Goal: Task Accomplishment & Management: Use online tool/utility

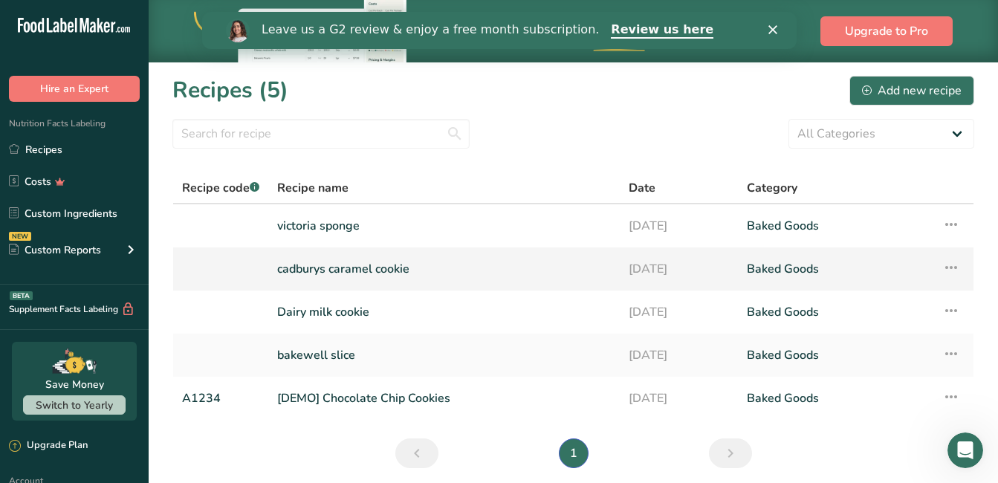
click at [346, 265] on link "cadburys caramel cookie" at bounding box center [444, 268] width 334 height 31
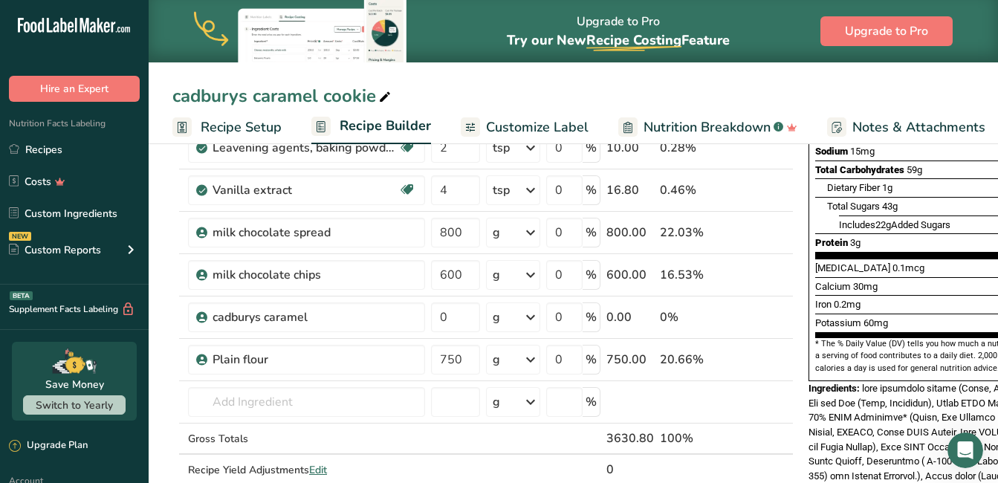
scroll to position [297, 0]
click at [763, 317] on icon at bounding box center [763, 317] width 10 height 16
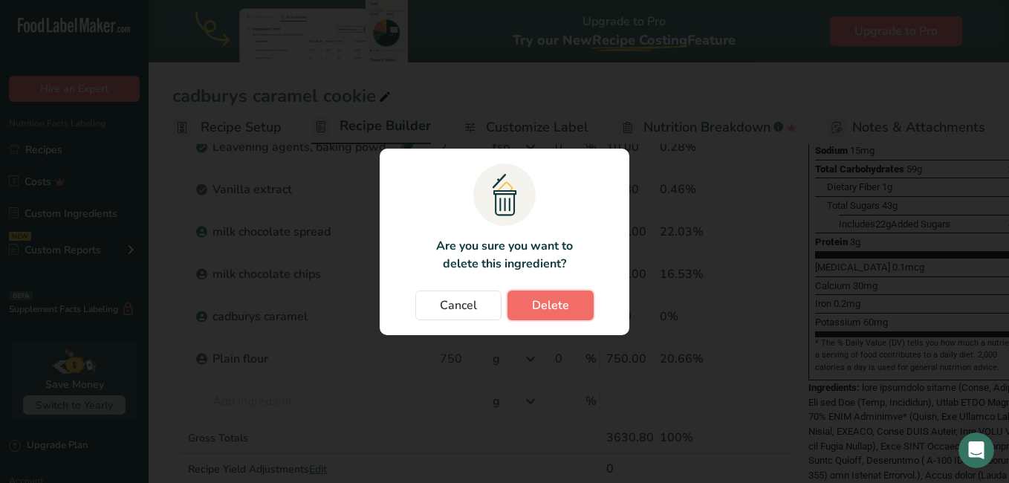
click at [576, 310] on button "Delete" at bounding box center [551, 306] width 86 height 30
type input "750"
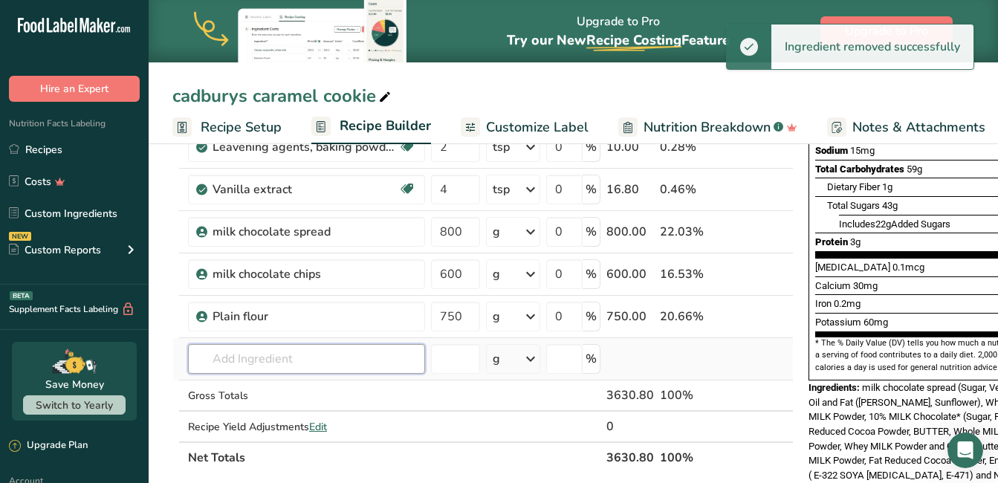
click at [288, 357] on input "text" at bounding box center [306, 359] width 237 height 30
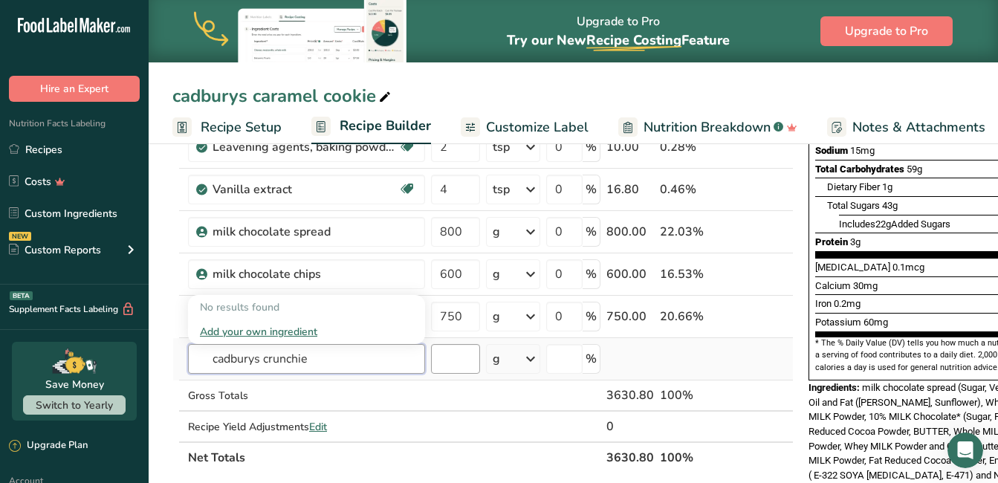
type input "cadburys crunchie"
click at [464, 360] on input "number" at bounding box center [455, 359] width 49 height 30
click at [279, 348] on input "text" at bounding box center [306, 359] width 237 height 30
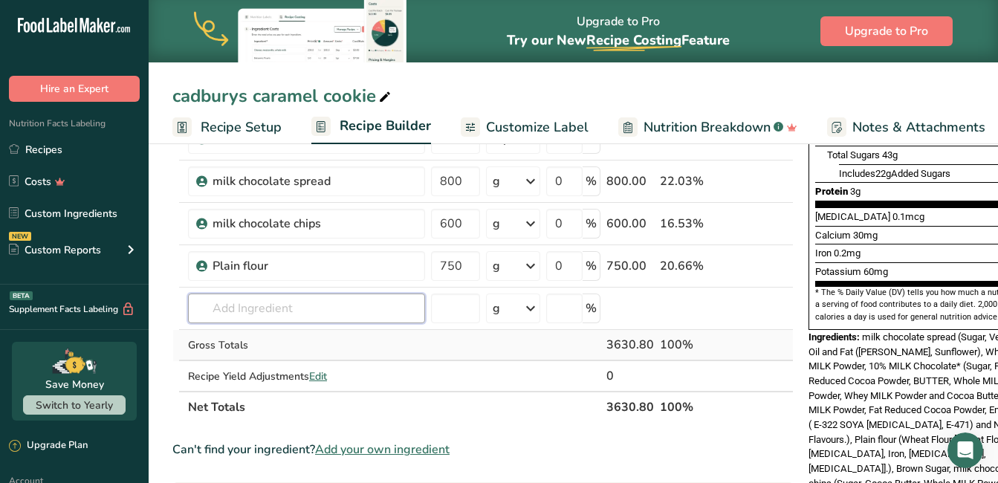
scroll to position [372, 0]
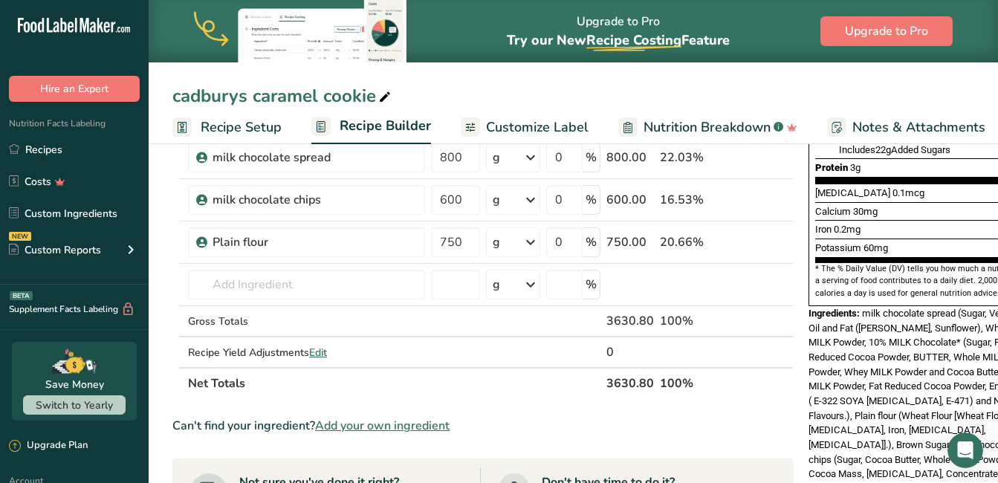
click at [391, 421] on span "Add your own ingredient" at bounding box center [382, 426] width 135 height 18
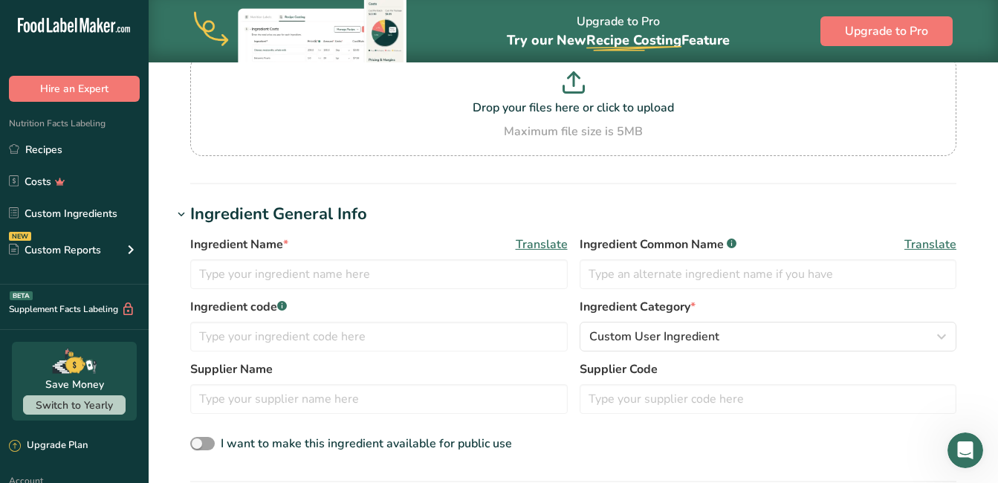
scroll to position [149, 0]
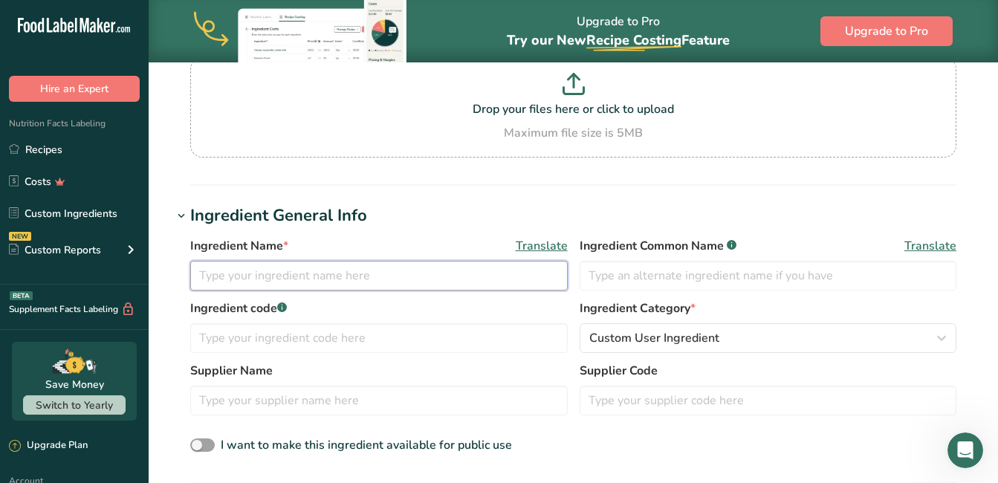
click at [259, 279] on input "text" at bounding box center [379, 276] width 378 height 30
type input "cadburys crunchie"
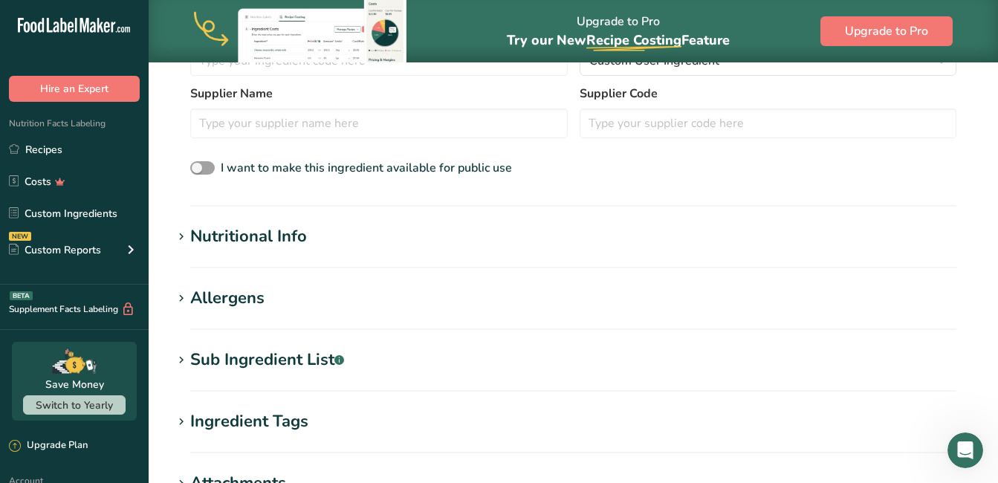
scroll to position [446, 0]
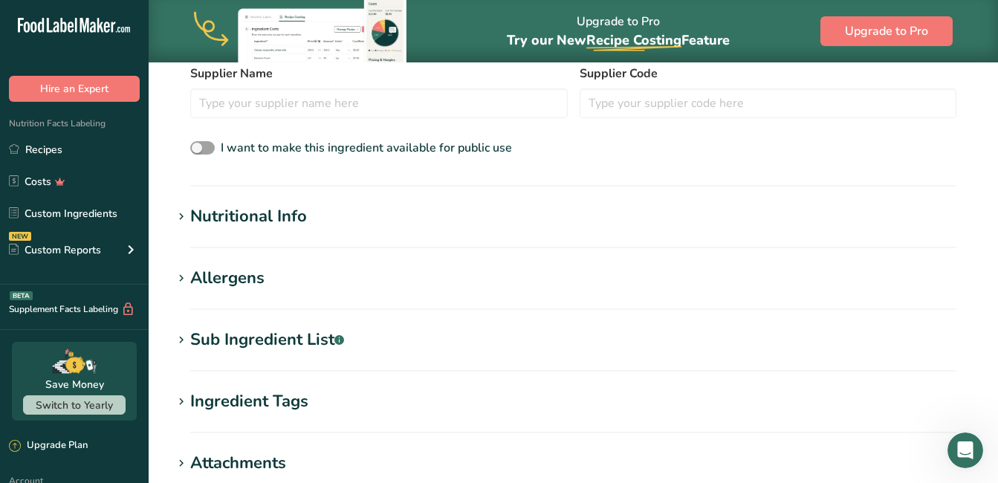
click at [183, 338] on icon at bounding box center [181, 340] width 13 height 21
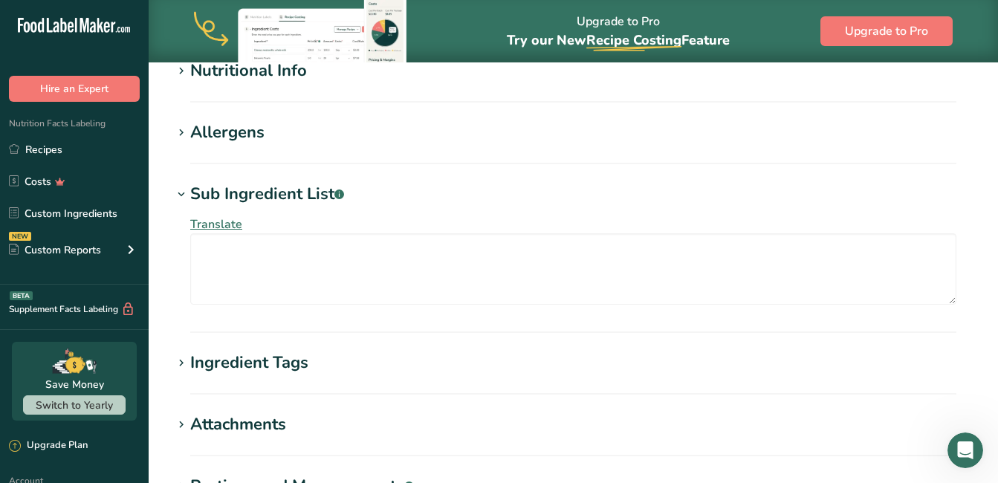
scroll to position [595, 0]
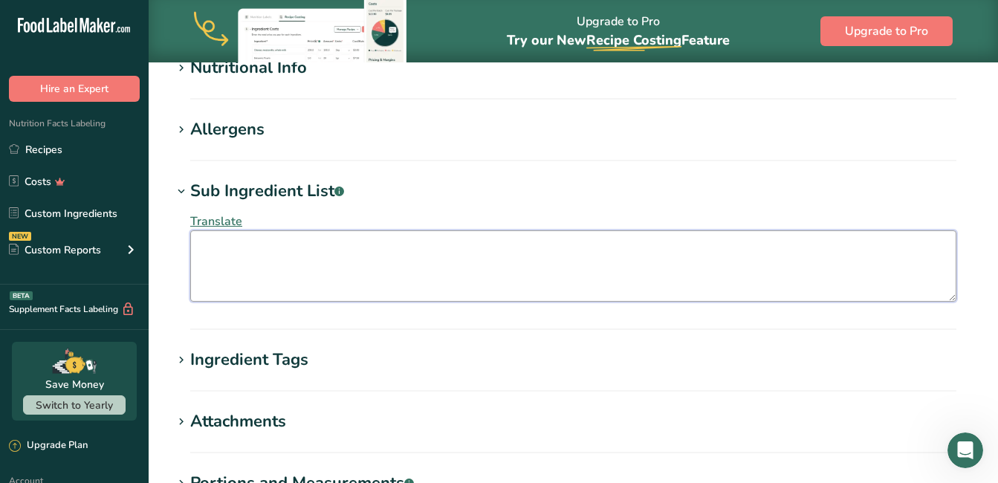
paste textarea "Sugar, glucose syrup, cocoa butter, cocoa mass, skimmed MILK powder, whey perme…"
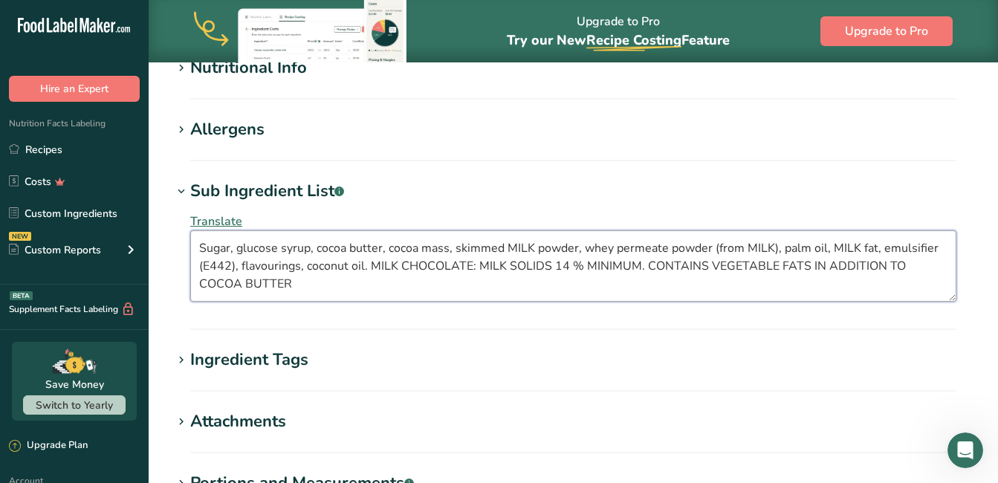
drag, startPoint x: 528, startPoint y: 245, endPoint x: 509, endPoint y: 244, distance: 19.3
click at [509, 244] on textarea "Sugar, glucose syrup, cocoa butter, cocoa mass, skimmed MILK powder, whey perme…" at bounding box center [573, 265] width 766 height 71
type textarea "Sugar, glucose syrup, cocoa butter, cocoa mass, skimmed MILK powder, whey perme…"
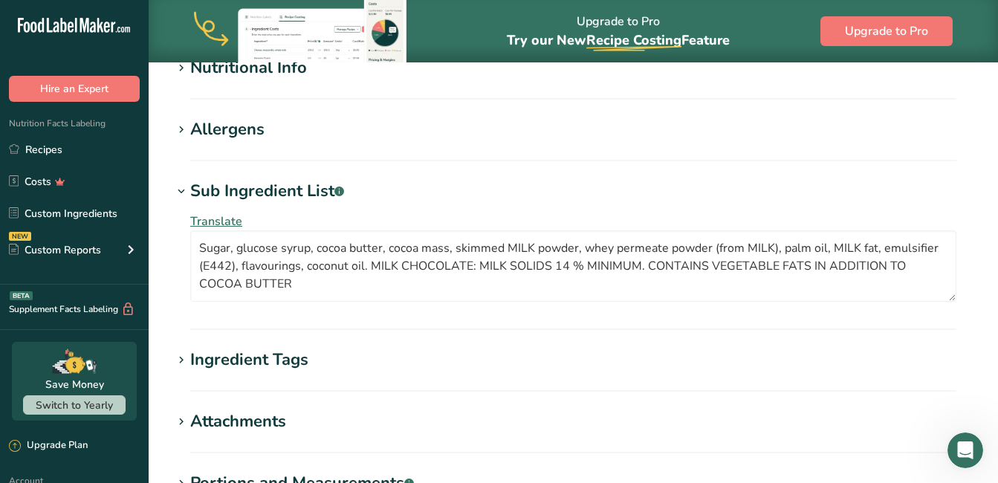
click at [513, 330] on hr at bounding box center [573, 328] width 766 height 1
click at [243, 346] on section "Add new ingredient Back to recipe Ingredient Spec Sheet .a-a{fill:#347362;}.b-a…" at bounding box center [573, 57] width 849 height 1180
click at [200, 360] on div "Ingredient Tags" at bounding box center [249, 360] width 118 height 25
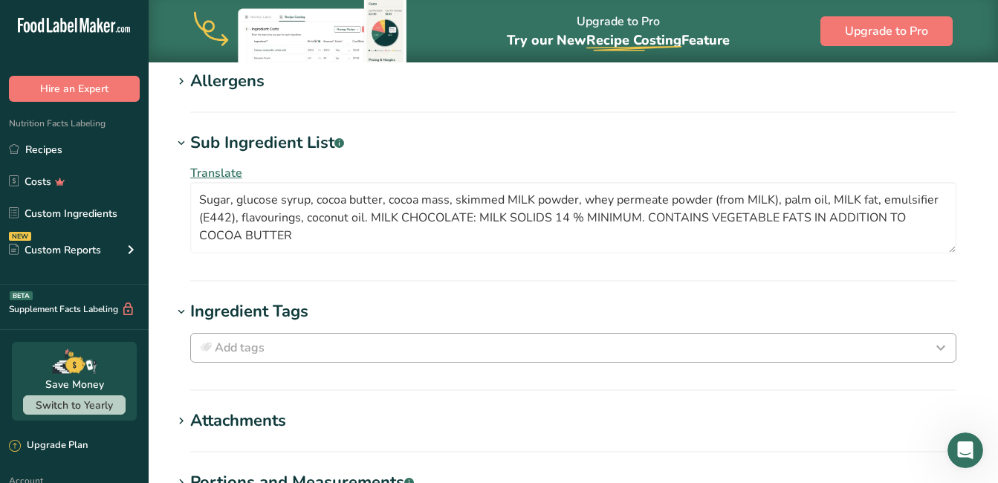
scroll to position [669, 0]
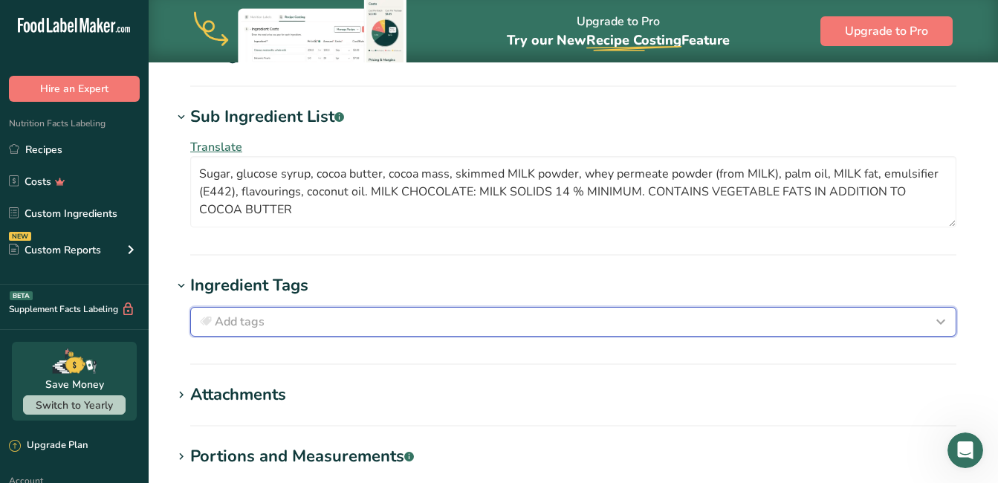
click at [343, 323] on div "Add tags" at bounding box center [573, 322] width 753 height 18
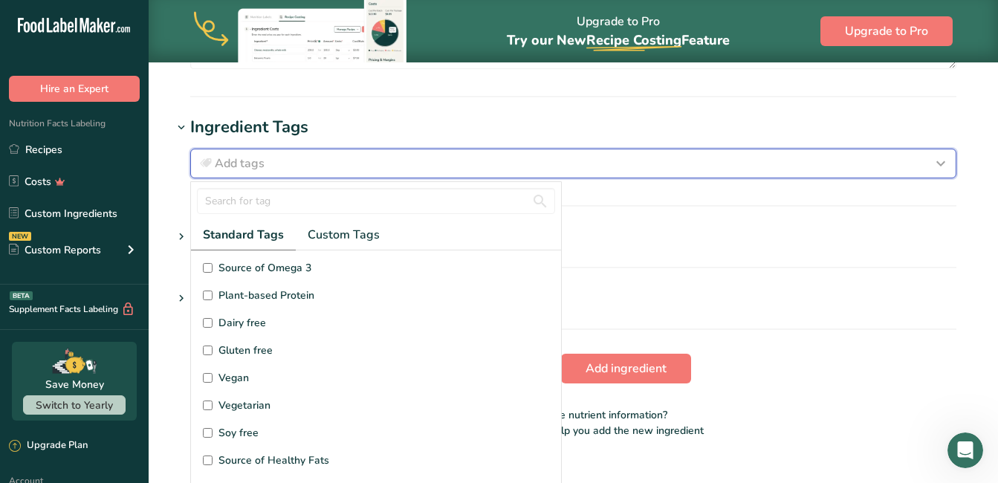
scroll to position [0, 0]
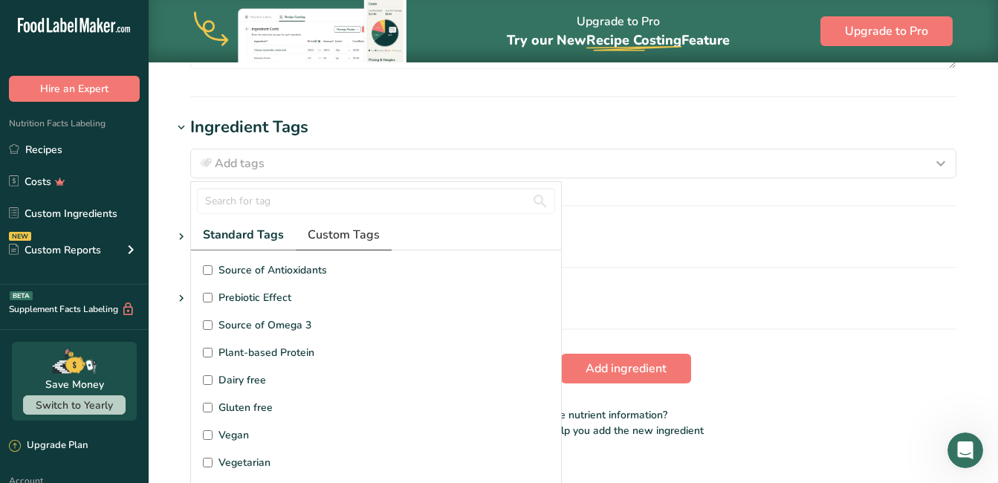
click at [346, 236] on span "Custom Tags" at bounding box center [344, 235] width 72 height 18
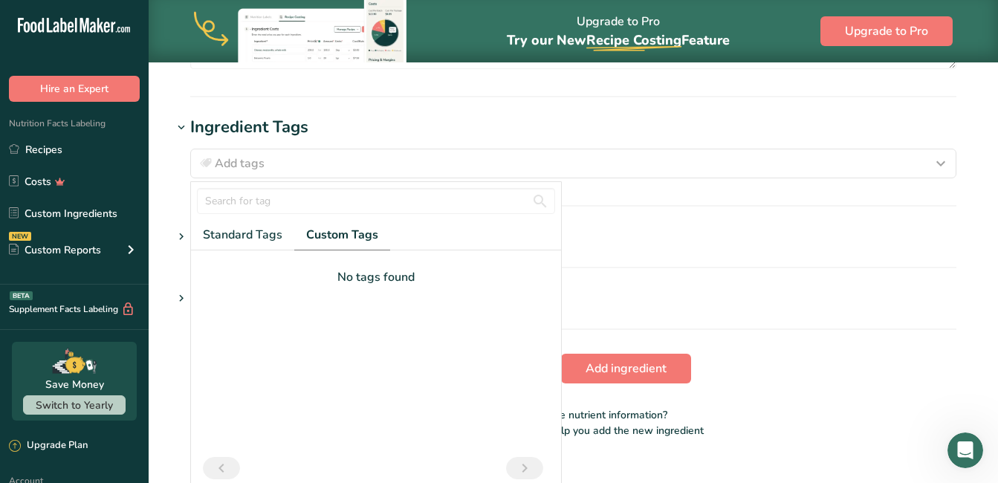
click at [184, 235] on icon at bounding box center [181, 237] width 13 height 21
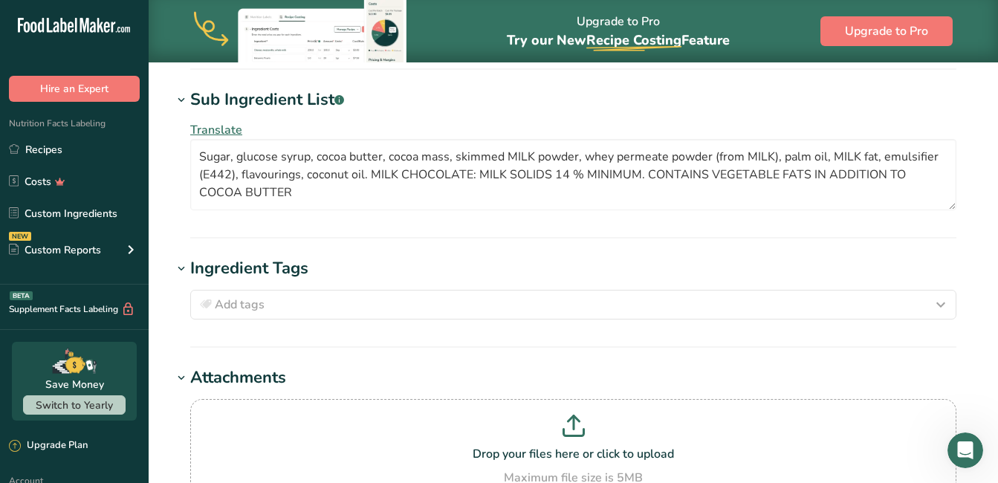
scroll to position [679, 0]
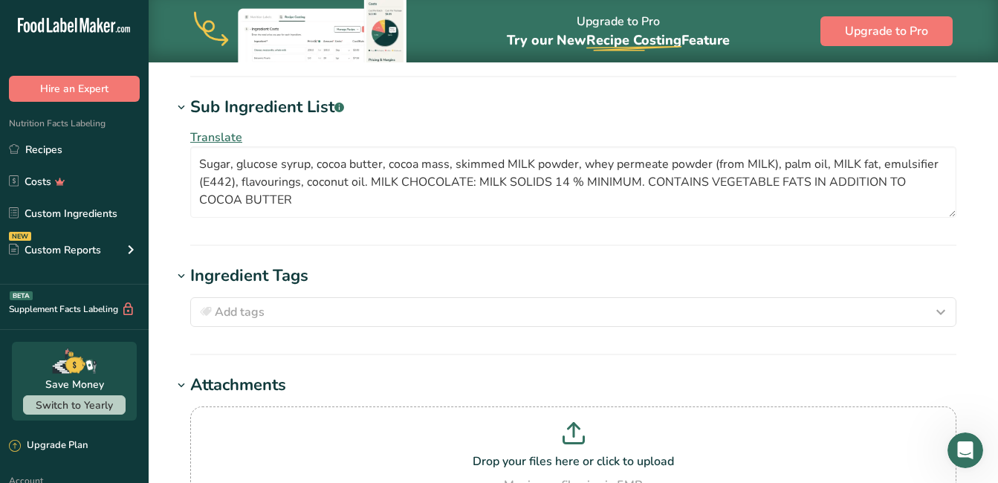
click at [184, 268] on icon at bounding box center [181, 276] width 13 height 21
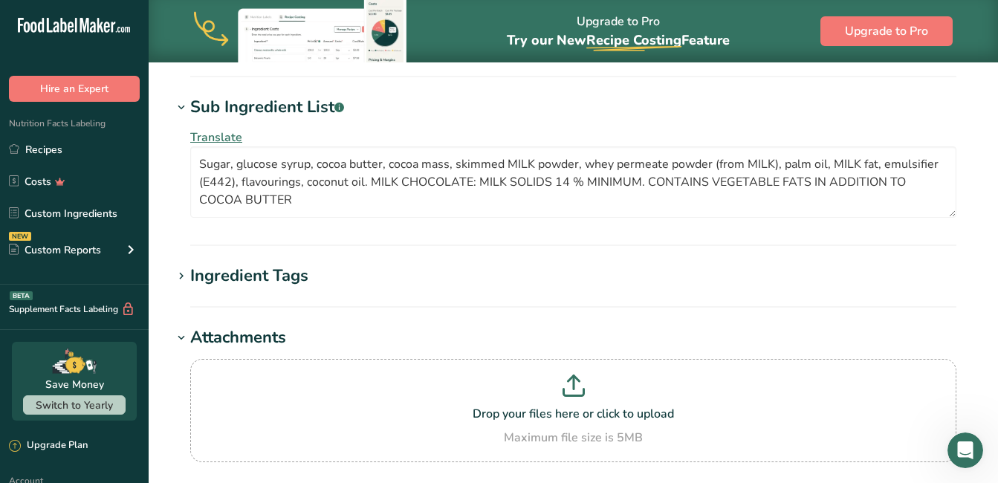
click at [183, 349] on h1 "Attachments" at bounding box center [573, 338] width 802 height 25
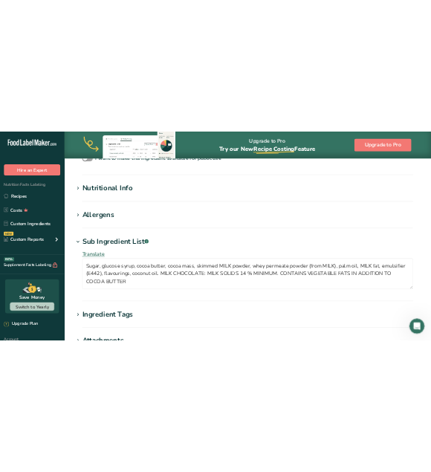
scroll to position [530, 0]
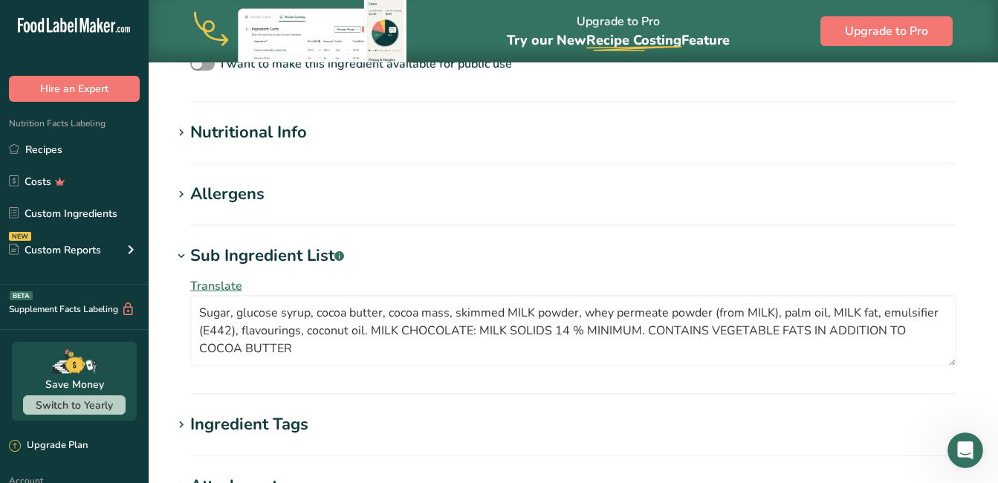
click at [179, 191] on icon at bounding box center [181, 194] width 13 height 21
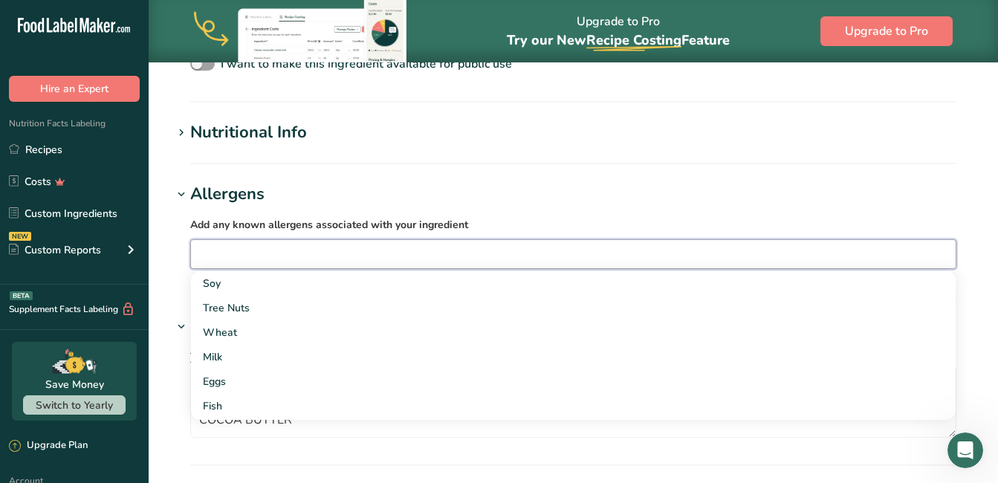
click at [273, 260] on input "text" at bounding box center [573, 253] width 765 height 23
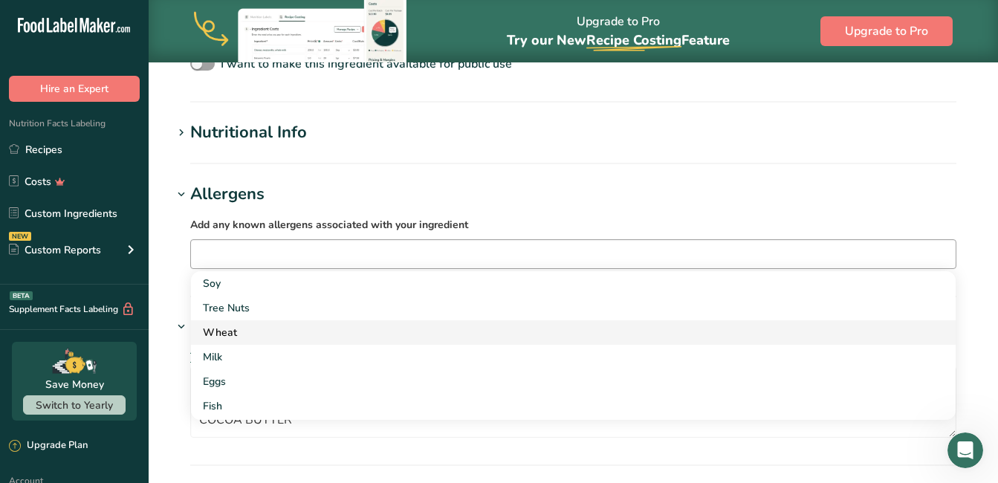
click at [228, 331] on div "Wheat" at bounding box center [561, 333] width 717 height 16
click at [227, 326] on div "Milk" at bounding box center [561, 333] width 717 height 16
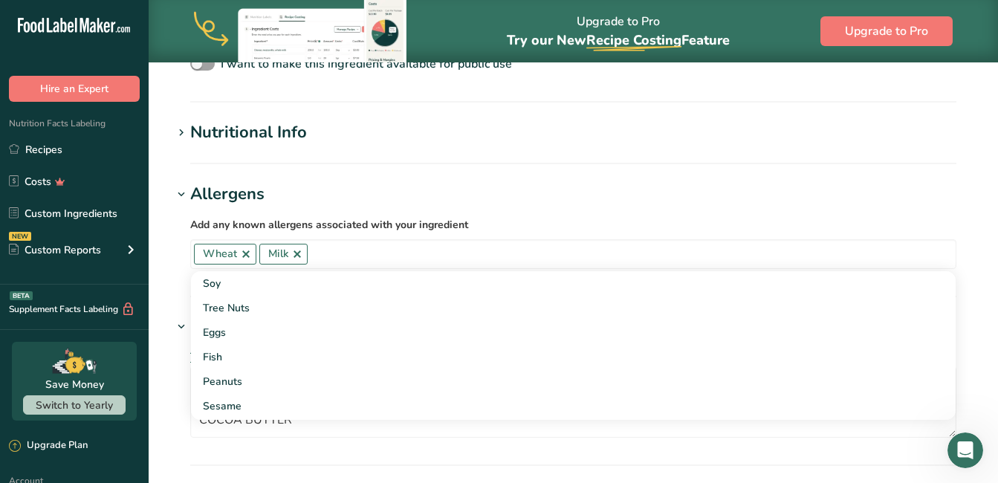
click at [438, 187] on h1 "Allergens" at bounding box center [573, 194] width 802 height 25
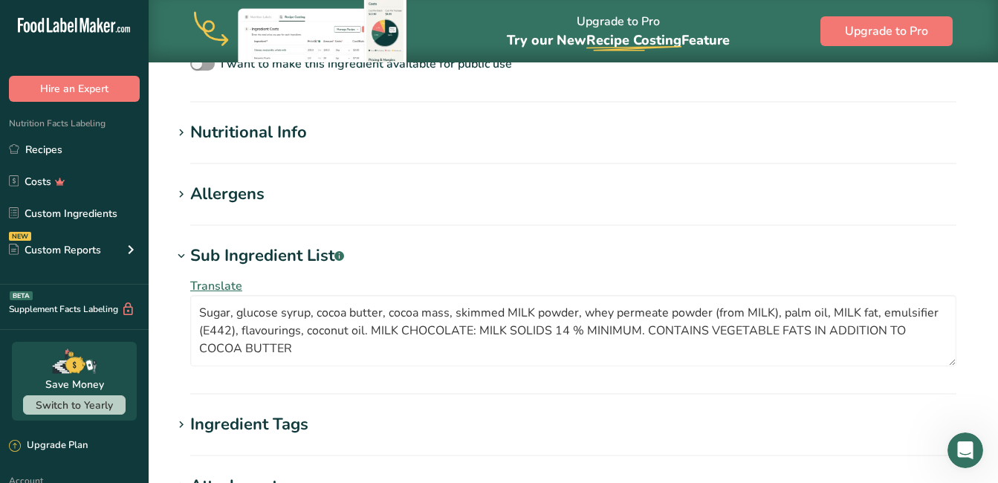
click at [189, 189] on span at bounding box center [181, 195] width 18 height 18
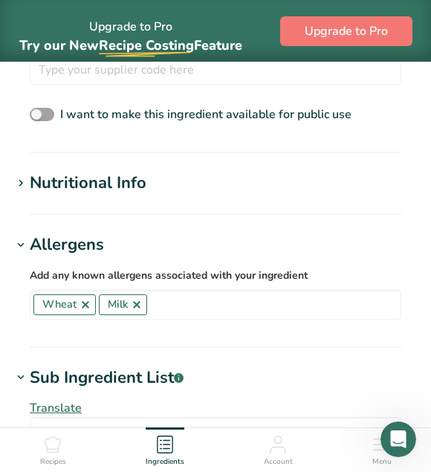
scroll to position [679, 0]
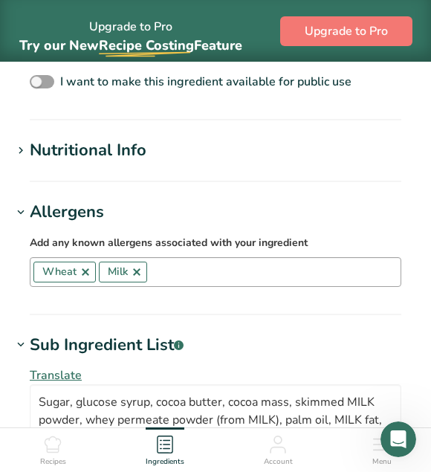
click at [83, 267] on link at bounding box center [86, 272] width 12 height 12
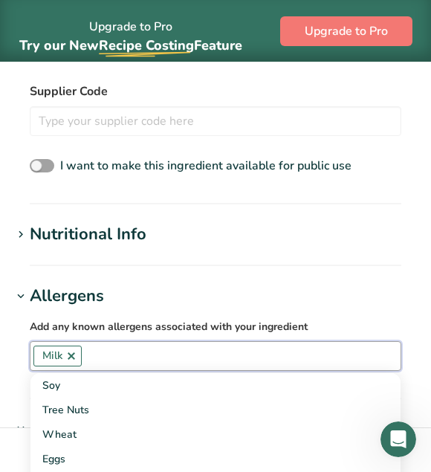
scroll to position [669, 0]
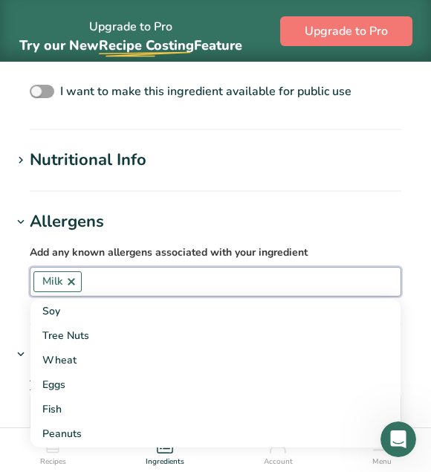
click at [19, 216] on icon at bounding box center [20, 222] width 13 height 21
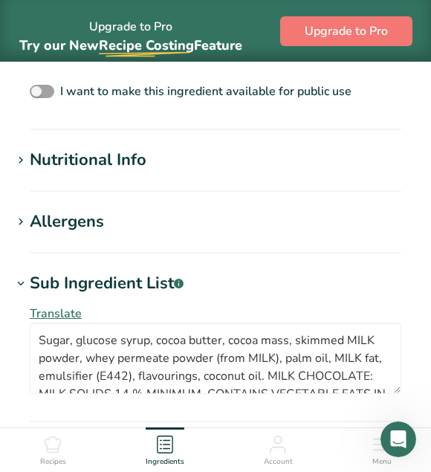
click at [24, 163] on icon at bounding box center [20, 160] width 13 height 21
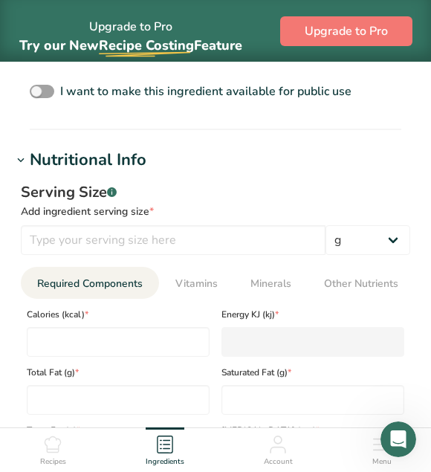
click at [24, 161] on icon at bounding box center [20, 160] width 13 height 21
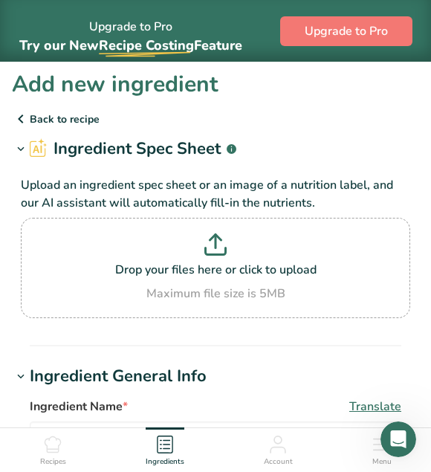
scroll to position [0, 0]
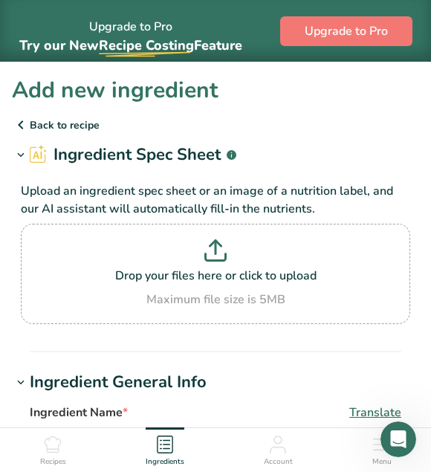
click at [59, 121] on p "Back to recipe" at bounding box center [215, 125] width 407 height 18
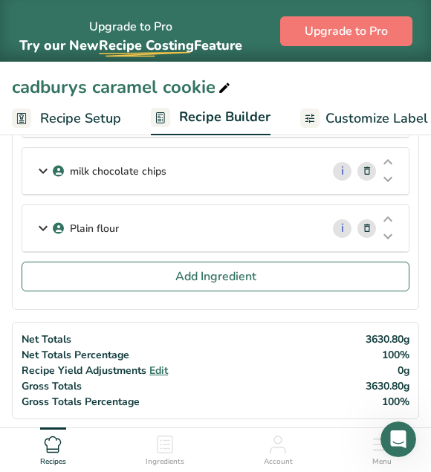
scroll to position [520, 0]
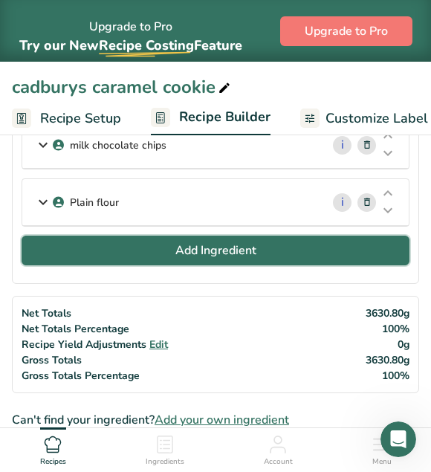
click at [256, 242] on span "Add Ingredient" at bounding box center [215, 251] width 81 height 18
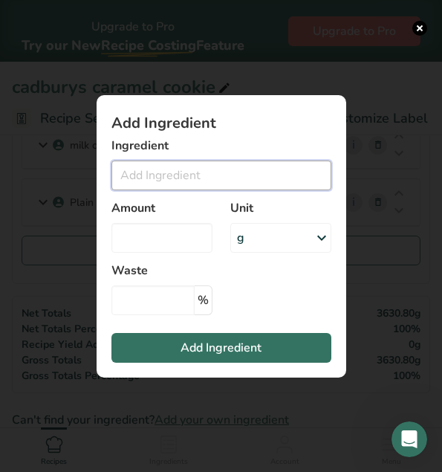
click at [185, 172] on input "Add ingredient modal" at bounding box center [221, 176] width 220 height 30
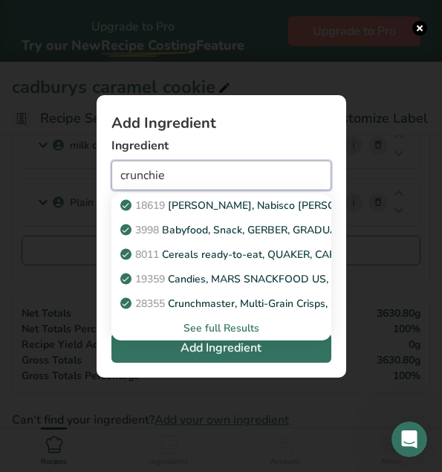
type input "crunchie"
click at [221, 327] on div "See full Results" at bounding box center [221, 328] width 196 height 16
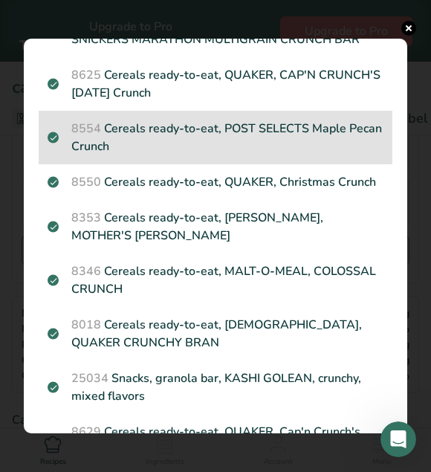
scroll to position [446, 0]
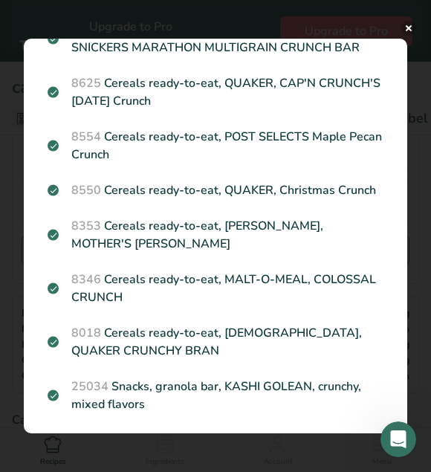
click at [410, 25] on button "Search results modal" at bounding box center [408, 28] width 15 height 15
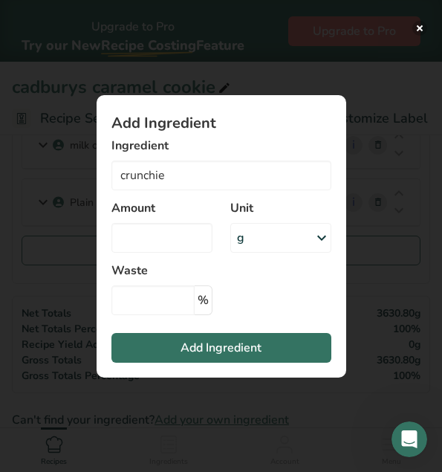
click at [422, 27] on button "Add ingredient modal" at bounding box center [419, 28] width 15 height 15
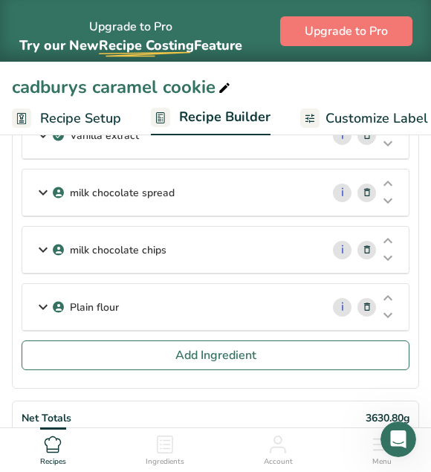
scroll to position [372, 0]
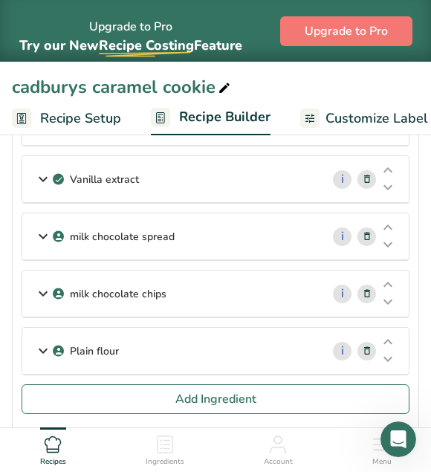
click at [45, 349] on icon at bounding box center [43, 350] width 18 height 27
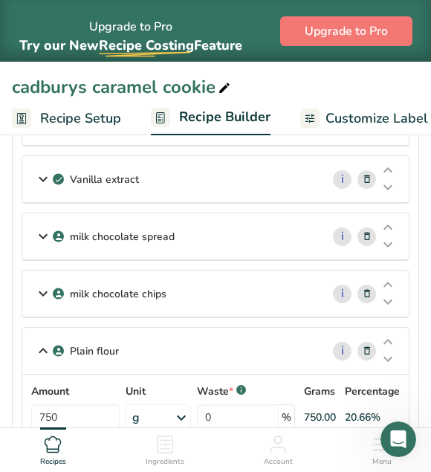
click at [45, 349] on icon at bounding box center [43, 350] width 18 height 27
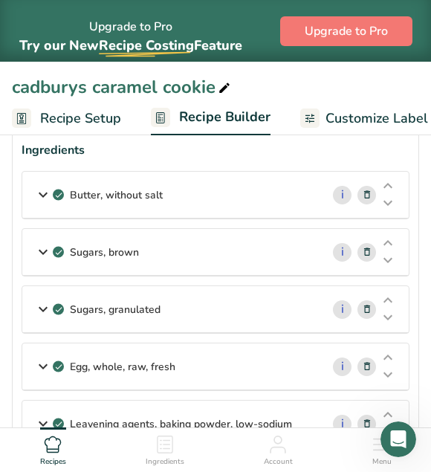
scroll to position [0, 0]
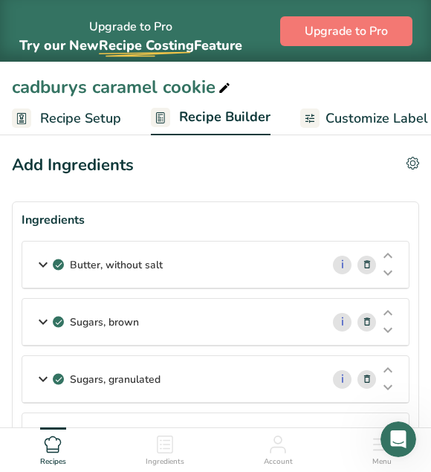
click at [224, 82] on icon at bounding box center [224, 88] width 13 height 21
drag, startPoint x: 160, startPoint y: 85, endPoint x: 96, endPoint y: 87, distance: 64.0
click at [96, 87] on input "cadburys caramel cookie" at bounding box center [215, 87] width 407 height 27
click at [269, 94] on input "cadburys crunchie cookie" at bounding box center [215, 87] width 407 height 27
type input "cadburys crunchie cookie"
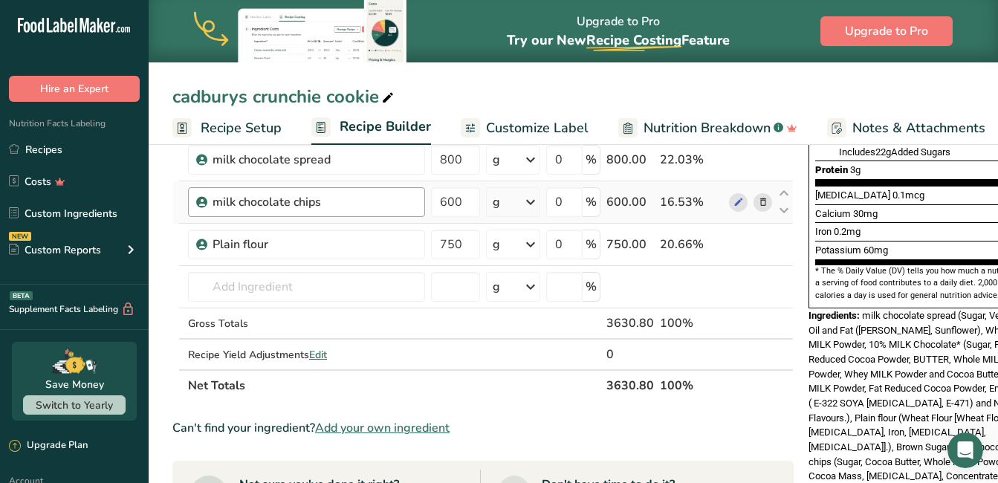
scroll to position [372, 0]
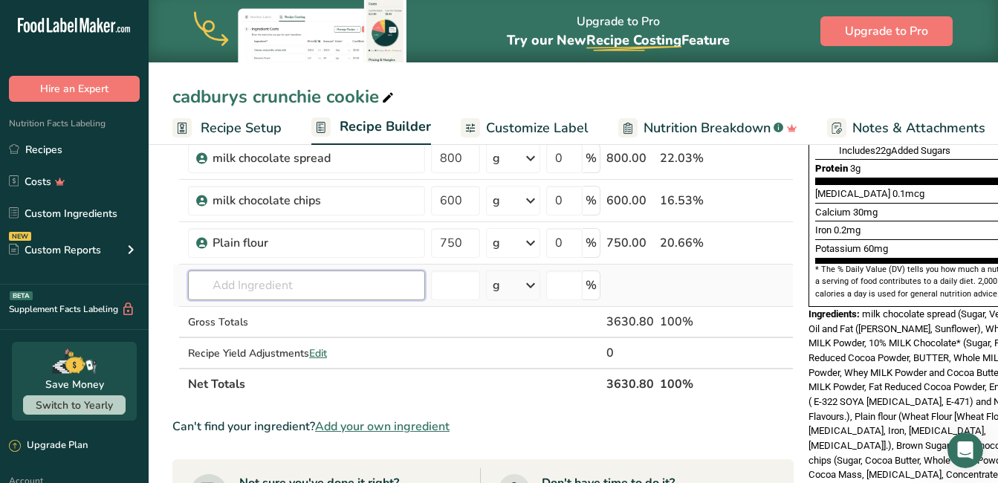
click at [305, 284] on input "text" at bounding box center [306, 286] width 237 height 30
type input "cadburys cr"
click at [246, 337] on div "Add your own ingredient" at bounding box center [306, 340] width 213 height 16
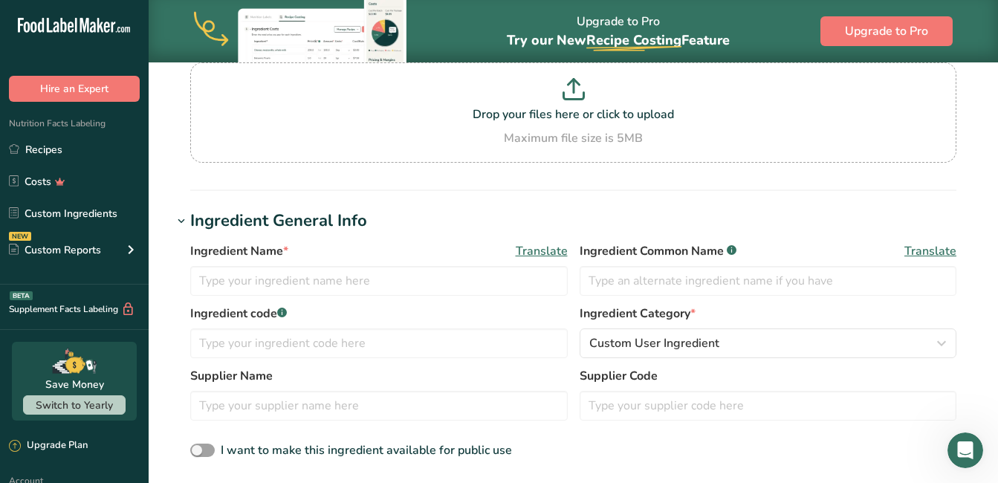
scroll to position [149, 0]
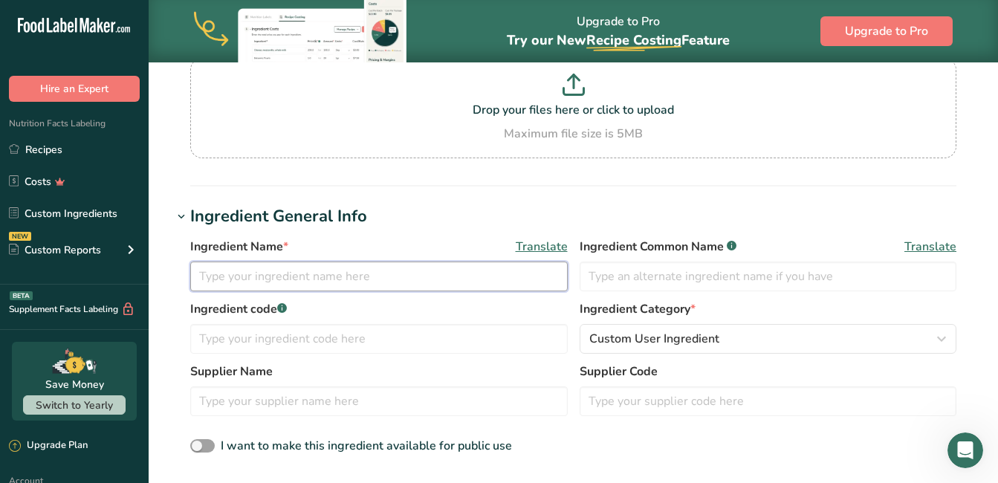
click at [264, 278] on input "text" at bounding box center [379, 277] width 378 height 30
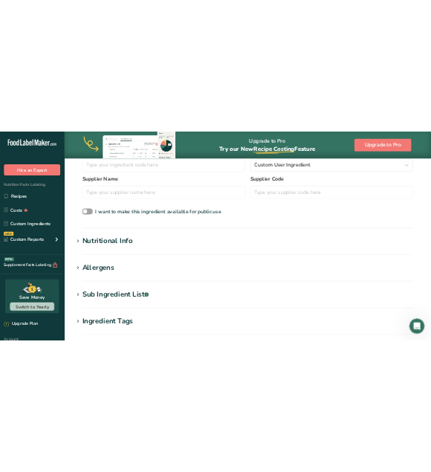
scroll to position [446, 0]
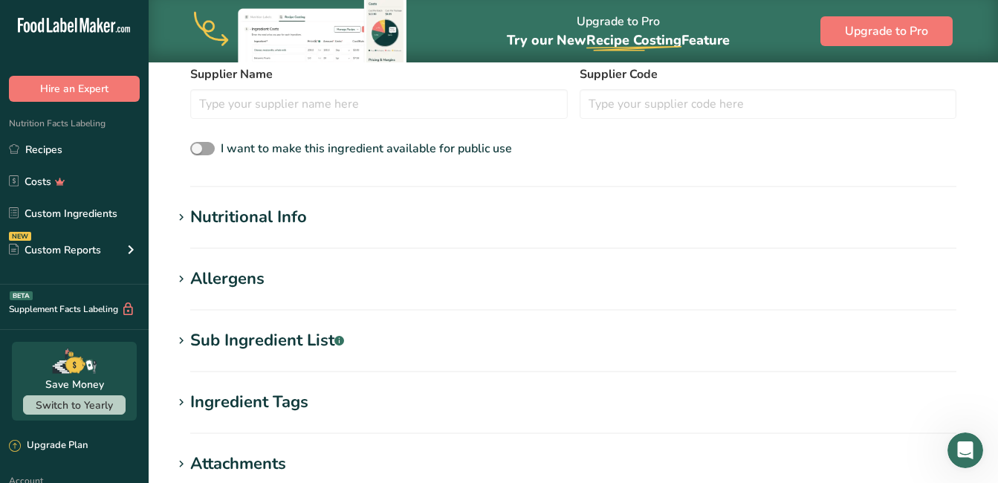
type input "cadburys crunchie"
click at [185, 216] on icon at bounding box center [181, 217] width 13 height 21
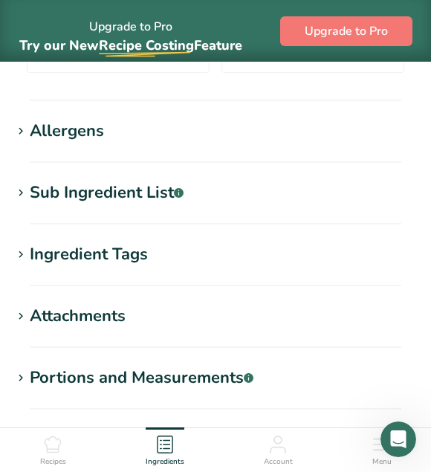
scroll to position [1263, 0]
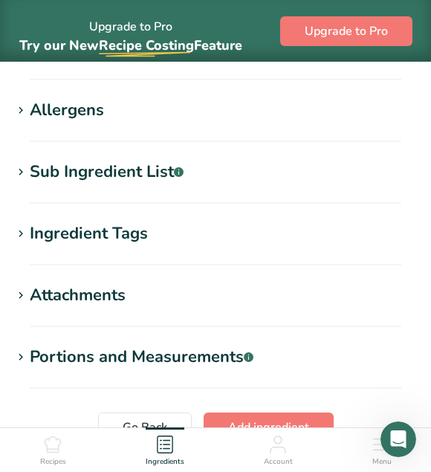
click at [25, 173] on icon at bounding box center [20, 172] width 13 height 21
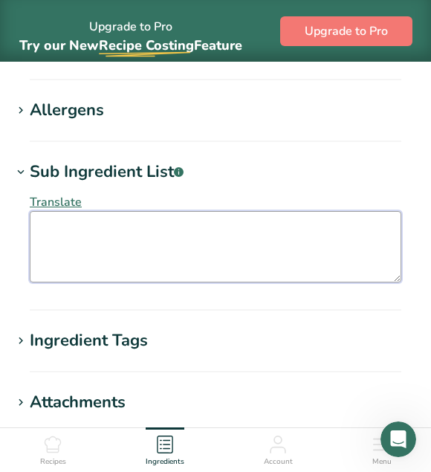
click at [56, 235] on textarea at bounding box center [216, 246] width 372 height 71
paste textarea "Sugar, glucose syrup, cocoa butter, cocoa mass, skimmed MILK powder, whey perme…"
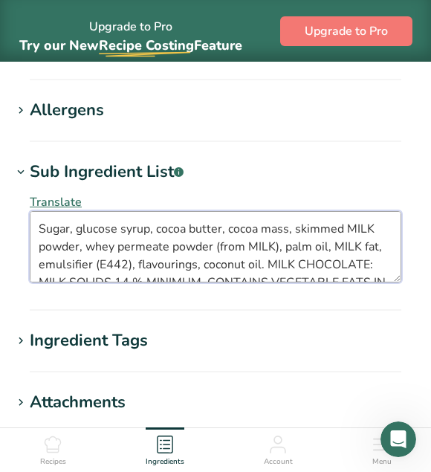
scroll to position [27, 0]
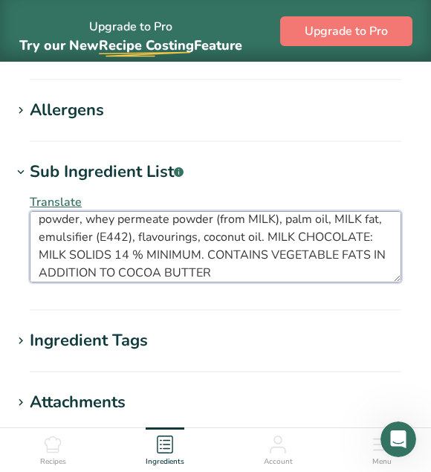
type textarea "Sugar, glucose syrup, cocoa butter, cocoa mass, skimmed MILK powder, whey perme…"
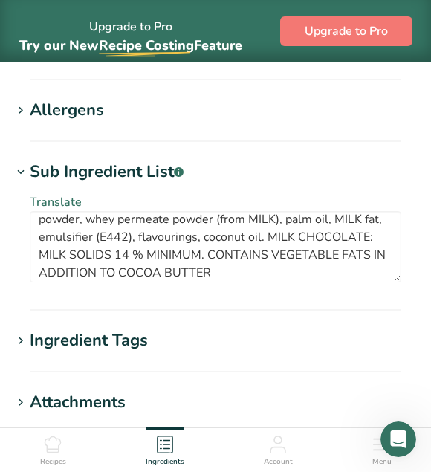
click at [24, 116] on icon at bounding box center [20, 110] width 13 height 21
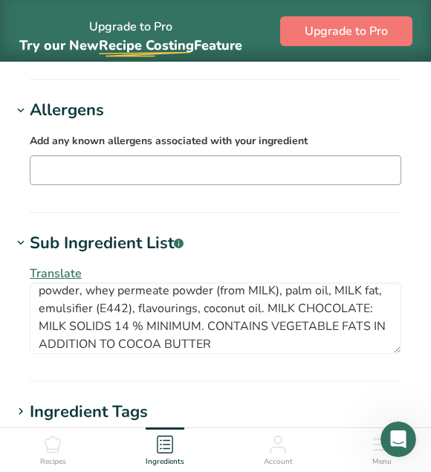
click at [78, 172] on input "text" at bounding box center [215, 169] width 370 height 23
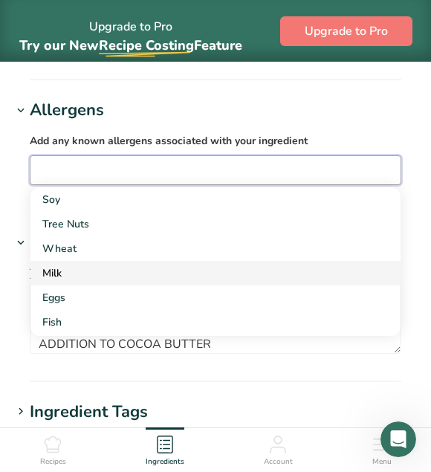
click at [65, 275] on div "Milk" at bounding box center [203, 273] width 323 height 16
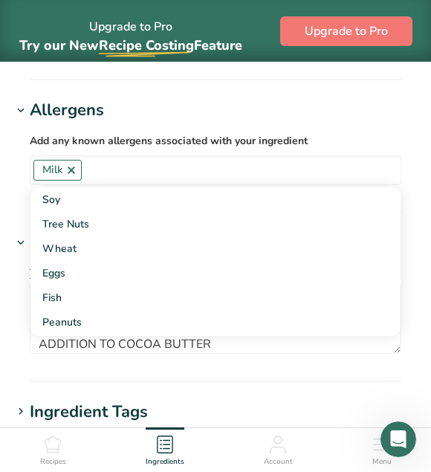
click at [244, 111] on h1 "Allergens" at bounding box center [215, 110] width 407 height 25
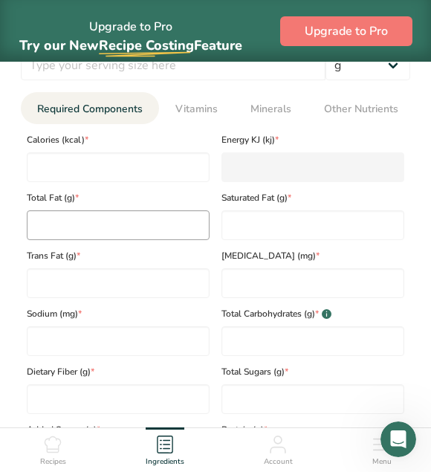
scroll to position [818, 0]
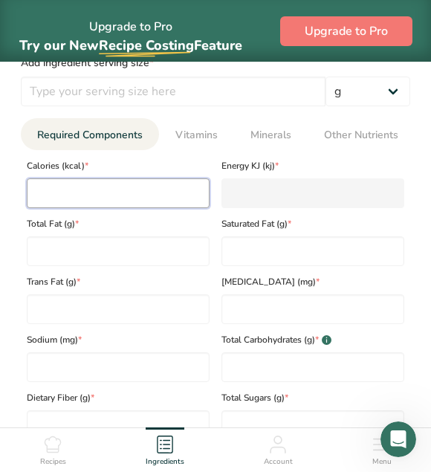
click at [91, 200] on input "number" at bounding box center [118, 193] width 183 height 30
type input "4"
type KJ "16.7"
type input "46"
type KJ "192.5"
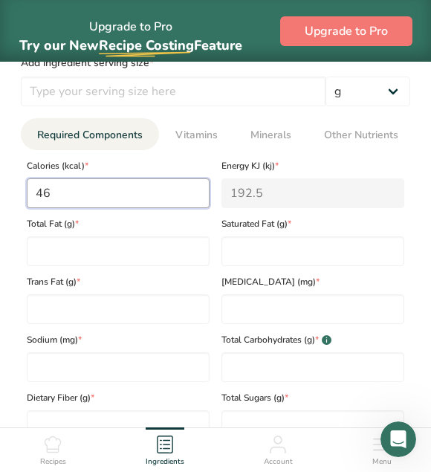
type input "466"
type KJ "1949.7"
type input "466"
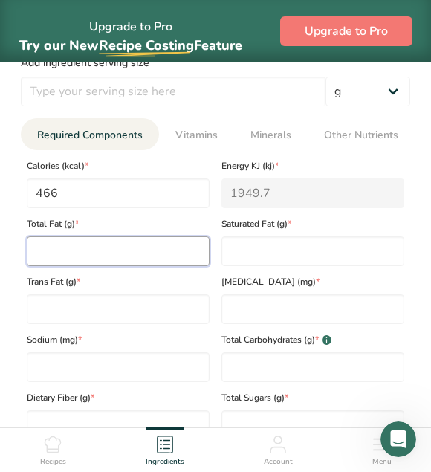
click at [80, 242] on Fat "number" at bounding box center [118, 251] width 183 height 30
type Fat "17"
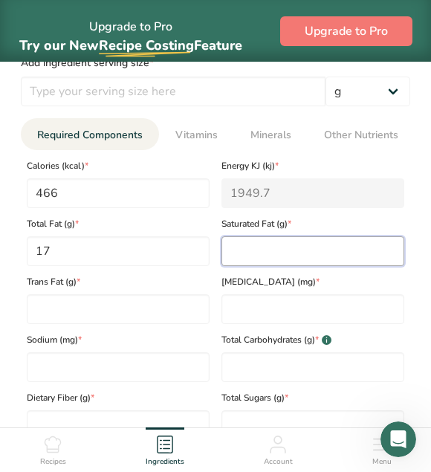
click at [274, 247] on Fat "number" at bounding box center [312, 251] width 183 height 30
type Fat "10"
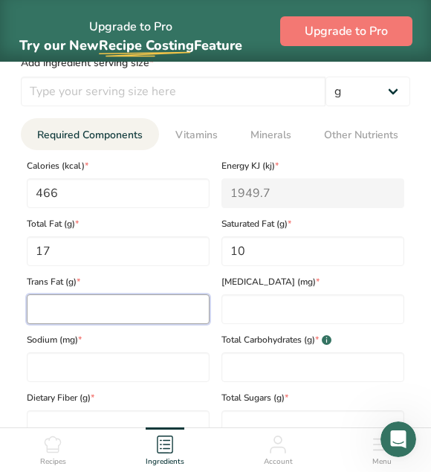
click at [106, 302] on Fat "number" at bounding box center [118, 309] width 183 height 30
type Fat "0"
type input "6"
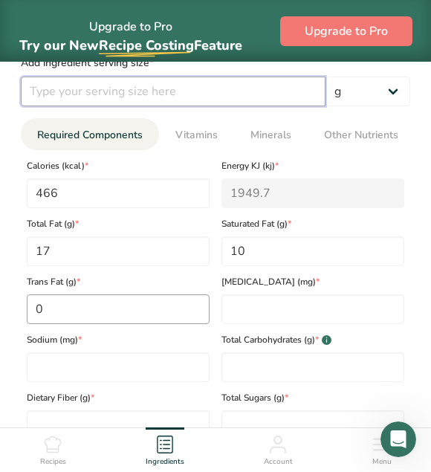
type input "100"
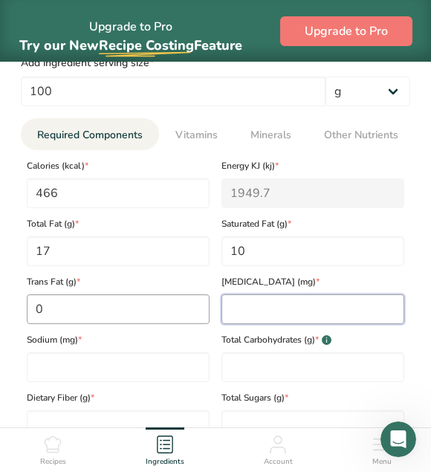
type input "0"
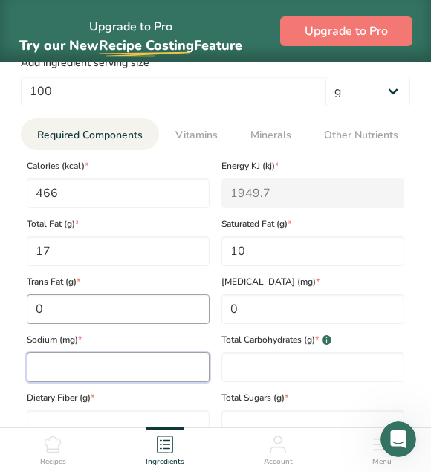
type input "0"
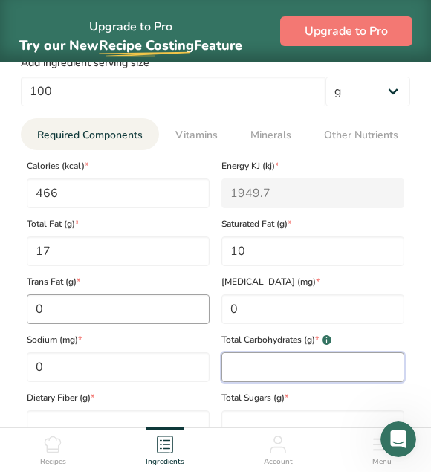
type Carbohydrates "100"
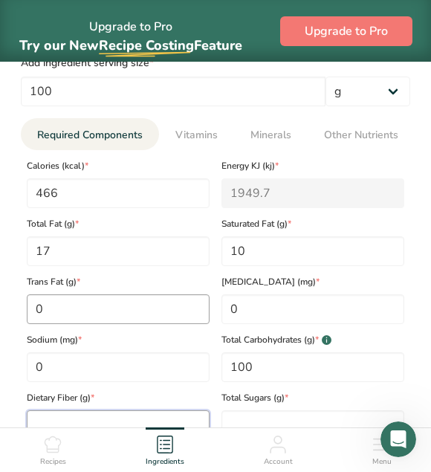
type Fiber "0"
type Sugars "100"
type Sugars "0"
type input "0"
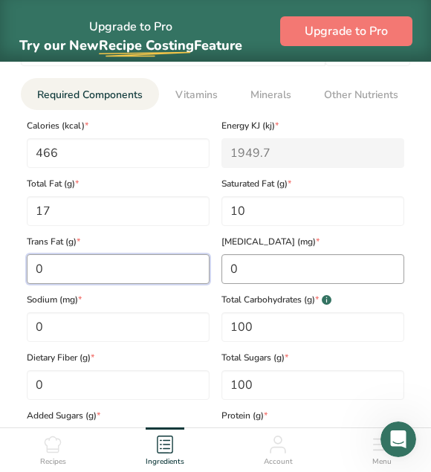
scroll to position [892, 0]
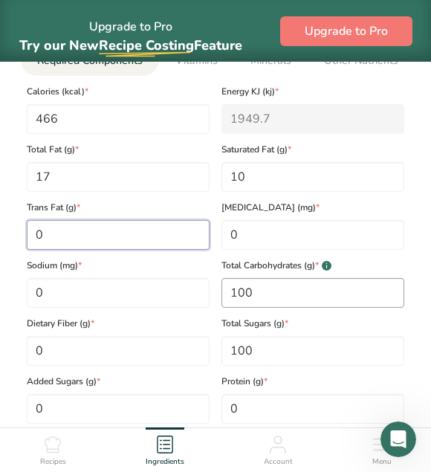
type Fat "0"
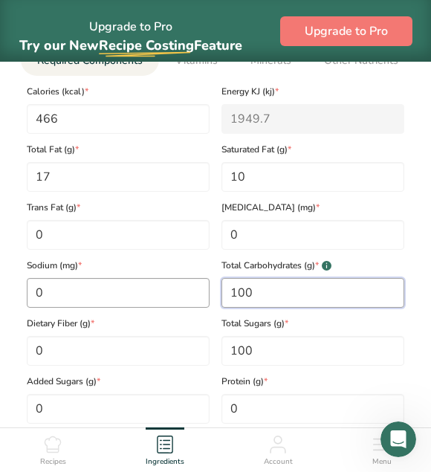
drag, startPoint x: 293, startPoint y: 300, endPoint x: 207, endPoint y: 297, distance: 86.2
click at [207, 297] on div "Calories (kcal) * 466 Energy KJ (kj) * 1949.7 Total Fat (g) * 17 Saturated Fat …" at bounding box center [215, 250] width 389 height 348
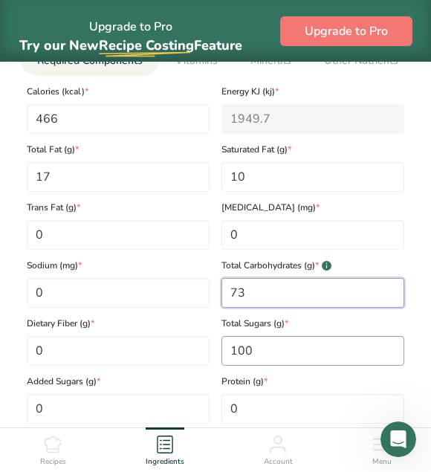
type Carbohydrates "73"
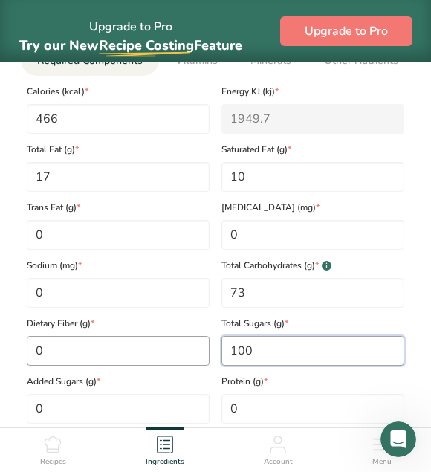
drag, startPoint x: 240, startPoint y: 356, endPoint x: 184, endPoint y: 356, distance: 56.5
click at [184, 356] on div "Calories (kcal) * 466 Energy KJ (kj) * 1949.7 Total Fat (g) * 17 Saturated Fat …" at bounding box center [215, 250] width 389 height 348
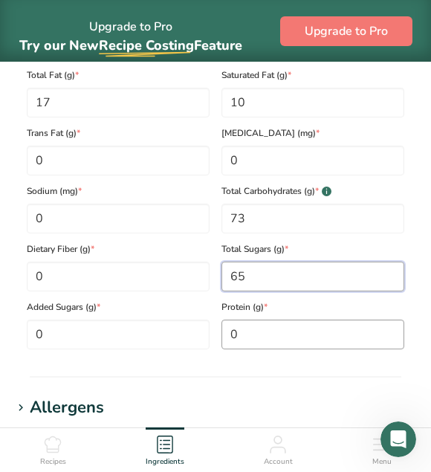
type Sugars "65"
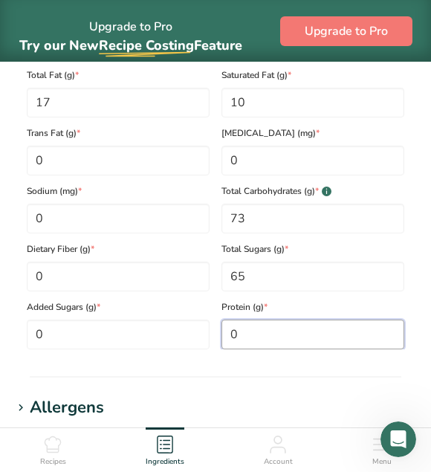
drag, startPoint x: 265, startPoint y: 337, endPoint x: 221, endPoint y: 331, distance: 44.3
click at [221, 331] on input "0" at bounding box center [312, 335] width 183 height 30
type input "3.10"
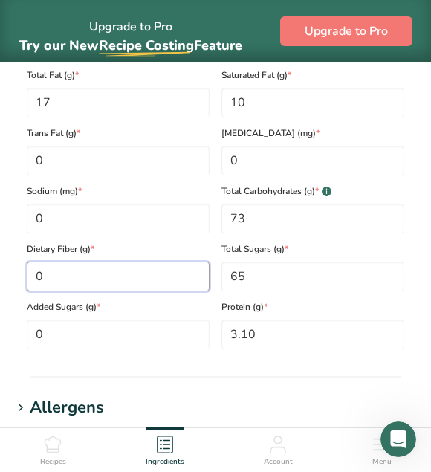
drag, startPoint x: 146, startPoint y: 273, endPoint x: 0, endPoint y: 259, distance: 147.0
click at [0, 259] on html "Upgrade to Pro Try our New Recipe Costing .a-29{fill:none;stroke-linecap:round;…" at bounding box center [215, 26] width 431 height 1984
type Fiber "1.3"
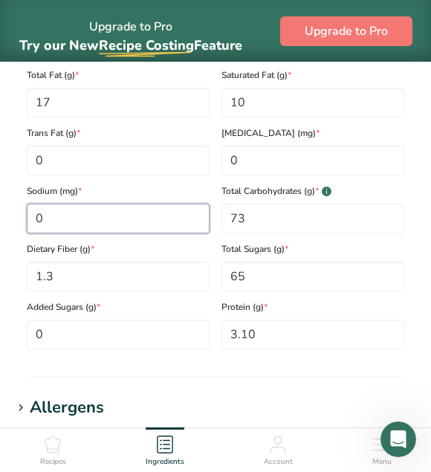
click at [73, 224] on input "0" at bounding box center [118, 219] width 183 height 30
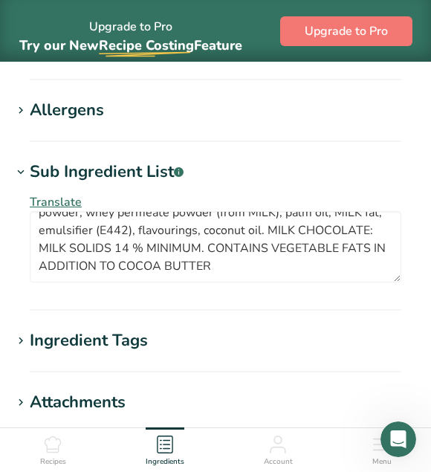
scroll to position [36, 0]
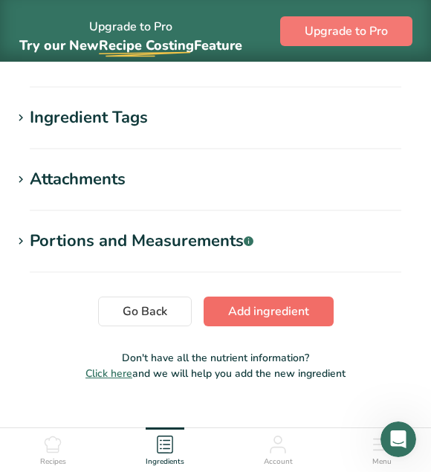
type input "0.71"
click at [264, 307] on span "Add ingredient" at bounding box center [268, 311] width 81 height 18
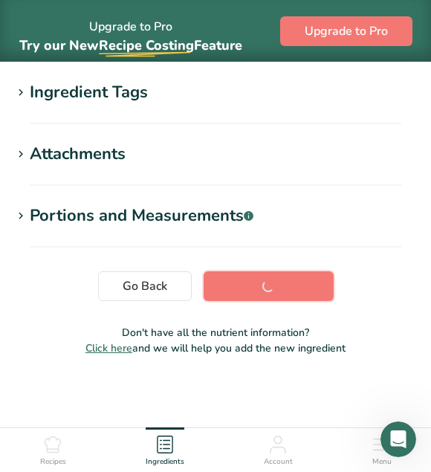
scroll to position [371, 0]
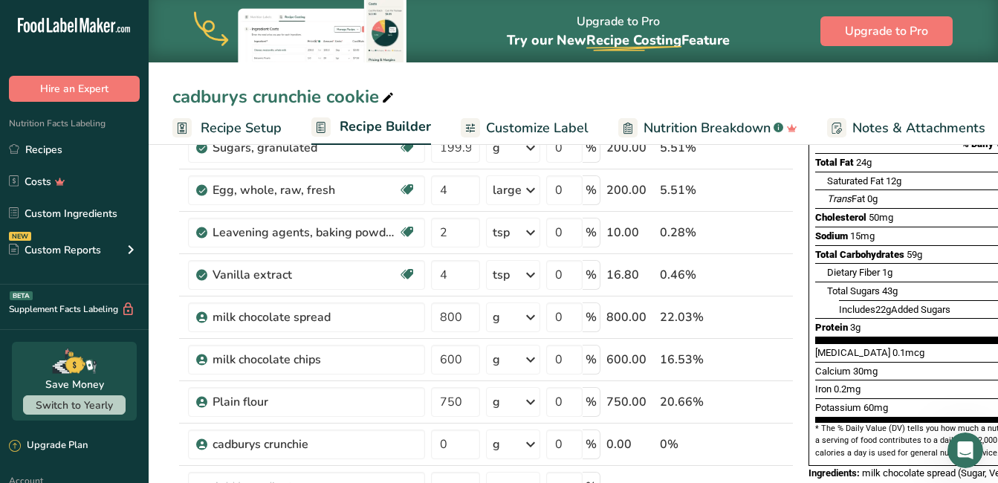
scroll to position [297, 0]
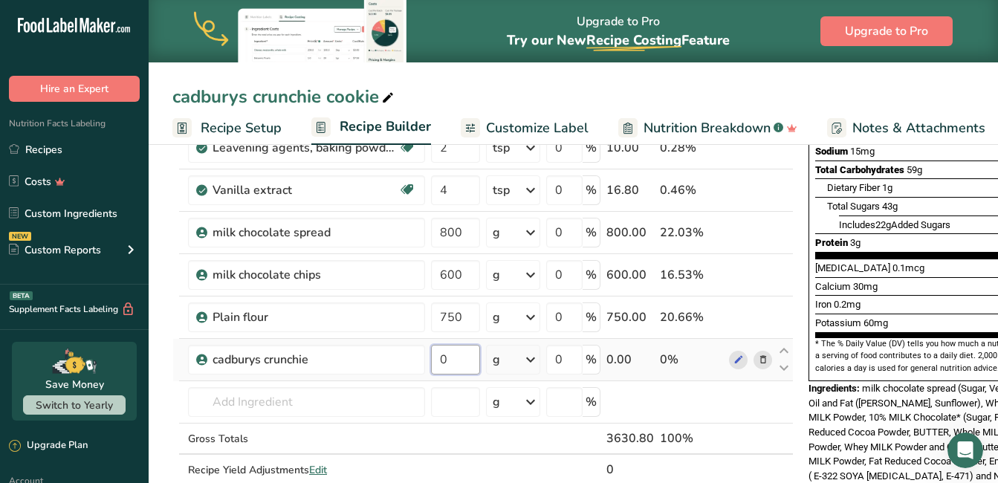
click at [468, 360] on input "0" at bounding box center [455, 360] width 49 height 30
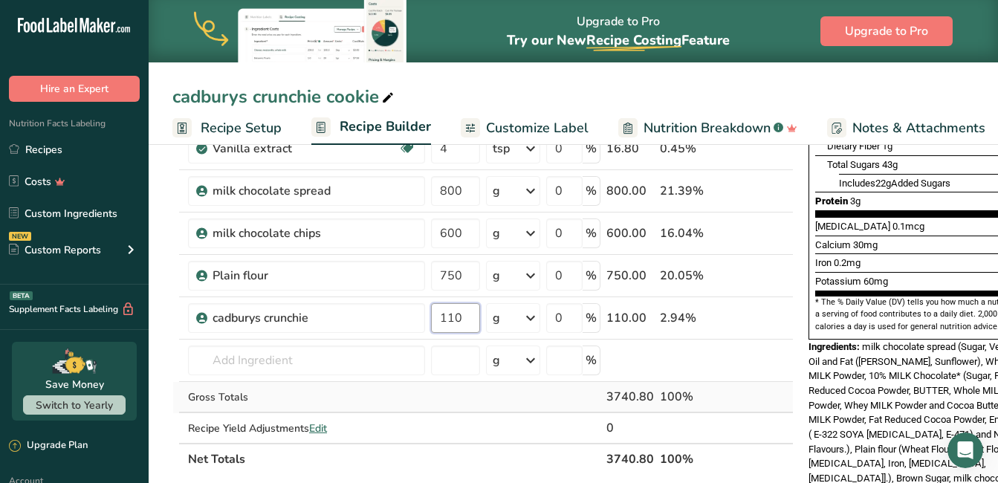
scroll to position [372, 0]
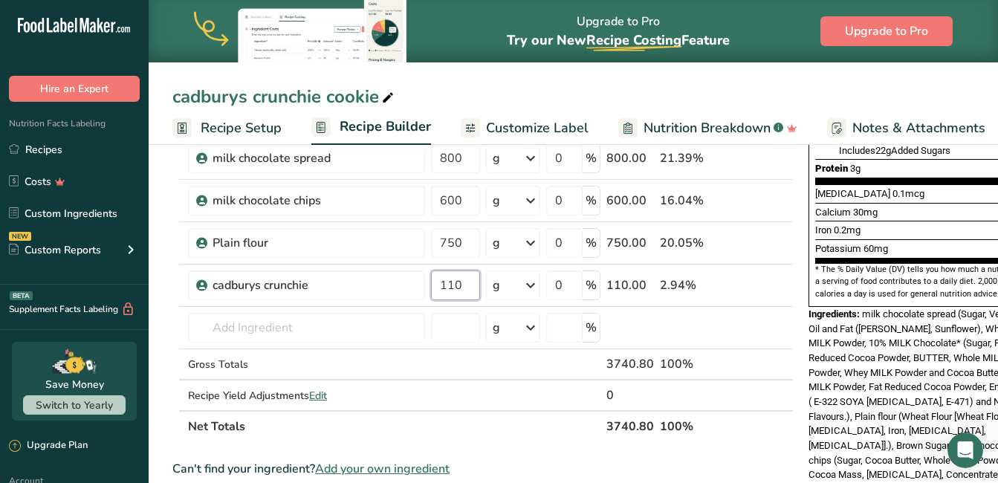
type input "110"
click at [715, 450] on section "Ingredient * Amount * Unit * Waste * .a-a{fill:#347362;}.b-a{fill:#fff;} Grams …" at bounding box center [482, 385] width 621 height 1069
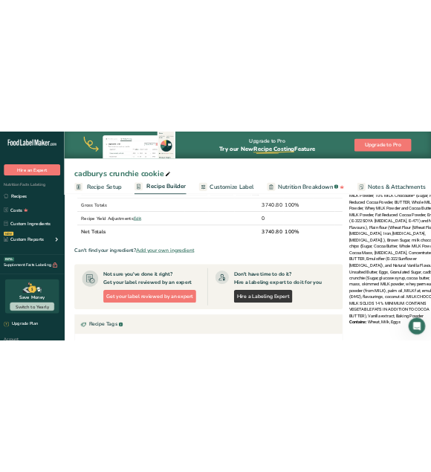
scroll to position [583, 0]
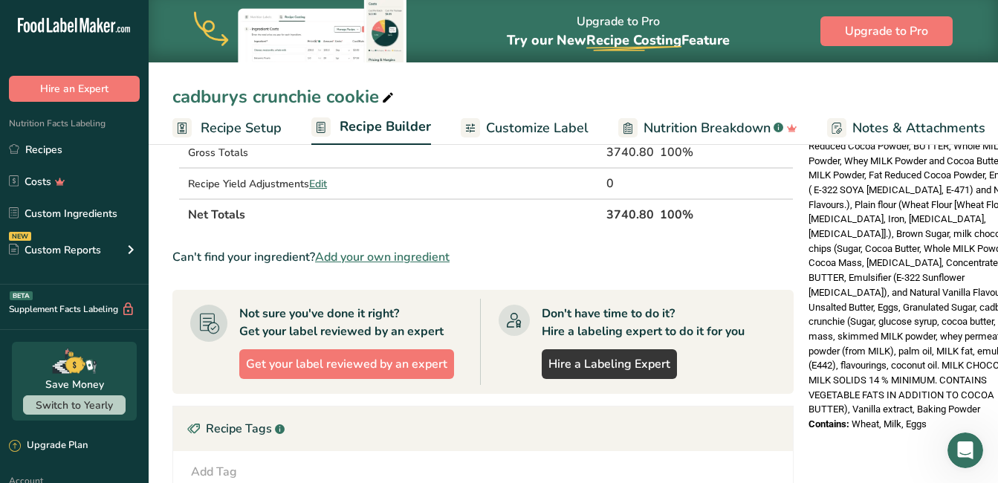
drag, startPoint x: 805, startPoint y: 352, endPoint x: 975, endPoint y: 384, distance: 173.2
click at [975, 384] on div "Nutrition Facts 9 Servings Per Container Serving Size 104g Amount Per Serving C…" at bounding box center [922, 9] width 238 height 858
drag, startPoint x: 975, startPoint y: 384, endPoint x: 867, endPoint y: 369, distance: 109.5
copy div "Ingredients: milk chocolate spread (Sugar, Vegetable Oil and Fat ([PERSON_NAME]…"
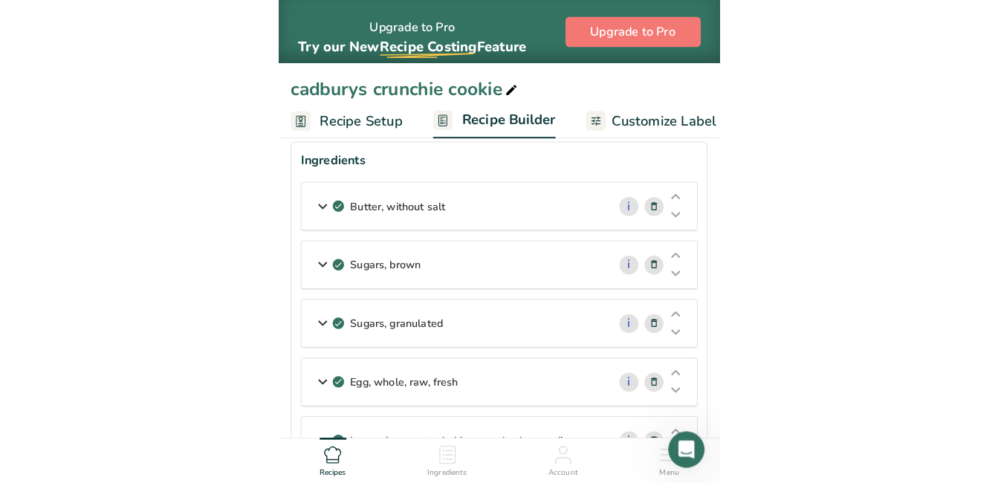
scroll to position [0, 0]
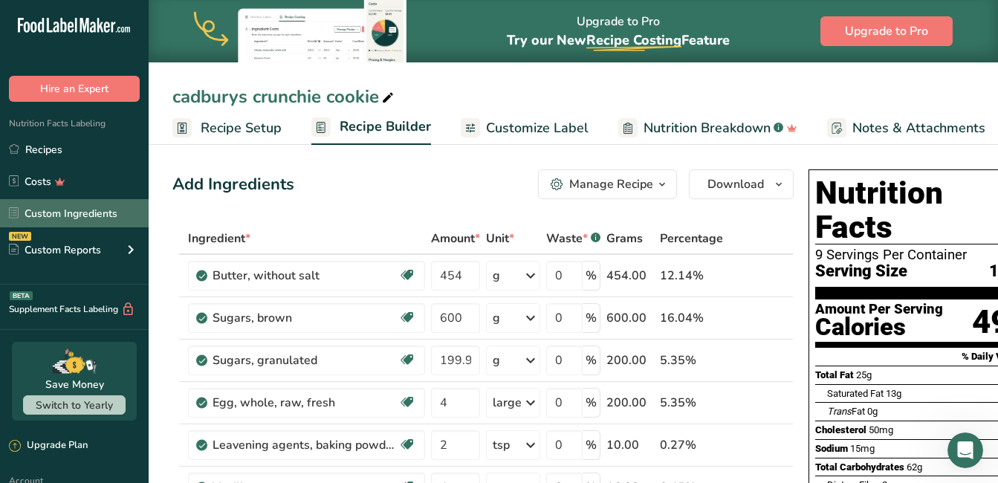
click at [103, 207] on link "Custom Ingredients" at bounding box center [74, 213] width 149 height 28
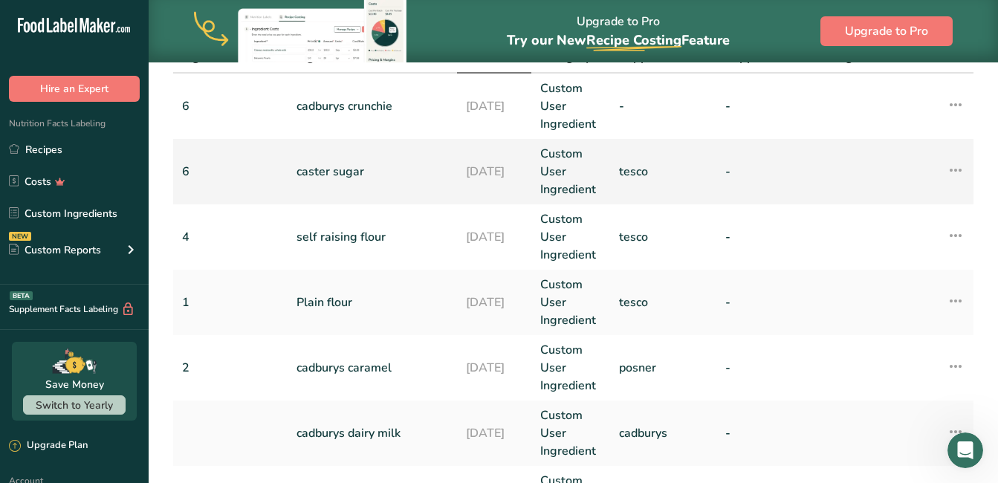
scroll to position [149, 0]
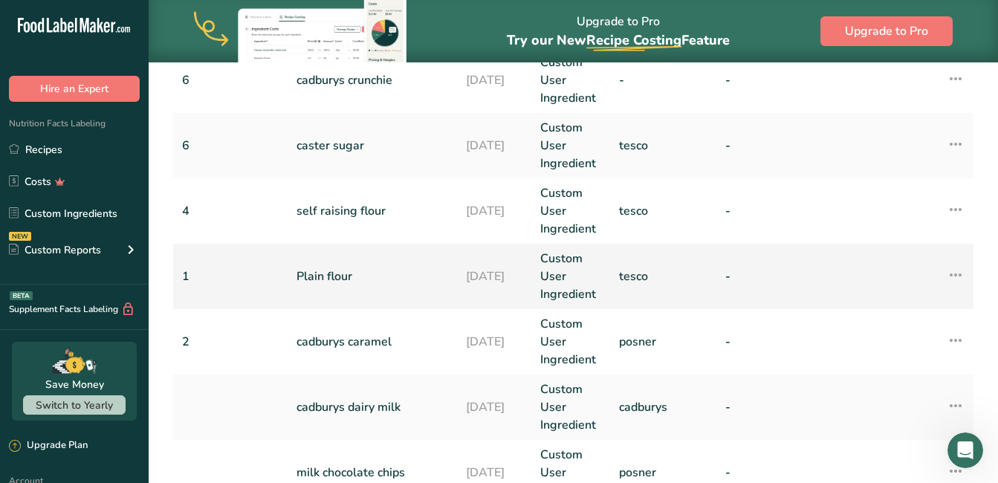
click at [326, 276] on link "Plain flour" at bounding box center [373, 277] width 152 height 18
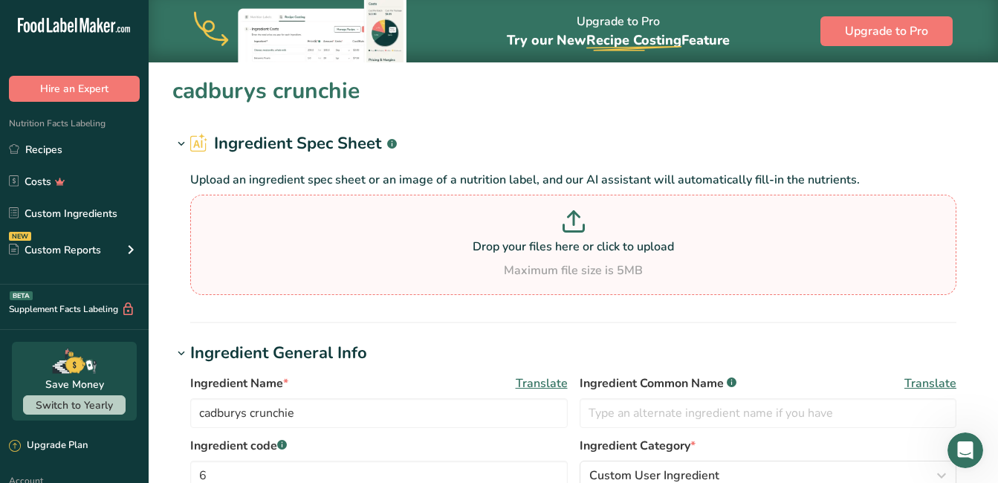
type input "Plain flour"
type input "1"
type input "tesco"
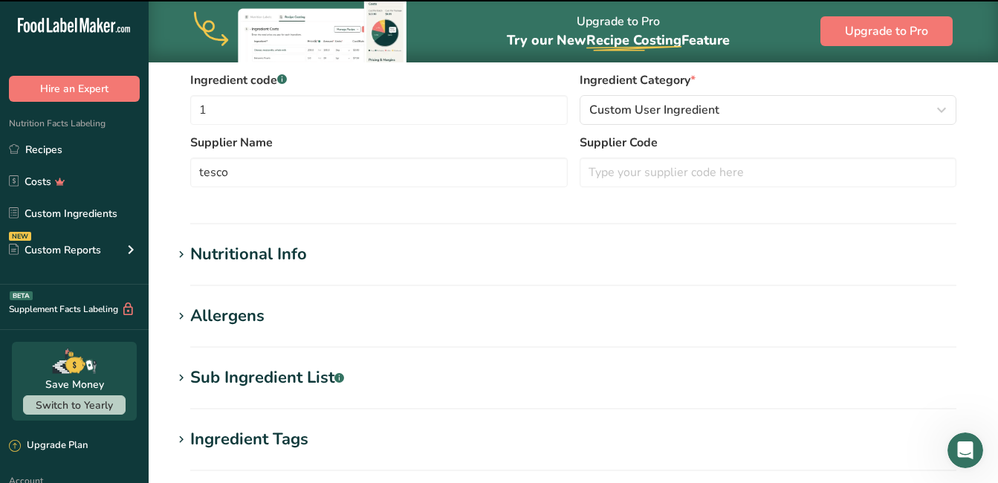
scroll to position [372, 0]
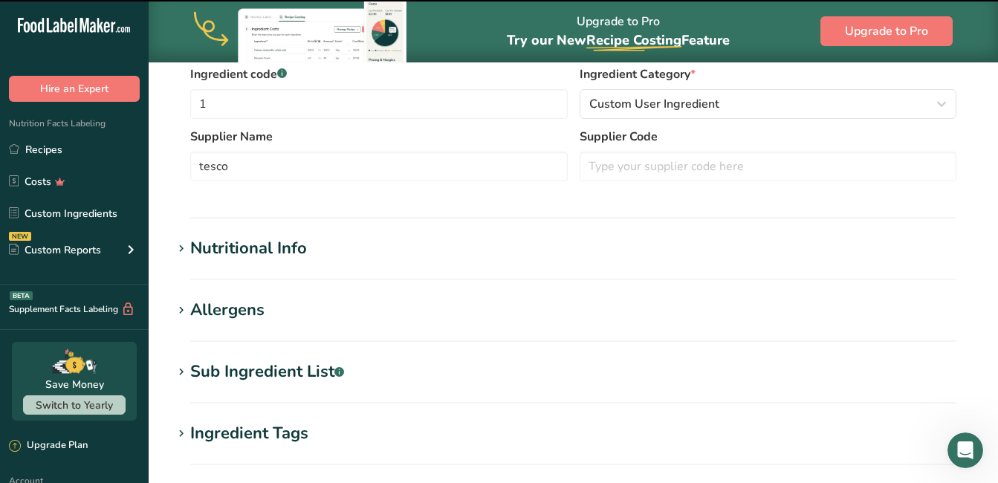
click at [236, 307] on div "Allergens" at bounding box center [227, 310] width 74 height 25
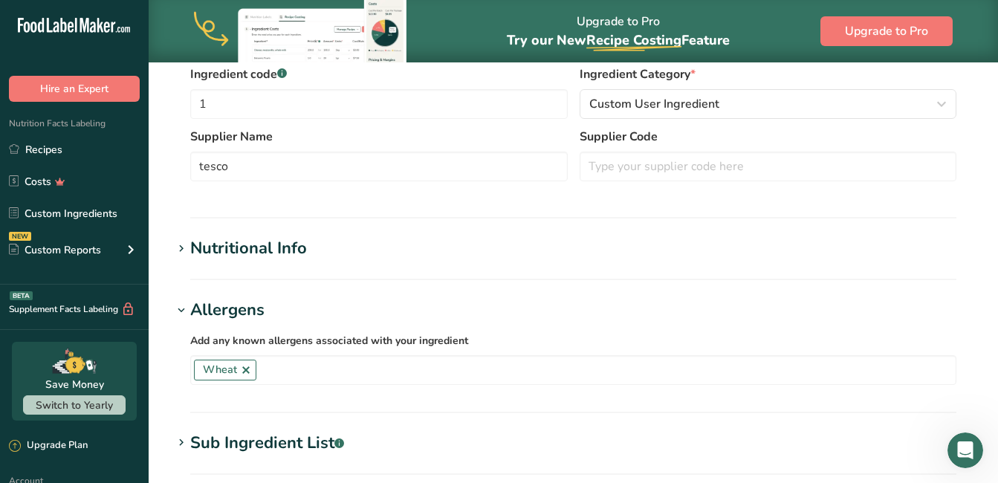
click at [179, 301] on icon at bounding box center [181, 310] width 13 height 21
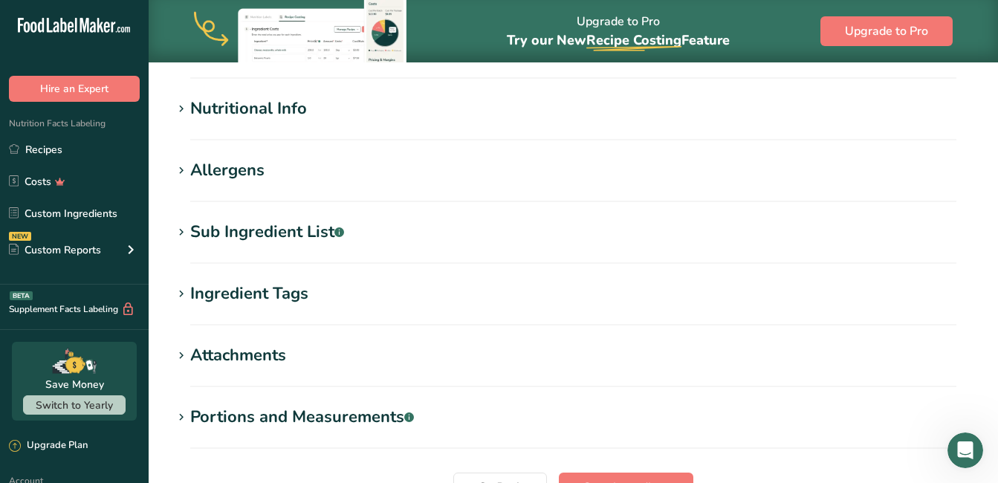
scroll to position [434, 0]
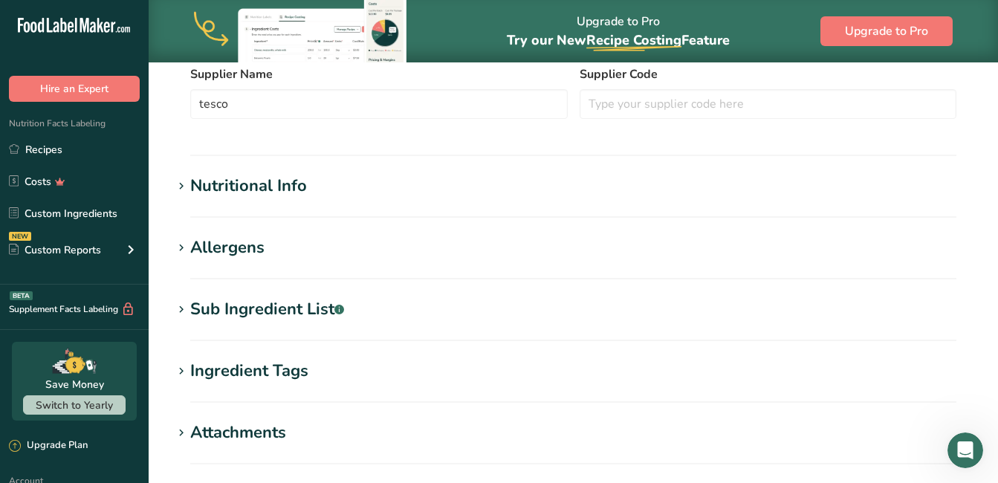
click at [181, 302] on icon at bounding box center [181, 310] width 13 height 21
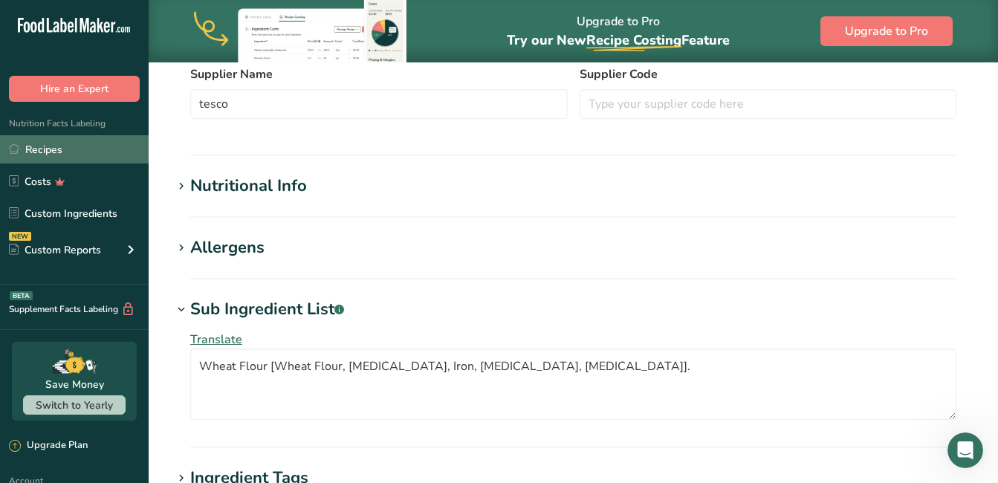
click at [48, 149] on link "Recipes" at bounding box center [74, 149] width 149 height 28
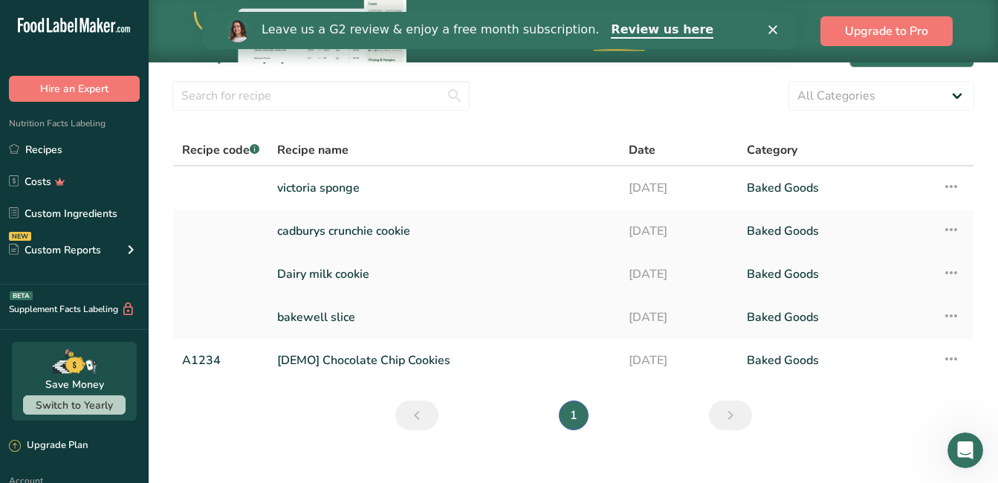
scroll to position [57, 0]
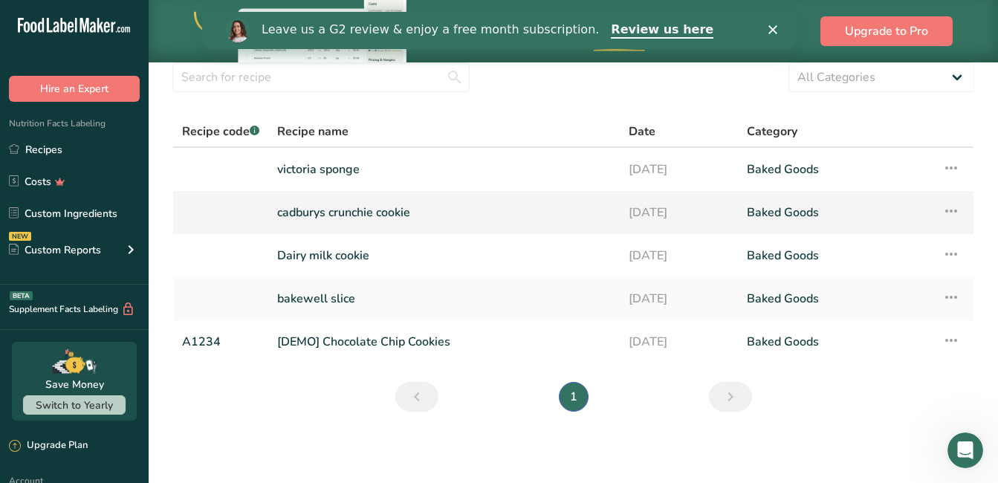
click at [359, 212] on link "cadburys crunchie cookie" at bounding box center [444, 212] width 334 height 31
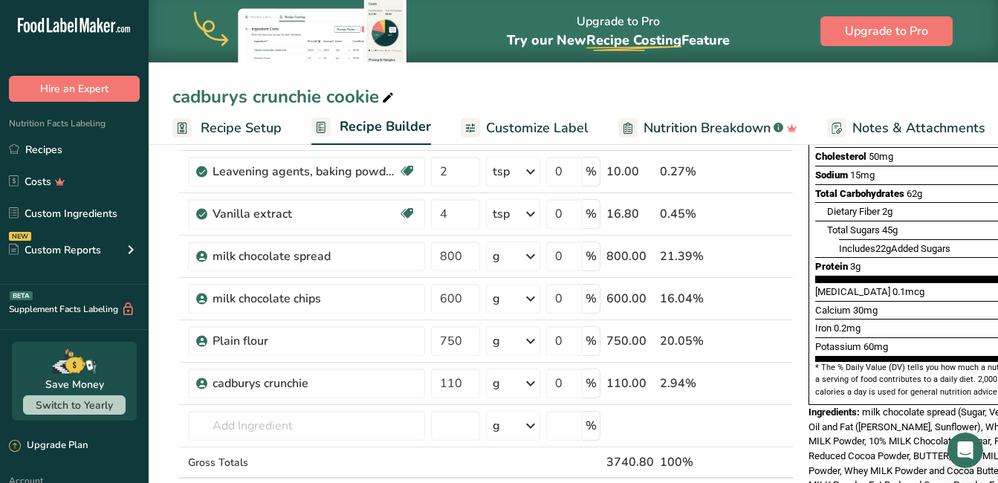
scroll to position [297, 0]
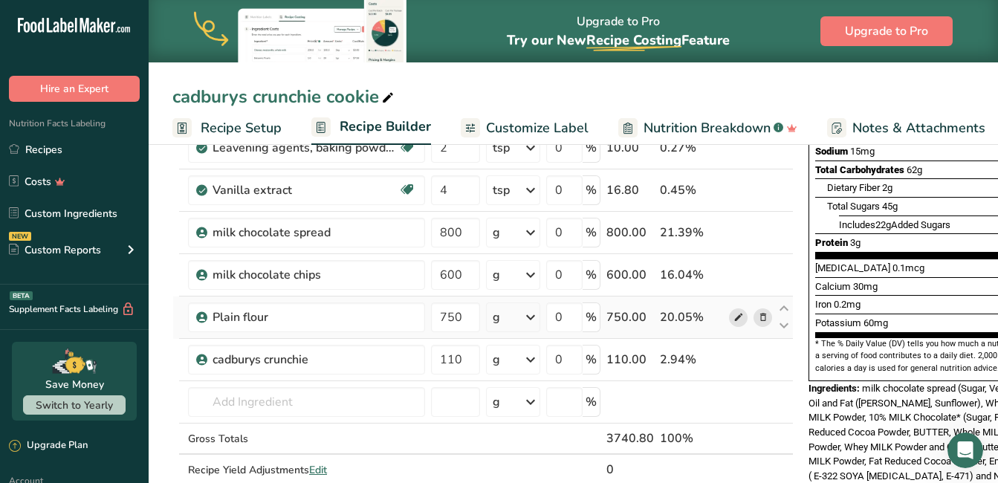
click at [734, 315] on icon at bounding box center [739, 318] width 10 height 16
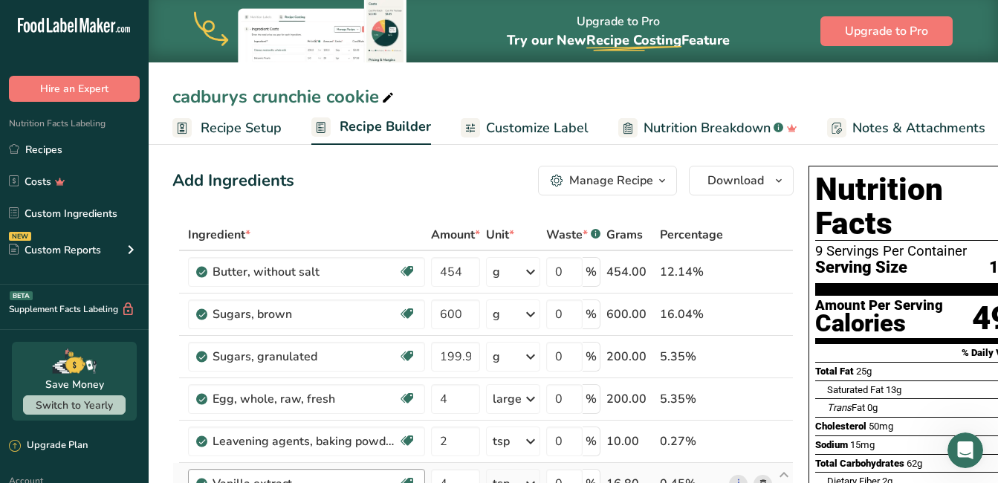
scroll to position [0, 0]
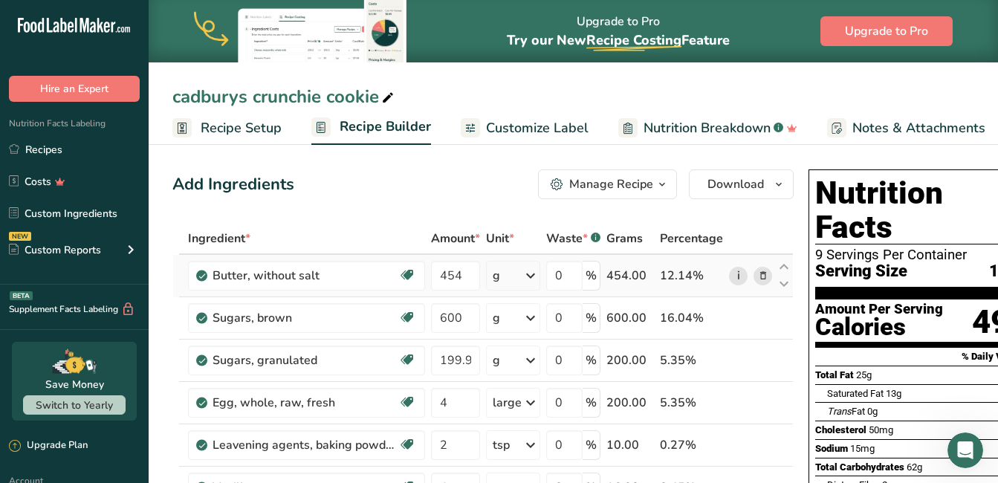
click at [736, 281] on link "i" at bounding box center [738, 276] width 19 height 19
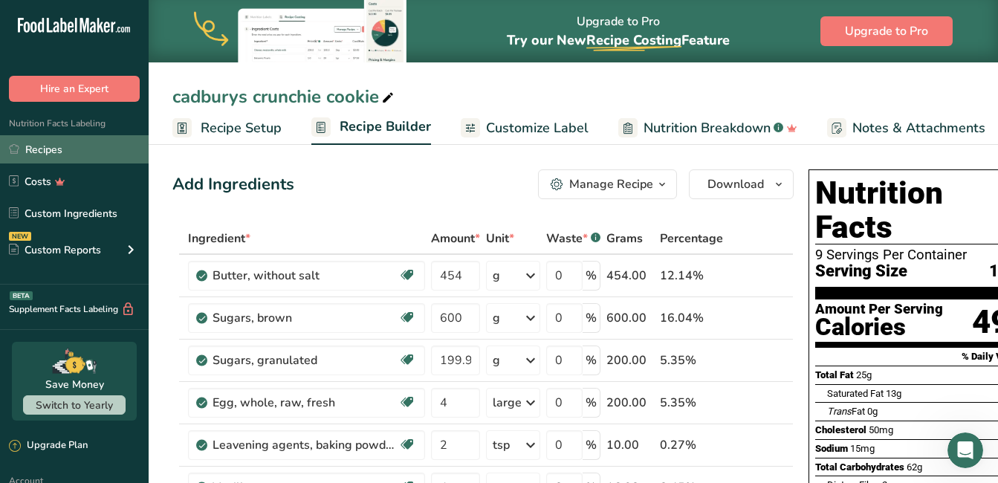
click at [39, 149] on link "Recipes" at bounding box center [74, 149] width 149 height 28
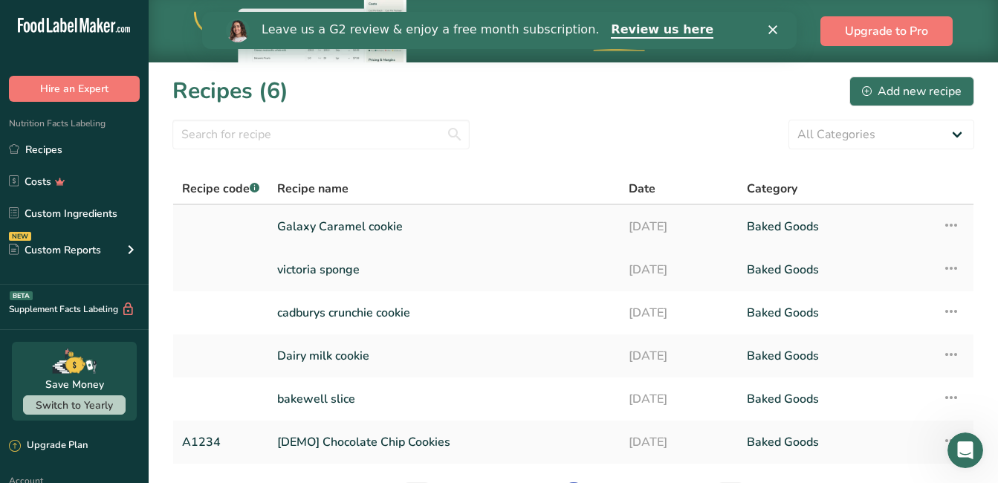
click at [366, 224] on link "Galaxy Caramel cookie" at bounding box center [444, 226] width 334 height 31
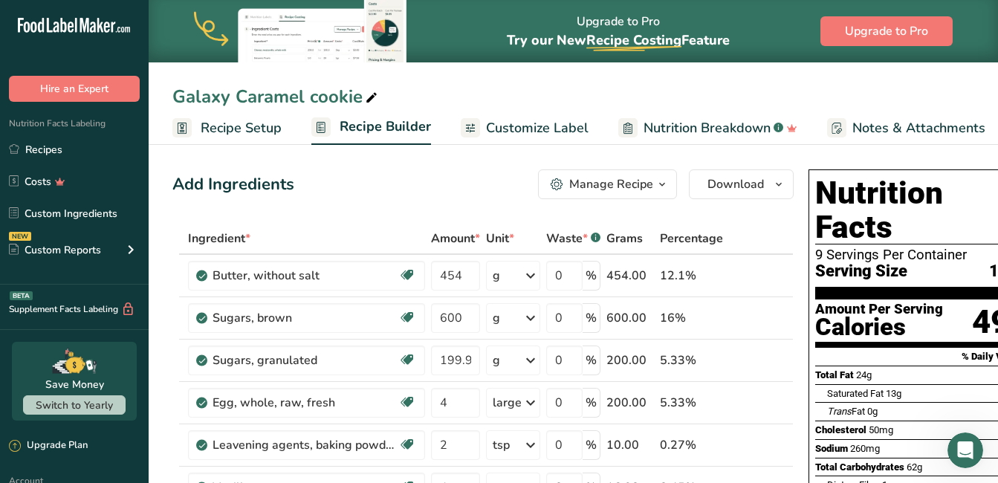
click at [631, 180] on div "Manage Recipe" at bounding box center [611, 184] width 84 height 18
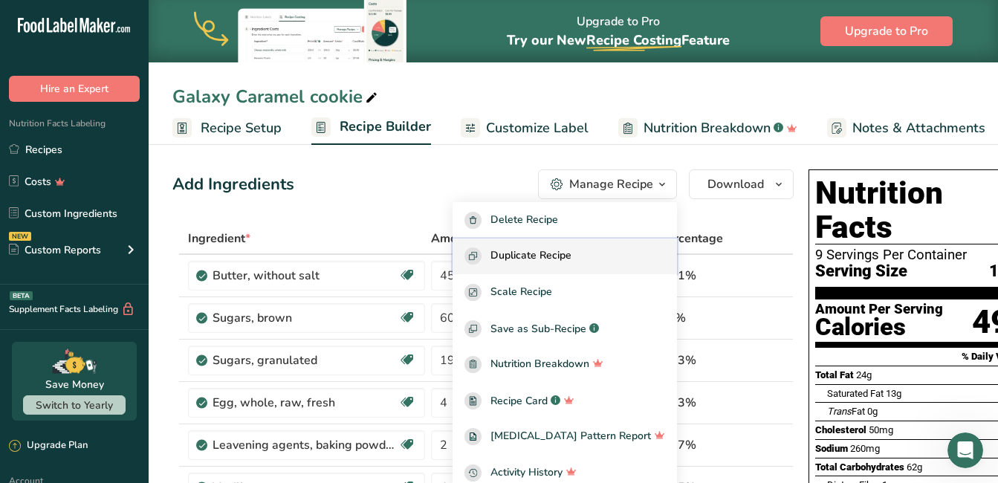
click at [561, 250] on span "Duplicate Recipe" at bounding box center [531, 255] width 81 height 17
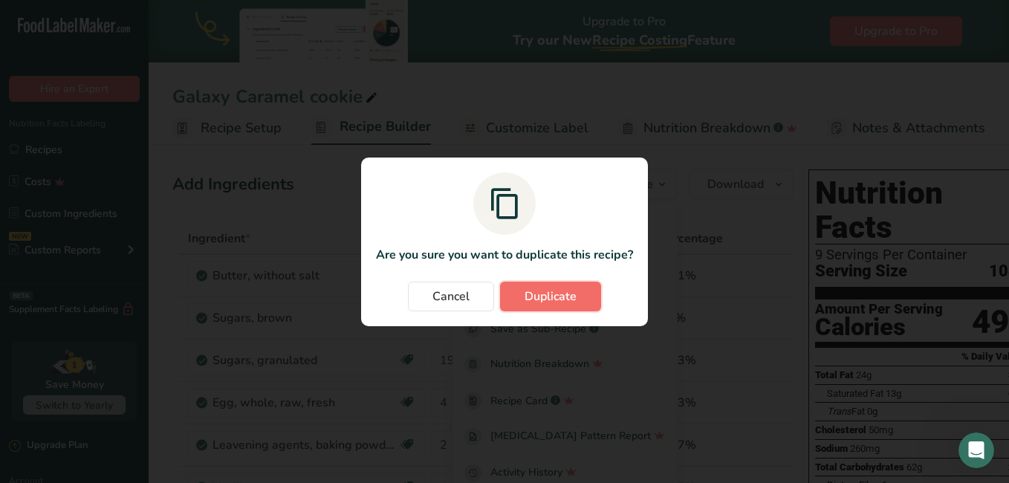
click at [548, 303] on span "Duplicate" at bounding box center [551, 297] width 52 height 18
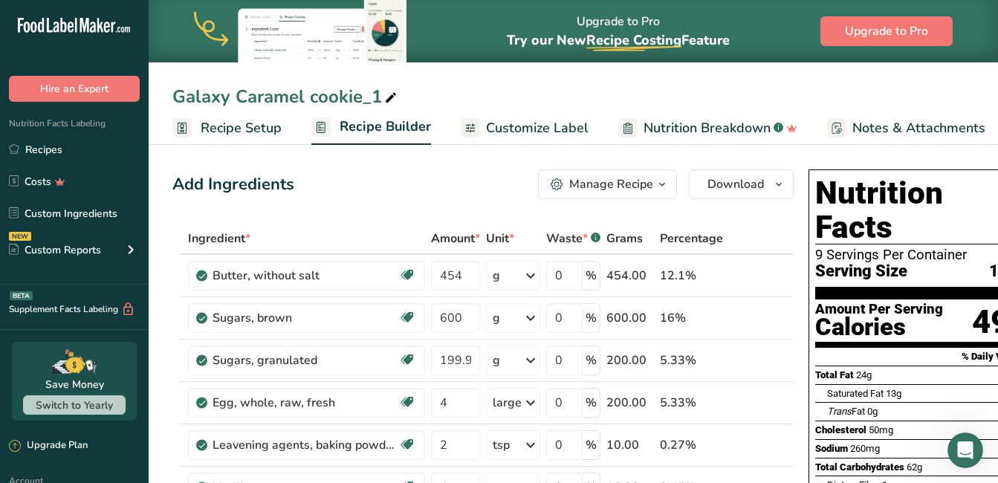
click at [303, 94] on div "Galaxy Caramel cookie_1" at bounding box center [285, 96] width 227 height 27
type input "G"
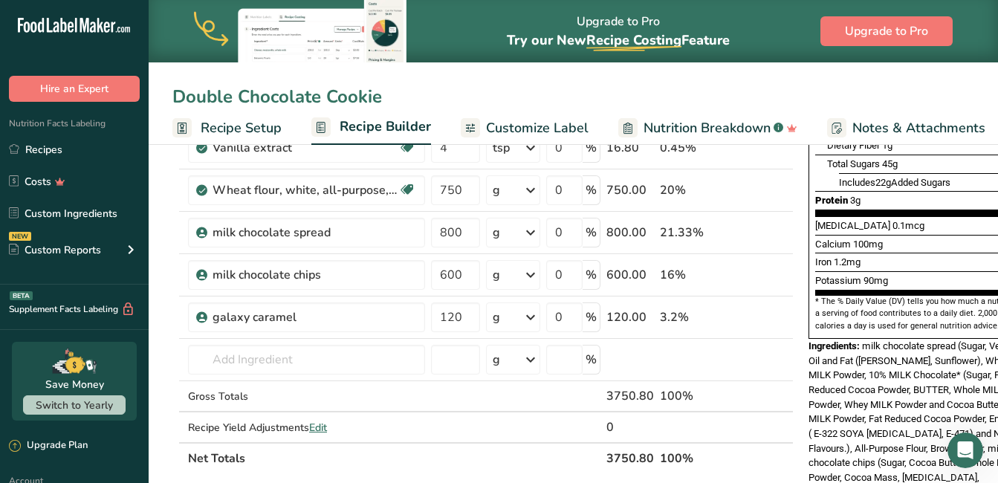
scroll to position [349, 0]
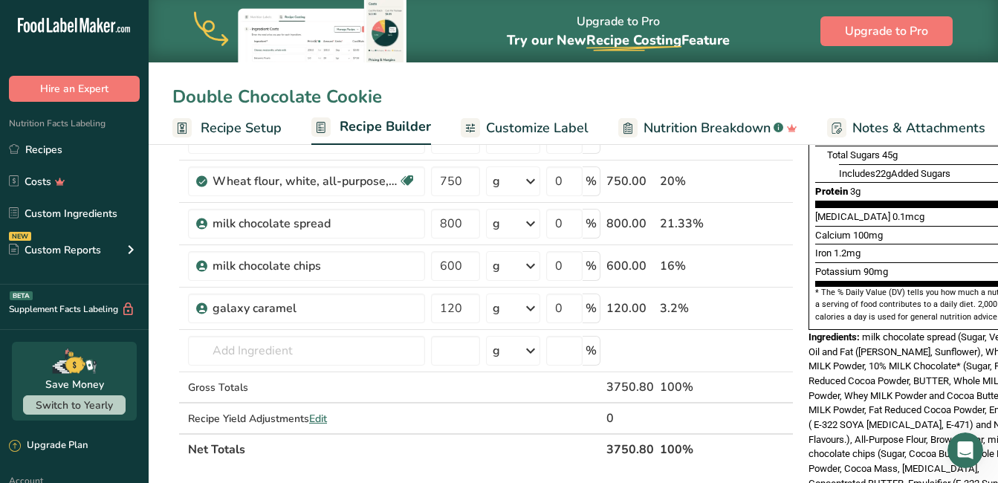
click at [319, 93] on input "Double Chocolate Cookie" at bounding box center [573, 96] width 802 height 27
click at [319, 93] on input "Cookie" at bounding box center [573, 96] width 802 height 27
click at [178, 93] on input "Cookie" at bounding box center [573, 96] width 802 height 27
type input "Milky Bar Cookie"
click at [761, 309] on icon at bounding box center [763, 309] width 10 height 16
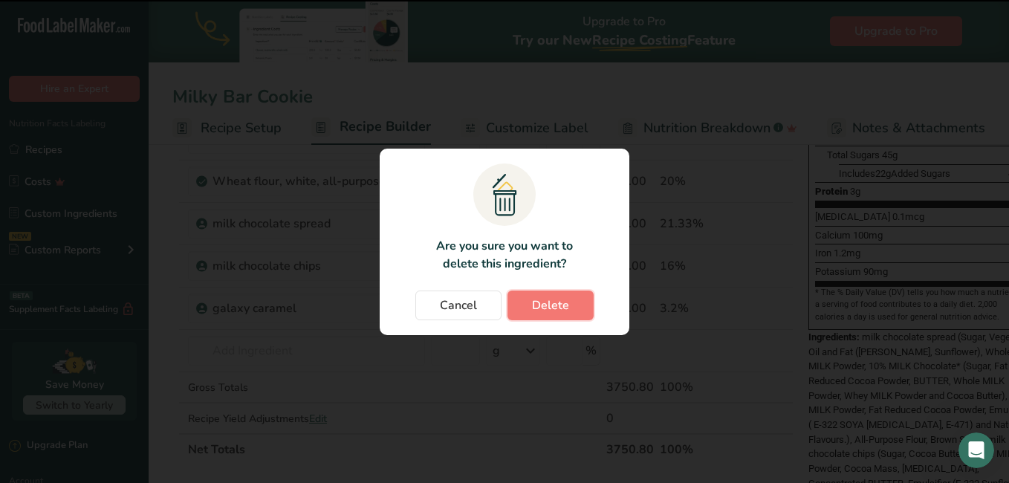
click at [538, 300] on span "Delete" at bounding box center [550, 306] width 37 height 18
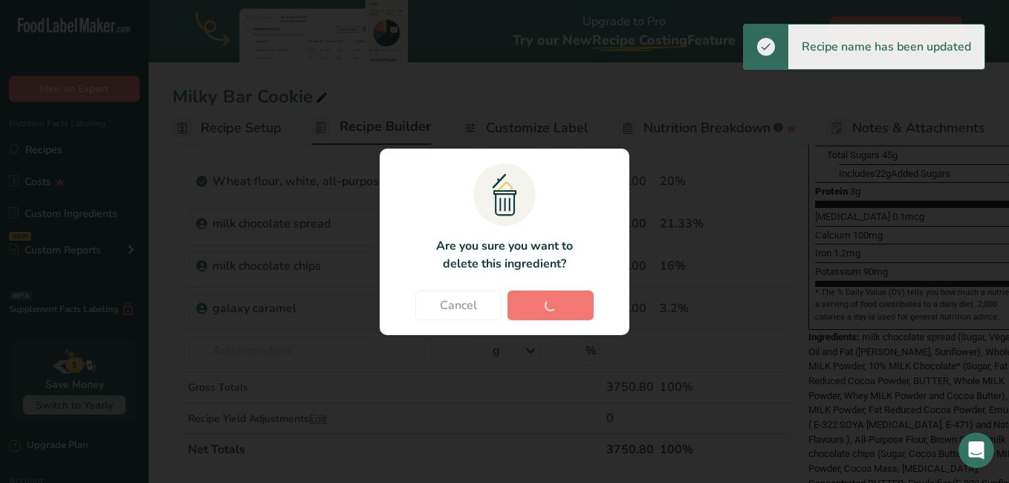
click at [543, 307] on div "Cancel [GEOGRAPHIC_DATA]" at bounding box center [505, 306] width 220 height 30
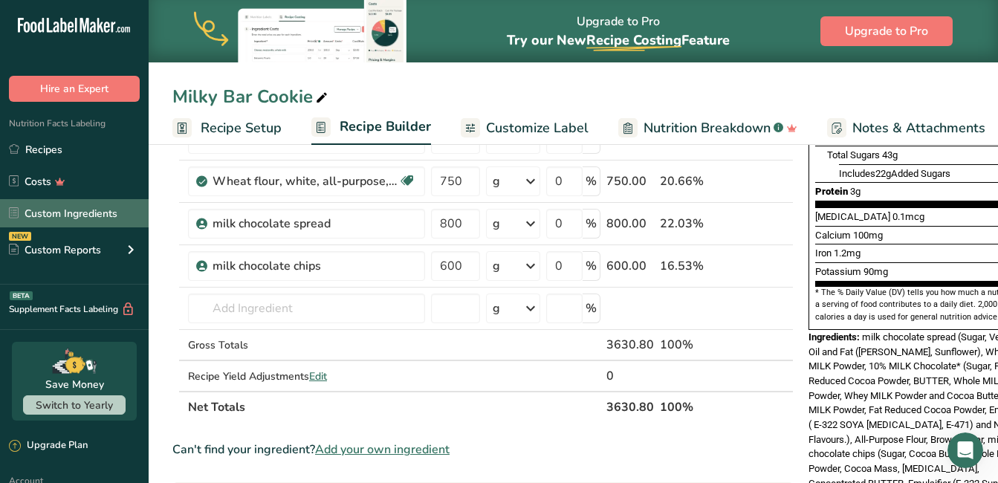
click at [39, 211] on link "Custom Ingredients" at bounding box center [74, 213] width 149 height 28
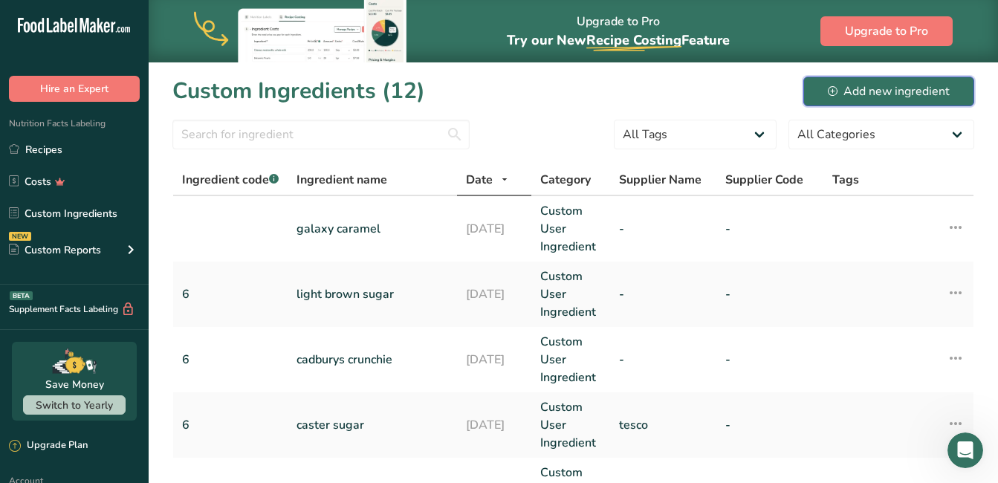
click at [876, 80] on button "Add new ingredient" at bounding box center [888, 92] width 171 height 30
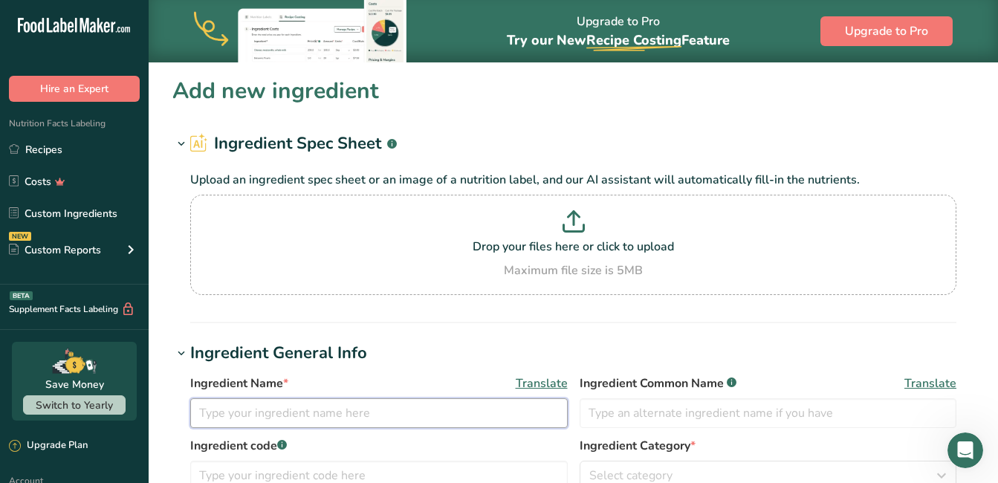
click at [305, 415] on input "text" at bounding box center [379, 413] width 378 height 30
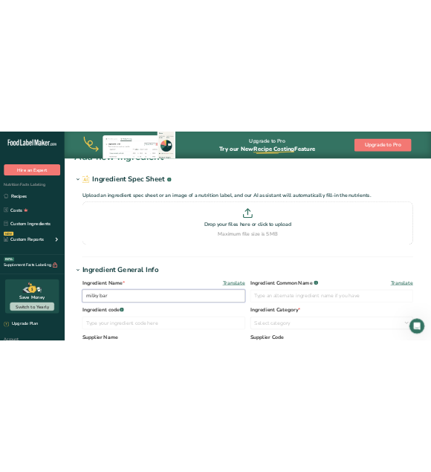
scroll to position [136, 0]
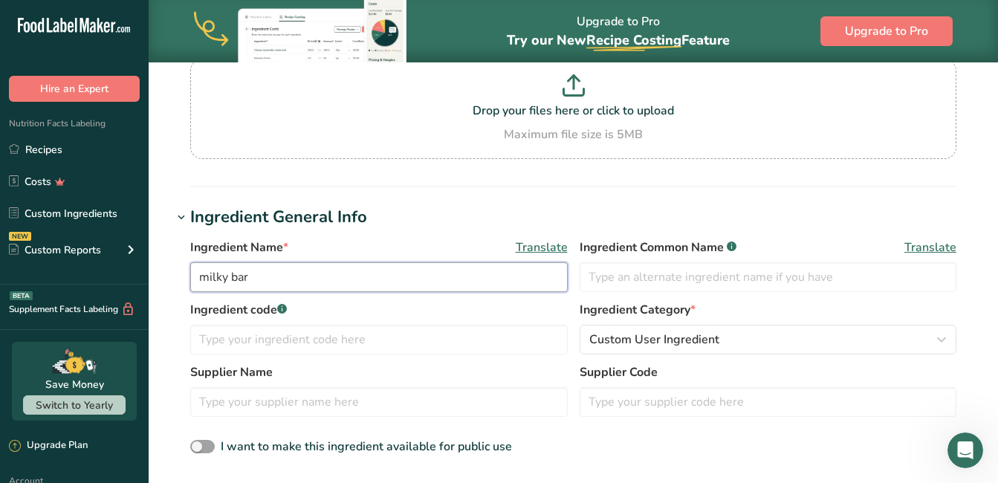
type input "milky bar"
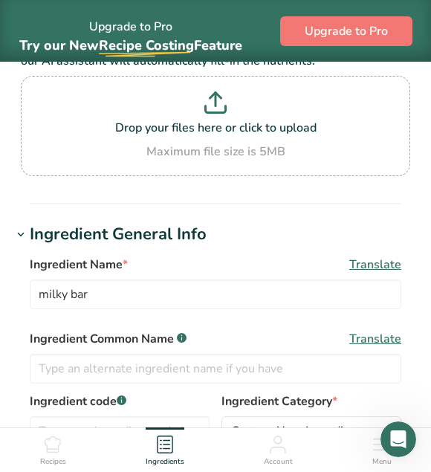
drag, startPoint x: 149, startPoint y: 321, endPoint x: 482, endPoint y: 199, distance: 353.9
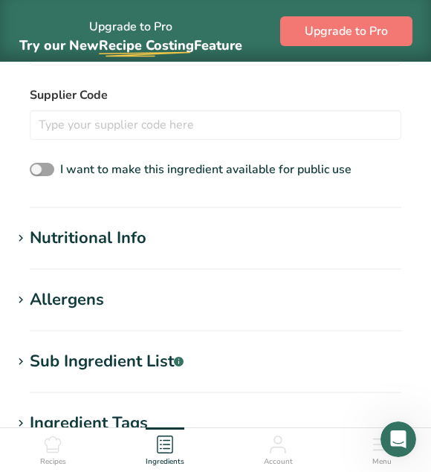
scroll to position [614, 0]
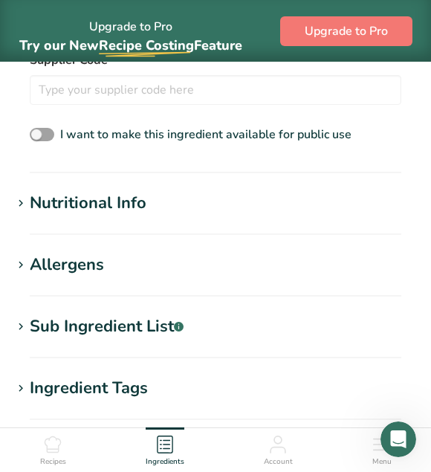
drag, startPoint x: 482, startPoint y: 199, endPoint x: 328, endPoint y: 333, distance: 203.3
click at [424, 344] on section "Add new ingredient Ingredient Spec Sheet .a-a{fill:#347362;}.b-a{fill:#fff;} Up…" at bounding box center [215, 62] width 431 height 1228
drag, startPoint x: 12, startPoint y: 233, endPoint x: 18, endPoint y: 219, distance: 14.6
click at [18, 219] on section "Nutritional Info Serving Size .a-a{fill:#347362;}.b-a{fill:#fff;} Add ingredien…" at bounding box center [215, 213] width 407 height 44
click at [22, 205] on icon at bounding box center [20, 203] width 13 height 21
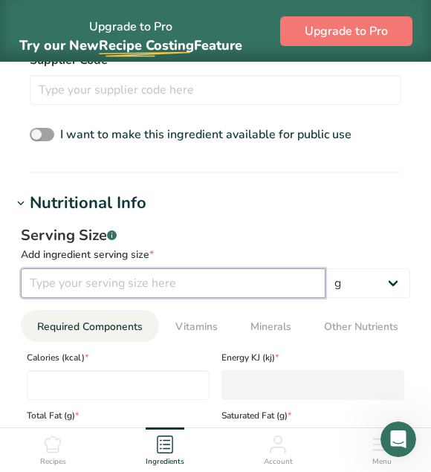
click at [216, 295] on input "number" at bounding box center [173, 283] width 305 height 30
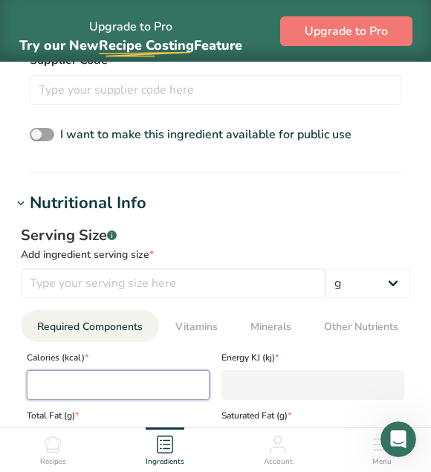
click at [77, 382] on input "number" at bounding box center [118, 385] width 183 height 30
type input "5"
type KJ "20.9"
type input "54"
type KJ "225.9"
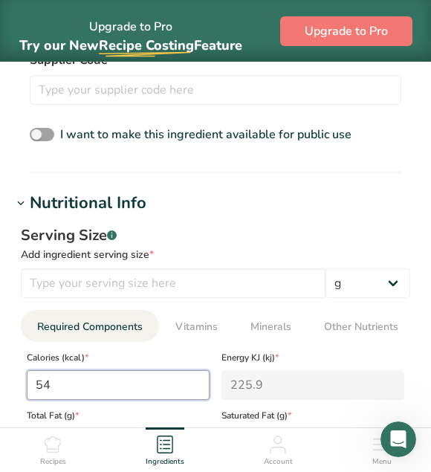
type input "544"
type KJ "2276.1"
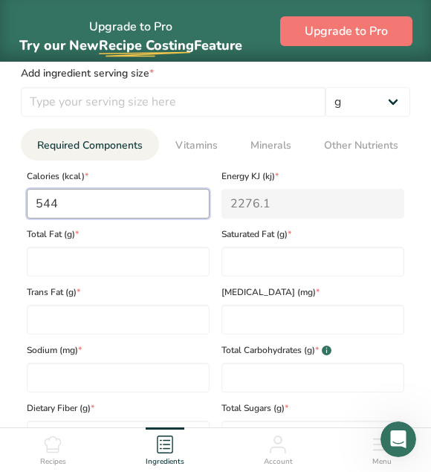
scroll to position [804, 0]
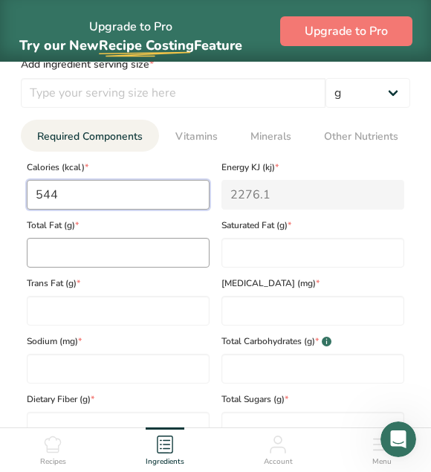
type input "544"
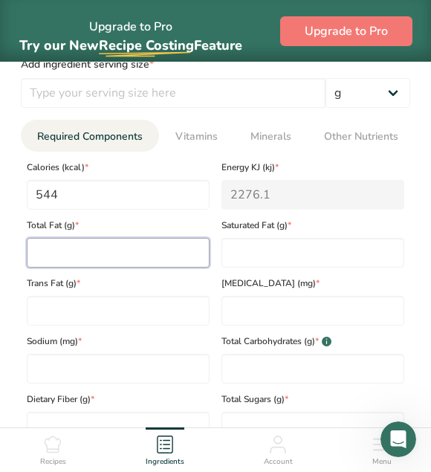
click at [161, 253] on Fat "number" at bounding box center [118, 253] width 183 height 30
type Fat "31.2"
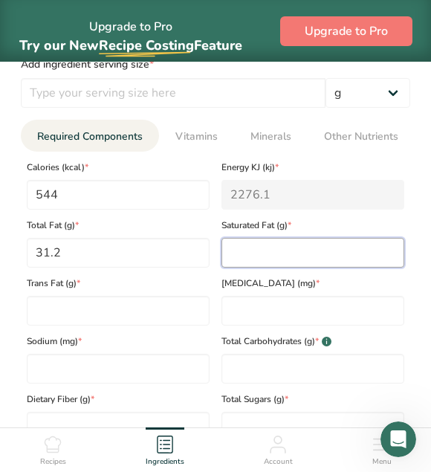
click at [253, 259] on Fat "number" at bounding box center [312, 253] width 183 height 30
type Fat "18.8"
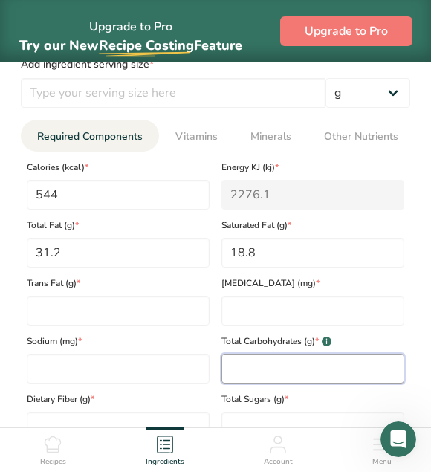
click at [239, 368] on Carbohydrates "number" at bounding box center [312, 369] width 183 height 30
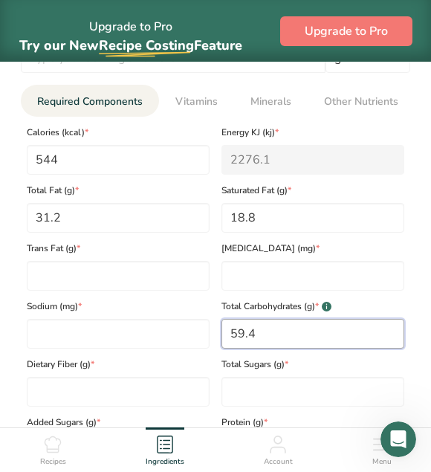
scroll to position [956, 0]
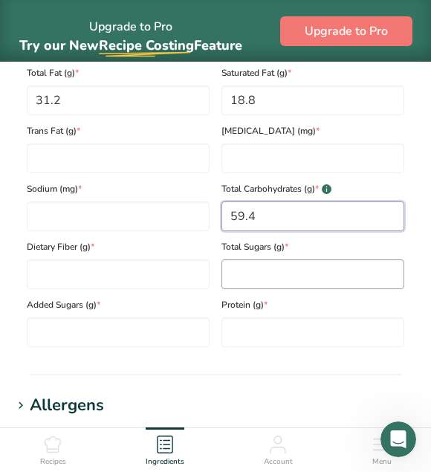
type Carbohydrates "59.4"
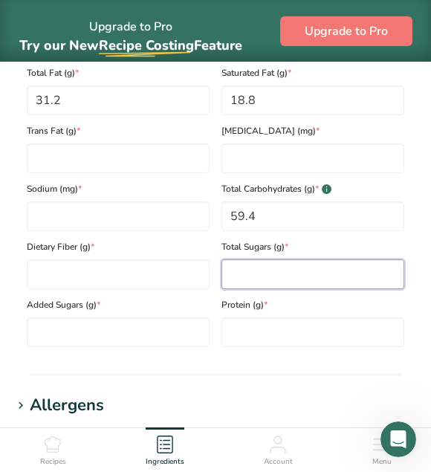
click at [391, 279] on Sugars "number" at bounding box center [312, 274] width 183 height 30
type Sugars "52.5"
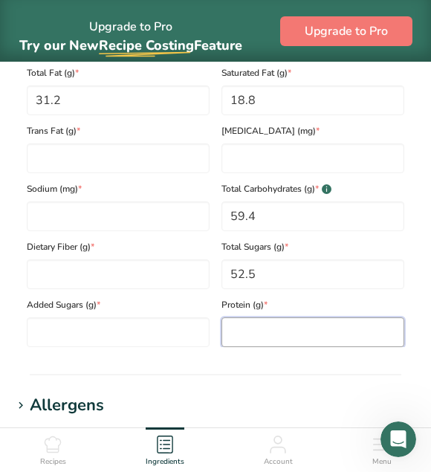
click at [381, 326] on input "number" at bounding box center [312, 332] width 183 height 30
type input "6.0"
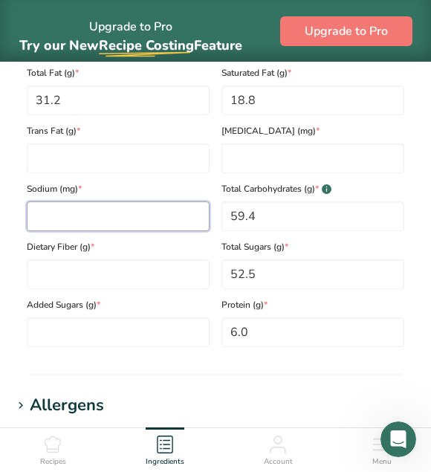
click at [111, 226] on input "number" at bounding box center [118, 216] width 183 height 30
type input "0"
type input "0.21"
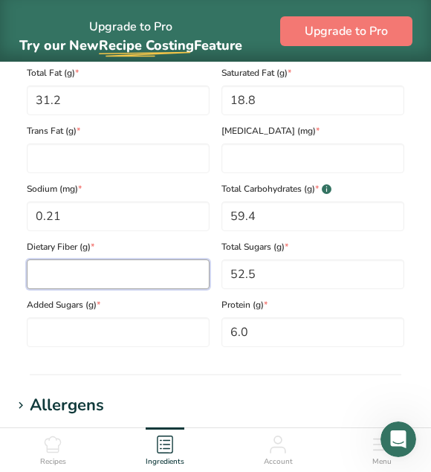
click at [82, 289] on Fiber "number" at bounding box center [118, 274] width 183 height 30
type Fiber "0"
type input "6"
type input "100"
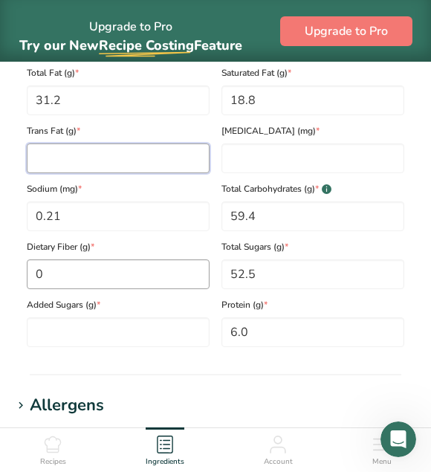
type Fat "0"
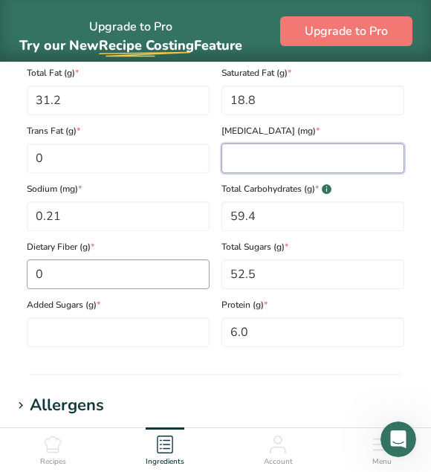
type input "0"
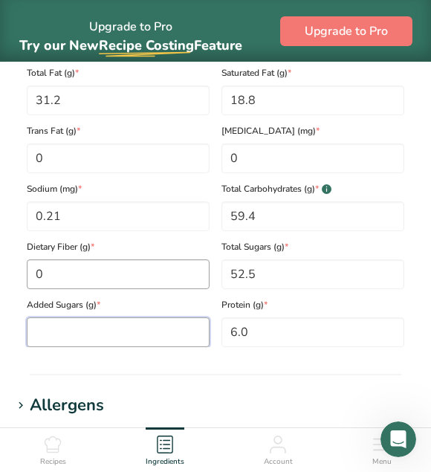
type Sugars "0"
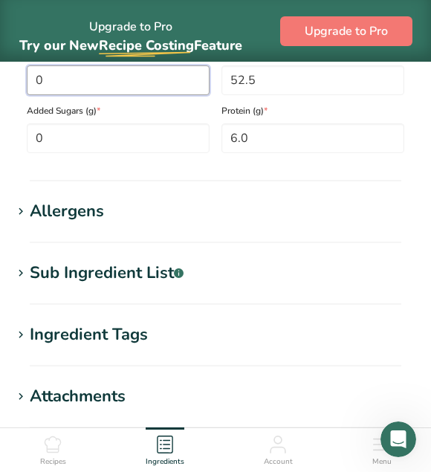
scroll to position [1163, 0]
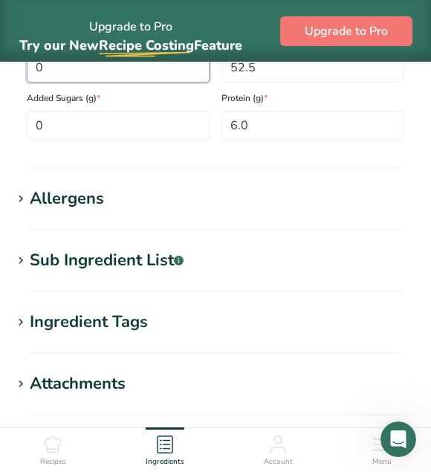
type Fiber "0"
click at [42, 203] on div "Allergens" at bounding box center [67, 199] width 74 height 25
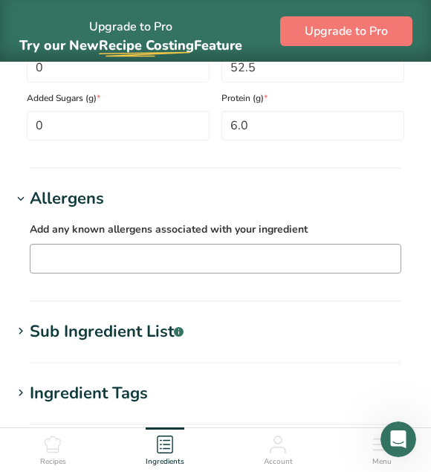
click at [97, 269] on input "text" at bounding box center [215, 258] width 370 height 23
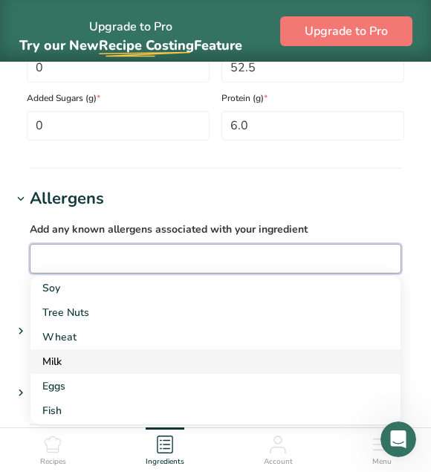
click at [77, 360] on div "Milk" at bounding box center [203, 362] width 323 height 16
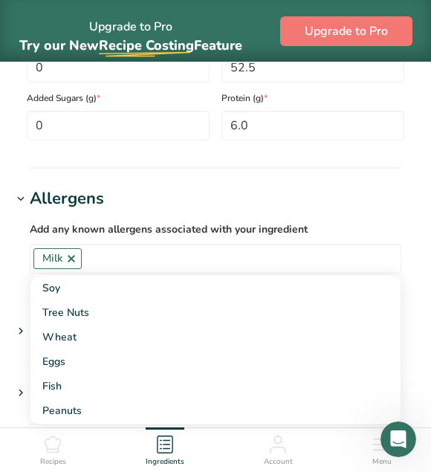
click at [194, 199] on h1 "Allergens" at bounding box center [215, 199] width 407 height 25
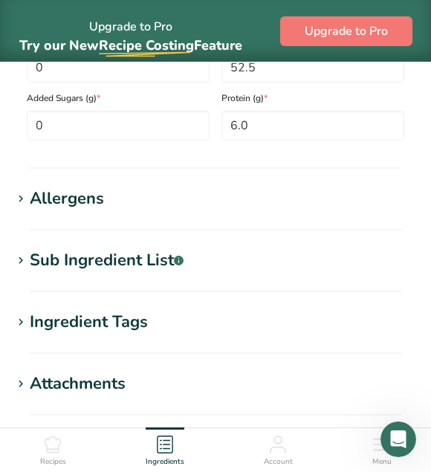
click at [24, 263] on icon at bounding box center [20, 260] width 13 height 21
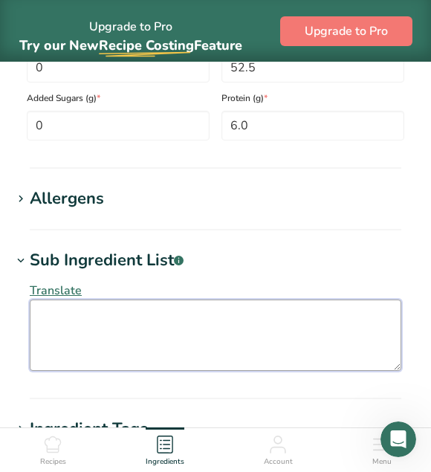
click at [74, 317] on textarea at bounding box center [216, 335] width 372 height 71
paste textarea "Ingredients Sugar, Cocoa Butter, Whole Milk Powder, Glucose Syrup, Emulsifier (…"
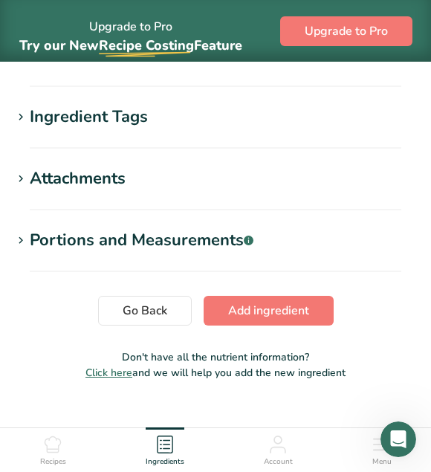
scroll to position [1478, 0]
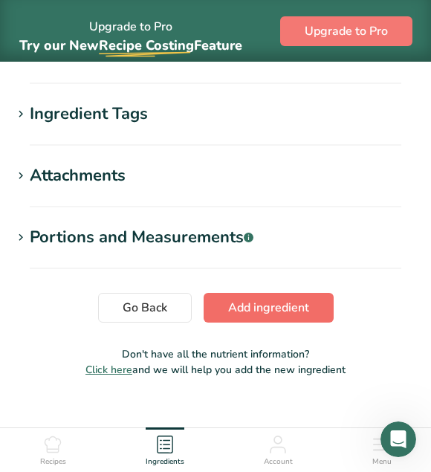
type textarea "Ingredients Sugar, Cocoa Butter, Whole Milk Powder, Glucose Syrup, Emulsifier (…"
click at [271, 302] on button "Add ingredient" at bounding box center [269, 308] width 130 height 30
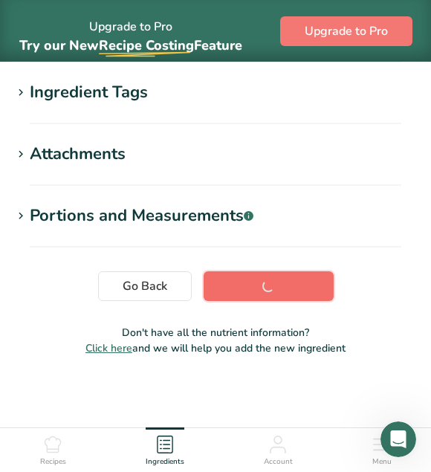
scroll to position [359, 0]
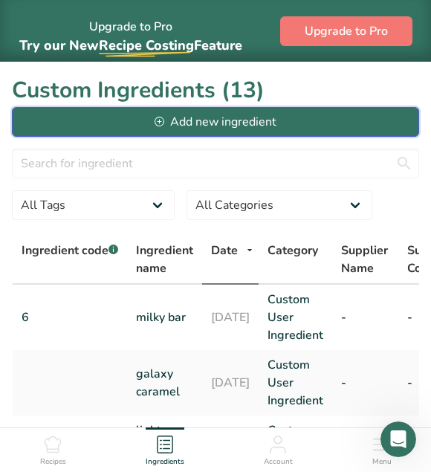
click at [276, 130] on div "Add new ingredient" at bounding box center [216, 122] width 122 height 18
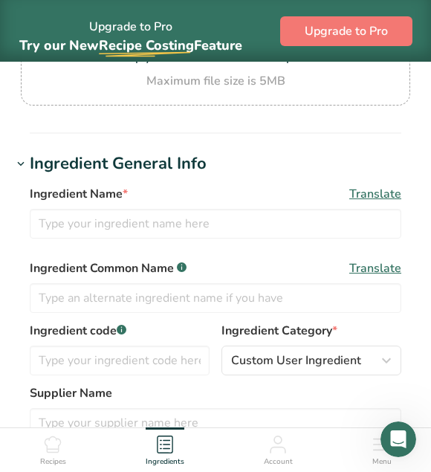
scroll to position [209, 0]
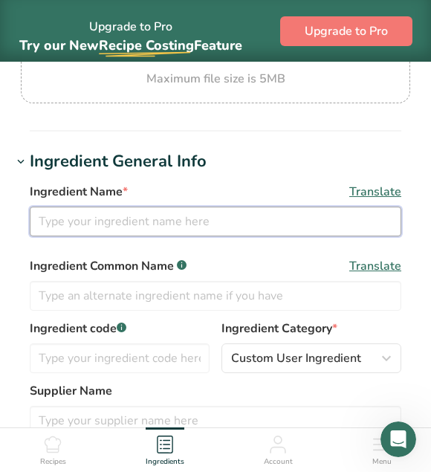
click at [239, 219] on input "text" at bounding box center [216, 222] width 372 height 30
type input "White Chocolate Spread"
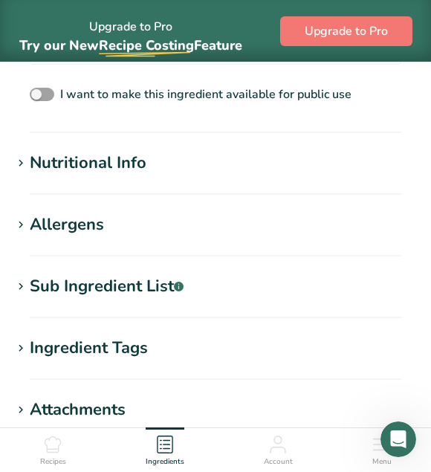
scroll to position [664, 0]
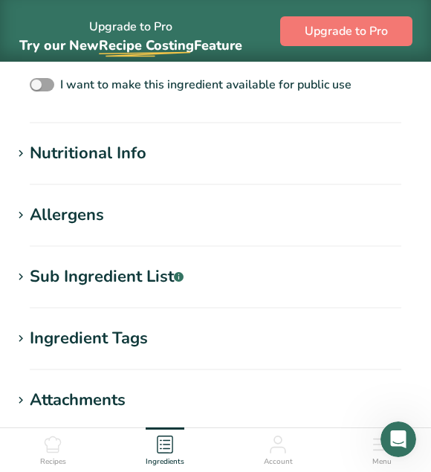
click at [26, 282] on icon at bounding box center [20, 277] width 13 height 21
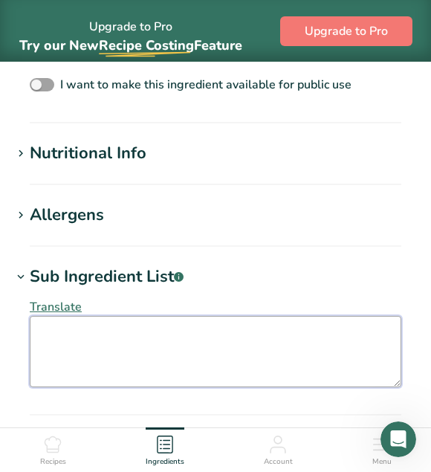
click at [42, 337] on textarea at bounding box center [216, 351] width 372 height 71
paste textarea "Sugar, Vegetable Oils and Fats ([PERSON_NAME], Sunflower), Whole MILK Powder, 1…"
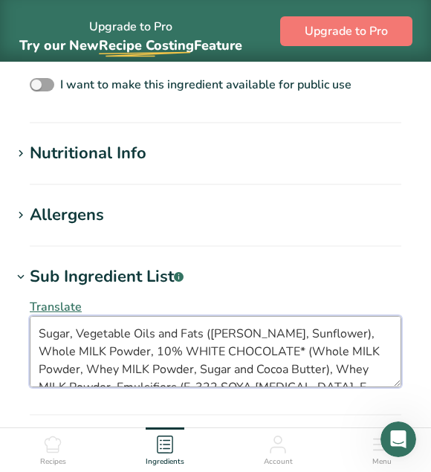
scroll to position [27, 0]
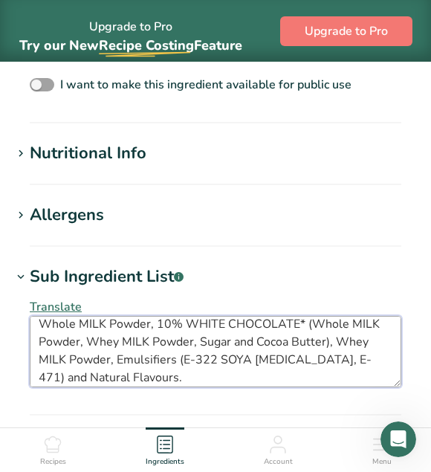
type textarea "Sugar, Vegetable Oils and Fats ([PERSON_NAME], Sunflower), Whole MILK Powder, 1…"
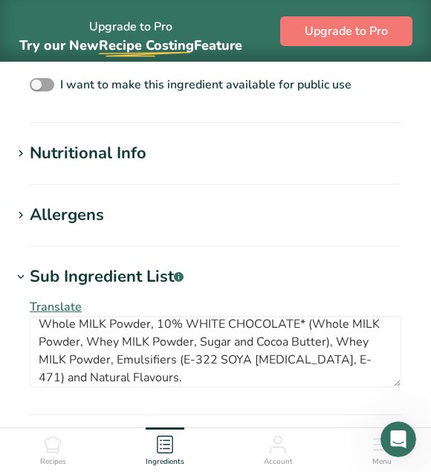
click at [68, 203] on div "Allergens" at bounding box center [67, 215] width 74 height 25
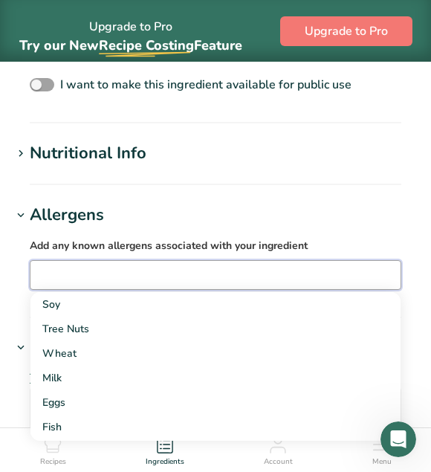
click at [68, 273] on input "text" at bounding box center [215, 274] width 370 height 23
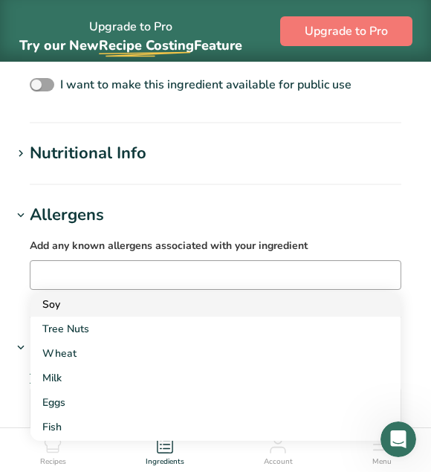
click at [64, 305] on div "Soy" at bounding box center [203, 305] width 323 height 16
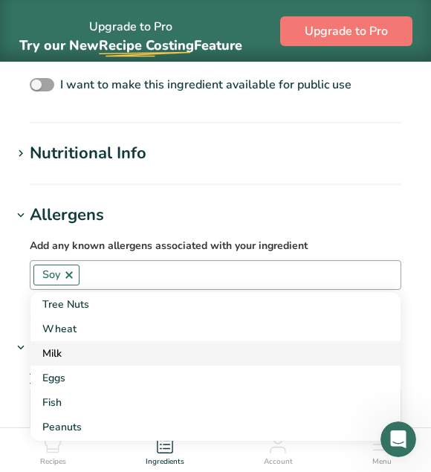
click at [60, 360] on div "Milk" at bounding box center [203, 354] width 323 height 16
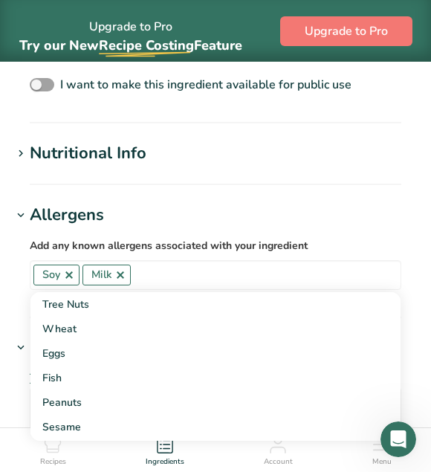
click at [188, 195] on section "Add new ingredient Ingredient Spec Sheet .a-a{fill:#347362;}.b-a{fill:#fff;} Up…" at bounding box center [215, 101] width 431 height 1406
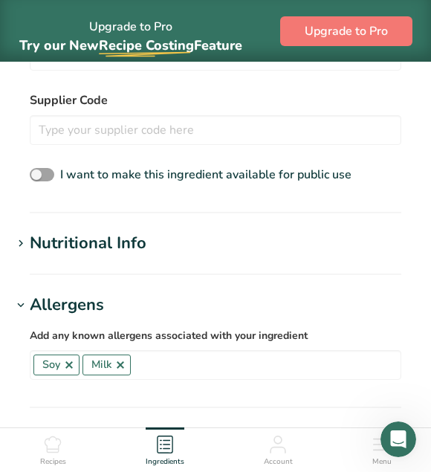
scroll to position [569, 0]
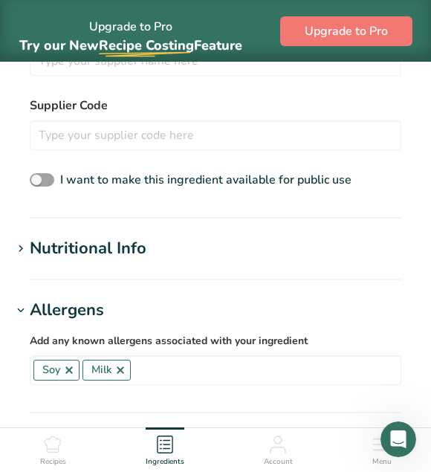
click at [55, 245] on div "Nutritional Info" at bounding box center [88, 248] width 117 height 25
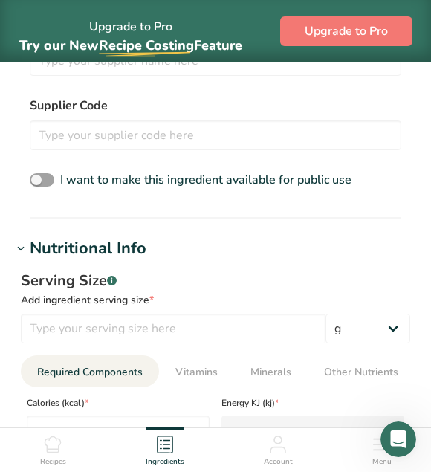
click at [431, 209] on html "Upgrade to Pro Try our New Recipe Costing .a-29{fill:none;stroke-linecap:round;…" at bounding box center [215, 452] width 431 height 2043
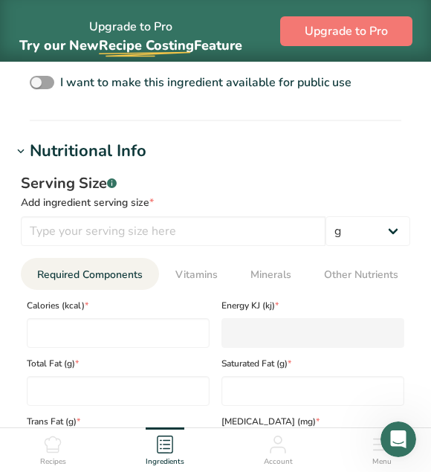
scroll to position [669, 0]
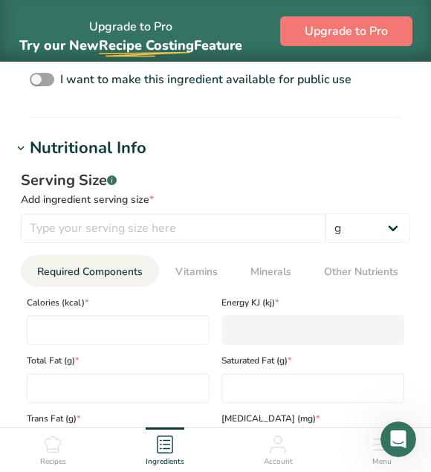
click at [64, 352] on div "Total Fat (g) *" at bounding box center [118, 374] width 195 height 58
click at [65, 340] on input "number" at bounding box center [118, 330] width 183 height 30
type input "5"
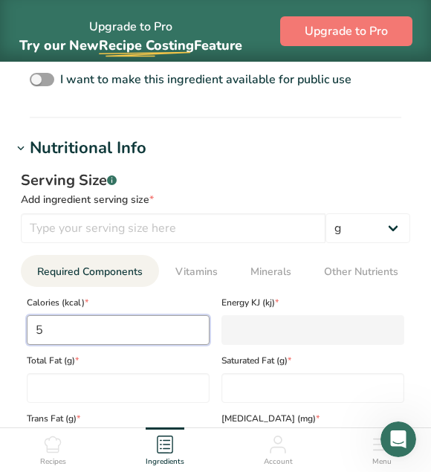
type KJ "20.9"
type input "58"
type KJ "242.7"
type input "582"
type KJ "2435.1"
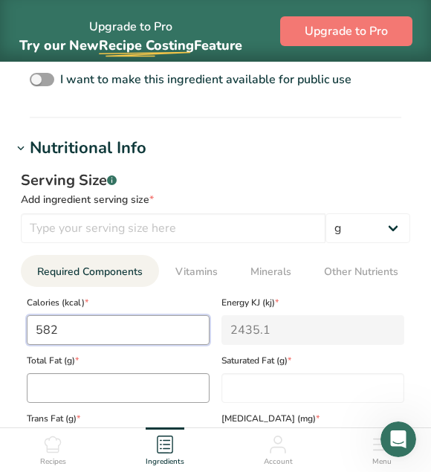
type input "582"
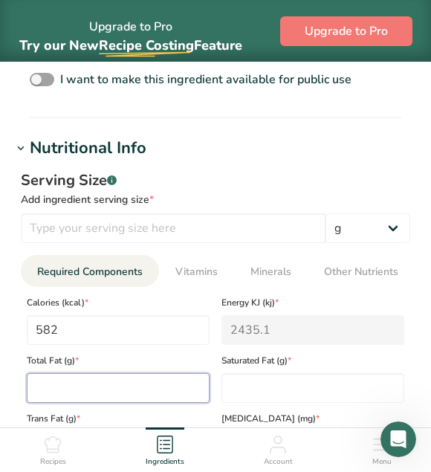
click at [60, 384] on Fat "number" at bounding box center [118, 388] width 183 height 30
type Fat "38.3"
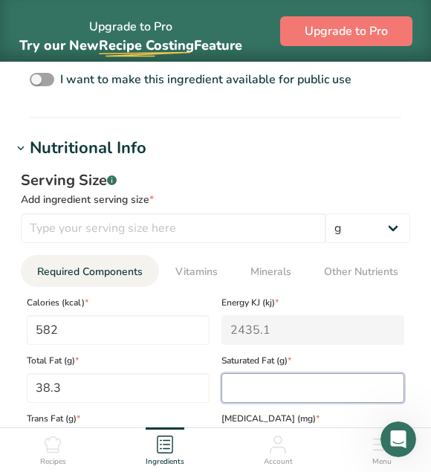
click at [251, 396] on Fat "number" at bounding box center [312, 388] width 183 height 30
type Fat "14.5"
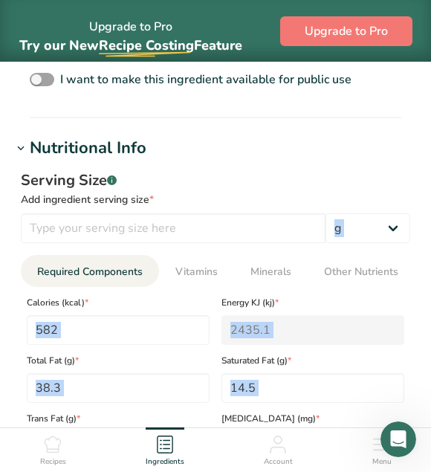
drag, startPoint x: 427, startPoint y: 238, endPoint x: 437, endPoint y: 264, distance: 27.7
click at [431, 264] on html "Upgrade to Pro Try our New Recipe Costing .a-29{fill:none;stroke-linecap:round;…" at bounding box center [215, 352] width 431 height 2043
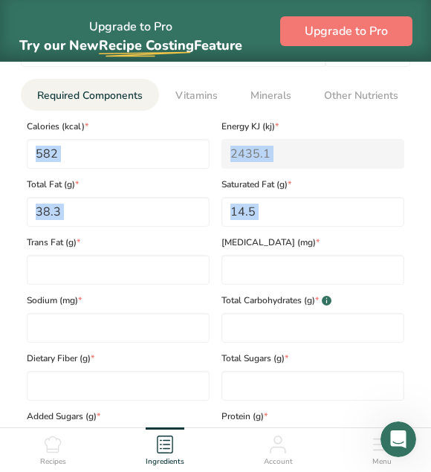
scroll to position [831, 0]
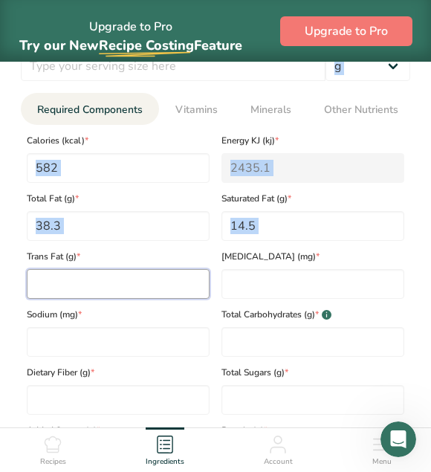
click at [179, 287] on Fat "number" at bounding box center [118, 284] width 183 height 30
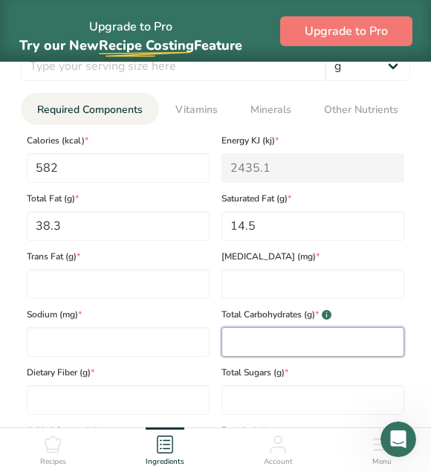
click at [261, 337] on Carbohydrates "number" at bounding box center [312, 342] width 183 height 30
type Carbohydrates "52.3"
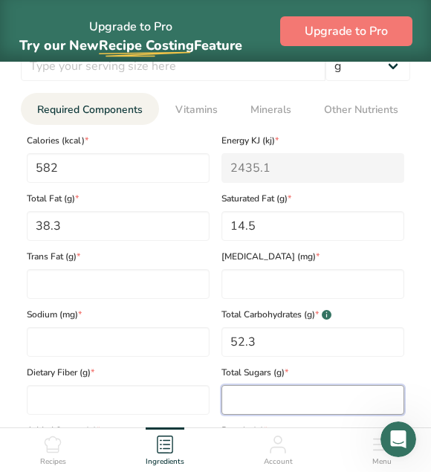
click at [254, 396] on Sugars "number" at bounding box center [312, 400] width 183 height 30
type Sugars "352"
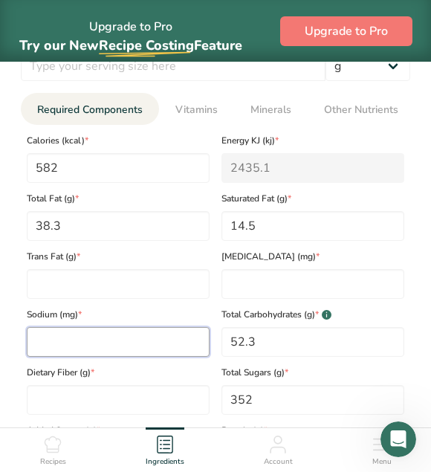
click at [130, 345] on input "number" at bounding box center [118, 342] width 183 height 30
type input "0.49"
click at [145, 308] on div "Sodium (mg) * 0.49" at bounding box center [118, 328] width 195 height 58
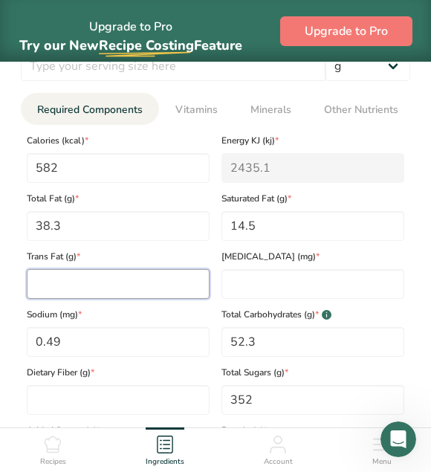
click at [144, 290] on Fat "number" at bounding box center [118, 284] width 183 height 30
type Fat "0"
type input "6"
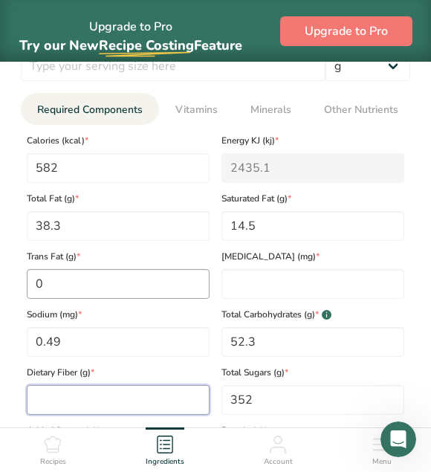
type Fiber "0"
type input "6"
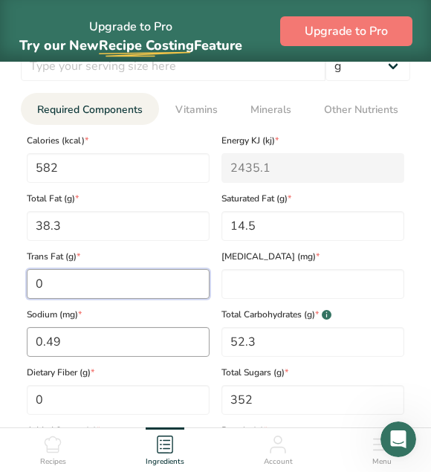
type input "0"
type Sugars "0"
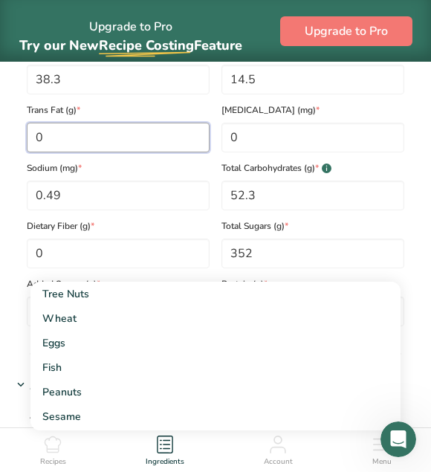
scroll to position [981, 0]
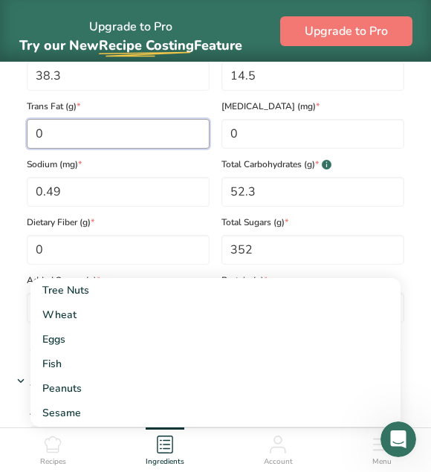
type Fat "0"
click at [419, 285] on section "Add new ingredient Ingredient Spec Sheet .a-a{fill:#347362;}.b-a{fill:#fff;} Up…" at bounding box center [215, 25] width 431 height 1889
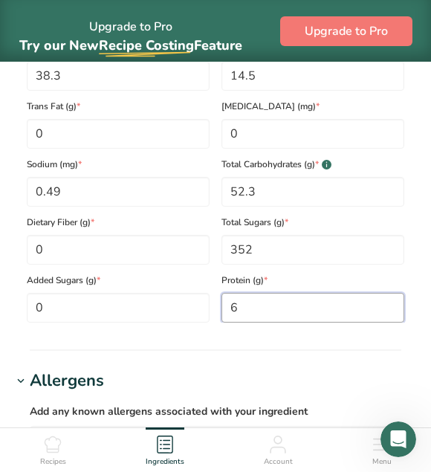
click at [357, 302] on input "6" at bounding box center [312, 308] width 183 height 30
type input "0"
click at [412, 272] on div "Serving Size .a-a{fill:#347362;}.b-a{fill:#fff;} Add ingredient serving size * …" at bounding box center [215, 89] width 407 height 483
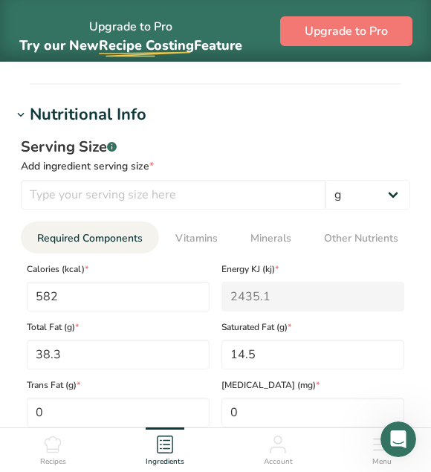
scroll to position [699, 0]
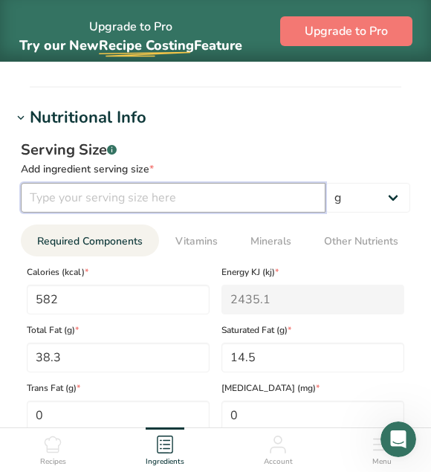
click at [292, 190] on input "number" at bounding box center [173, 198] width 305 height 30
type input "100"
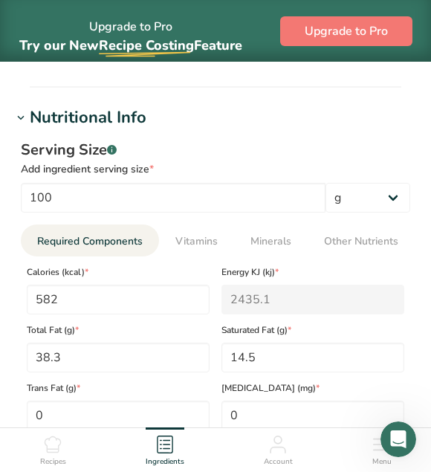
click at [390, 138] on div "Serving Size .a-a{fill:#347362;}.b-a{fill:#fff;} Add ingredient serving size * …" at bounding box center [215, 371] width 407 height 483
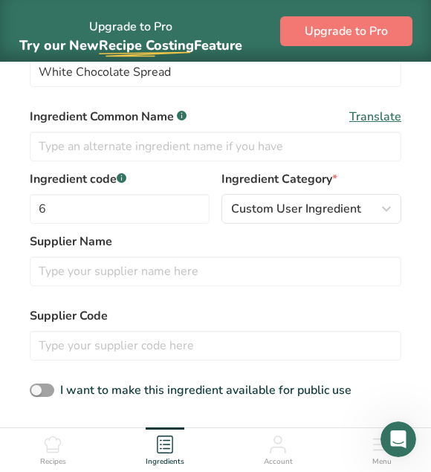
scroll to position [352, 0]
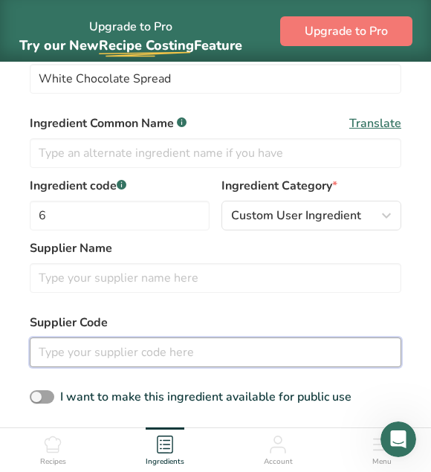
click at [236, 339] on input "text" at bounding box center [216, 352] width 372 height 30
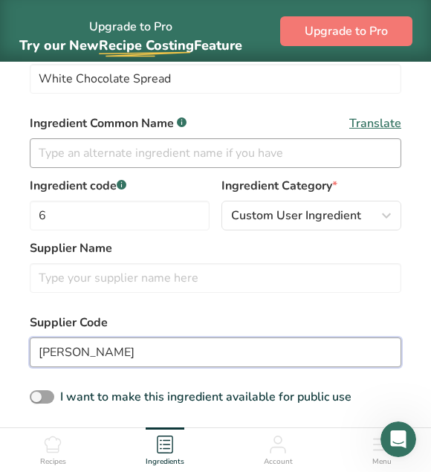
type input "[PERSON_NAME]"
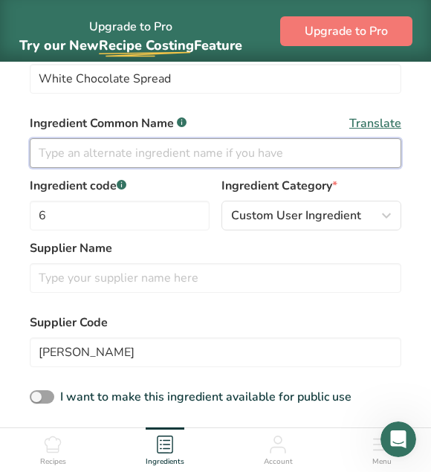
click at [285, 151] on input "text" at bounding box center [216, 153] width 372 height 30
type input "white chocolate spread"
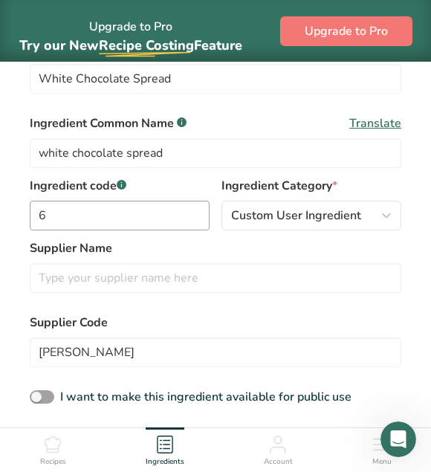
click at [190, 207] on div "Ingredient code .a-a{fill:#347362;}.b-a{fill:#fff;} 6" at bounding box center [120, 204] width 180 height 54
click at [190, 207] on input "6" at bounding box center [120, 216] width 180 height 30
click at [263, 250] on label "Supplier Name" at bounding box center [216, 248] width 372 height 18
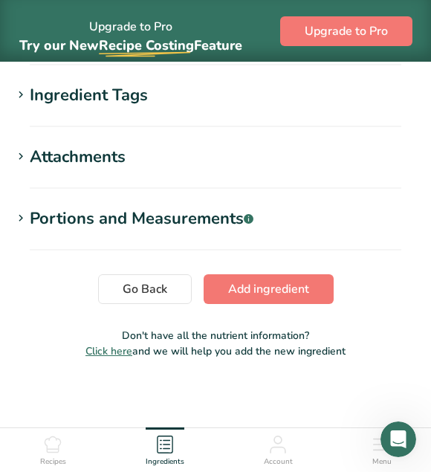
scroll to position [1572, 0]
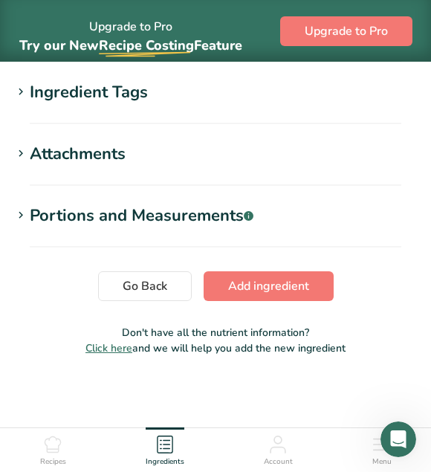
drag, startPoint x: 431, startPoint y: 153, endPoint x: 414, endPoint y: 414, distance: 261.4
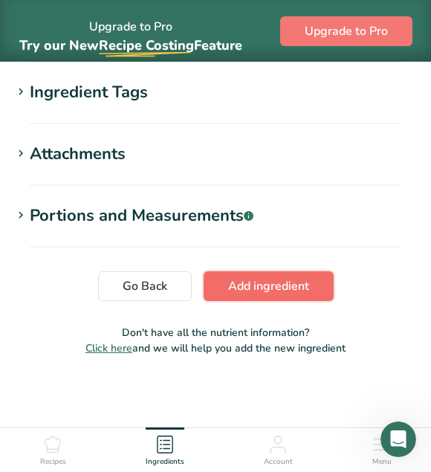
click at [316, 291] on button "Add ingredient" at bounding box center [269, 286] width 130 height 30
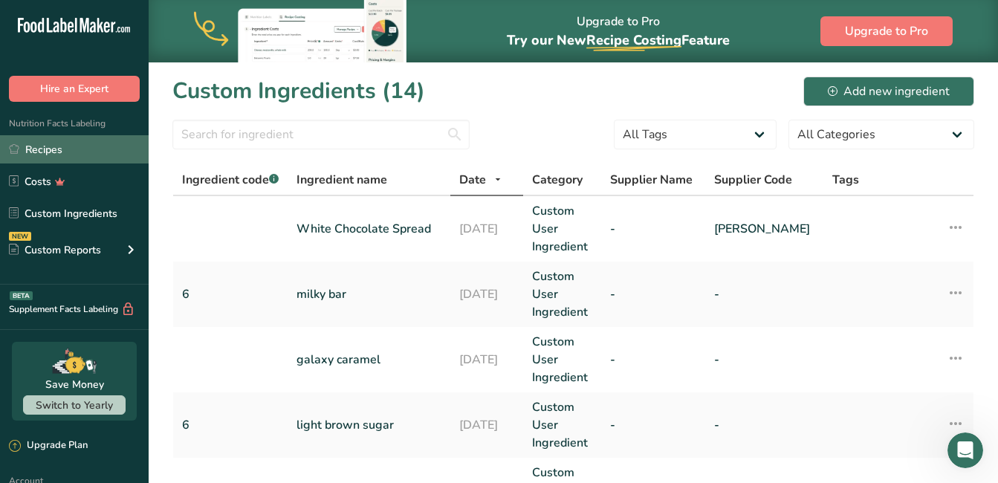
click at [29, 141] on link "Recipes" at bounding box center [74, 149] width 149 height 28
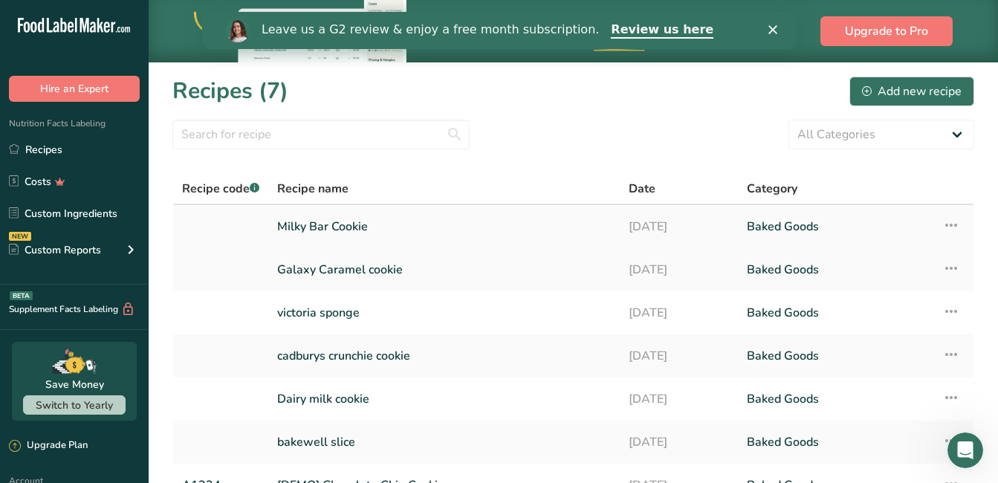
click at [315, 221] on link "Milky Bar Cookie" at bounding box center [444, 226] width 334 height 31
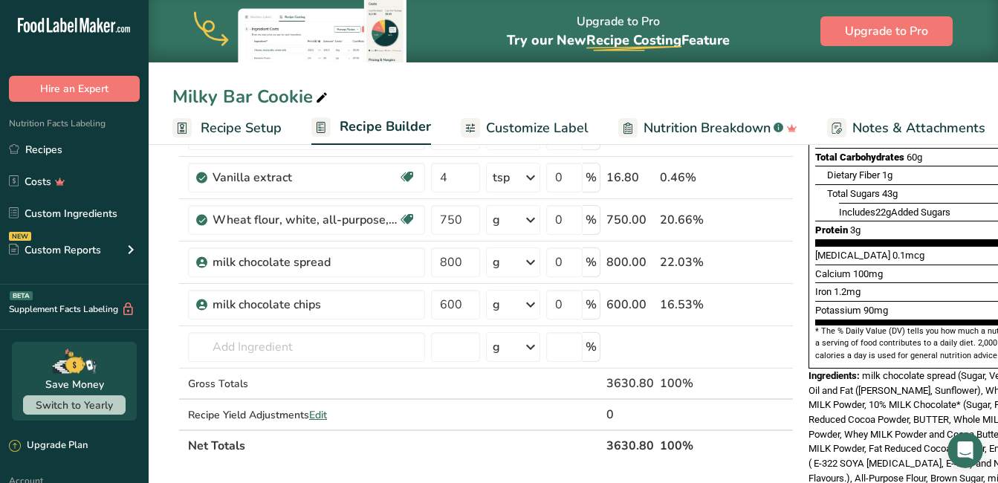
scroll to position [312, 0]
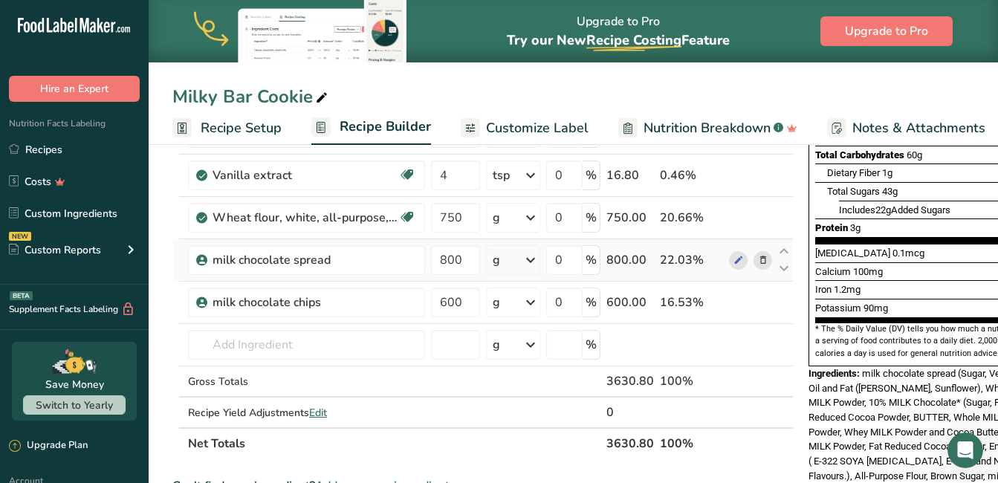
click at [761, 258] on icon at bounding box center [763, 261] width 10 height 16
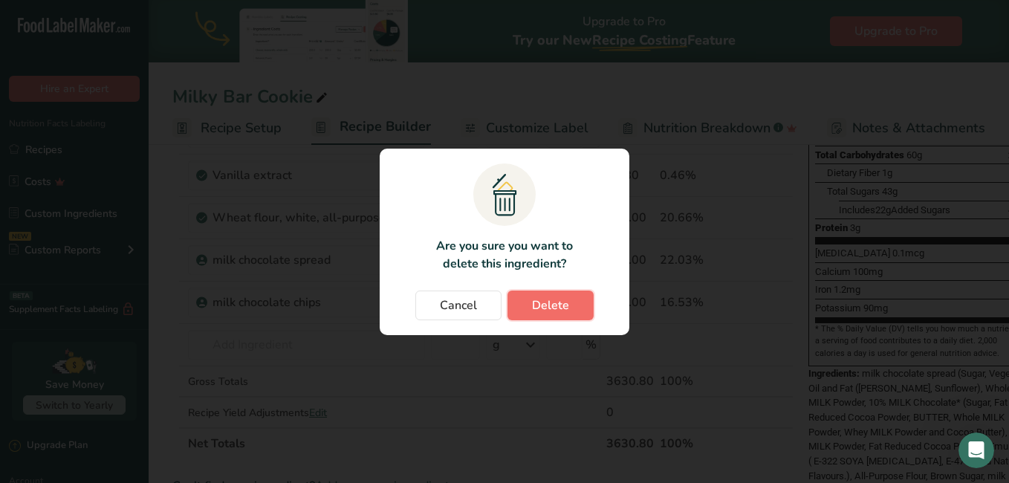
click at [574, 298] on button "Delete" at bounding box center [551, 306] width 86 height 30
type input "600"
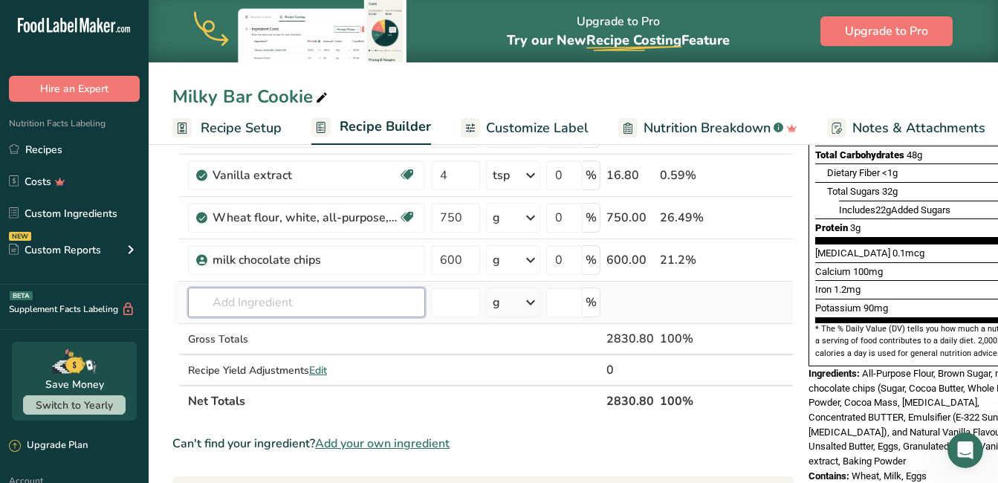
click at [326, 293] on input "text" at bounding box center [306, 303] width 237 height 30
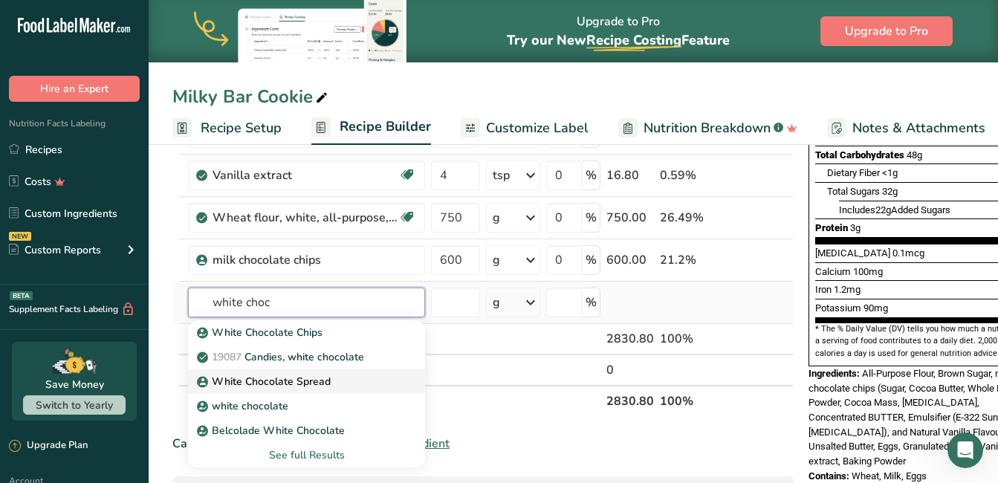
type input "white choc"
click at [308, 386] on p "White Chocolate Spread" at bounding box center [265, 382] width 131 height 16
type input "White Chocolate Spread"
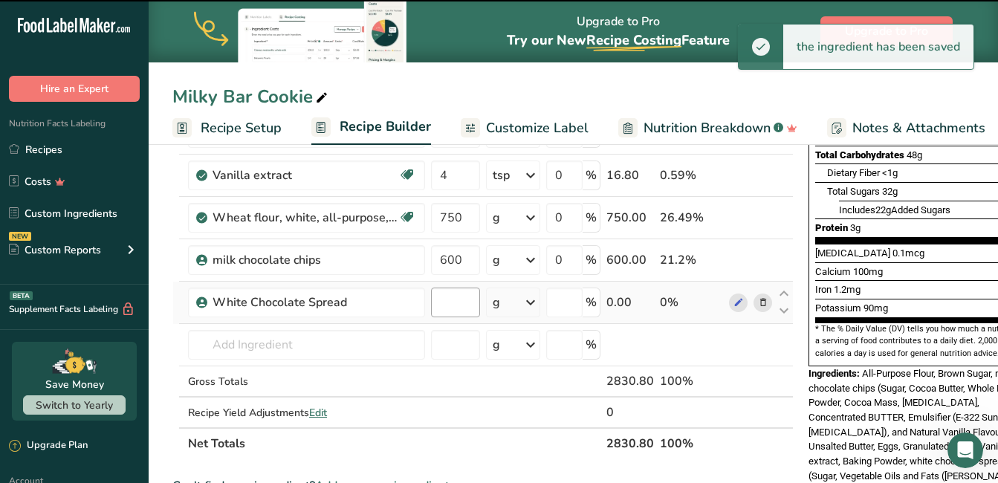
type input "0"
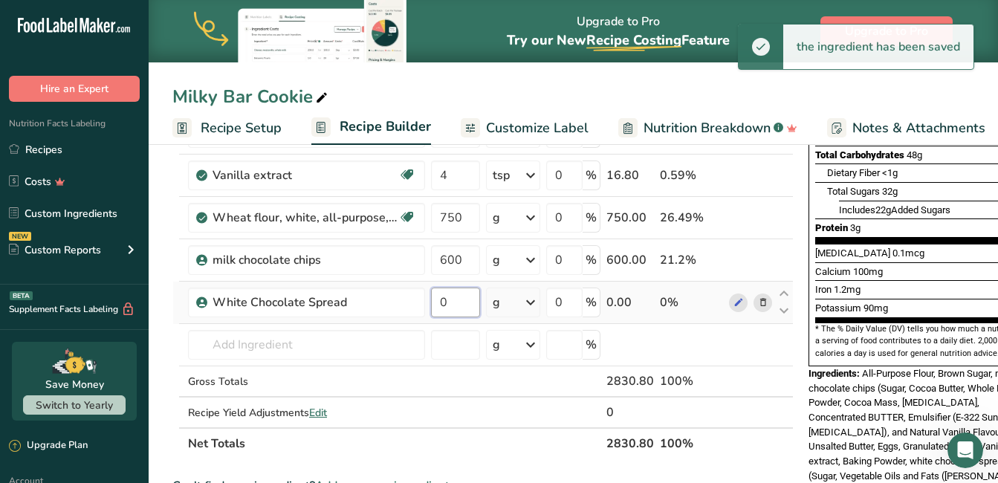
click at [454, 298] on input "0" at bounding box center [455, 303] width 49 height 30
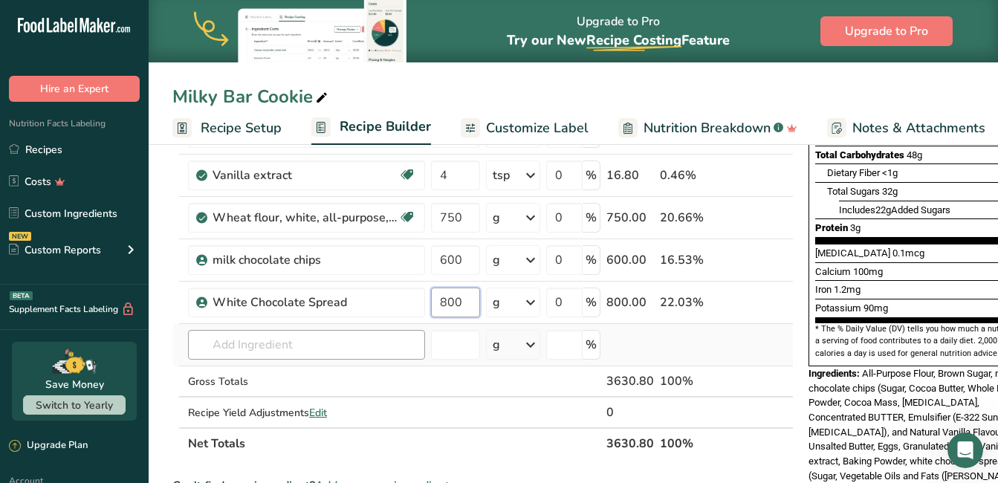
type input "800"
click at [339, 352] on div "Ingredient * Amount * Unit * Waste * .a-a{fill:#347362;}.b-a{fill:#fff;} Grams …" at bounding box center [482, 185] width 621 height 548
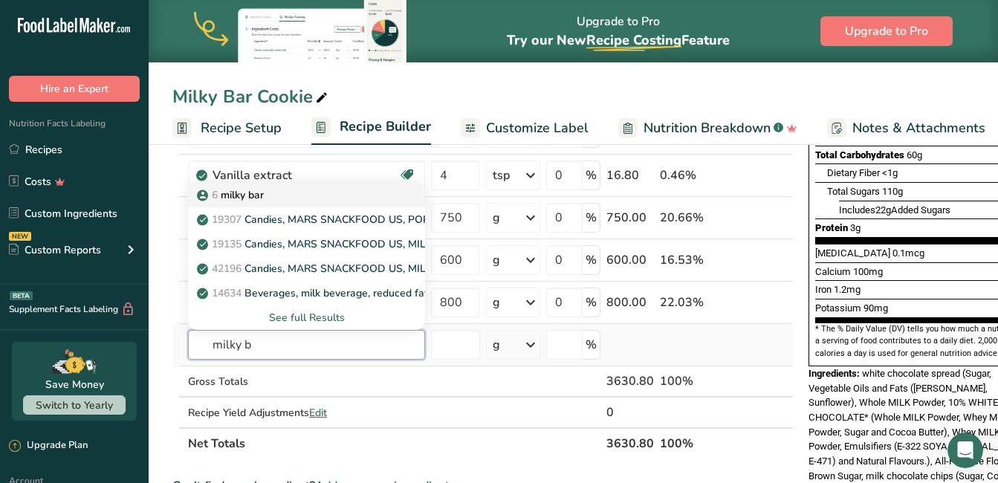
type input "milky b"
click at [366, 192] on div "6 milky bar" at bounding box center [295, 195] width 190 height 16
type input "milky bar"
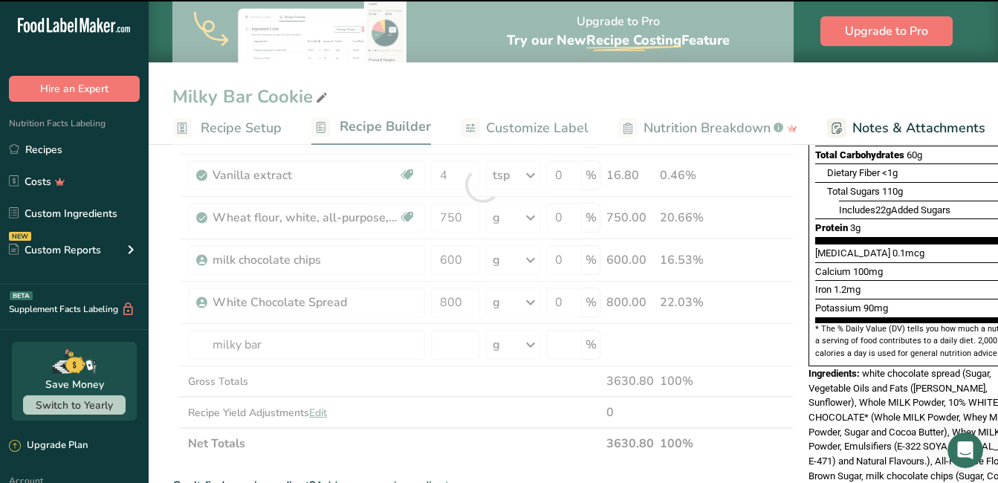
type input "0"
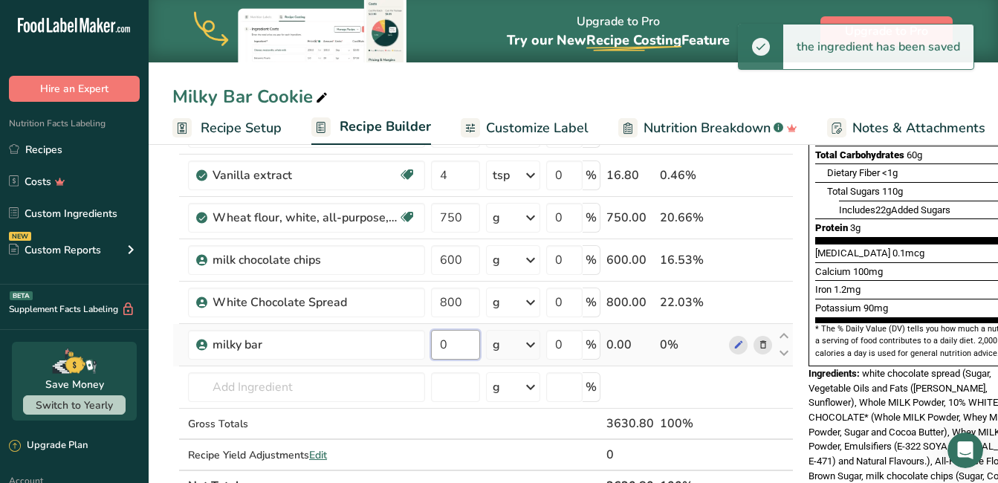
click at [466, 339] on input "0" at bounding box center [455, 345] width 49 height 30
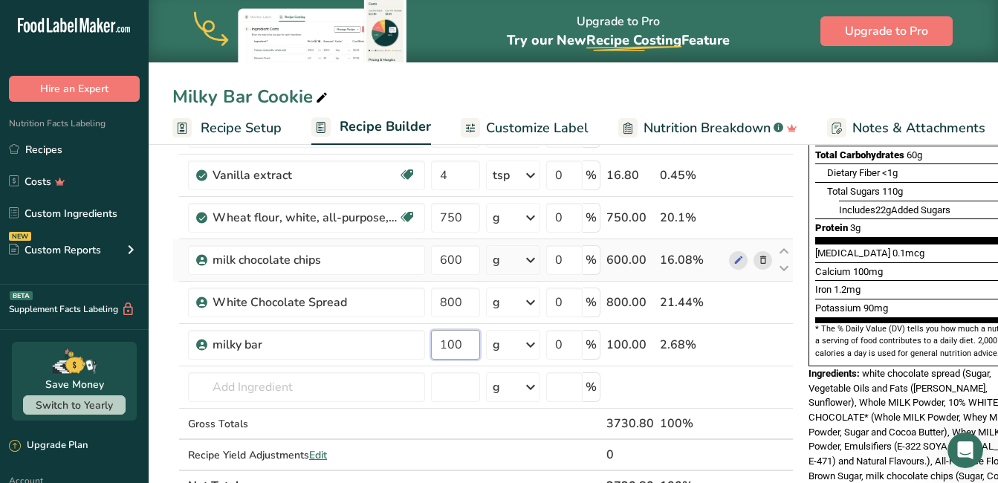
type input "100"
click at [759, 255] on div "Ingredient * Amount * Unit * Waste * .a-a{fill:#347362;}.b-a{fill:#fff;} Grams …" at bounding box center [482, 206] width 621 height 591
click at [760, 256] on icon at bounding box center [763, 261] width 10 height 16
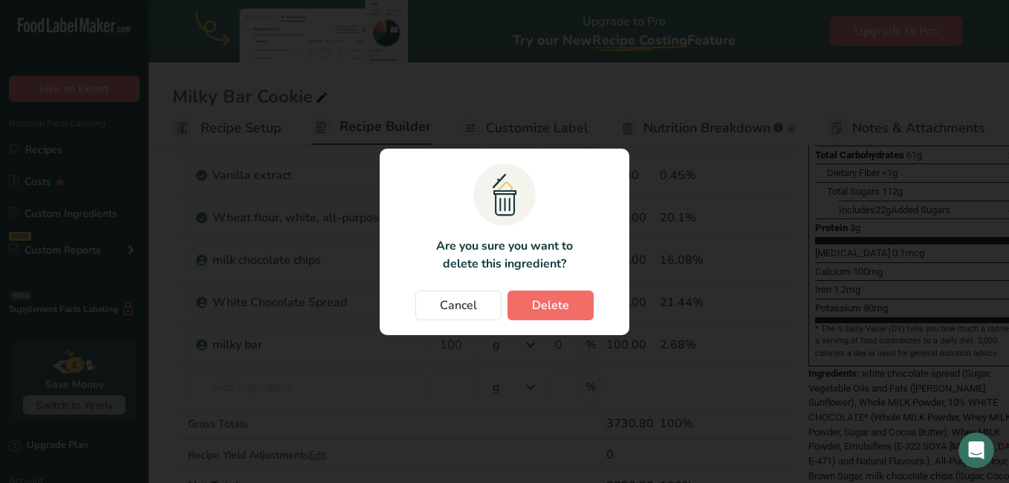
drag, startPoint x: 566, startPoint y: 285, endPoint x: 558, endPoint y: 301, distance: 17.6
click at [558, 301] on section ".a{fill:#f5f3ed;}.b,.e{fill:#0f393a;}.c{fill:none;}.d{fill:#f2c549;}.e{stroke:r…" at bounding box center [505, 242] width 250 height 187
click at [558, 302] on span "Delete" at bounding box center [550, 306] width 37 height 18
type input "800"
type input "100"
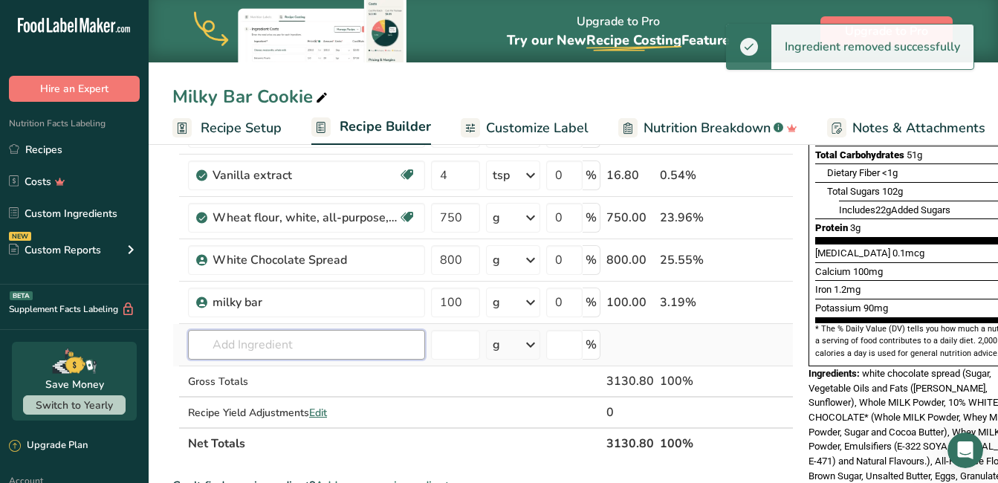
click at [317, 350] on input "text" at bounding box center [306, 345] width 237 height 30
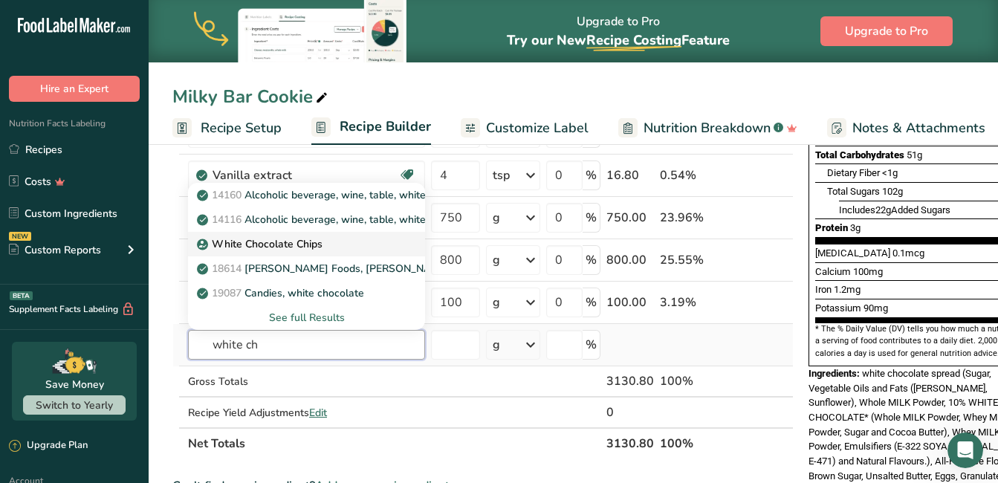
type input "white ch"
click at [342, 246] on div "White Chocolate Chips" at bounding box center [295, 244] width 190 height 16
type input "White Chocolate Chips"
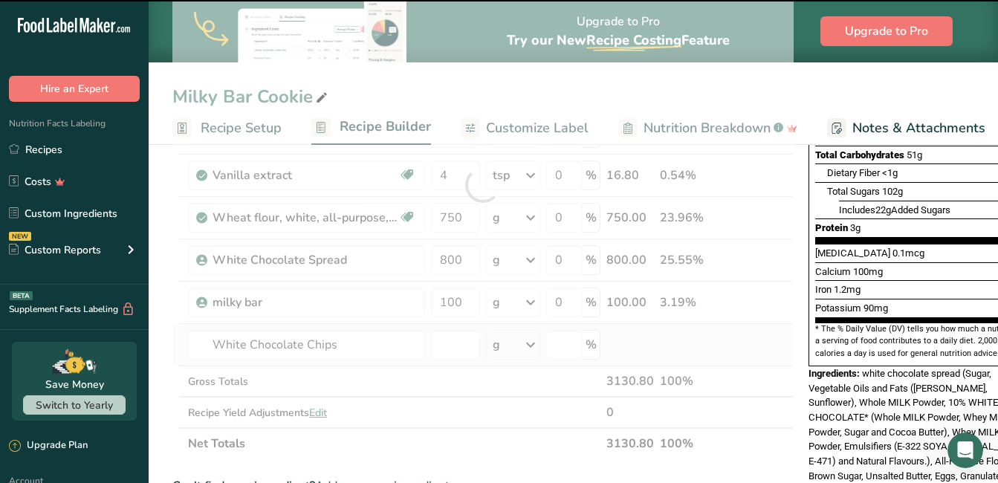
type input "0"
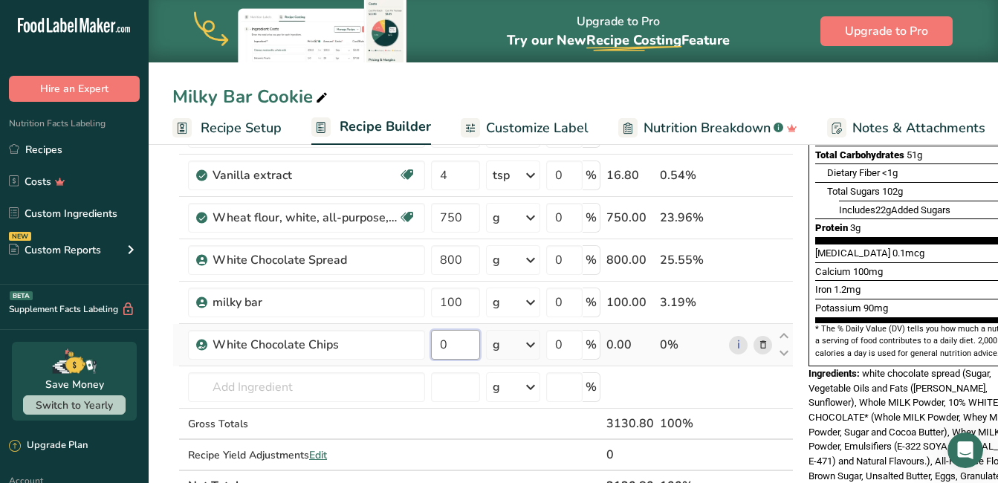
click at [444, 343] on input "0" at bounding box center [455, 345] width 49 height 30
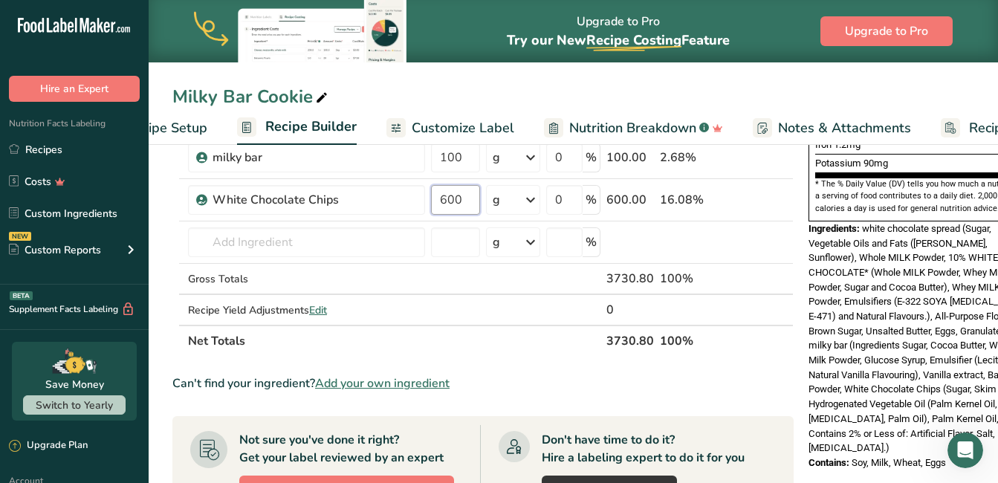
scroll to position [0, 173]
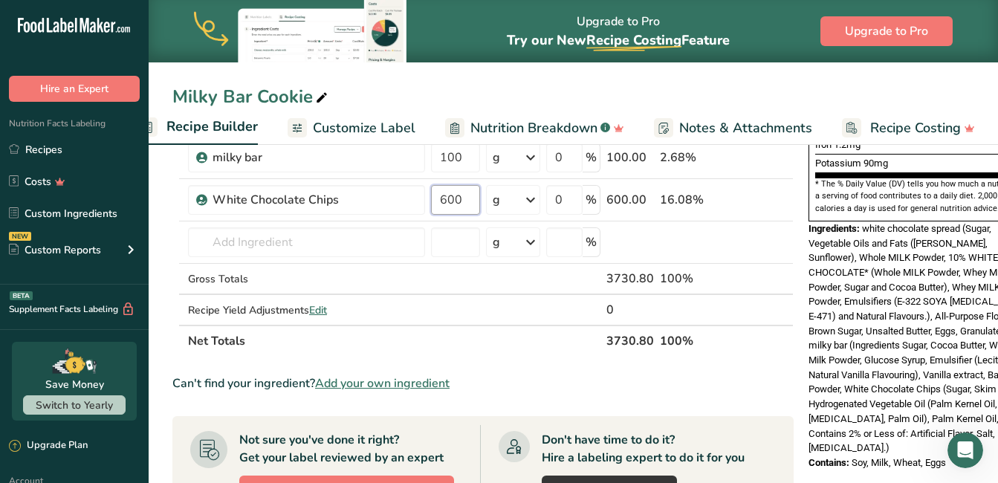
type input "600"
drag, startPoint x: 775, startPoint y: 152, endPoint x: 972, endPoint y: 140, distance: 197.3
click at [972, 140] on ul "Recipe Setup Recipe Builder Customize Label Nutrition Breakdown .a-a{fill:#3473…" at bounding box center [489, 127] width 1029 height 35
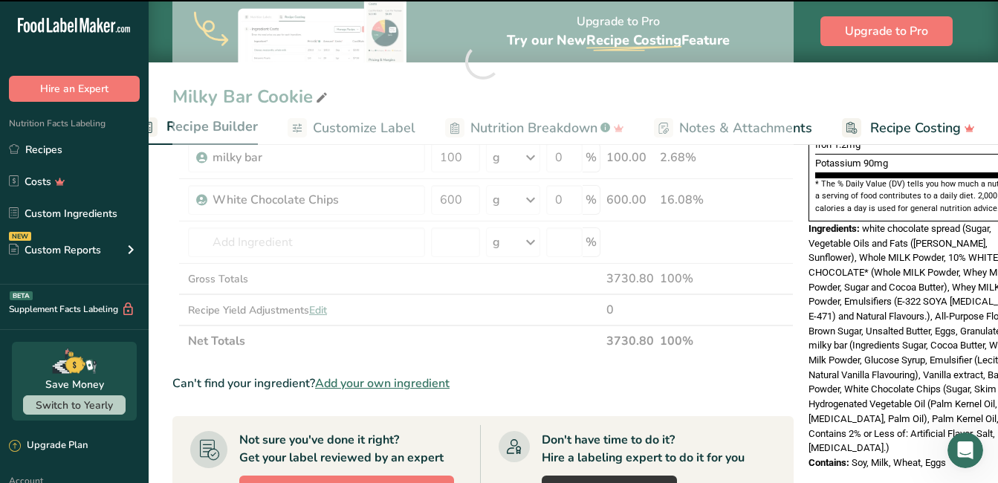
drag, startPoint x: 972, startPoint y: 143, endPoint x: 971, endPoint y: 310, distance: 167.2
click at [959, 145] on nav "Recipe Setup Recipe Builder Customize Label Nutrition Breakdown .a-a{fill:#3473…" at bounding box center [573, 127] width 849 height 35
click at [505, 160] on div "g" at bounding box center [513, 158] width 54 height 30
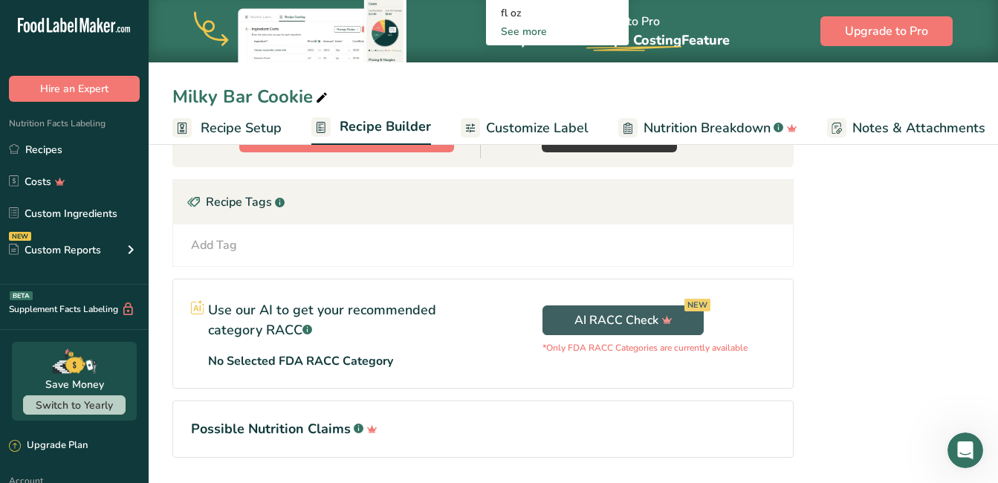
scroll to position [867, 0]
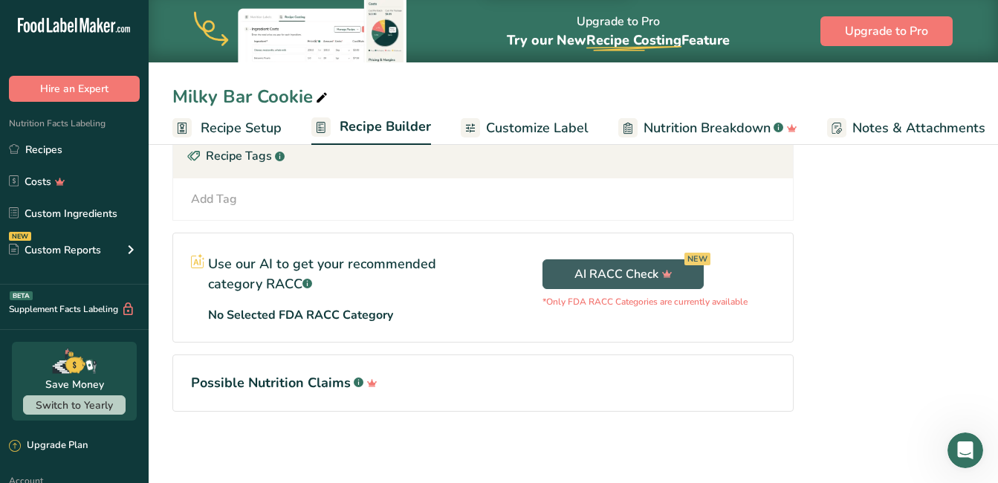
drag, startPoint x: 1003, startPoint y: 279, endPoint x: 994, endPoint y: 443, distance: 163.7
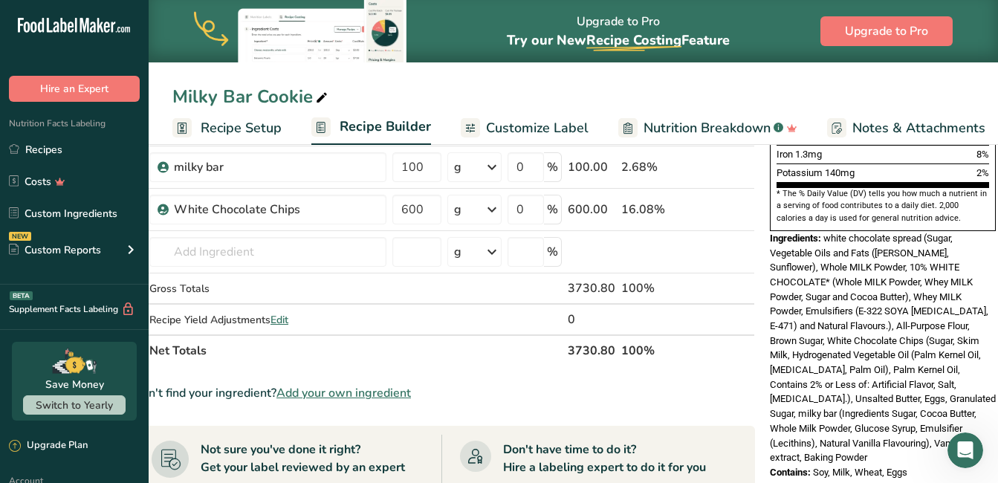
scroll to position [454, 0]
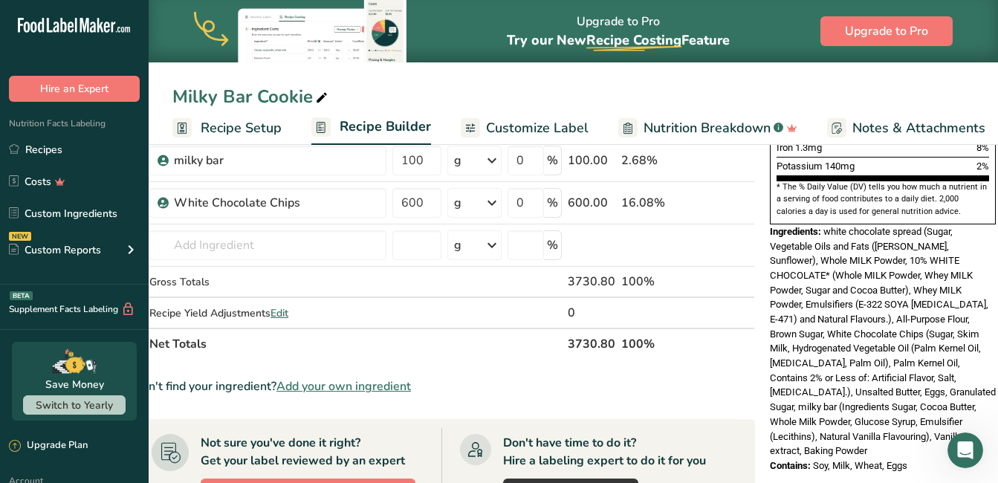
drag, startPoint x: 766, startPoint y: 195, endPoint x: 936, endPoint y: 431, distance: 290.2
click at [936, 431] on div "Nutrition Facts 9 Servings Per Container Serving Size 104g Amount Per Serving C…" at bounding box center [883, 98] width 238 height 779
copy div "Ingredients: white chocolate spread (Sugar, Vegetable Oils and Fats ([PERSON_NA…"
click at [738, 411] on section "Ingredient * Amount * Unit * Waste * .a-a{fill:#347362;}.b-a{fill:#fff;} Grams …" at bounding box center [444, 303] width 621 height 1069
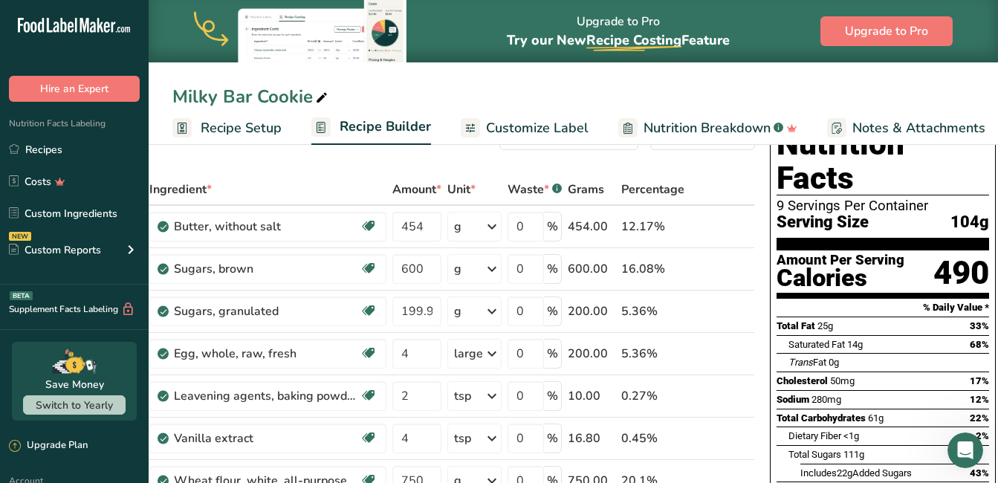
scroll to position [0, 0]
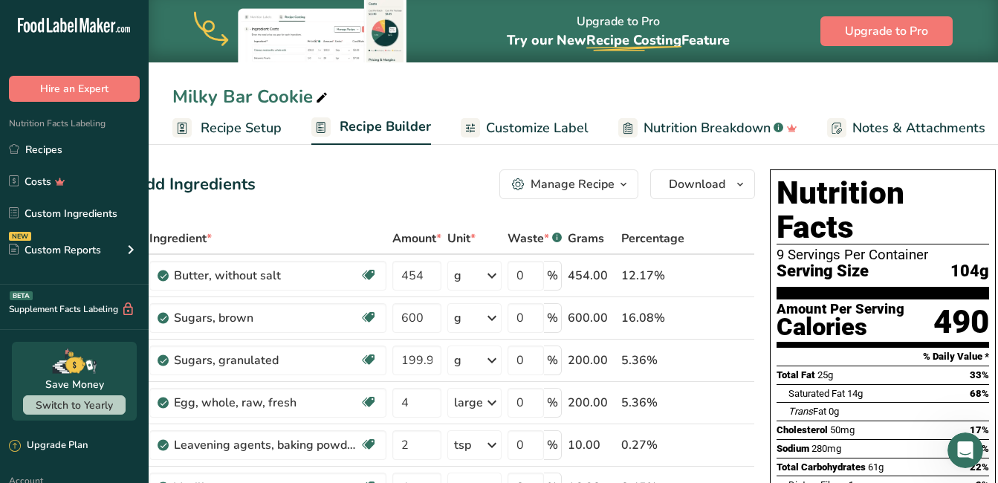
drag, startPoint x: 1009, startPoint y: 307, endPoint x: 1009, endPoint y: 226, distance: 81.0
click at [68, 206] on link "Custom Ingredients" at bounding box center [74, 213] width 149 height 28
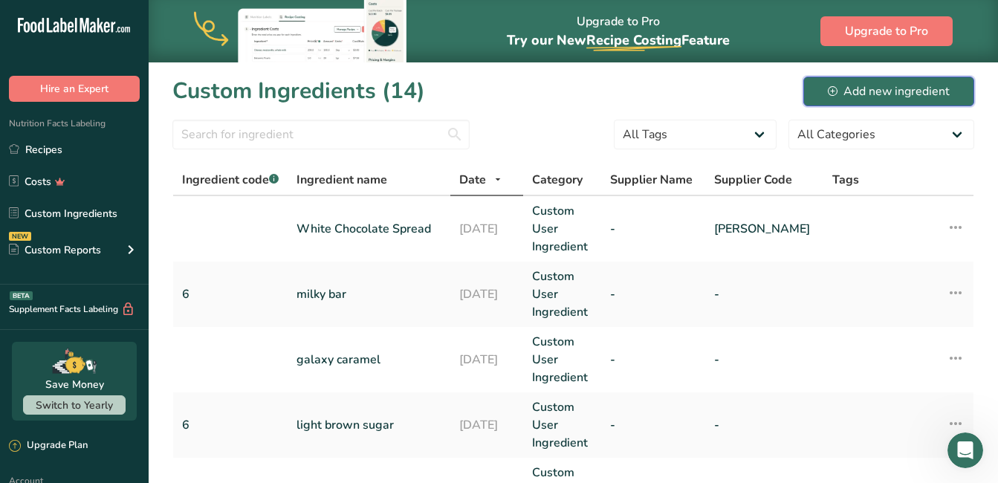
click at [875, 77] on button "Add new ingredient" at bounding box center [888, 92] width 171 height 30
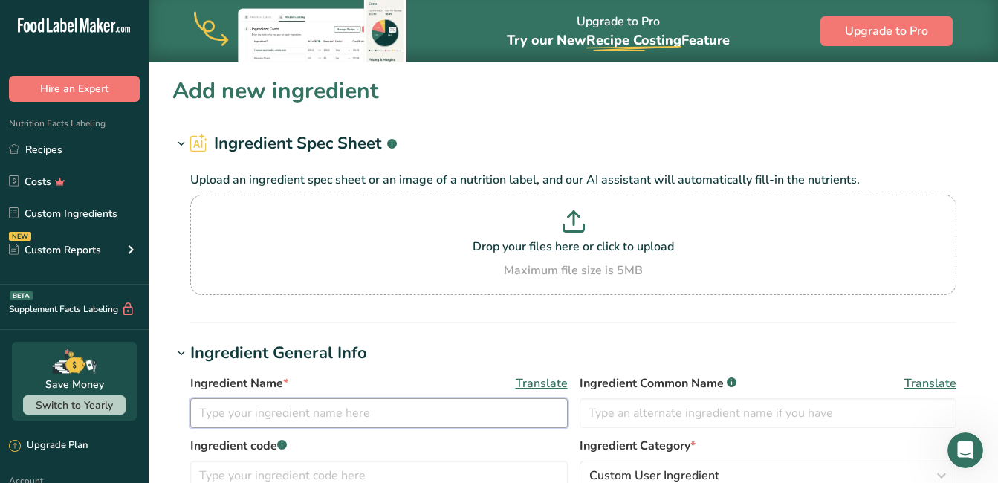
click at [265, 409] on input "text" at bounding box center [379, 413] width 378 height 30
type input "COCOA POWDER"
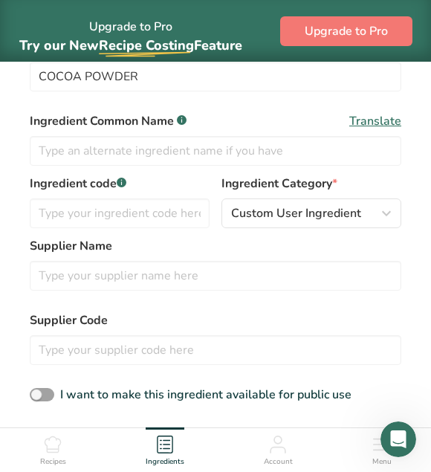
scroll to position [398, 0]
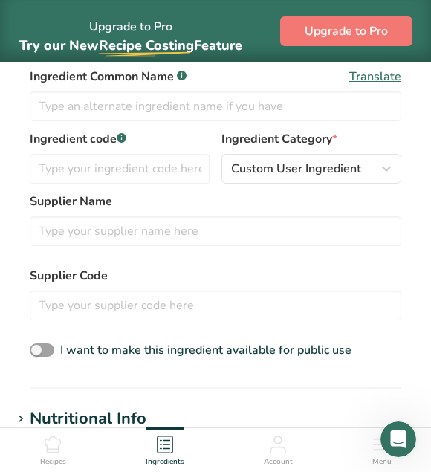
drag, startPoint x: 436, startPoint y: 87, endPoint x: 430, endPoint y: 213, distance: 126.5
click at [430, 213] on section "Add new ingredient Ingredient Spec Sheet .a-a{fill:#347362;}.b-a{fill:#fff;} Up…" at bounding box center [215, 277] width 431 height 1228
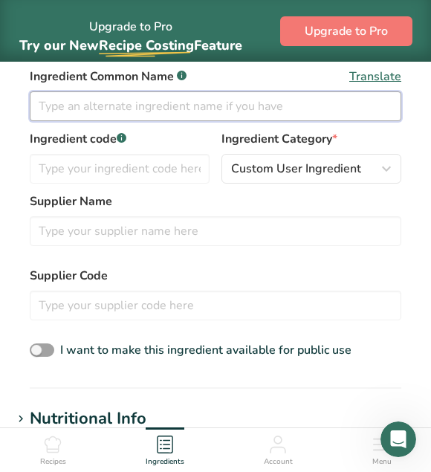
click at [133, 106] on input "text" at bounding box center [216, 106] width 372 height 30
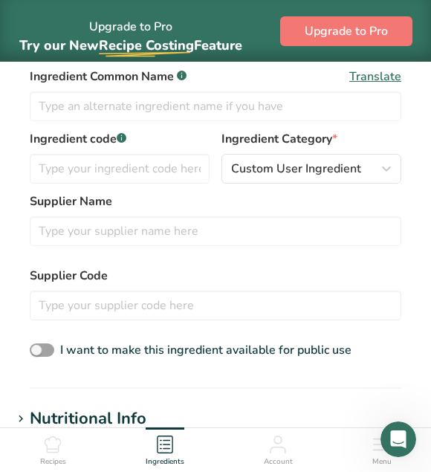
drag, startPoint x: 423, startPoint y: 192, endPoint x: 437, endPoint y: 193, distance: 14.1
click at [431, 193] on html "Upgrade to Pro Try our New Recipe Costing .a-29{fill:none;stroke-linecap:round;…" at bounding box center [215, 293] width 431 height 1382
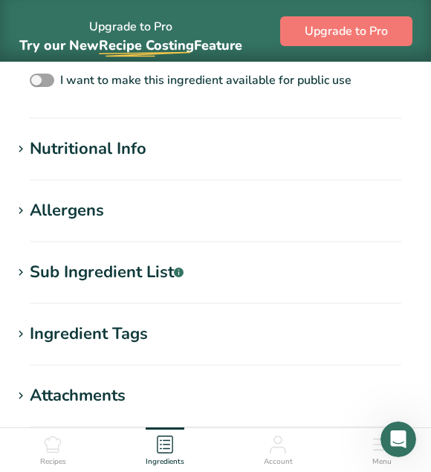
scroll to position [680, 0]
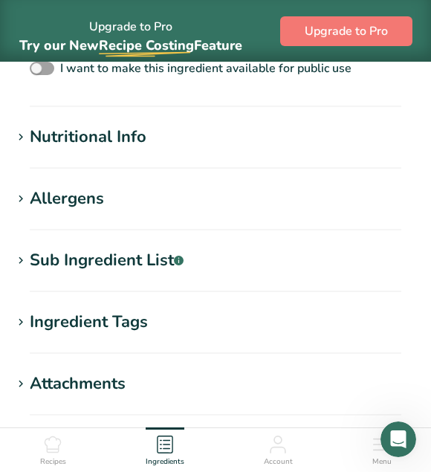
click at [73, 129] on div "Nutritional Info" at bounding box center [88, 137] width 117 height 25
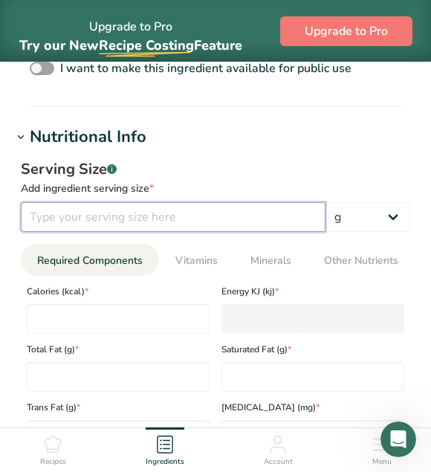
click at [87, 218] on input "number" at bounding box center [173, 217] width 305 height 30
type input "100"
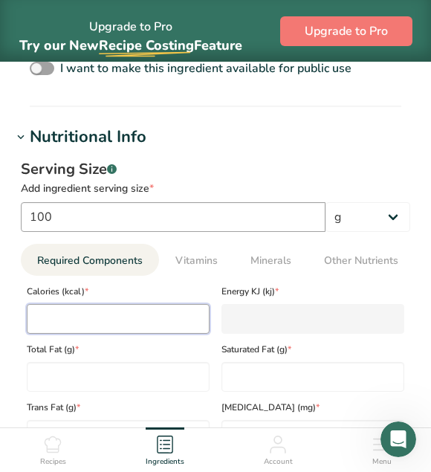
type input "400"
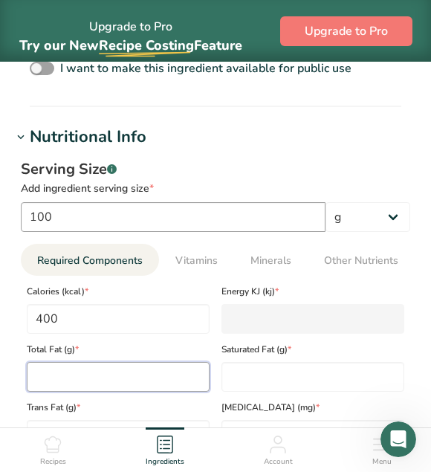
type Fat "0"
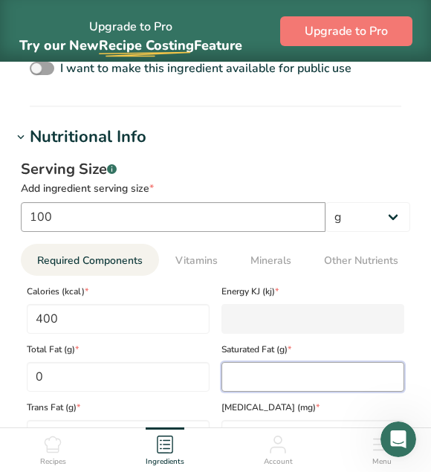
type Fat "0"
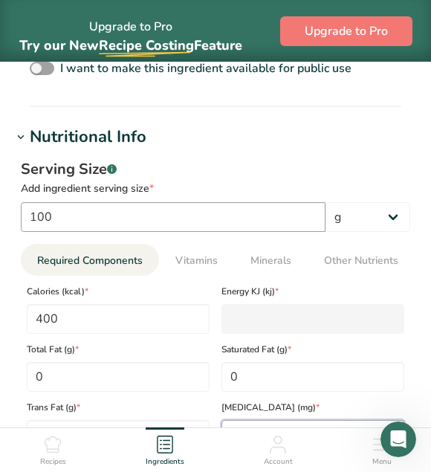
type input "0"
type Carbohydrates "100"
type Sugars "100"
type Sugars "0"
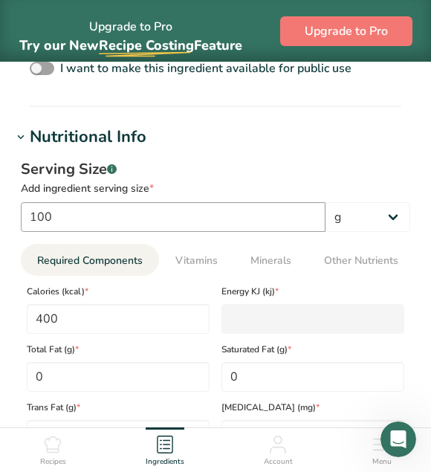
type input "0"
type KJ "1673.6"
type Fat "0"
type Fiber "0"
type input "100"
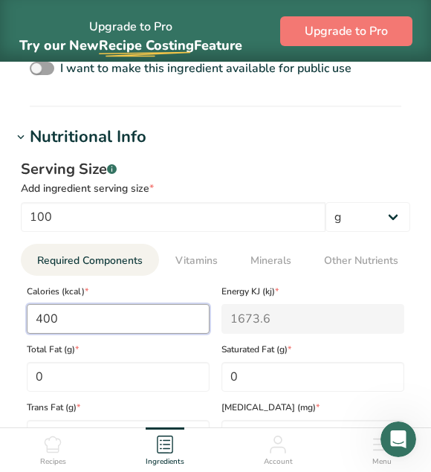
click at [67, 326] on input "400" at bounding box center [118, 319] width 183 height 30
type input "3"
type KJ "12.6"
type input "36"
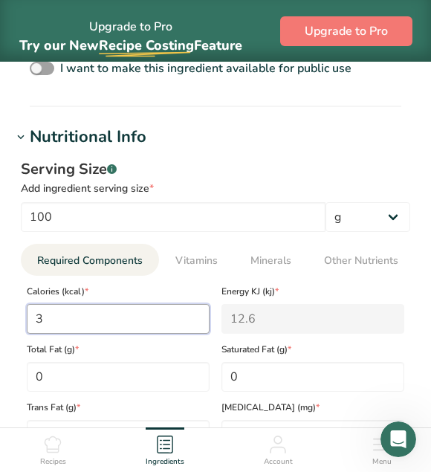
type KJ "150.6"
type input "368"
type KJ "1539.7"
type input "368"
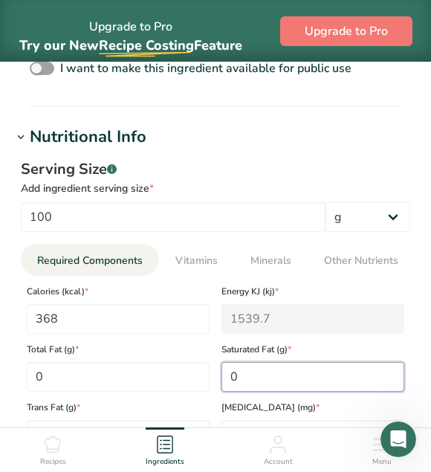
click at [252, 381] on Fat "0" at bounding box center [312, 377] width 183 height 30
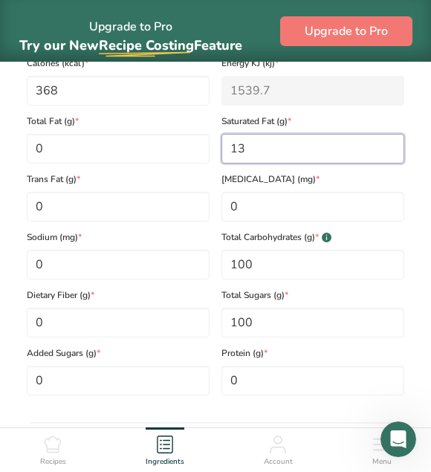
scroll to position [912, 0]
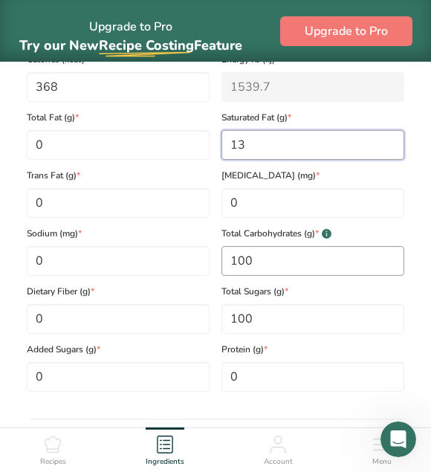
type Fat "13"
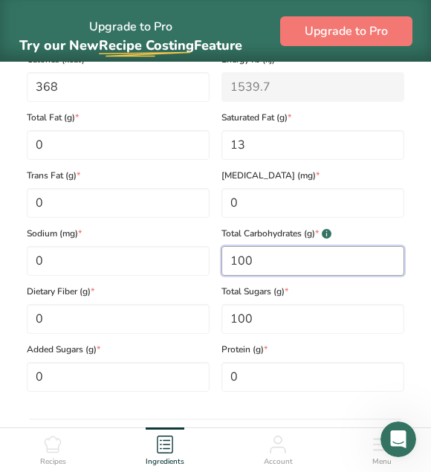
click at [347, 276] on Carbohydrates "100" at bounding box center [312, 261] width 183 height 30
click at [337, 265] on Carbohydrates "100" at bounding box center [312, 261] width 183 height 30
type Carbohydrates "11.1"
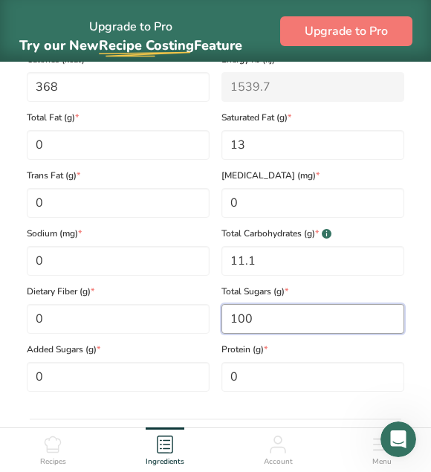
click at [313, 328] on Sugars "100" at bounding box center [312, 319] width 183 height 30
type Sugars "0.9"
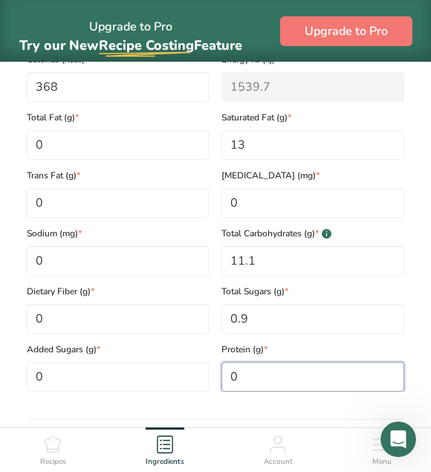
click at [288, 384] on input "0" at bounding box center [312, 377] width 183 height 30
type input "19.5"
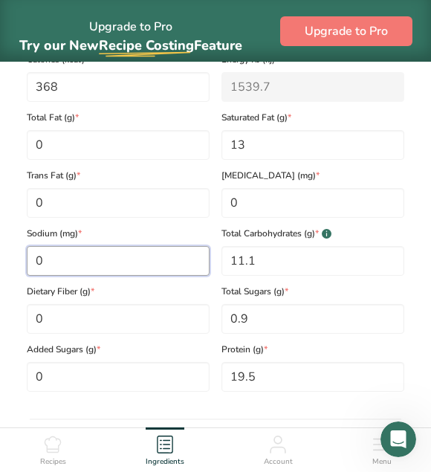
click at [122, 271] on input "0" at bounding box center [118, 261] width 183 height 30
type input "0.8"
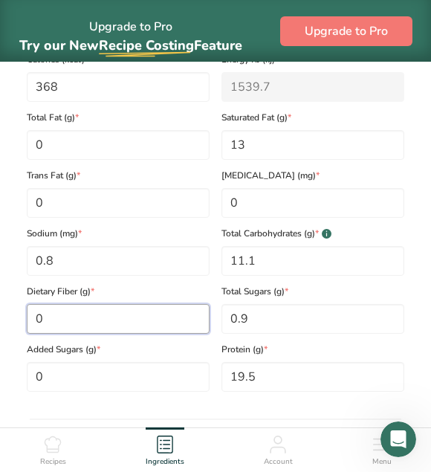
click at [97, 334] on Fiber "0" at bounding box center [118, 319] width 183 height 30
click at [90, 323] on Fiber "0" at bounding box center [118, 319] width 183 height 30
type Fiber "28.3"
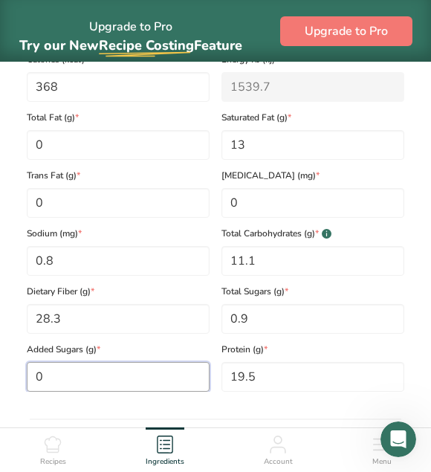
click at [78, 372] on Sugars "0" at bounding box center [118, 377] width 183 height 30
type Sugars "0.9"
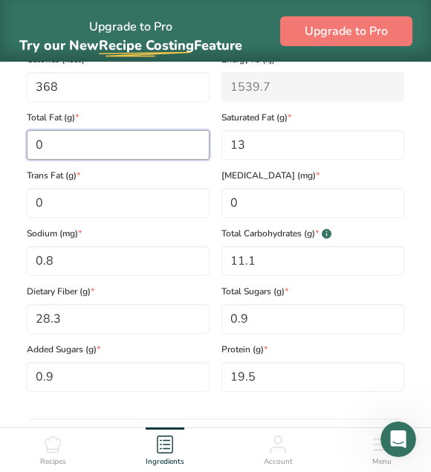
click at [46, 148] on Fat "0" at bounding box center [118, 145] width 183 height 30
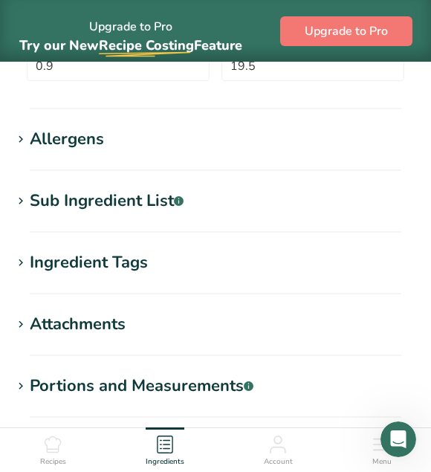
type Fat "21.0"
drag, startPoint x: 434, startPoint y: 269, endPoint x: 297, endPoint y: 250, distance: 138.1
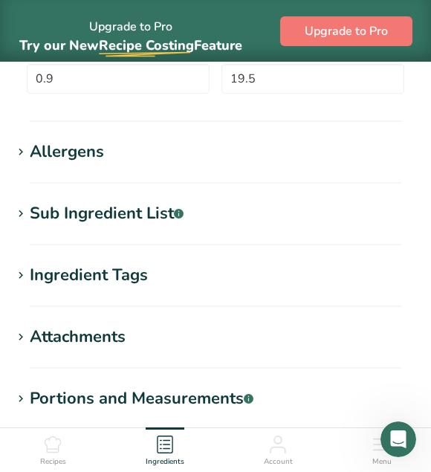
click at [129, 216] on div "Sub Ingredient List .a-a{fill:#347362;}.b-a{fill:#fff;}" at bounding box center [107, 213] width 154 height 25
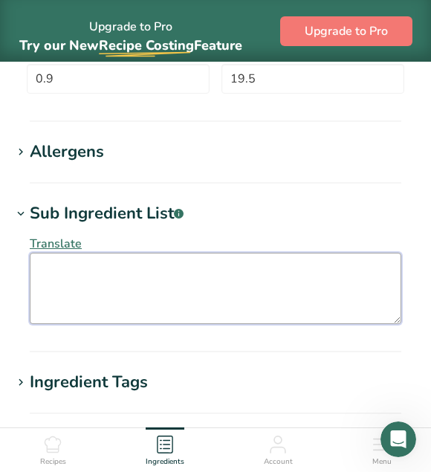
click at [77, 270] on textarea at bounding box center [216, 288] width 372 height 71
paste textarea "INGREDIENTS: Cocoa Powder**, Acidity Regulator (Potassium Carbonate)."
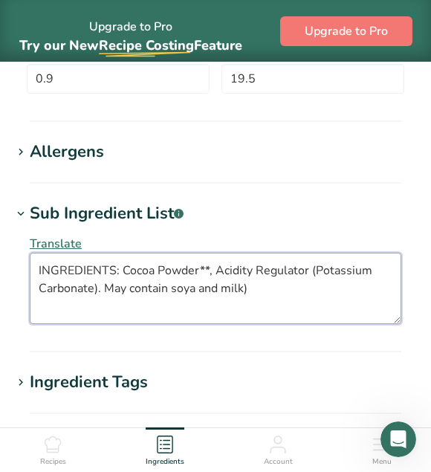
click at [101, 287] on textarea "INGREDIENTS: Cocoa Powder**, Acidity Regulator (Potassium Carbonate). May conta…" at bounding box center [216, 288] width 372 height 71
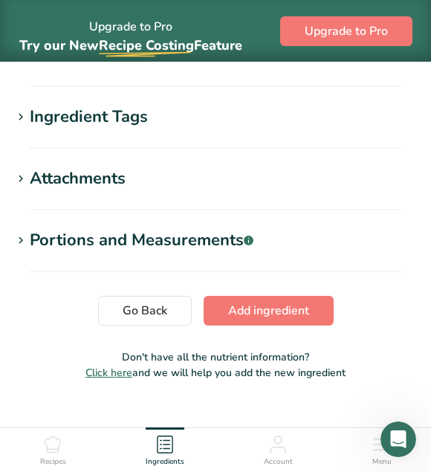
scroll to position [1495, 0]
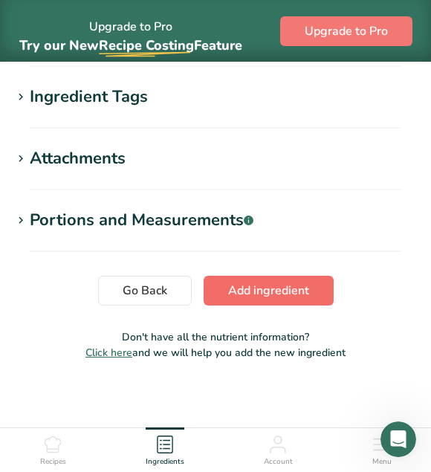
type textarea "INGREDIENTS: Cocoa Powder**, Acidity Regulator (Potassium Carbonate).( May cont…"
click at [317, 294] on button "Add ingredient" at bounding box center [269, 291] width 130 height 30
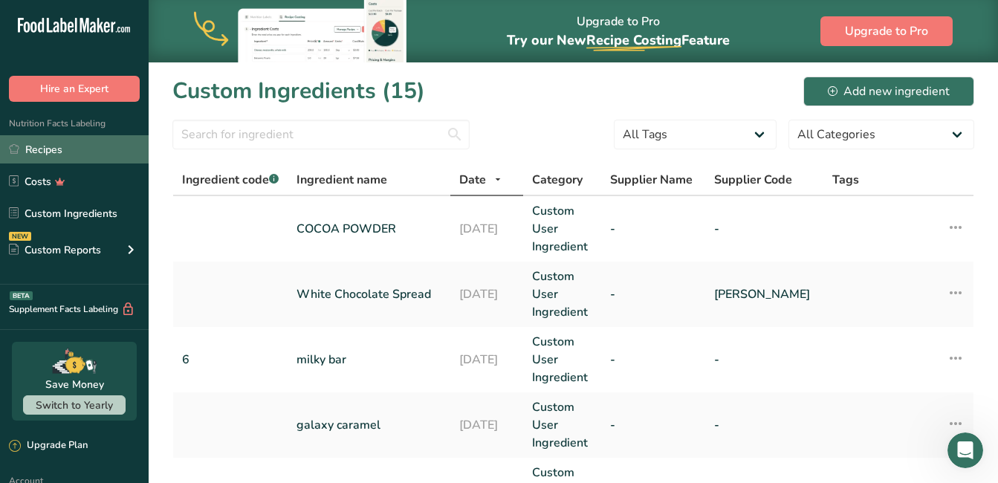
click at [50, 139] on link "Recipes" at bounding box center [74, 149] width 149 height 28
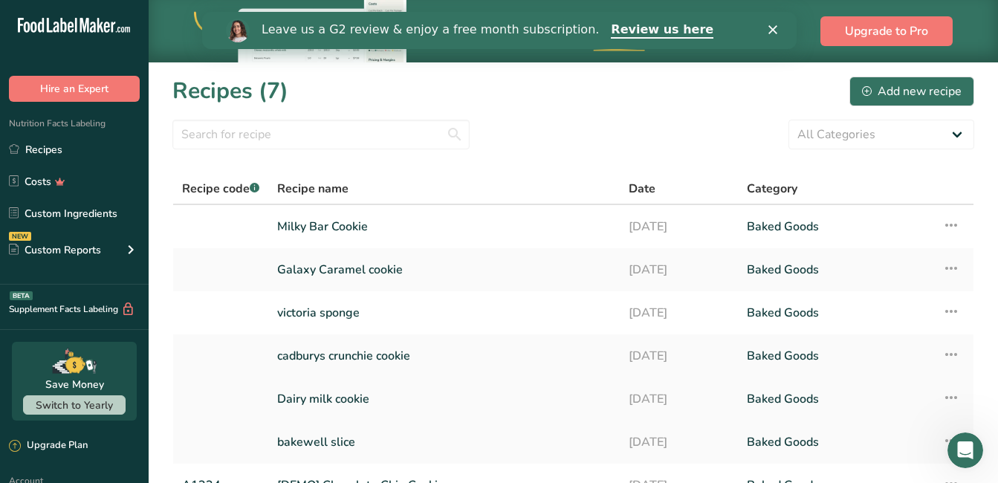
click at [352, 400] on link "Dairy milk cookie" at bounding box center [444, 398] width 334 height 31
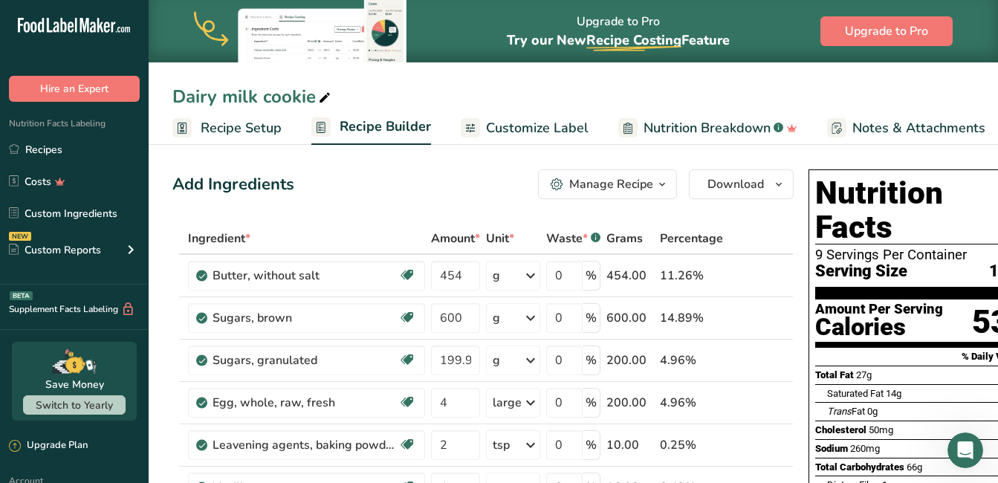
click at [646, 184] on div "Manage Recipe" at bounding box center [611, 184] width 84 height 18
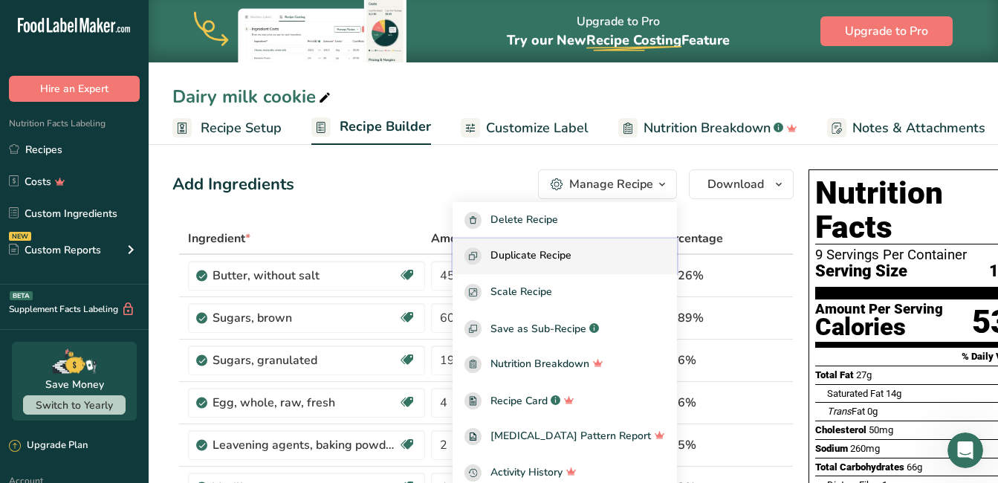
click at [561, 250] on span "Duplicate Recipe" at bounding box center [531, 255] width 81 height 17
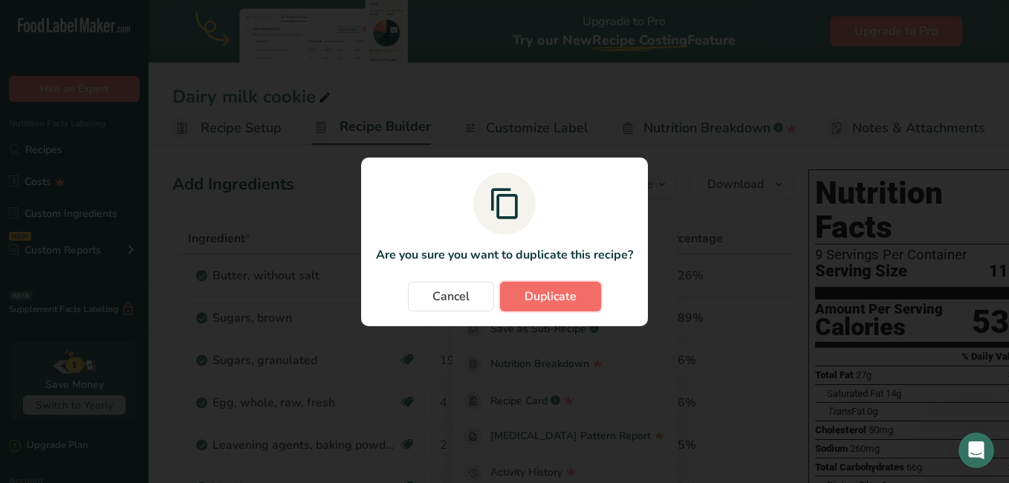
click at [566, 291] on span "Duplicate" at bounding box center [551, 297] width 52 height 18
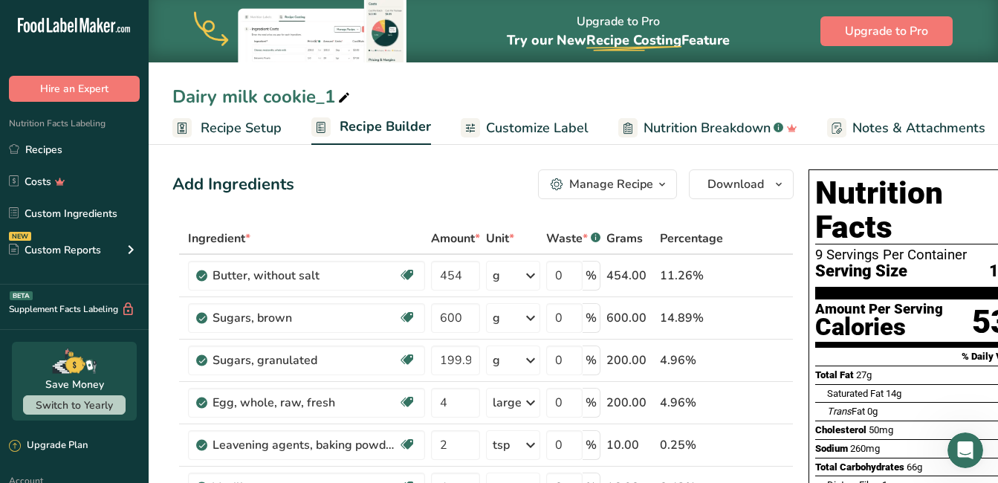
click at [171, 95] on div "Dairy milk cookie_1" at bounding box center [573, 96] width 849 height 27
click at [175, 94] on div "Dairy milk cookie_1" at bounding box center [262, 96] width 181 height 27
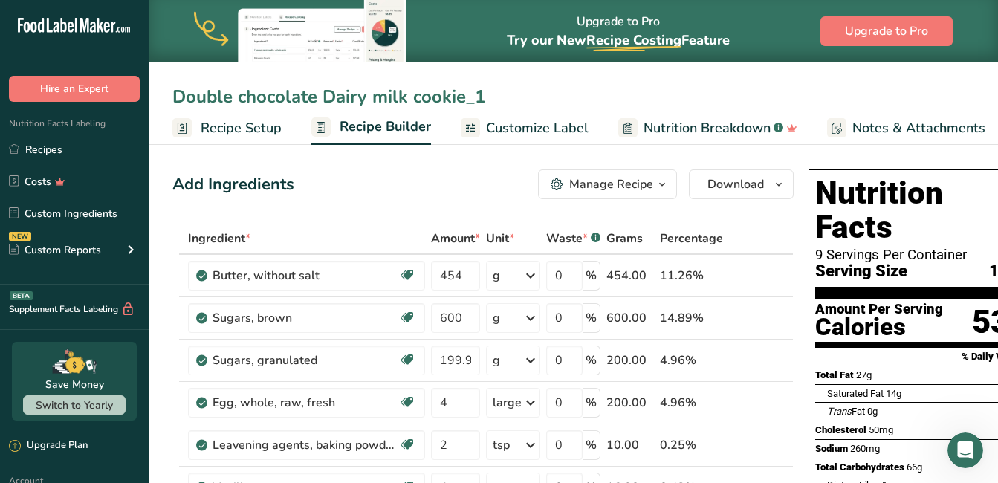
click at [511, 97] on input "Double chocolate Dairy milk cookie_1" at bounding box center [573, 96] width 802 height 27
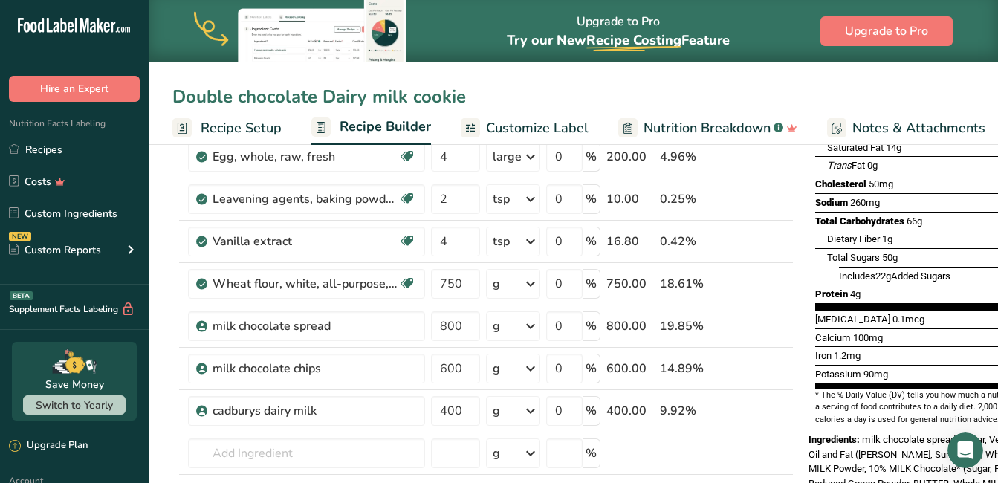
scroll to position [217, 0]
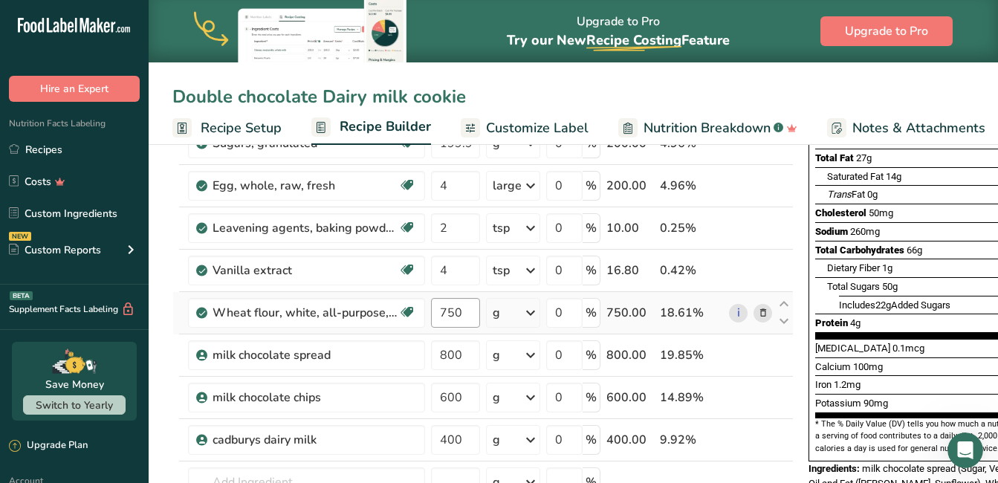
type input "Double chocolate Dairy milk cookie"
click at [459, 310] on input "750" at bounding box center [455, 313] width 49 height 30
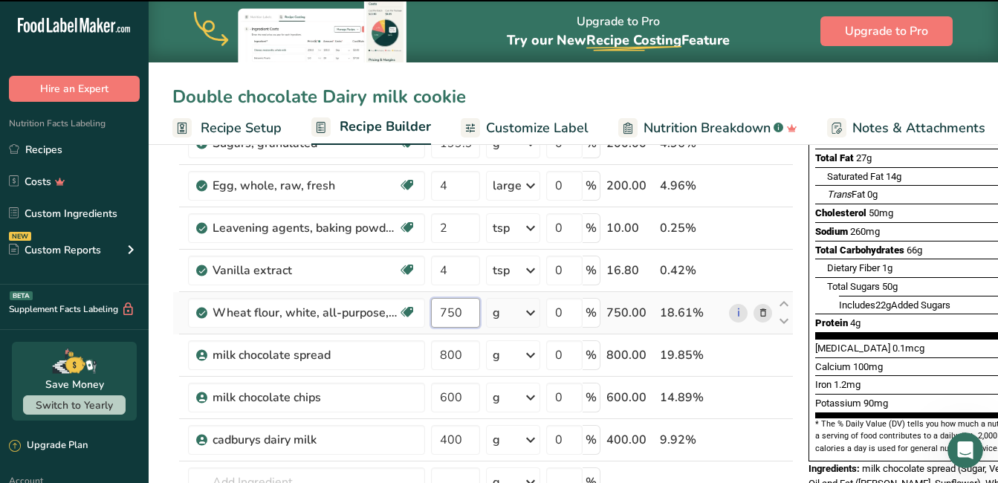
click at [459, 310] on input "750" at bounding box center [455, 313] width 49 height 30
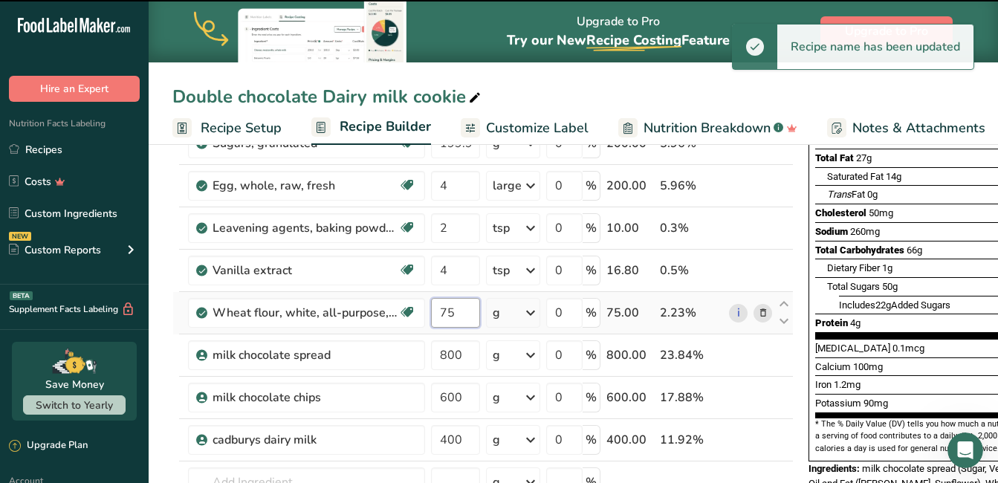
type input "7"
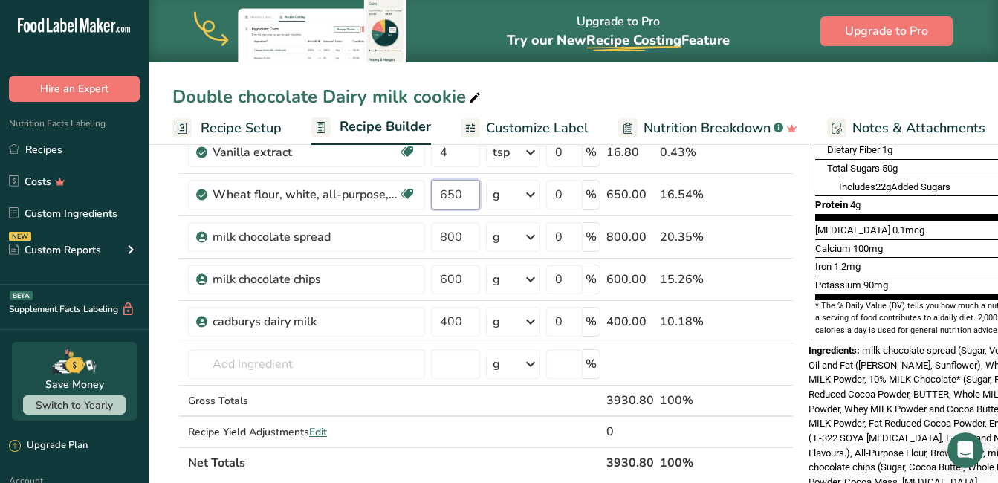
scroll to position [337, 0]
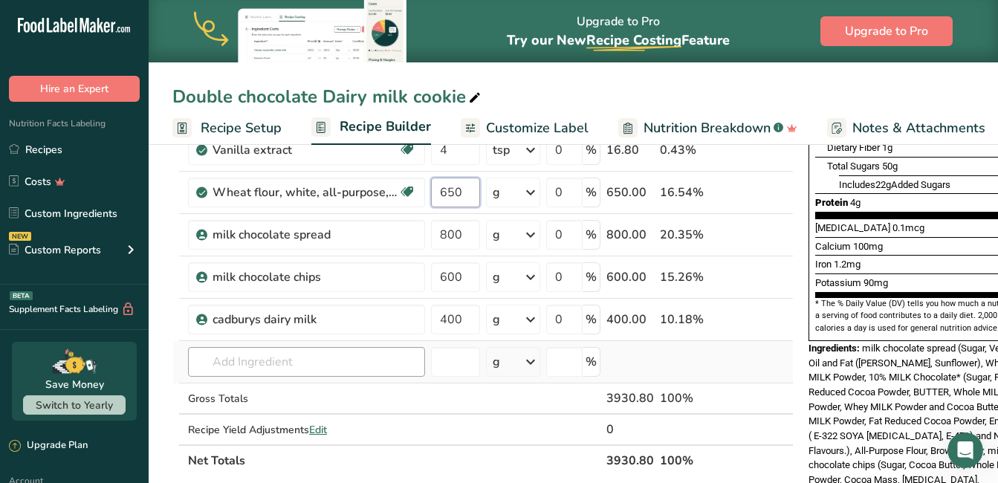
type input "650"
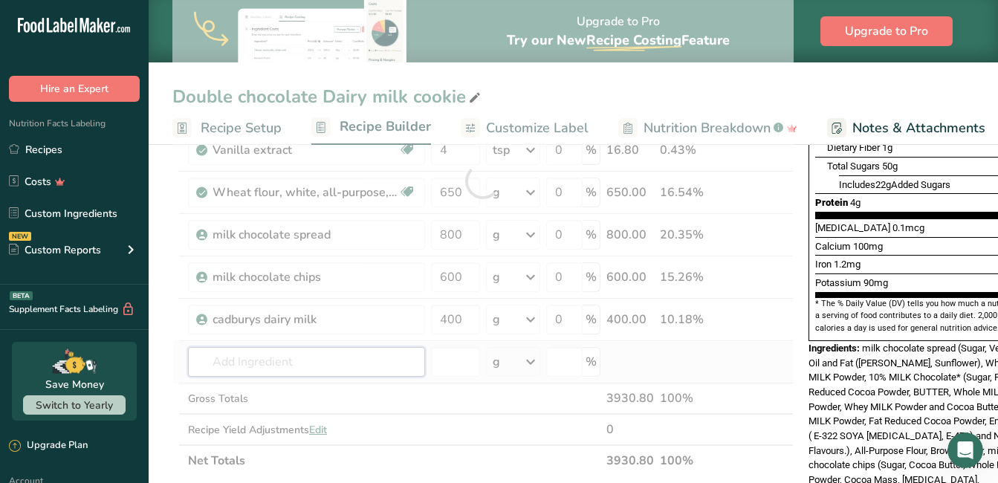
click at [351, 360] on div "Ingredient * Amount * Unit * Waste * .a-a{fill:#347362;}.b-a{fill:#fff;} Grams …" at bounding box center [482, 181] width 621 height 591
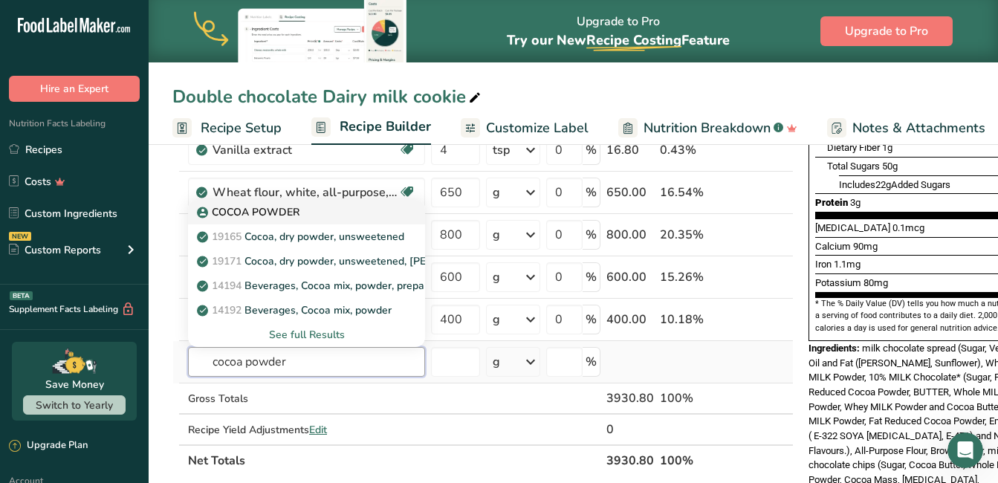
type input "cocoa powder"
click at [317, 210] on div "COCOA POWDER" at bounding box center [295, 212] width 190 height 16
type input "COCOA POWDER"
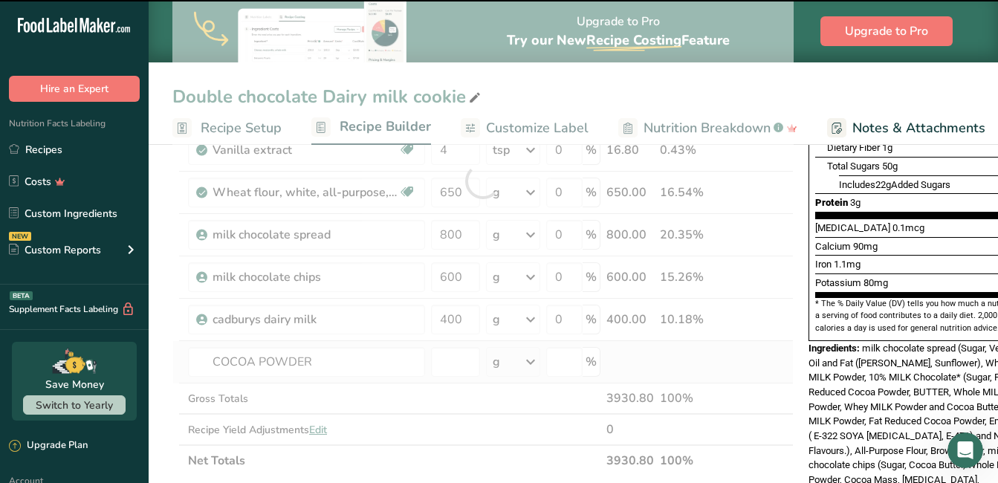
type input "0"
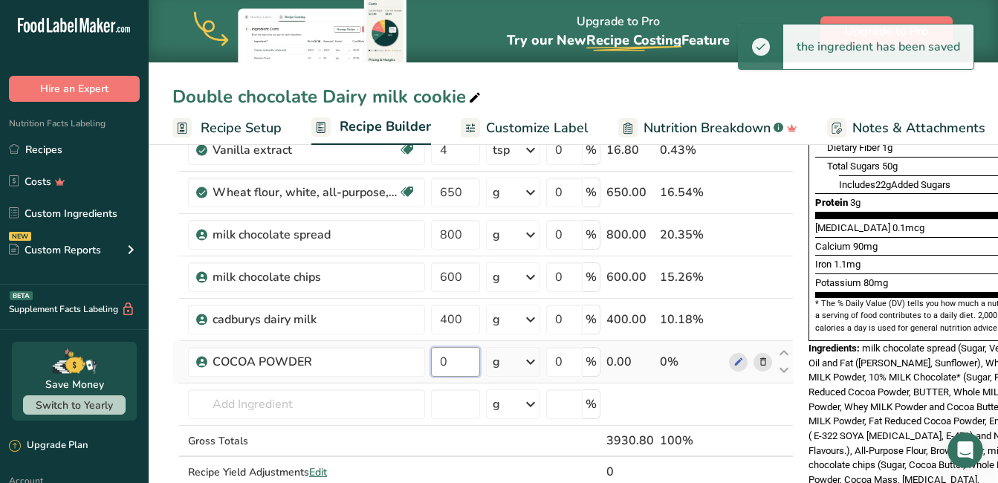
click at [453, 366] on input "0" at bounding box center [455, 362] width 49 height 30
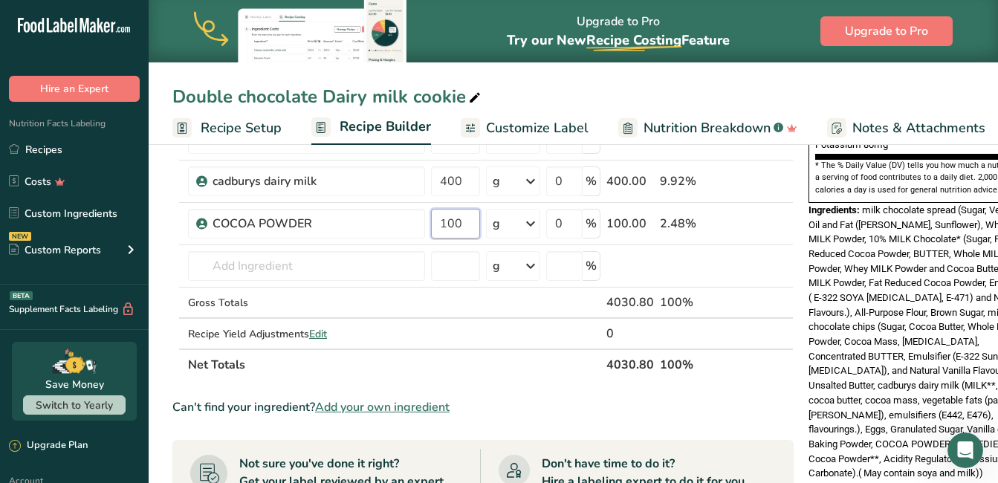
scroll to position [473, 0]
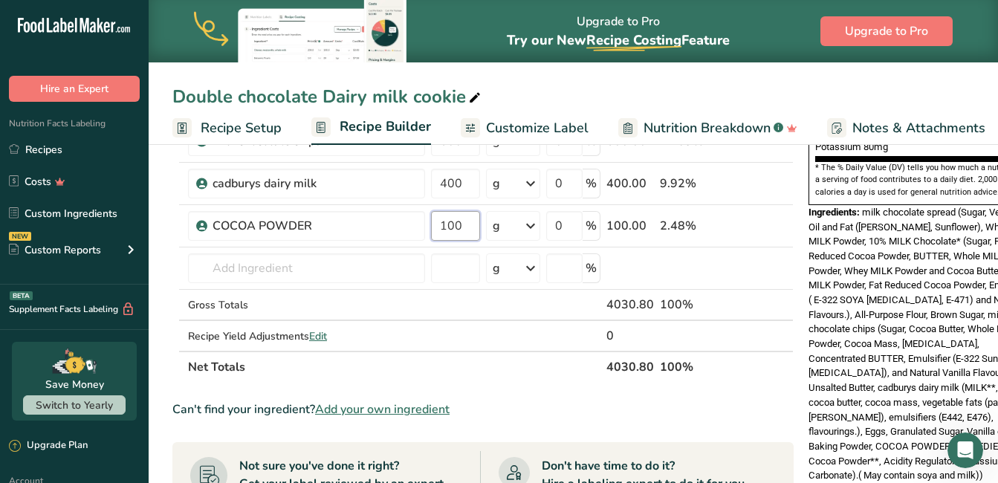
type input "100"
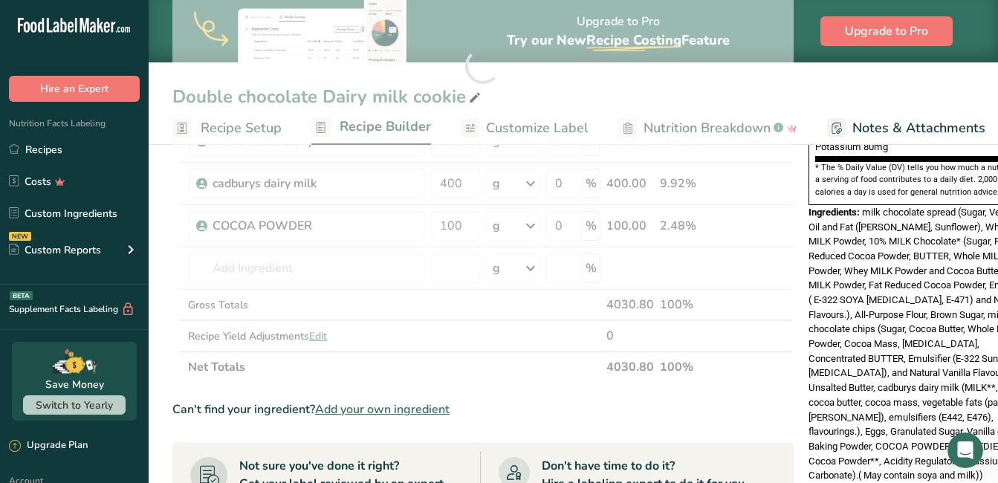
click at [809, 207] on span "Ingredients:" at bounding box center [834, 212] width 51 height 11
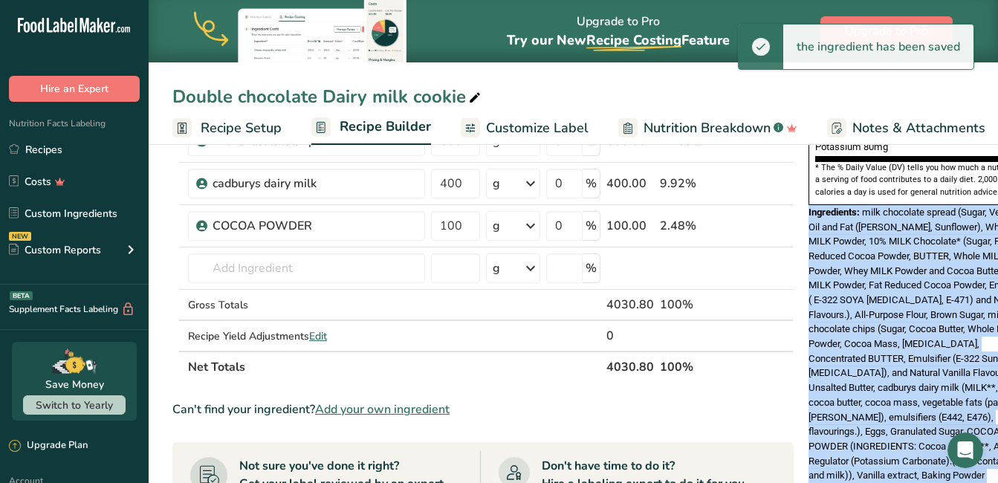
drag, startPoint x: 805, startPoint y: 175, endPoint x: 928, endPoint y: 470, distance: 320.2
click at [928, 470] on div "Nutrition Facts 9 Servings Per Container Serving Size 112g Amount Per Serving C…" at bounding box center [922, 287] width 238 height 1194
drag, startPoint x: 927, startPoint y: 468, endPoint x: 899, endPoint y: 396, distance: 77.2
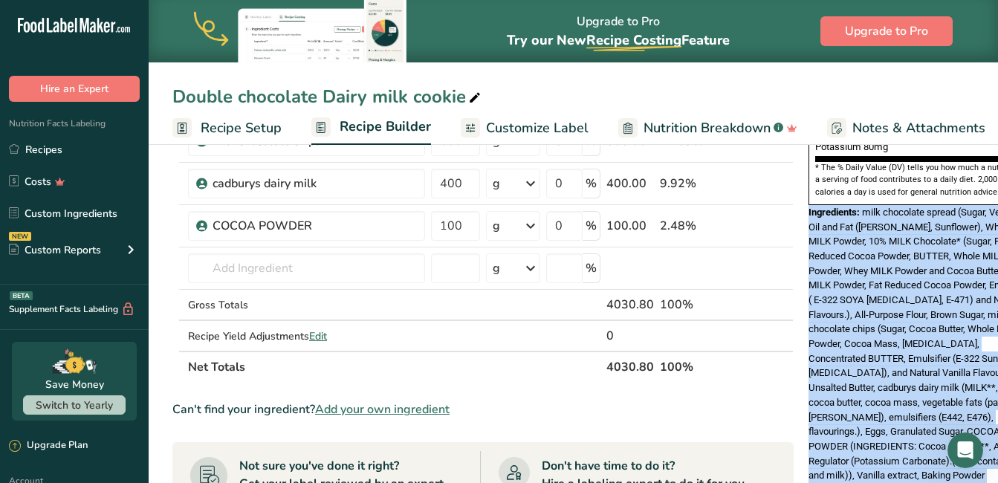
copy body "Ingredients: milk chocolate spread (Sugar, Vegetable Oil and Fat ([PERSON_NAME]…"
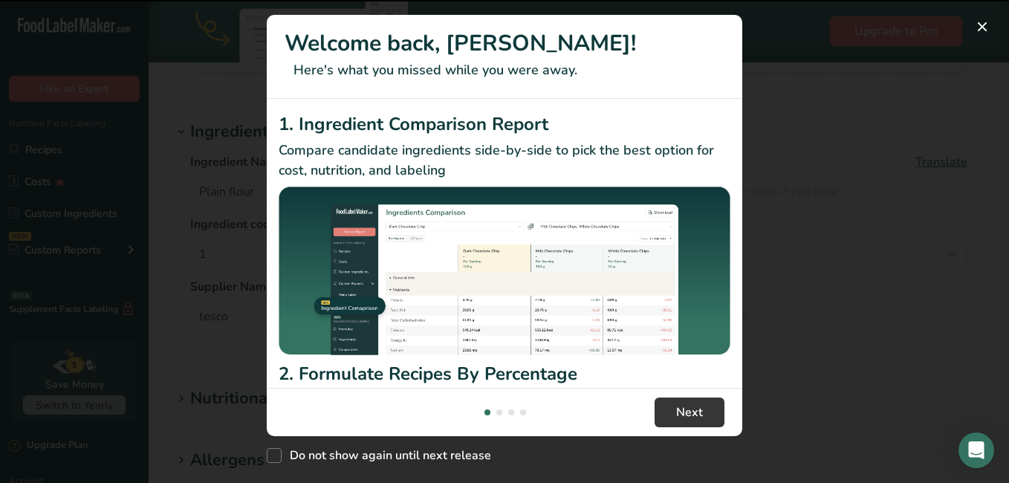
scroll to position [223, 0]
drag, startPoint x: 271, startPoint y: 456, endPoint x: 406, endPoint y: 442, distance: 136.0
click at [276, 453] on span "New Features" at bounding box center [274, 455] width 15 height 15
click at [276, 453] on input "Do not show again until next release" at bounding box center [272, 456] width 10 height 10
click at [272, 459] on span "New Features" at bounding box center [274, 455] width 15 height 15
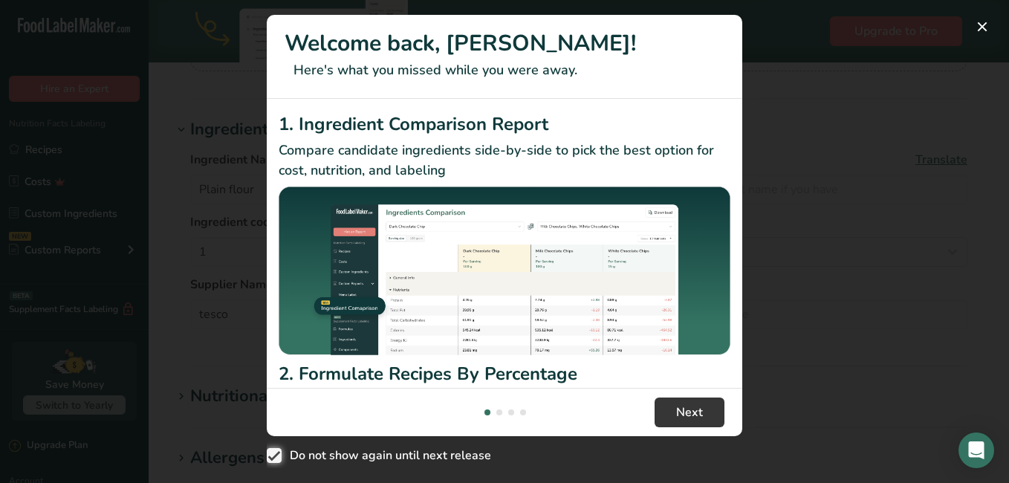
click at [272, 459] on input "Do not show again until next release" at bounding box center [272, 456] width 10 height 10
checkbox input "false"
click at [676, 410] on button "Next" at bounding box center [690, 413] width 70 height 30
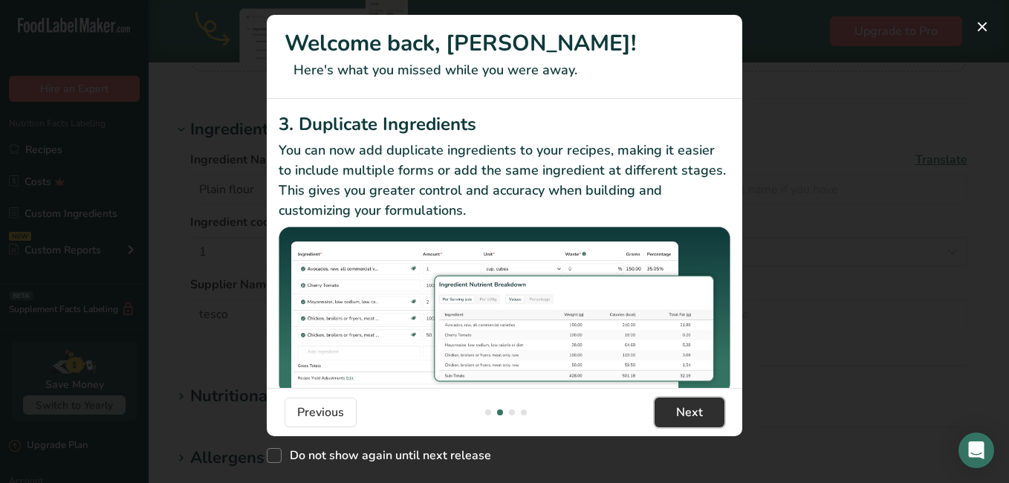
click at [676, 410] on button "Next" at bounding box center [690, 413] width 70 height 30
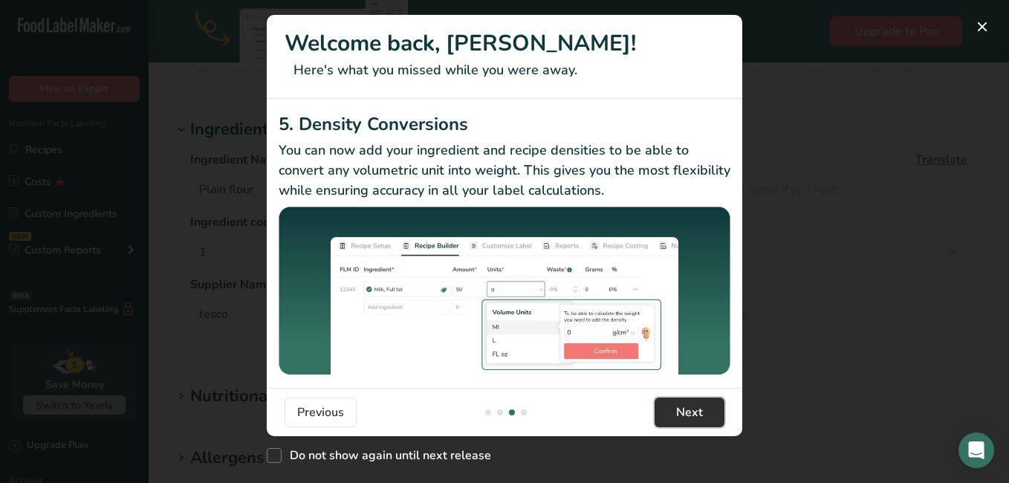
click at [676, 410] on button "Next" at bounding box center [690, 413] width 70 height 30
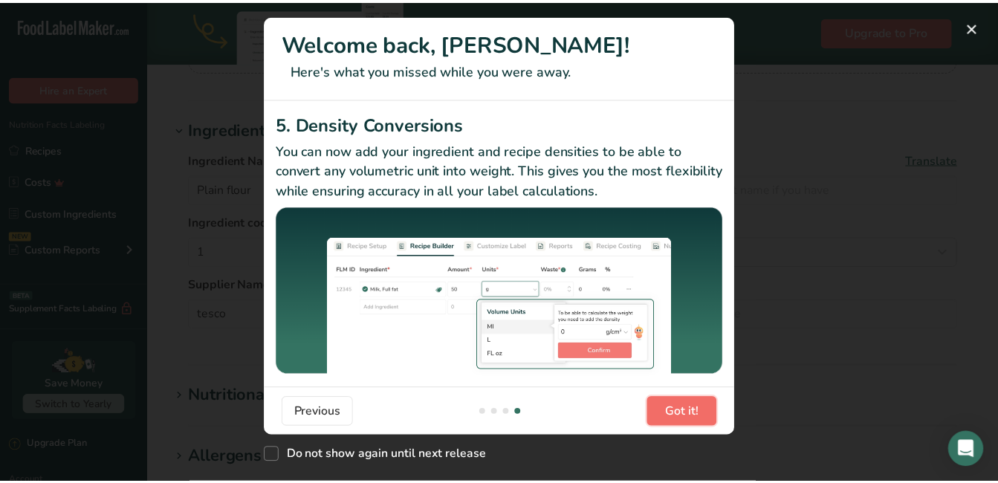
scroll to position [0, 1427]
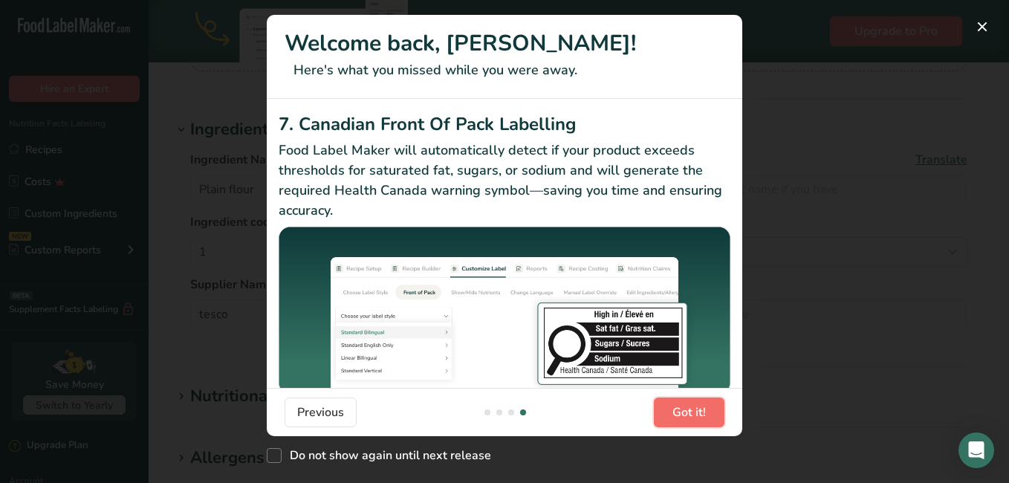
click at [676, 410] on span "Got it!" at bounding box center [689, 413] width 33 height 18
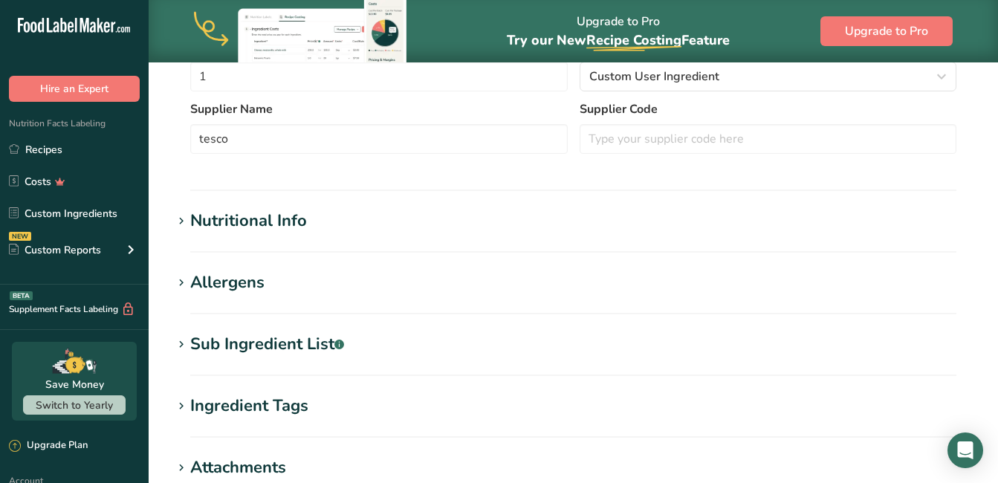
scroll to position [372, 0]
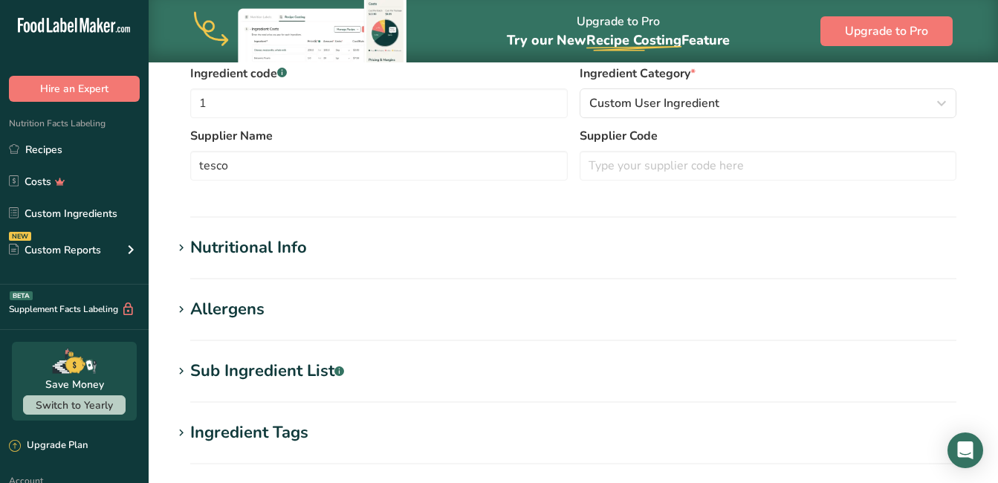
click at [175, 301] on icon at bounding box center [181, 310] width 13 height 21
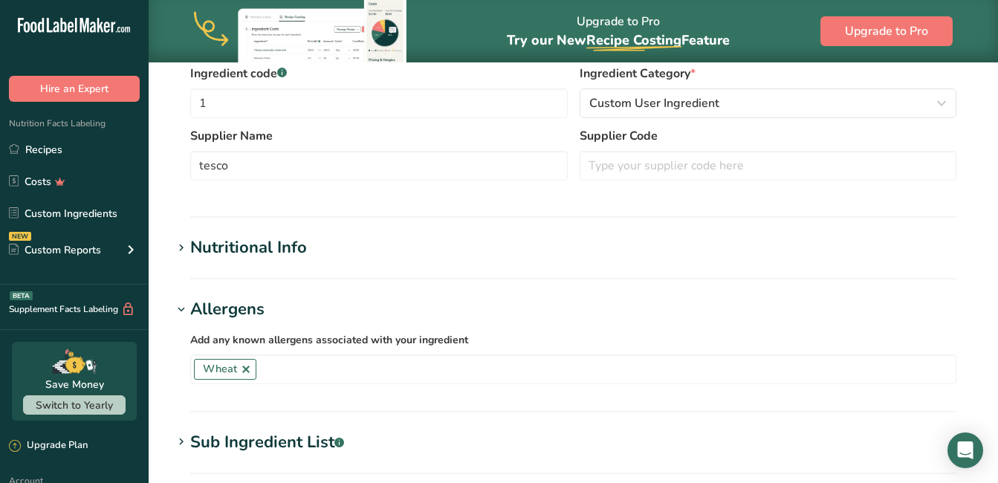
click at [187, 247] on icon at bounding box center [181, 248] width 13 height 21
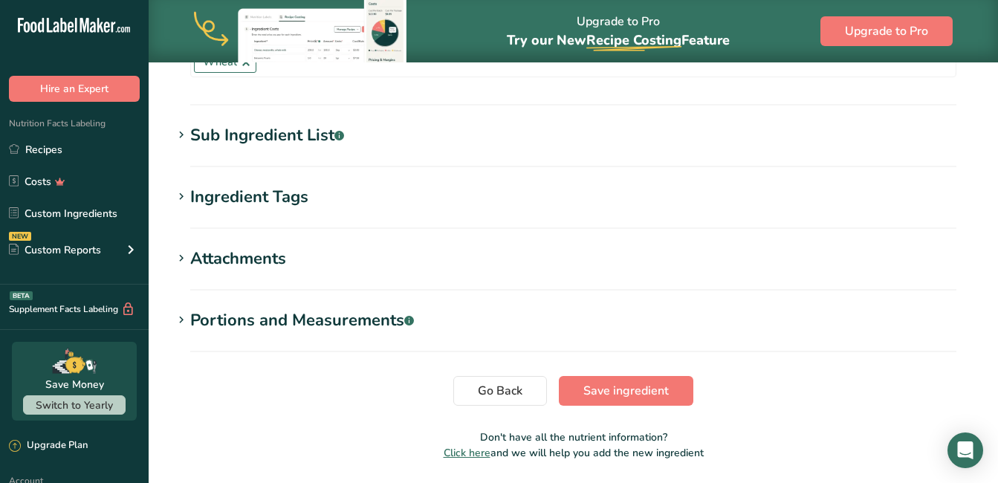
scroll to position [1387, 0]
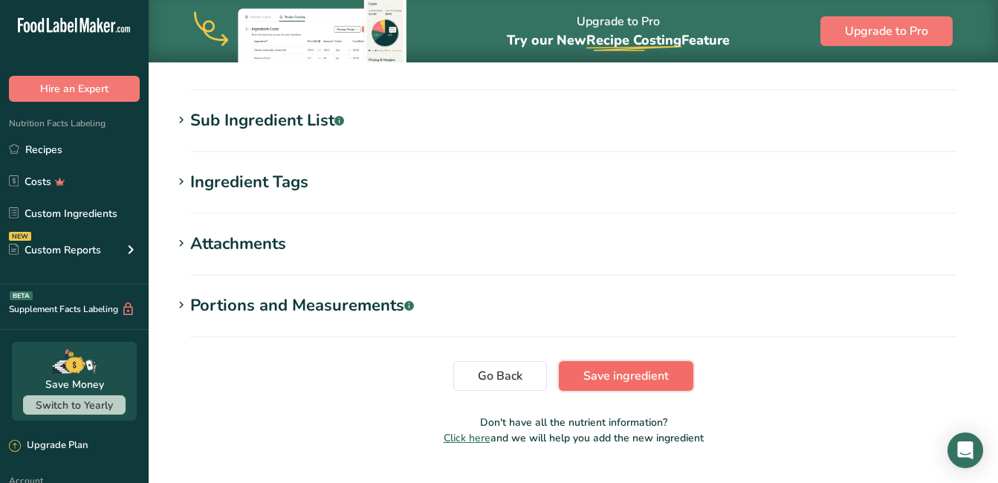
click at [670, 361] on button "Save ingredient" at bounding box center [626, 376] width 135 height 30
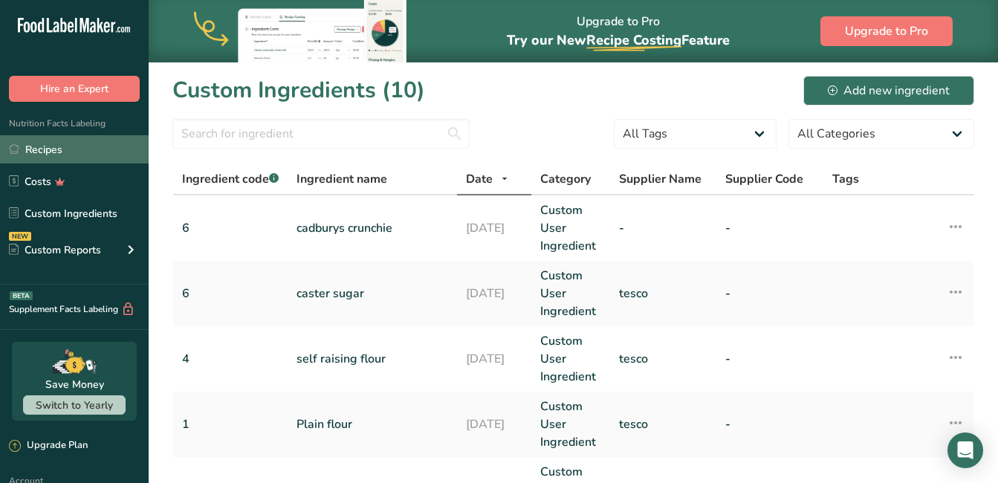
click at [47, 146] on link "Recipes" at bounding box center [74, 149] width 149 height 28
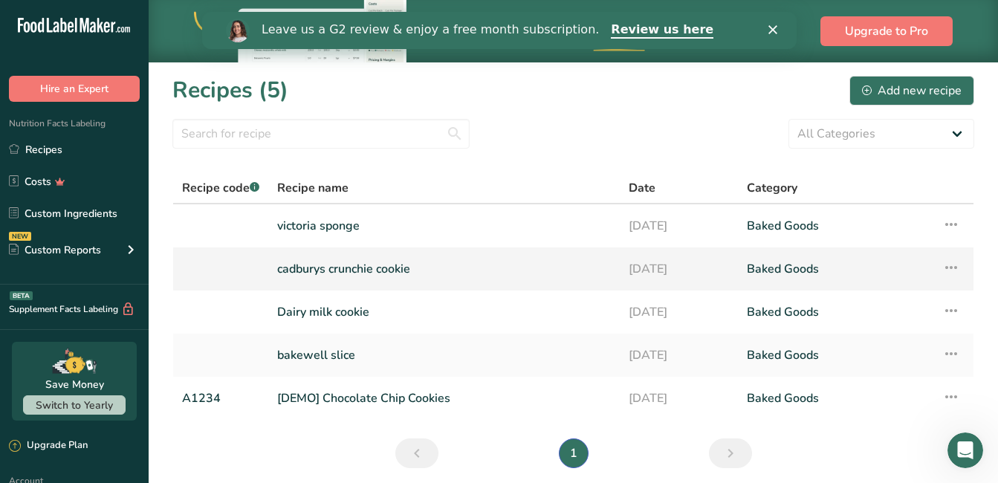
click at [374, 266] on link "cadburys crunchie cookie" at bounding box center [444, 268] width 334 height 31
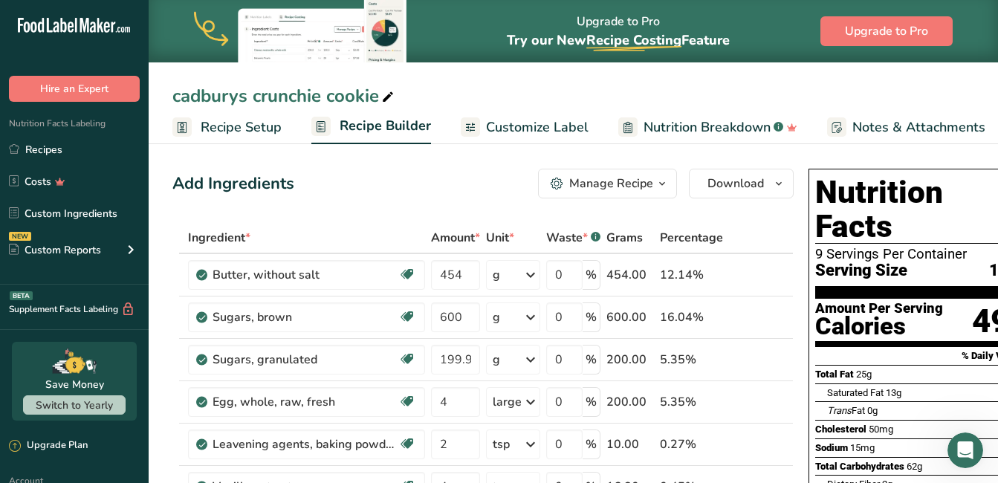
click at [639, 174] on button "Manage Recipe" at bounding box center [607, 184] width 139 height 30
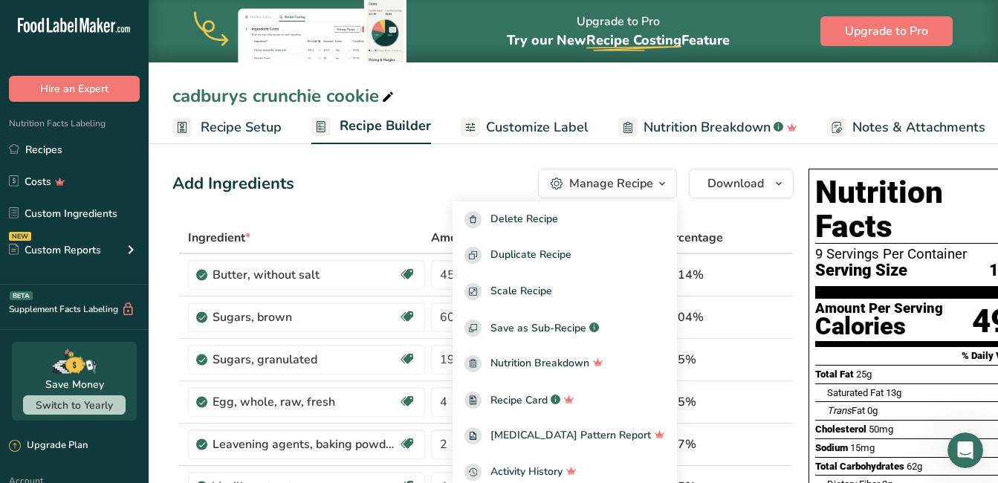
click at [638, 175] on div "Manage Recipe" at bounding box center [611, 184] width 84 height 18
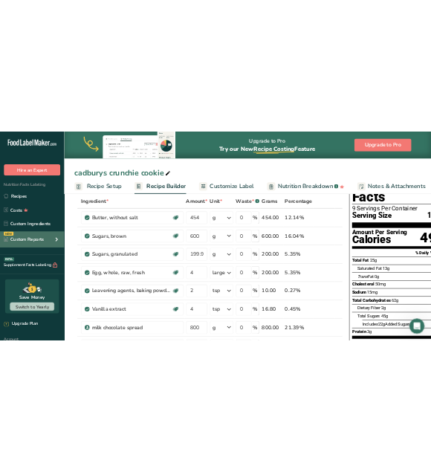
scroll to position [74, 0]
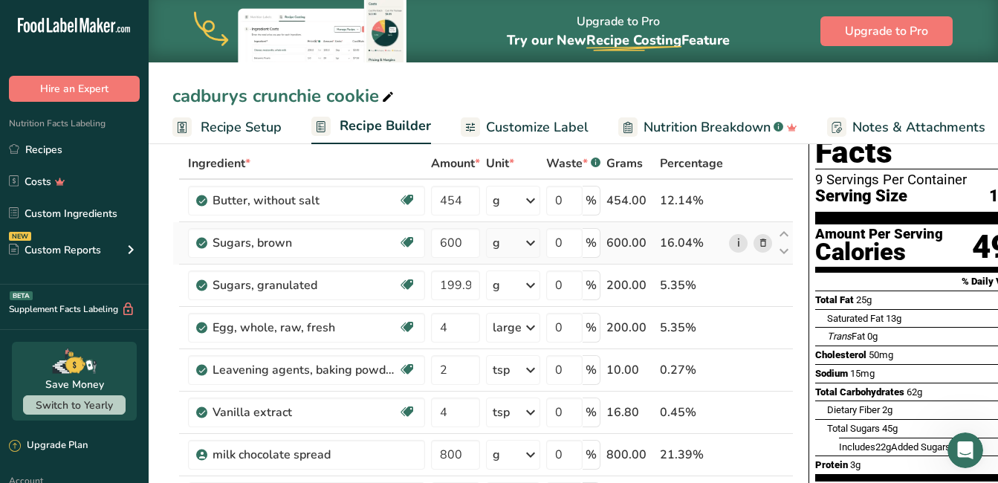
click at [735, 245] on link "i" at bounding box center [738, 243] width 19 height 19
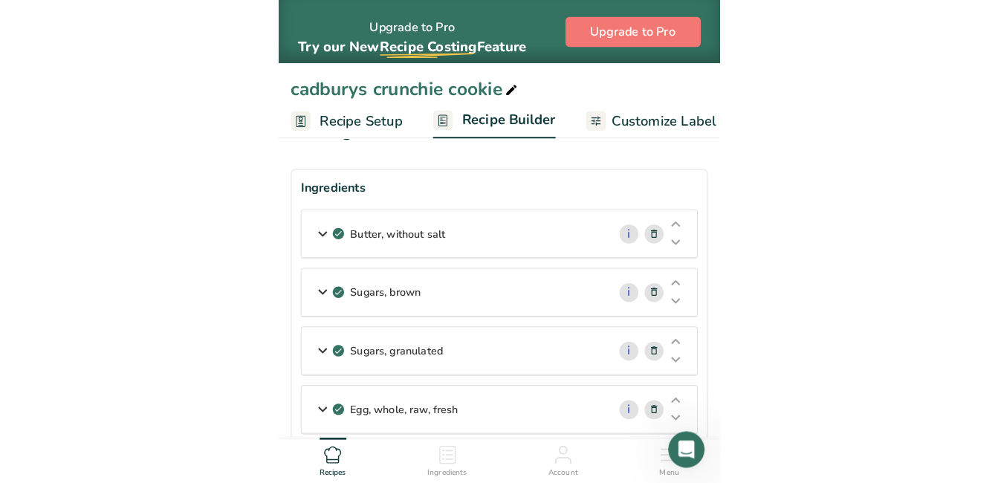
scroll to position [0, 0]
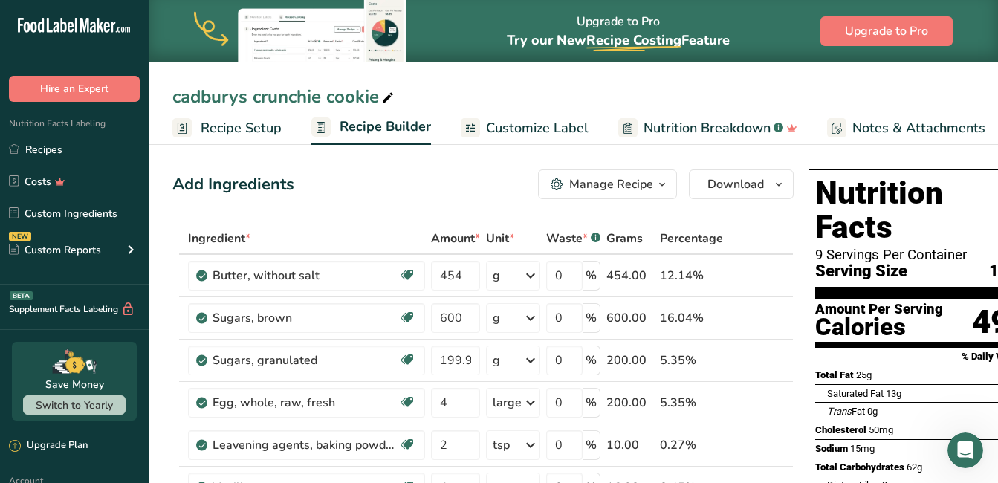
click at [70, 206] on link "Custom Ingredients" at bounding box center [74, 213] width 149 height 28
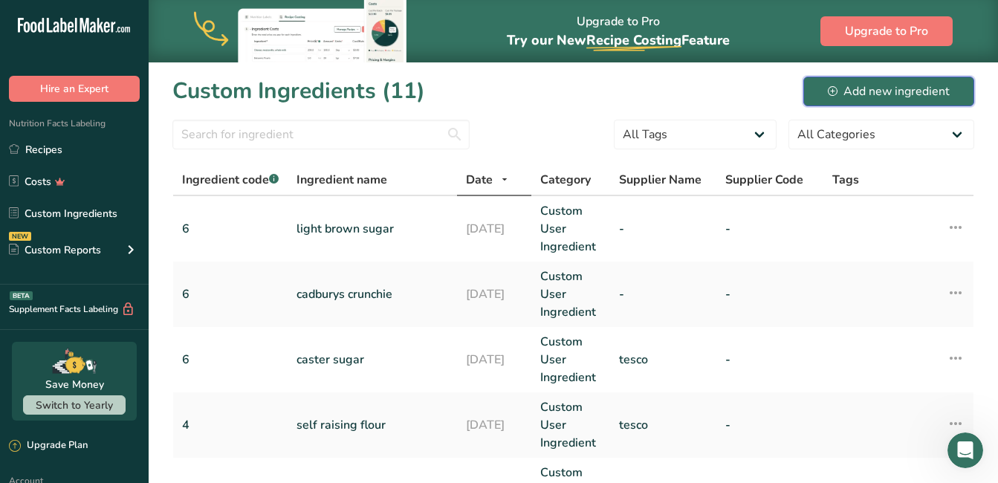
click at [884, 90] on div "Add new ingredient" at bounding box center [889, 91] width 122 height 18
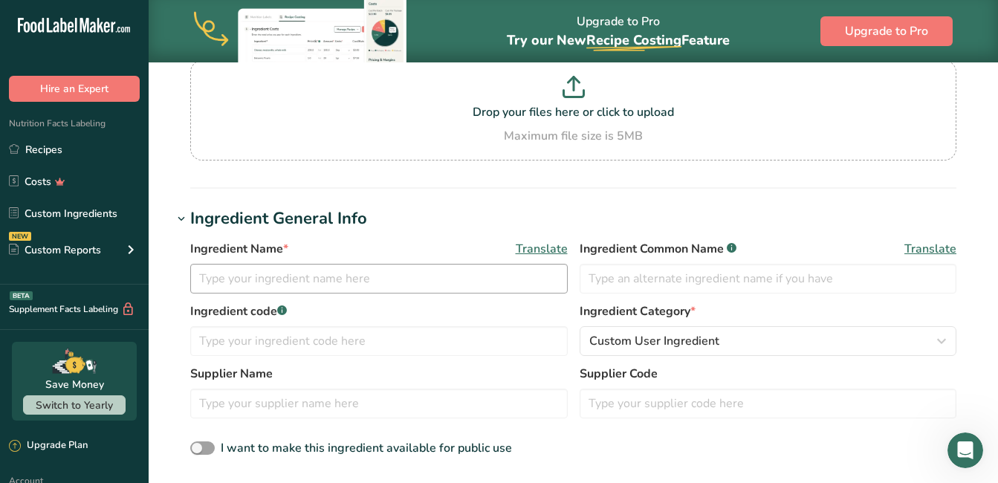
scroll to position [149, 0]
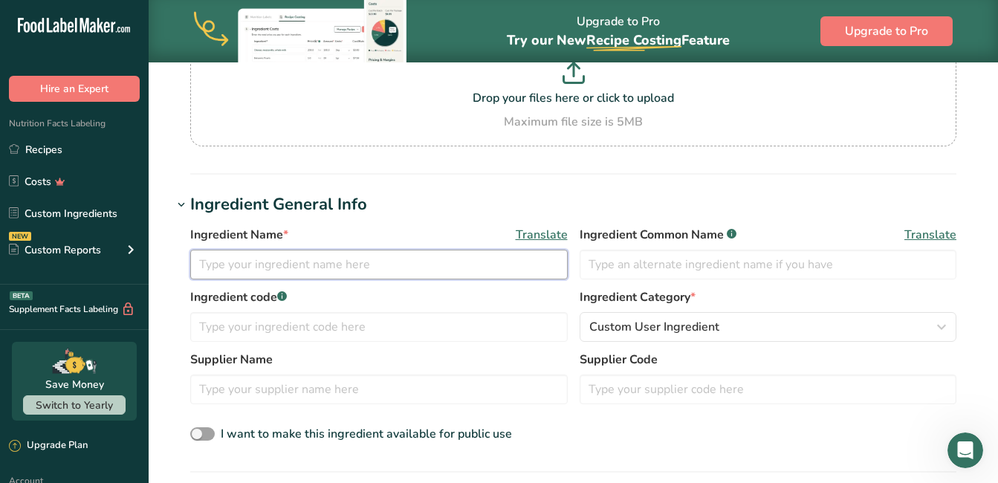
click at [298, 262] on input "text" at bounding box center [379, 265] width 378 height 30
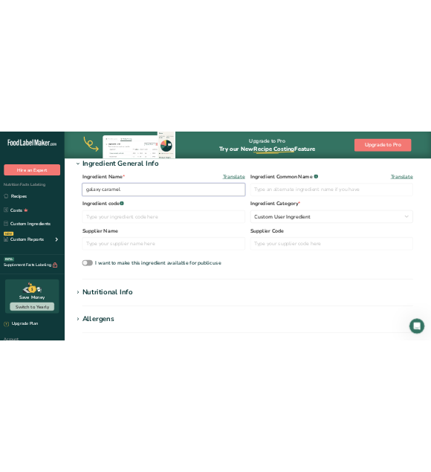
scroll to position [372, 0]
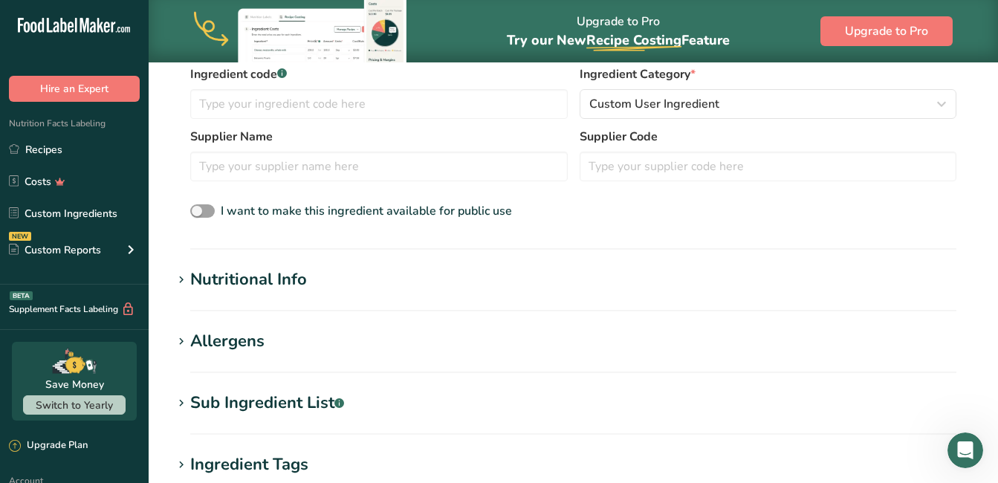
type input "galaxy caramel"
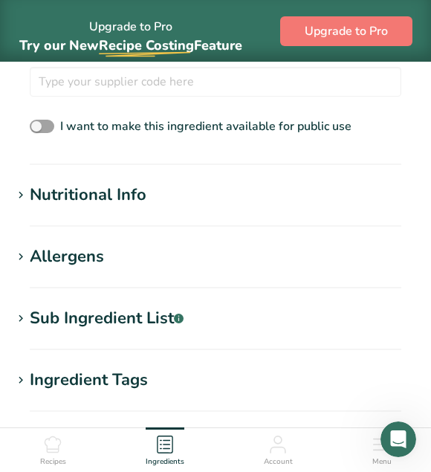
scroll to position [669, 0]
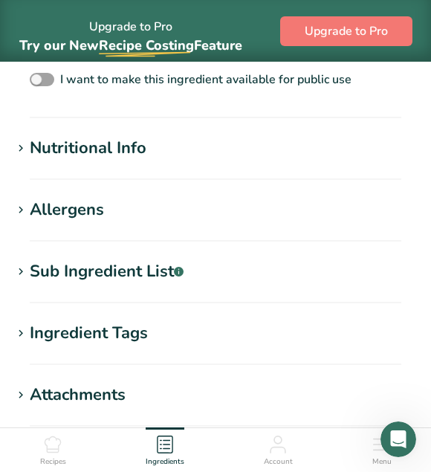
click at [40, 267] on div "Sub Ingredient List .a-a{fill:#347362;}.b-a{fill:#fff;}" at bounding box center [107, 271] width 154 height 25
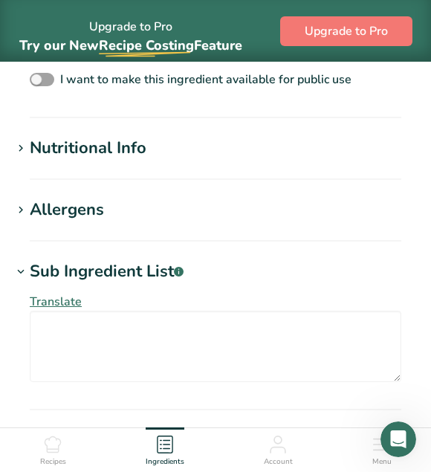
click at [41, 266] on div "Sub Ingredient List .a-a{fill:#347362;}.b-a{fill:#fff;}" at bounding box center [107, 271] width 154 height 25
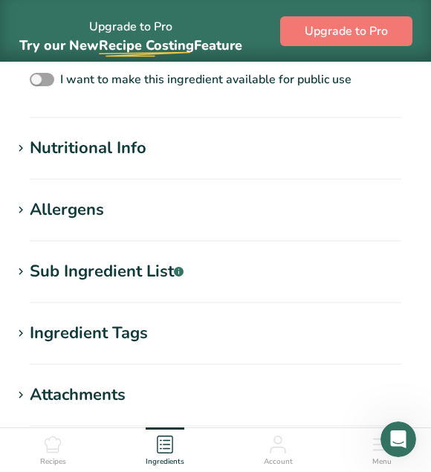
click at [83, 329] on div "Ingredient Tags" at bounding box center [89, 333] width 118 height 25
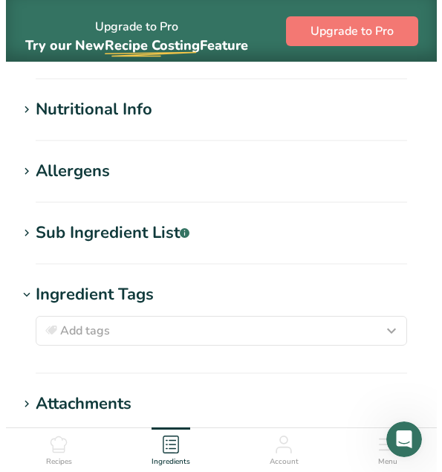
scroll to position [743, 0]
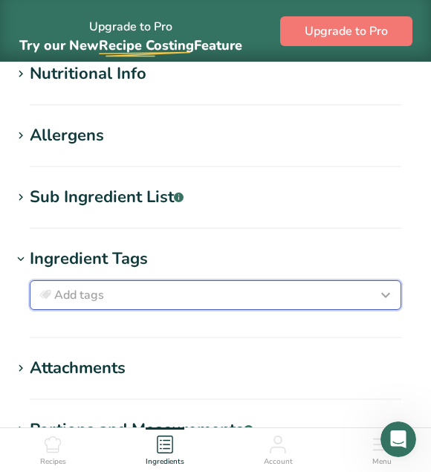
click at [187, 291] on div "Add tags" at bounding box center [215, 295] width 358 height 18
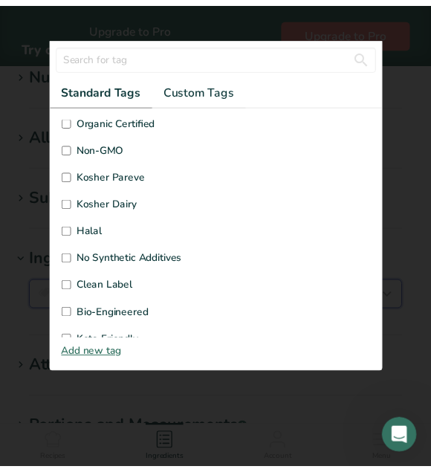
scroll to position [355, 0]
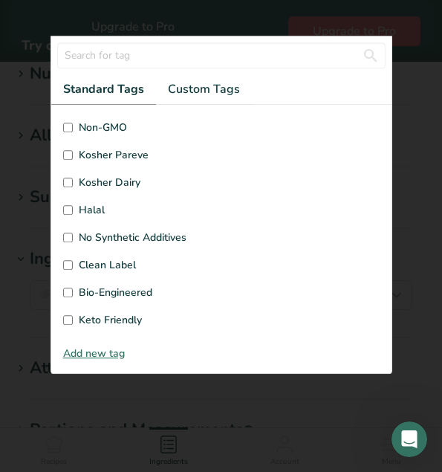
click at [192, 10] on div at bounding box center [221, 236] width 442 height 472
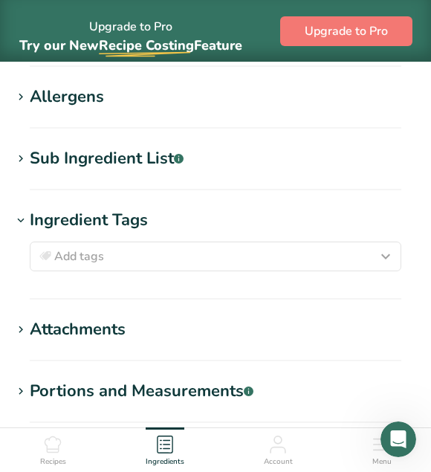
scroll to position [818, 0]
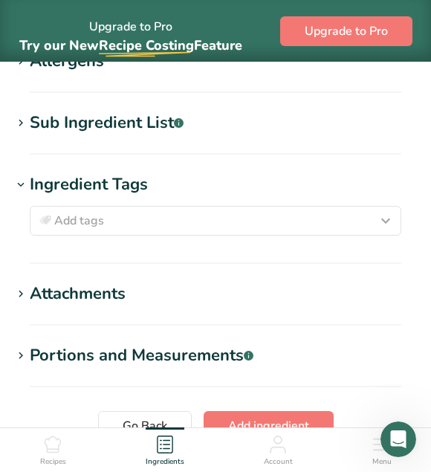
click at [149, 116] on div "Sub Ingredient List .a-a{fill:#347362;}.b-a{fill:#fff;}" at bounding box center [107, 123] width 154 height 25
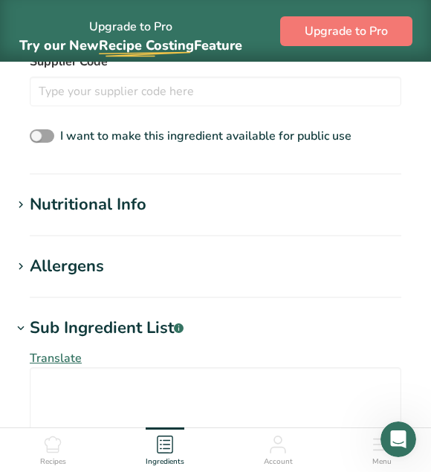
scroll to position [595, 0]
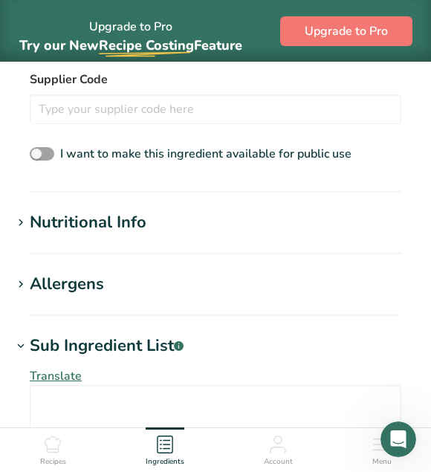
click at [91, 219] on div "Nutritional Info" at bounding box center [88, 222] width 117 height 25
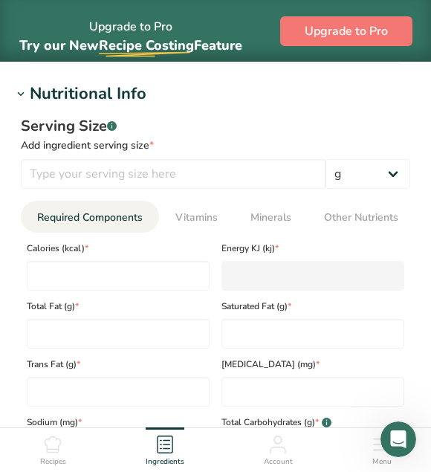
scroll to position [743, 0]
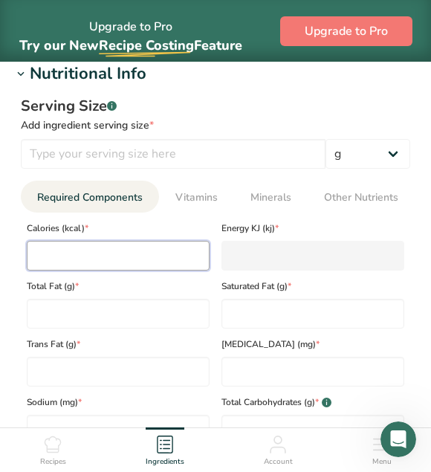
click at [85, 245] on input "number" at bounding box center [118, 256] width 183 height 30
type input "4"
type KJ "16.7"
type input "49"
type KJ "205"
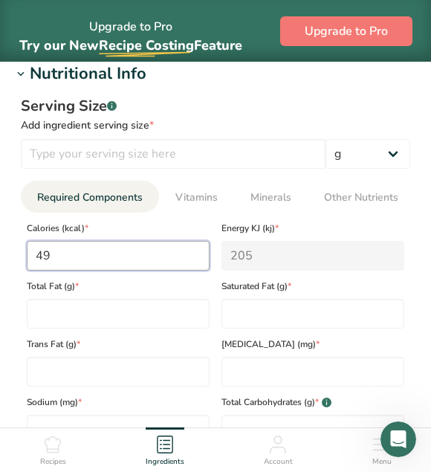
type input "499"
type KJ "2087.8"
type input "499"
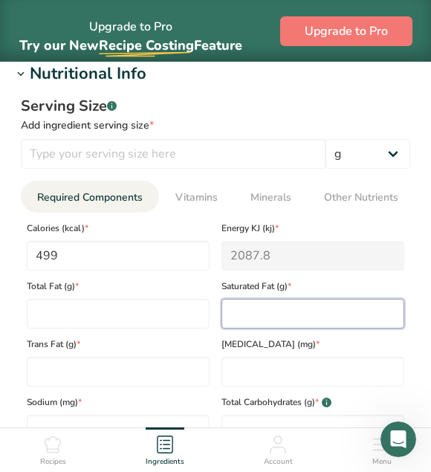
click at [288, 307] on Fat "number" at bounding box center [312, 314] width 183 height 30
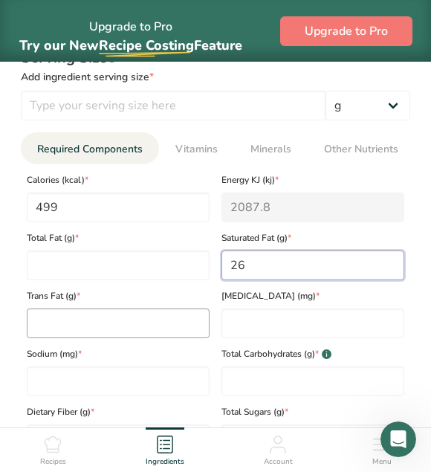
scroll to position [818, 0]
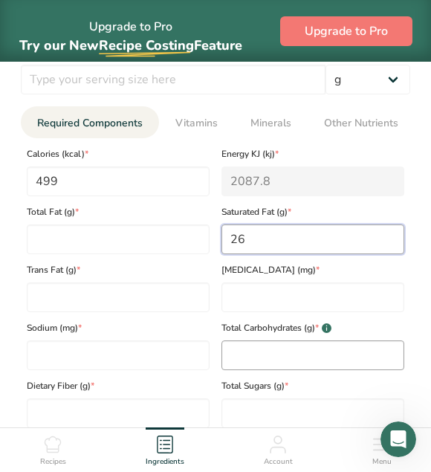
type Fat "26"
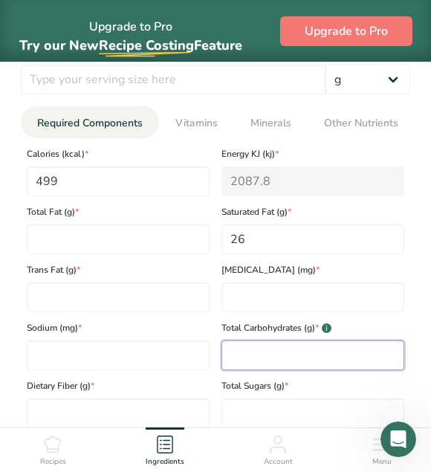
click at [273, 360] on Carbohydrates "number" at bounding box center [312, 355] width 183 height 30
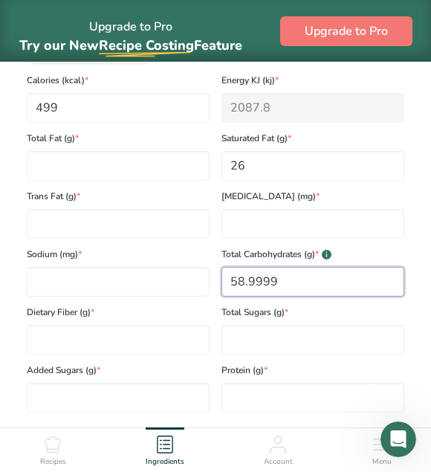
scroll to position [892, 0]
type Carbohydrates "58.9999"
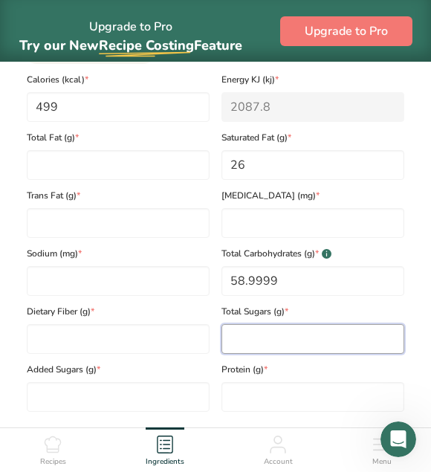
click at [250, 349] on Sugars "number" at bounding box center [312, 339] width 183 height 30
type Sugars "55"
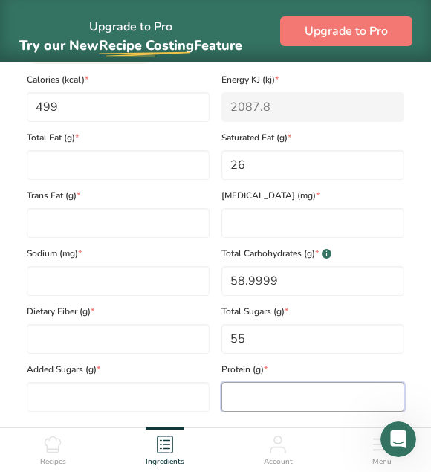
click at [250, 396] on input "number" at bounding box center [312, 397] width 183 height 30
type input "5.9"
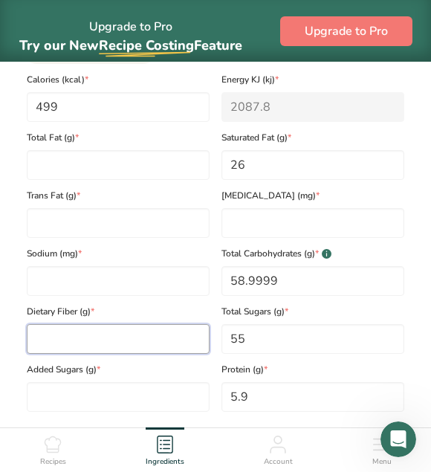
click at [98, 338] on Fiber "number" at bounding box center [118, 339] width 183 height 30
click at [149, 348] on Fiber "number" at bounding box center [118, 339] width 183 height 30
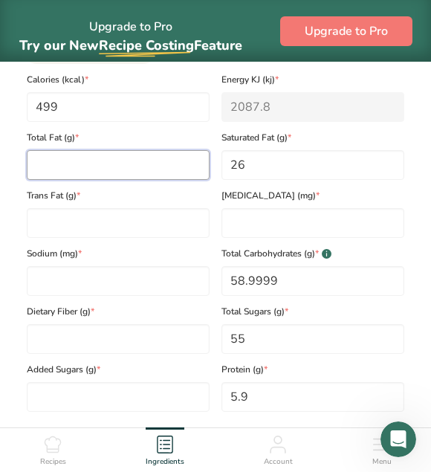
click at [63, 171] on Fat "number" at bounding box center [118, 165] width 183 height 30
type Fat "0"
type input "100"
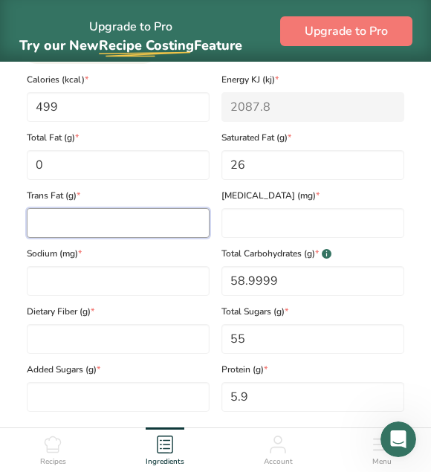
type Fat "0"
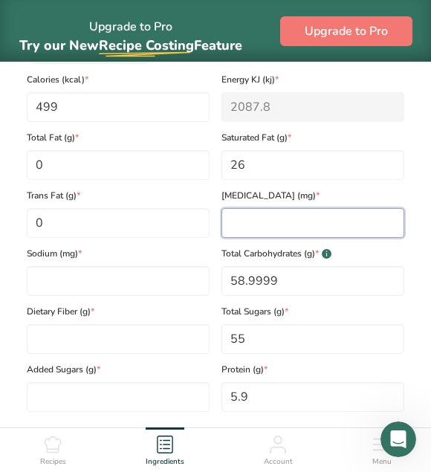
type input "0"
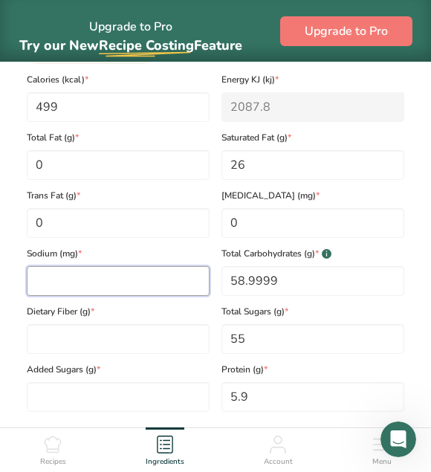
type input "0"
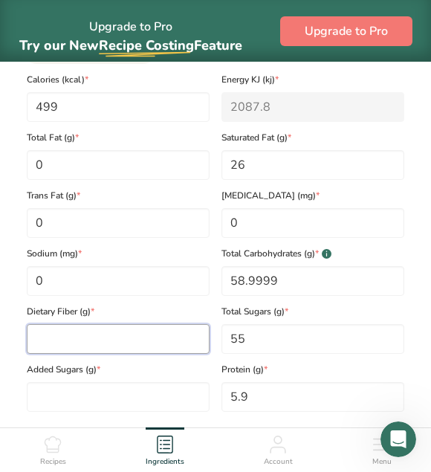
type Fiber "0"
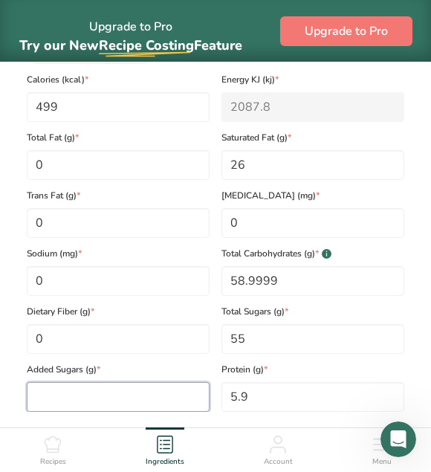
type Sugars "0"
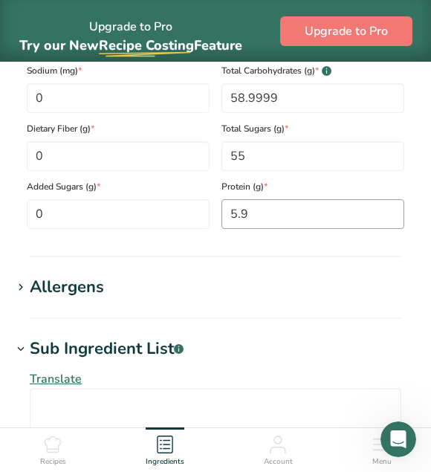
scroll to position [1115, 0]
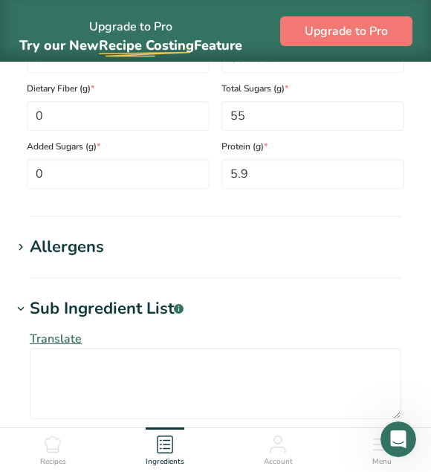
type Fat "0"
click at [16, 249] on icon at bounding box center [20, 247] width 13 height 21
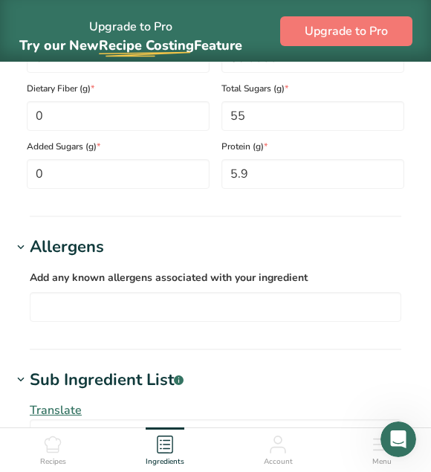
scroll to position [1189, 0]
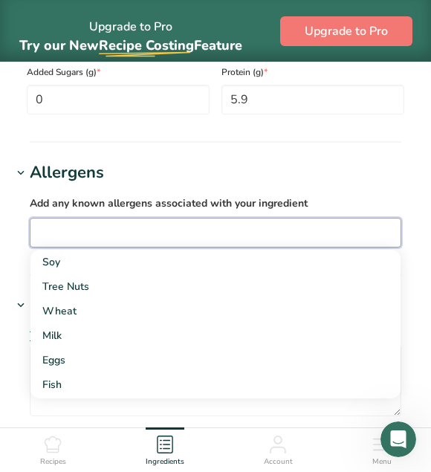
click at [123, 235] on input "text" at bounding box center [215, 232] width 370 height 23
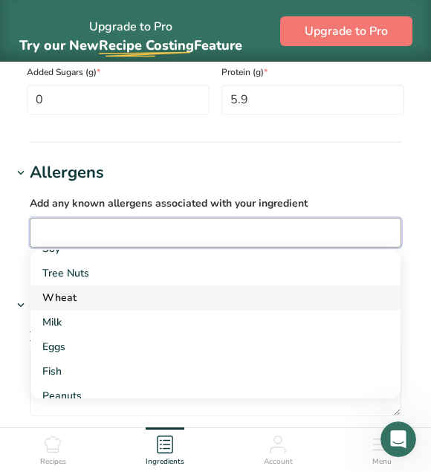
scroll to position [0, 0]
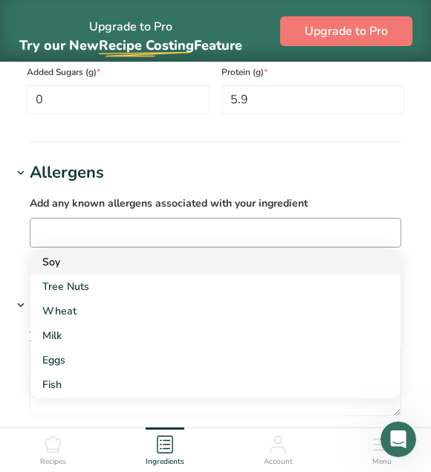
click at [86, 267] on div "Soy" at bounding box center [203, 262] width 323 height 16
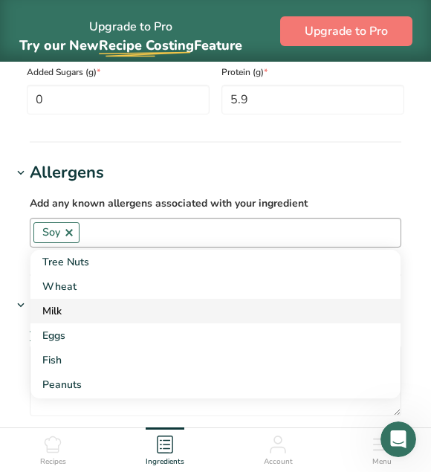
click at [75, 317] on div "Milk" at bounding box center [203, 311] width 323 height 16
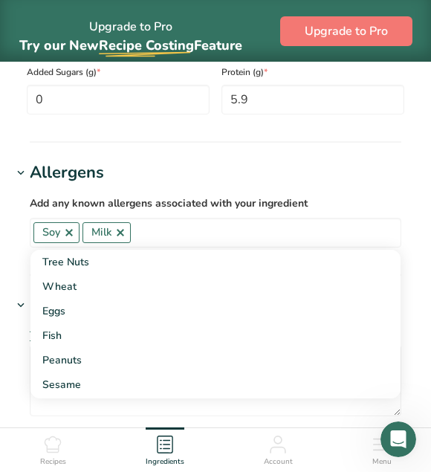
click at [245, 178] on h1 "Allergens" at bounding box center [215, 173] width 407 height 25
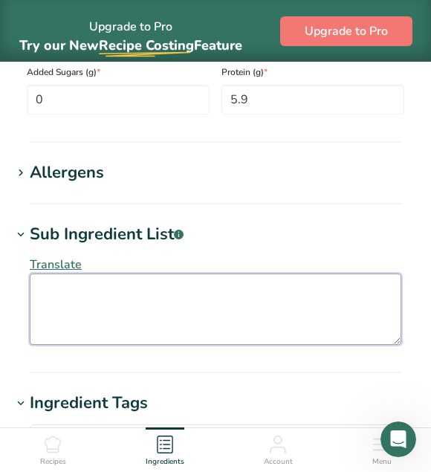
paste textarea "Sugar, Glucose Syrup, Skimmed Milk Powder, Cocoa Butter, Palm Fat, Cocoa Mass, …"
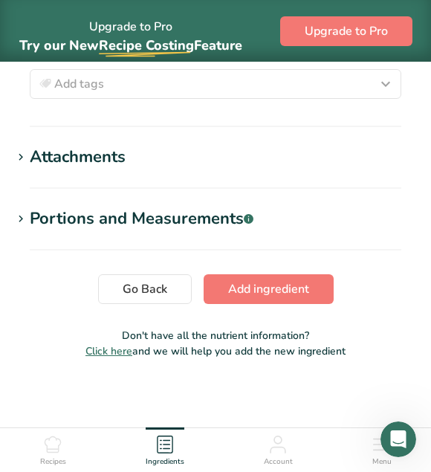
scroll to position [1551, 0]
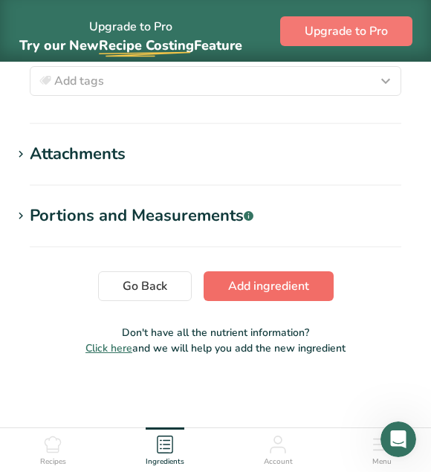
type textarea "Sugar, Glucose Syrup, Skimmed Milk Powder, Cocoa Butter, Palm Fat, Cocoa Mass, …"
click at [280, 285] on span "Add ingredient" at bounding box center [268, 286] width 81 height 18
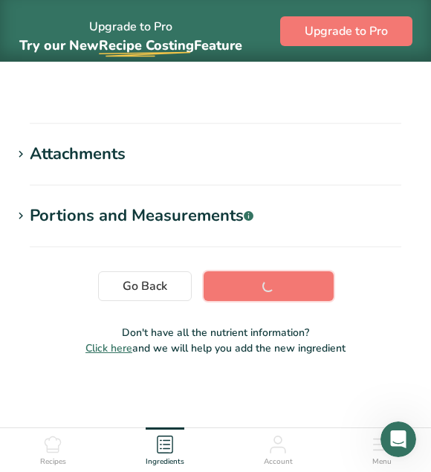
scroll to position [359, 0]
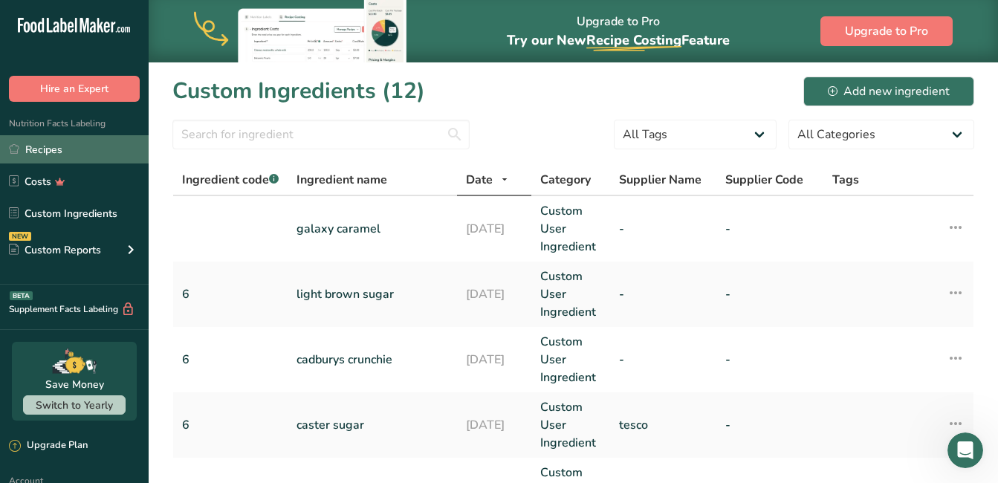
click at [39, 142] on link "Recipes" at bounding box center [74, 149] width 149 height 28
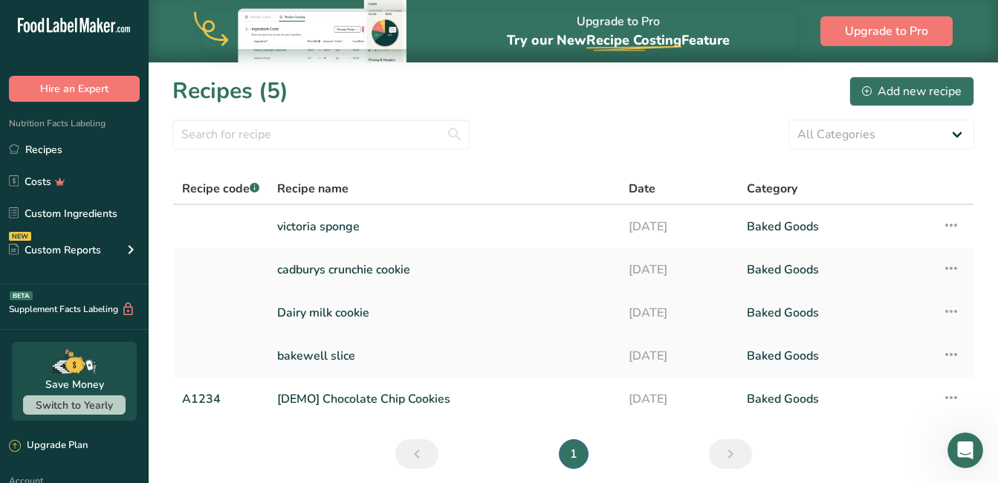
click at [337, 313] on link "Dairy milk cookie" at bounding box center [444, 312] width 334 height 31
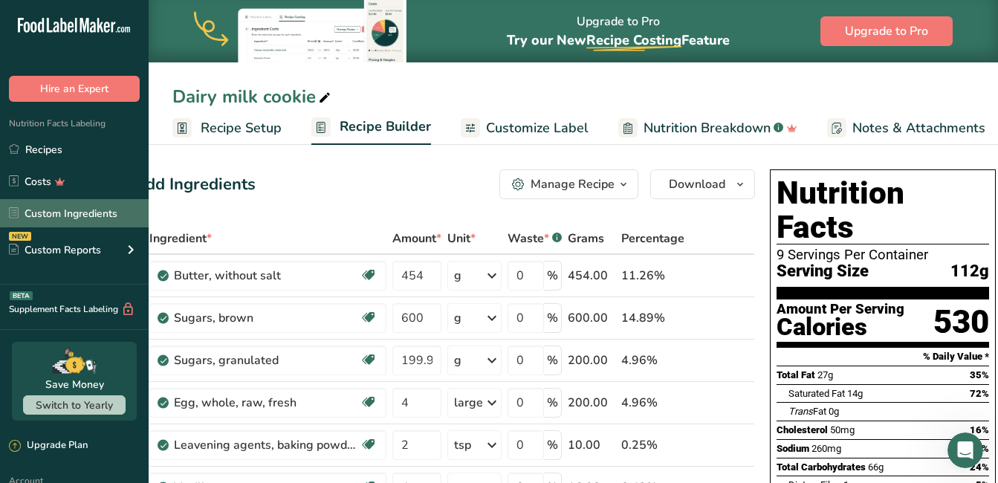
click at [84, 213] on link "Custom Ingredients" at bounding box center [74, 213] width 149 height 28
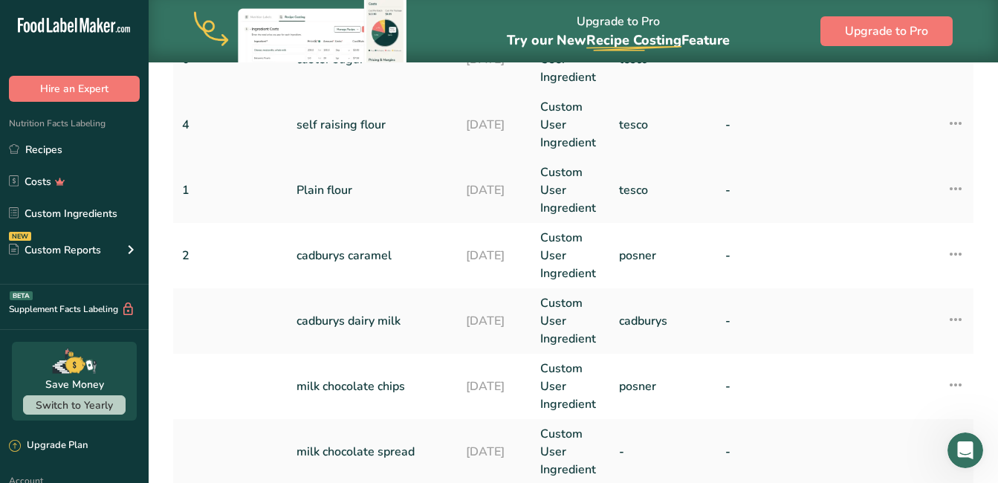
scroll to position [372, 0]
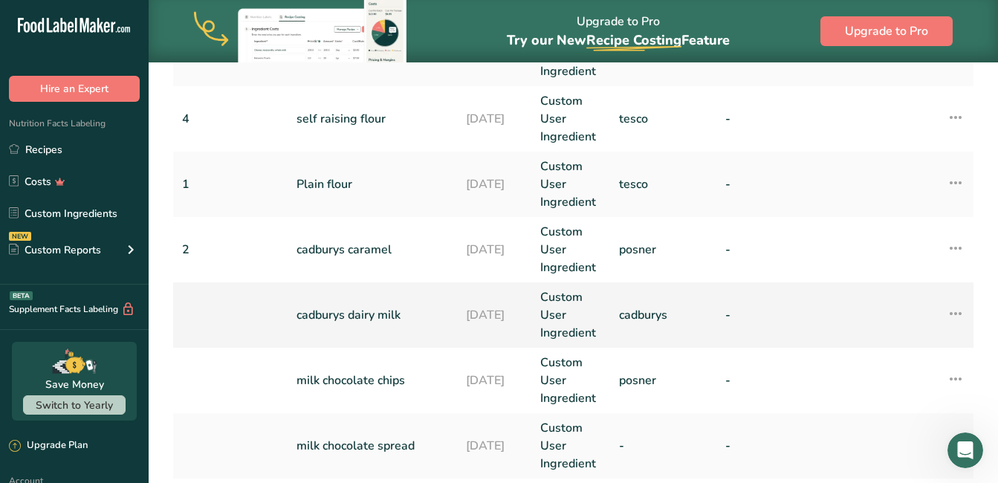
click at [390, 311] on link "cadburys dairy milk" at bounding box center [373, 315] width 152 height 18
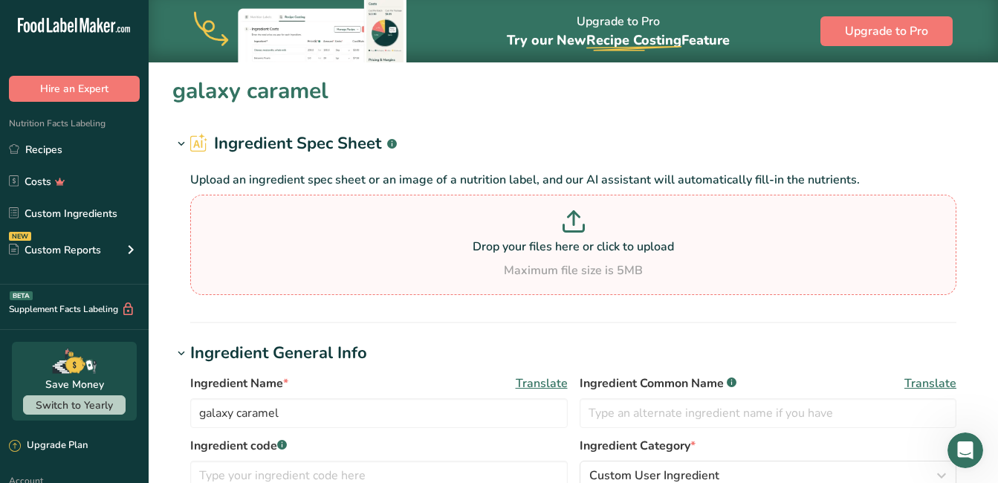
type input "cadburys dairy milk"
type input "cadburys"
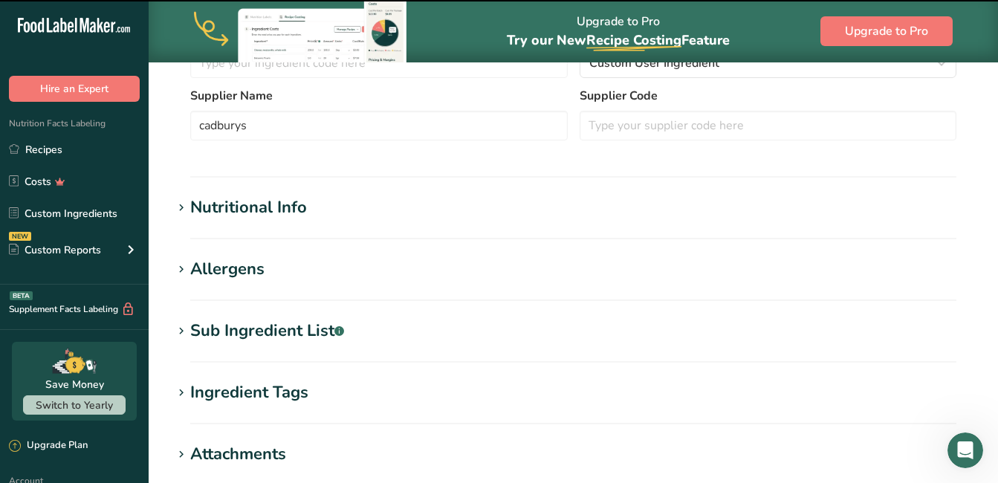
scroll to position [446, 0]
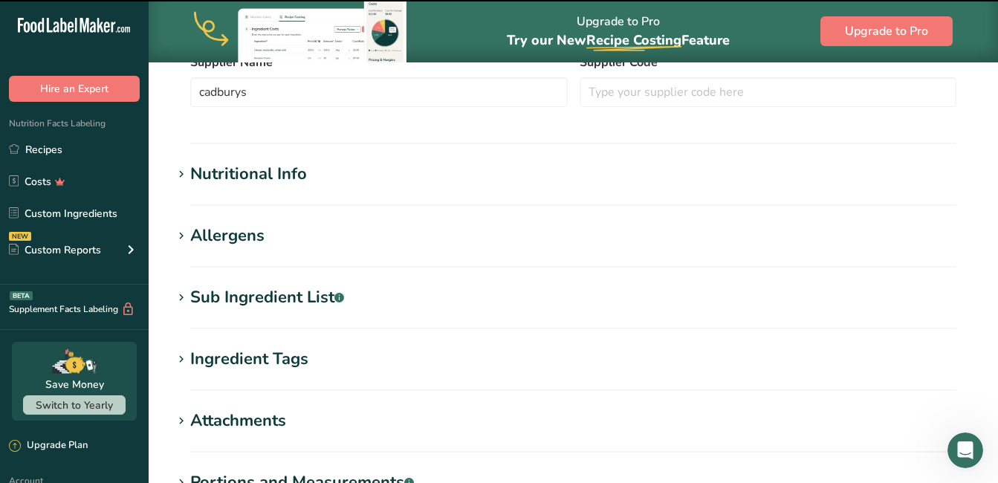
click at [237, 298] on div "Sub Ingredient List .a-a{fill:#347362;}.b-a{fill:#fff;}" at bounding box center [267, 297] width 154 height 25
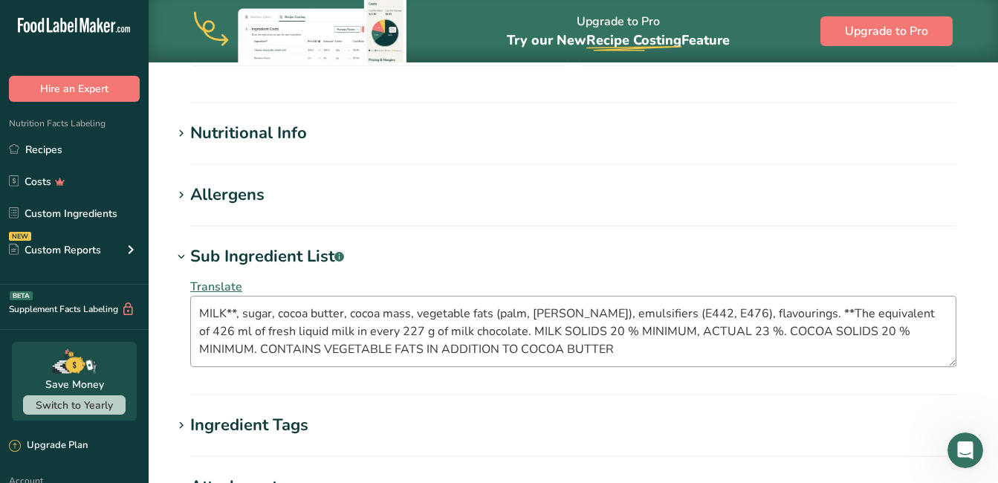
scroll to position [520, 0]
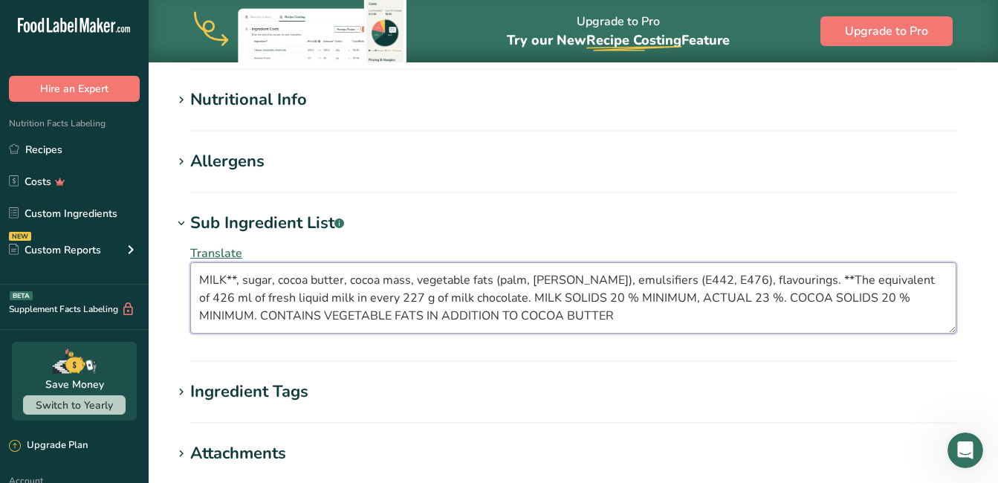
click at [565, 325] on textarea "MILK**, sugar, cocoa butter, cocoa mass, vegetable fats (palm, shea), emulsifie…" at bounding box center [573, 297] width 766 height 71
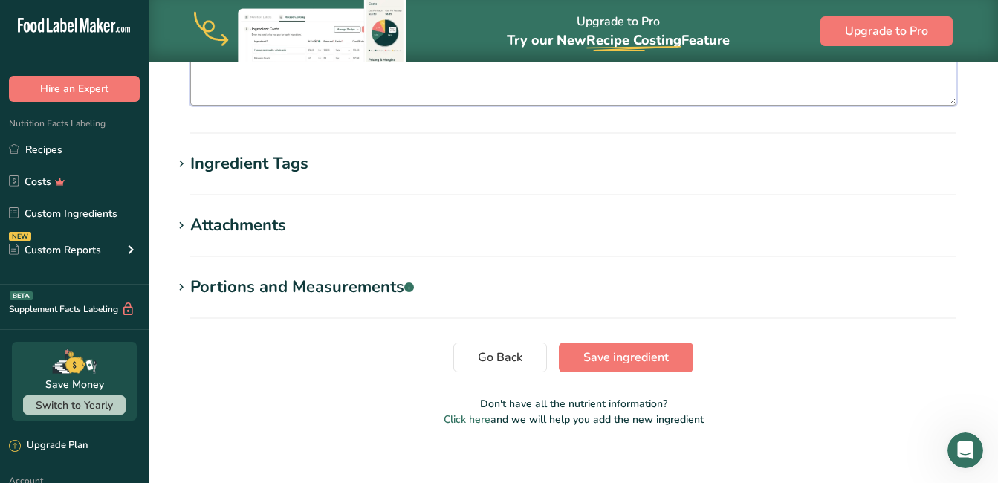
scroll to position [764, 0]
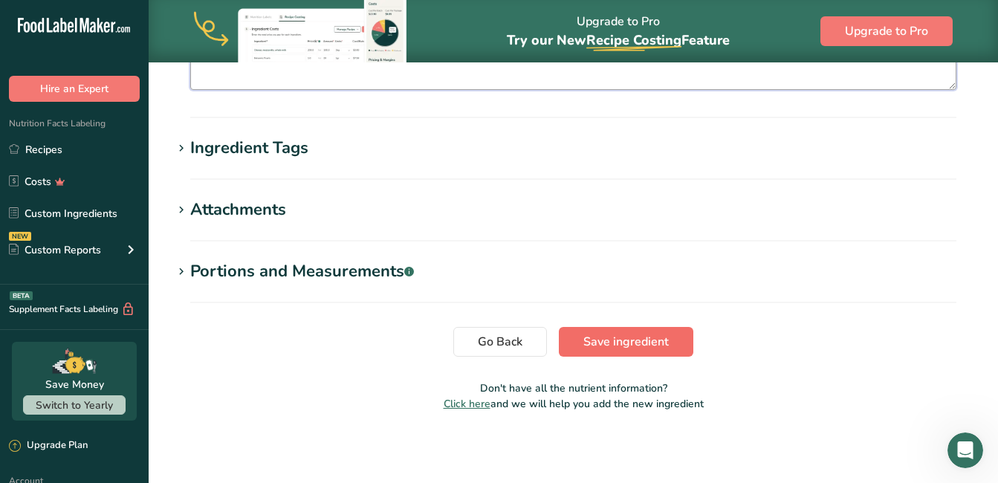
type textarea "MILK**, sugar, cocoa butter, cocoa mass, vegetable fats (palm, shea), emulsifie…"
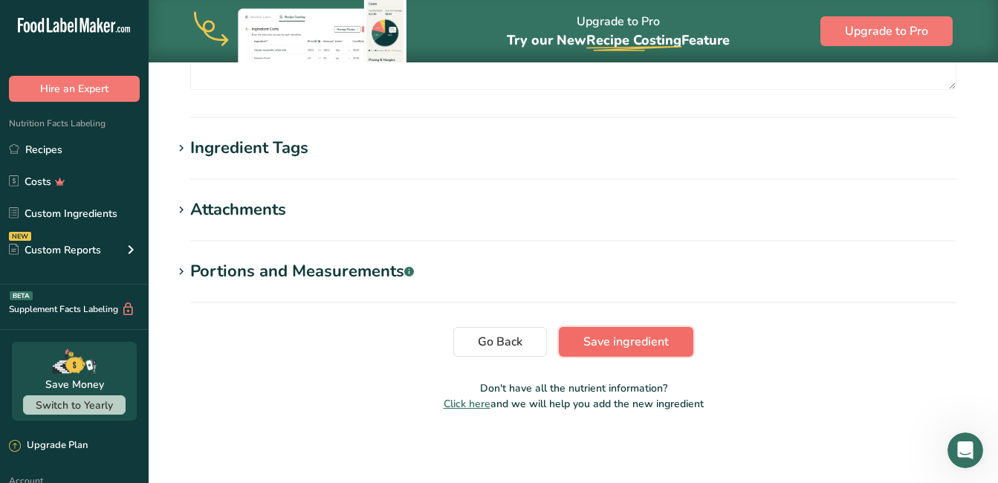
click at [601, 341] on span "Save ingredient" at bounding box center [625, 342] width 85 height 18
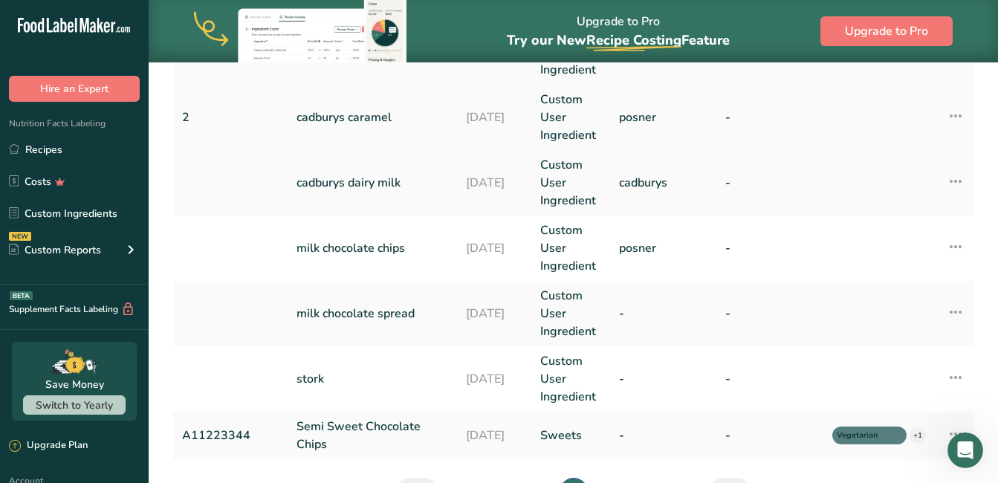
scroll to position [520, 0]
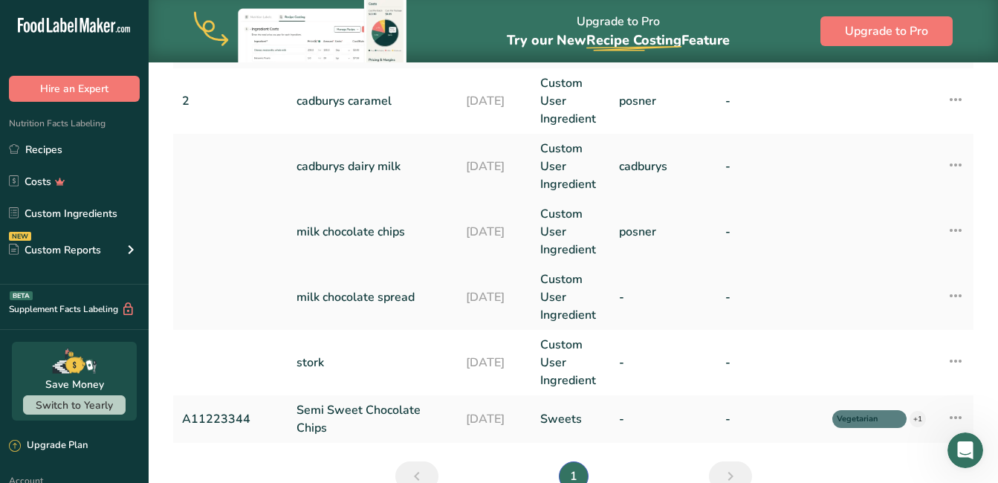
click at [378, 233] on link "milk chocolate chips" at bounding box center [373, 232] width 152 height 18
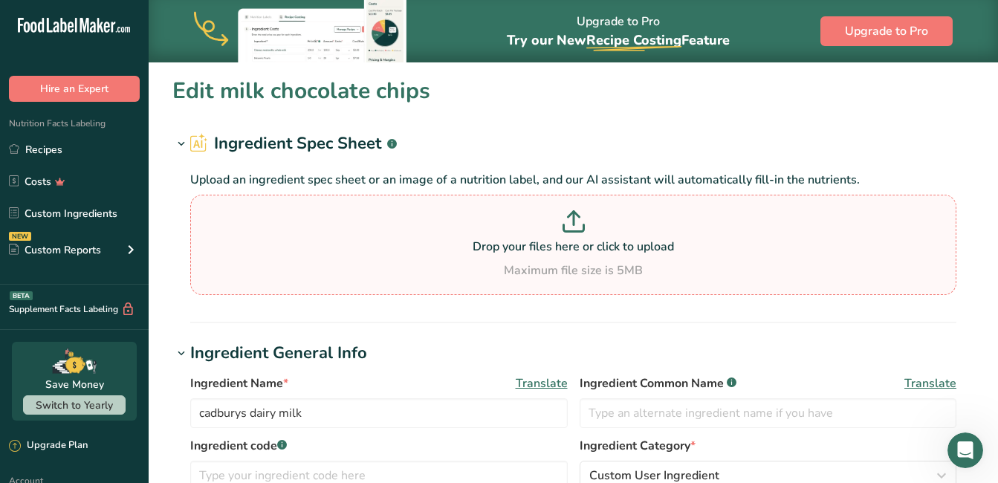
type input "milk chocolate chips"
type input "posner"
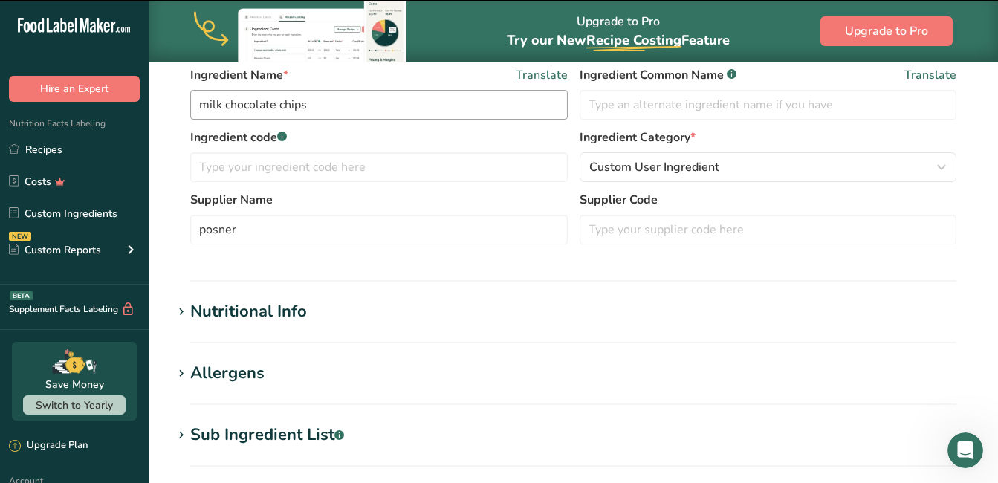
scroll to position [297, 0]
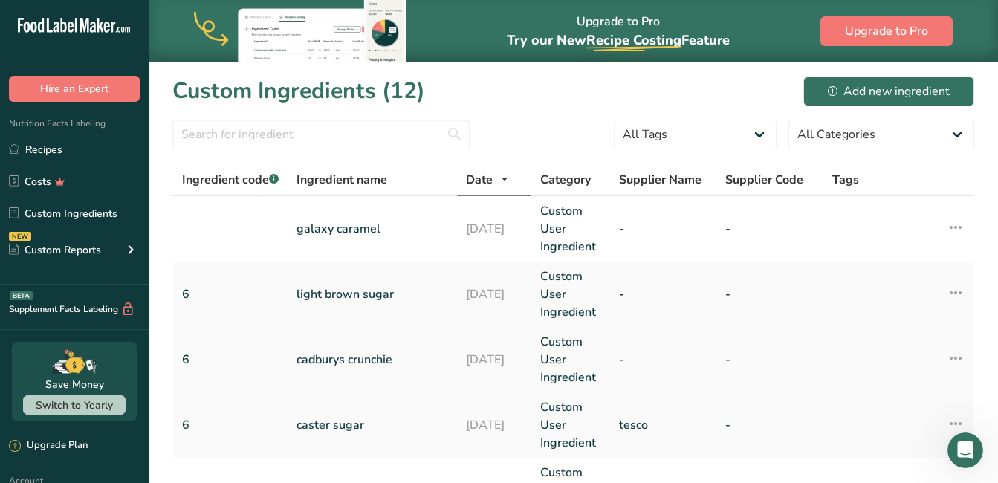
drag, startPoint x: 342, startPoint y: 363, endPoint x: 351, endPoint y: 360, distance: 9.4
click at [343, 363] on link "cadburys crunchie" at bounding box center [373, 360] width 152 height 18
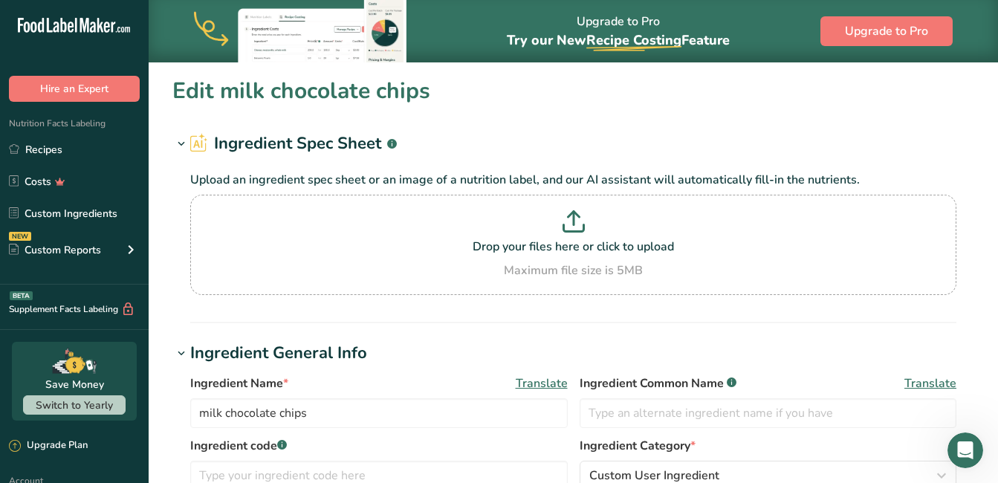
type input "cadburys crunchie"
type input "6"
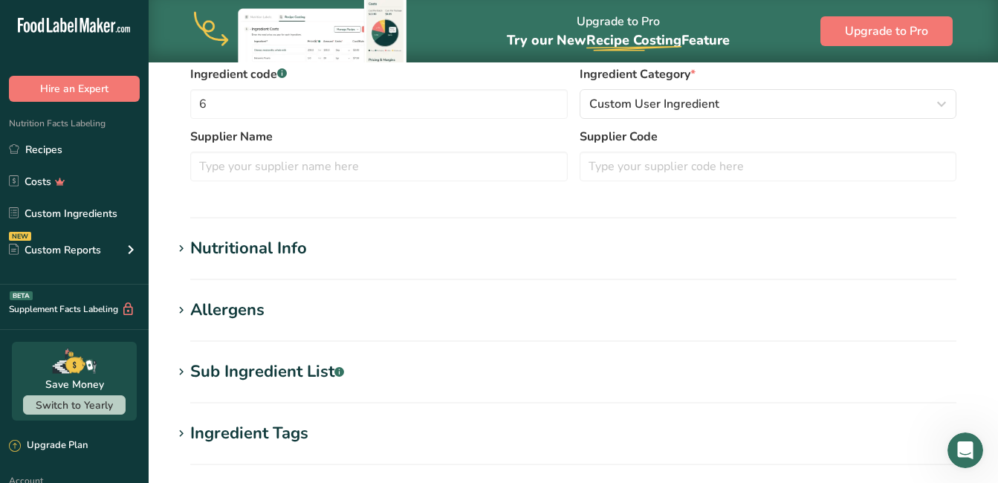
scroll to position [446, 0]
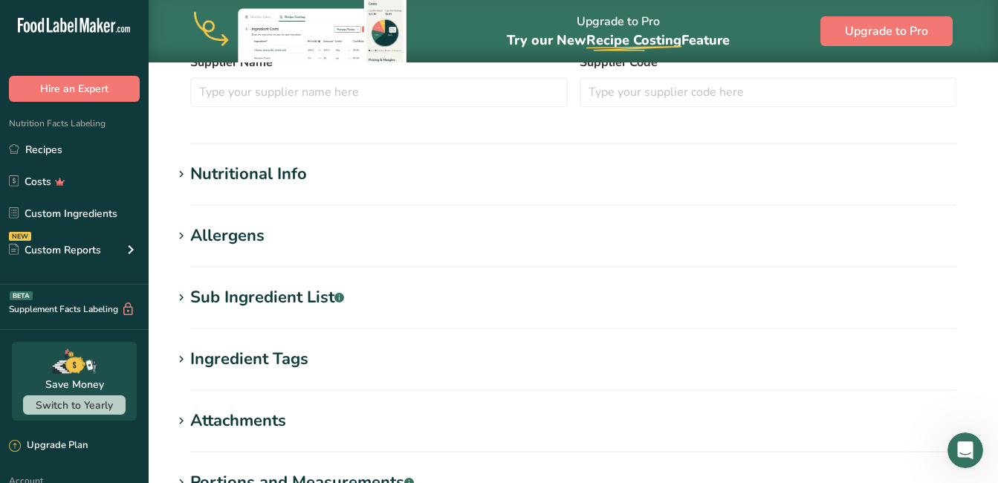
drag, startPoint x: 175, startPoint y: 296, endPoint x: 270, endPoint y: 285, distance: 95.0
click at [178, 294] on icon at bounding box center [181, 298] width 13 height 21
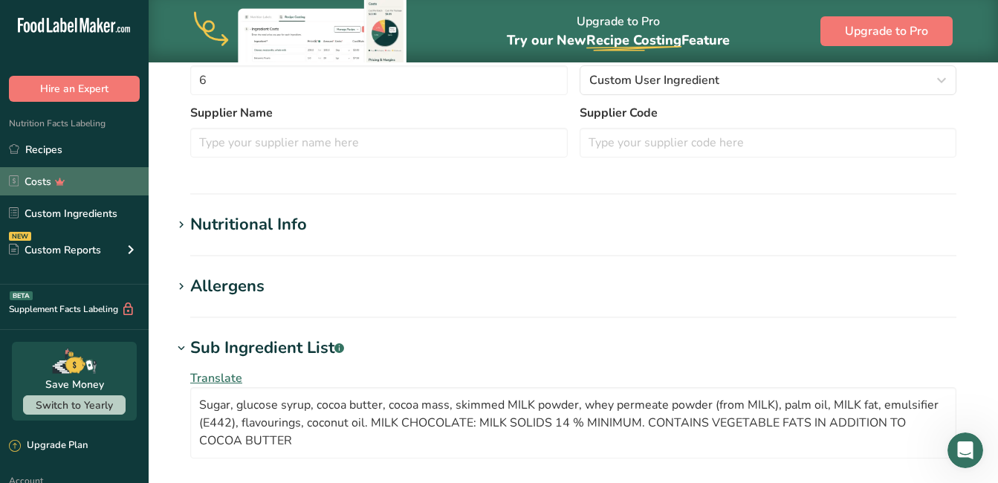
scroll to position [372, 0]
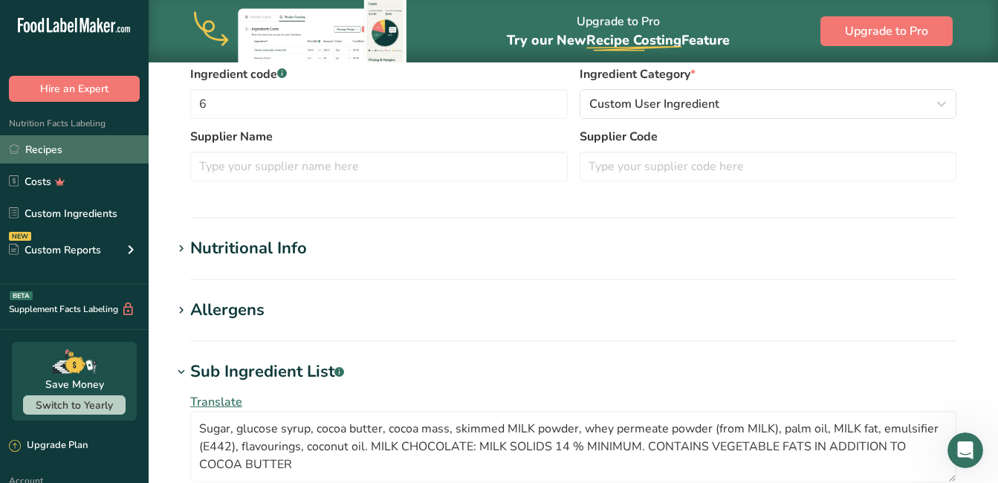
click at [68, 148] on link "Recipes" at bounding box center [74, 149] width 149 height 28
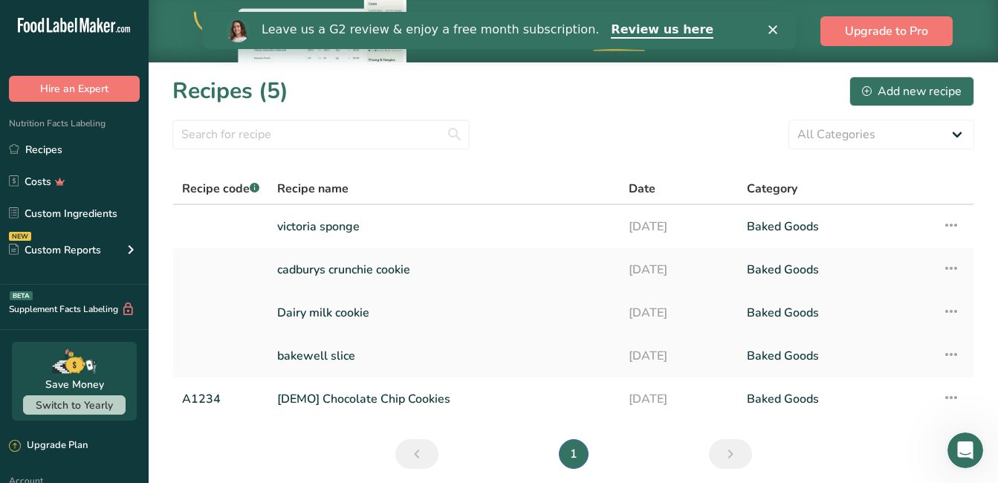
click at [381, 317] on link "Dairy milk cookie" at bounding box center [444, 312] width 334 height 31
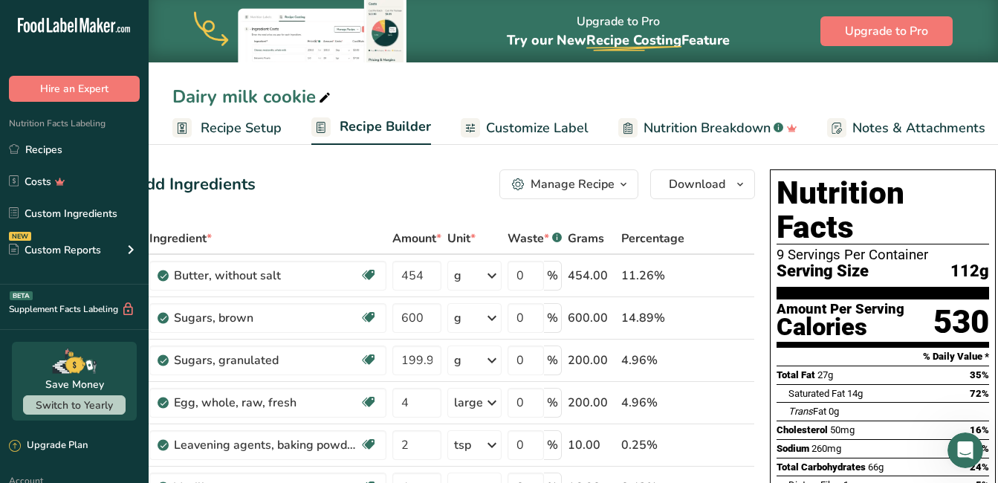
click at [618, 181] on icon "button" at bounding box center [624, 184] width 12 height 19
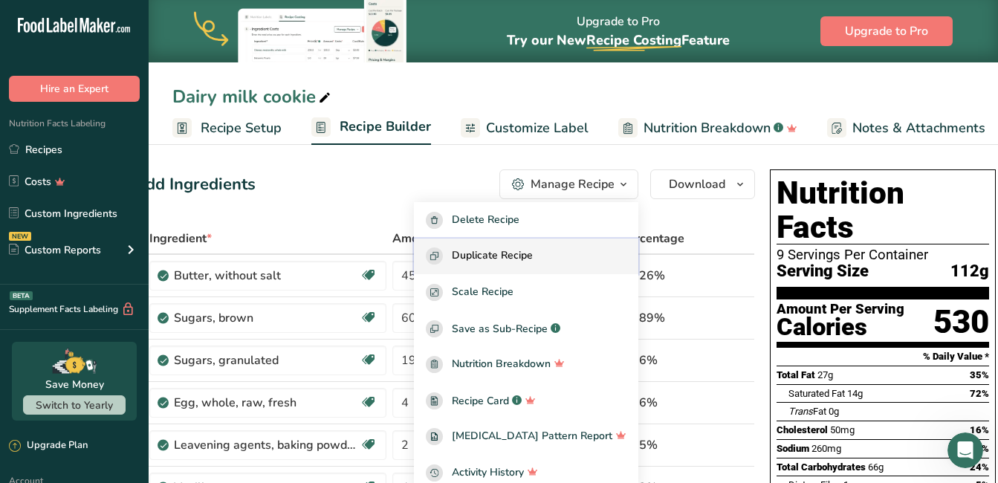
click at [533, 257] on span "Duplicate Recipe" at bounding box center [492, 255] width 81 height 17
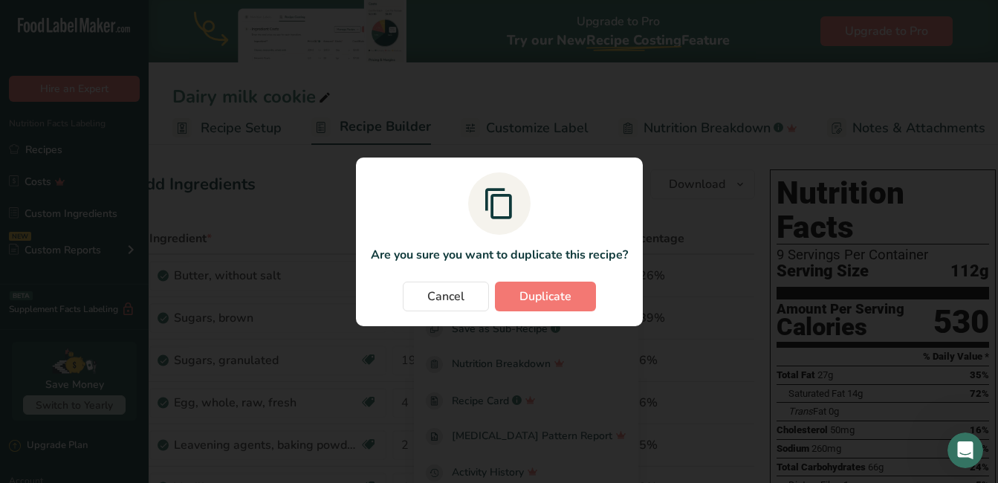
scroll to position [0, 27]
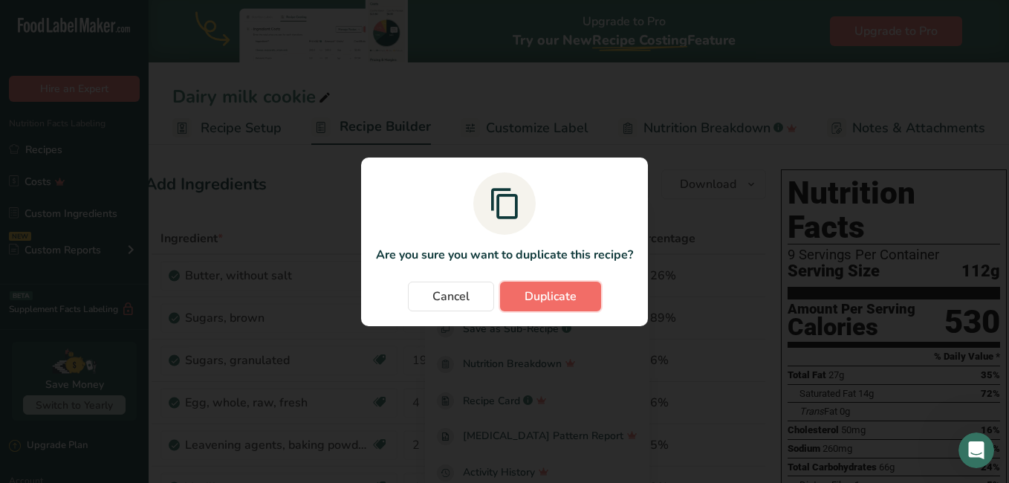
click at [570, 293] on span "Duplicate" at bounding box center [551, 297] width 52 height 18
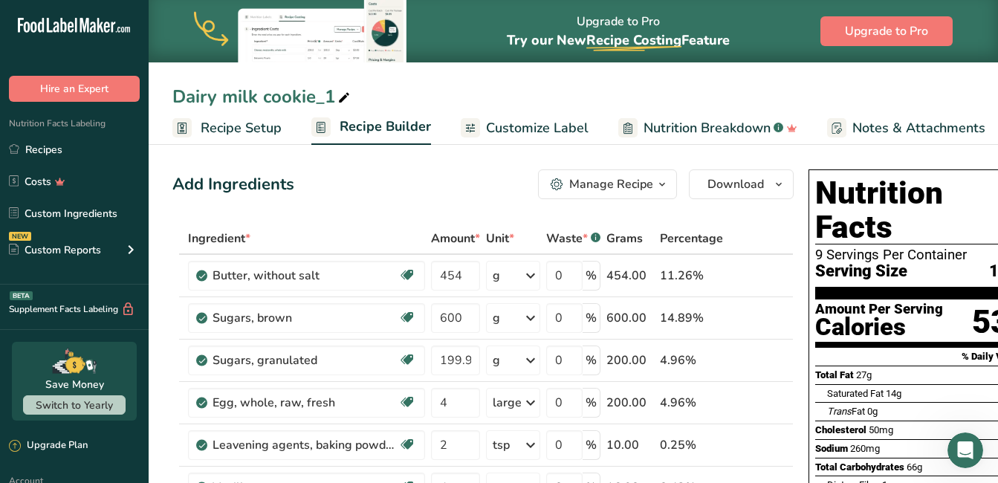
click at [341, 94] on icon at bounding box center [343, 98] width 13 height 21
click at [261, 94] on input "Dairy milk cookie" at bounding box center [573, 96] width 802 height 27
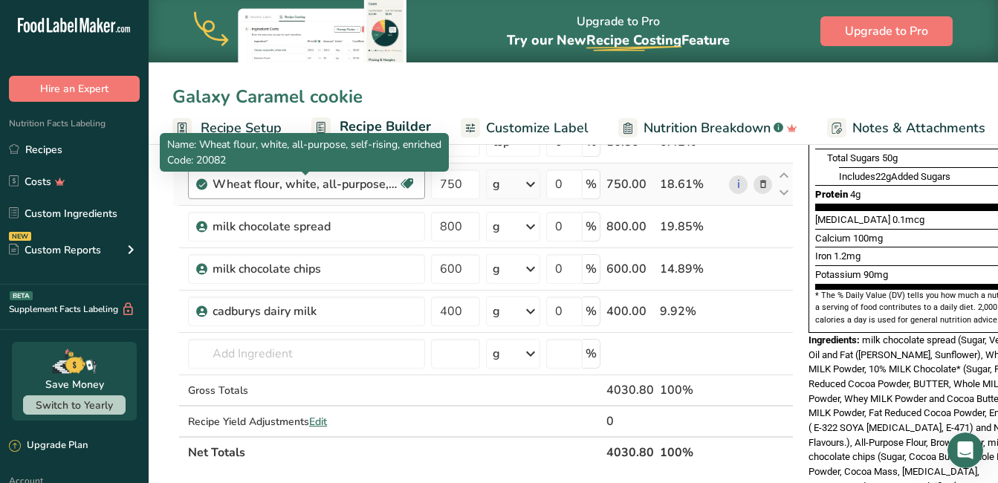
scroll to position [372, 0]
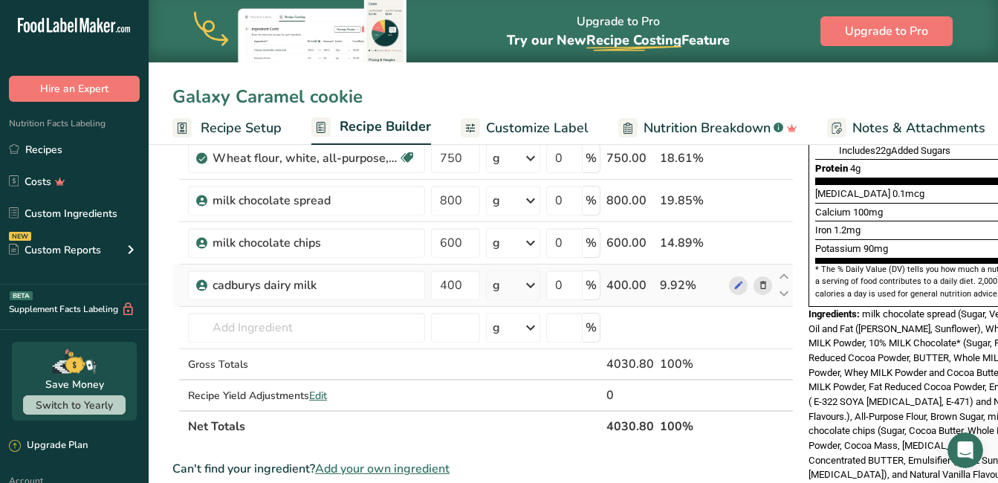
type input "Galaxy Caramel cookie"
click at [761, 285] on icon at bounding box center [763, 286] width 10 height 16
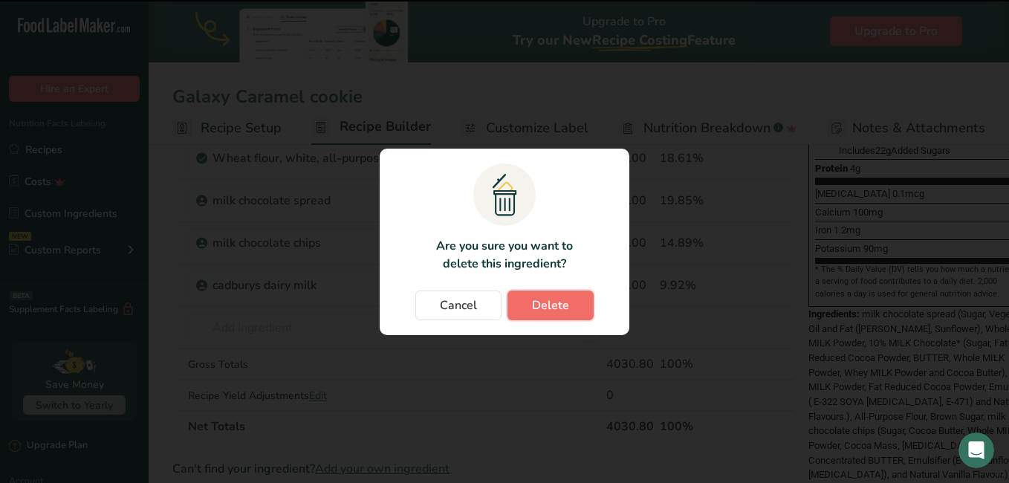
click at [568, 300] on span "Delete" at bounding box center [550, 306] width 37 height 18
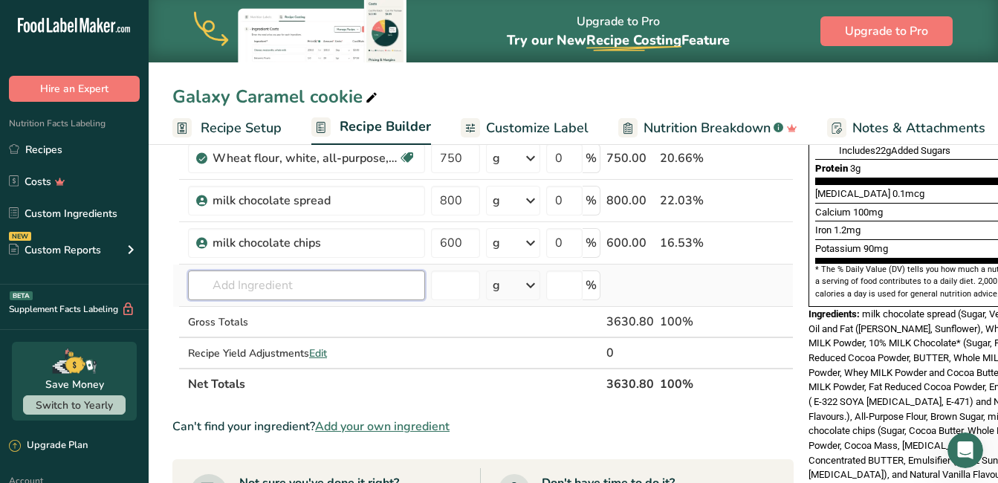
click at [346, 295] on input "text" at bounding box center [306, 286] width 237 height 30
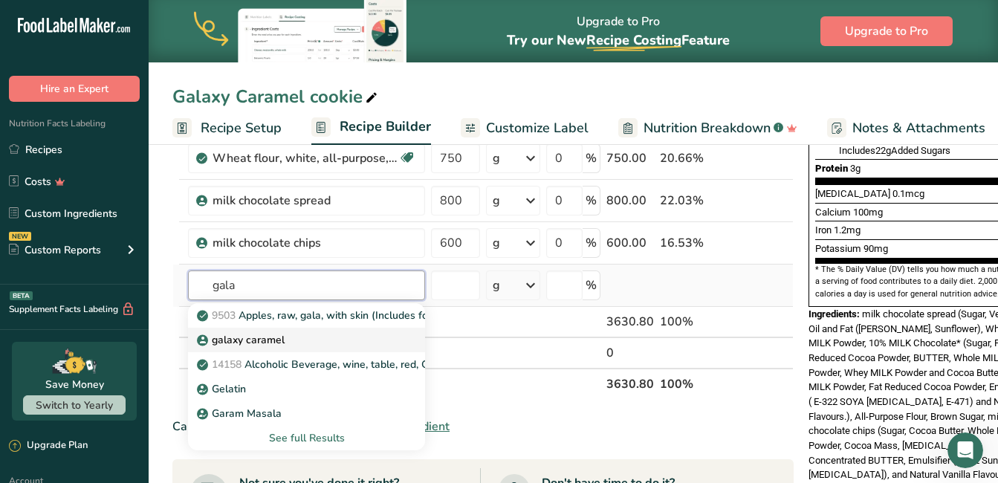
type input "gala"
click at [341, 338] on div "galaxy caramel" at bounding box center [295, 340] width 190 height 16
type input "galaxy caramel"
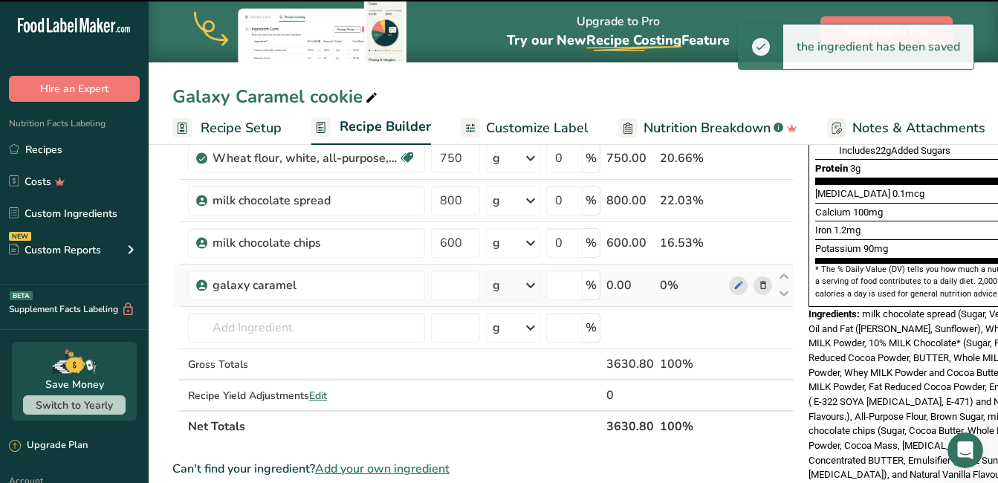
type input "0"
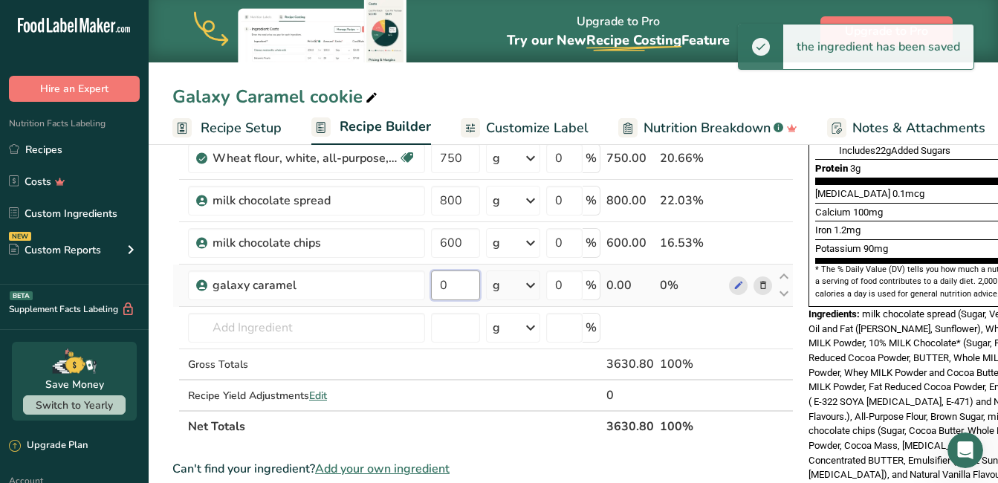
click at [473, 287] on input "0" at bounding box center [455, 286] width 49 height 30
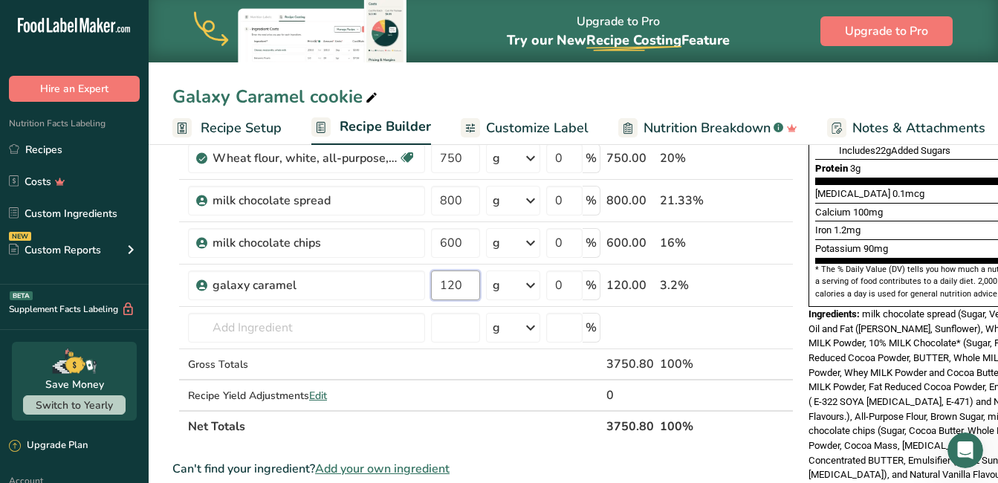
type input "120"
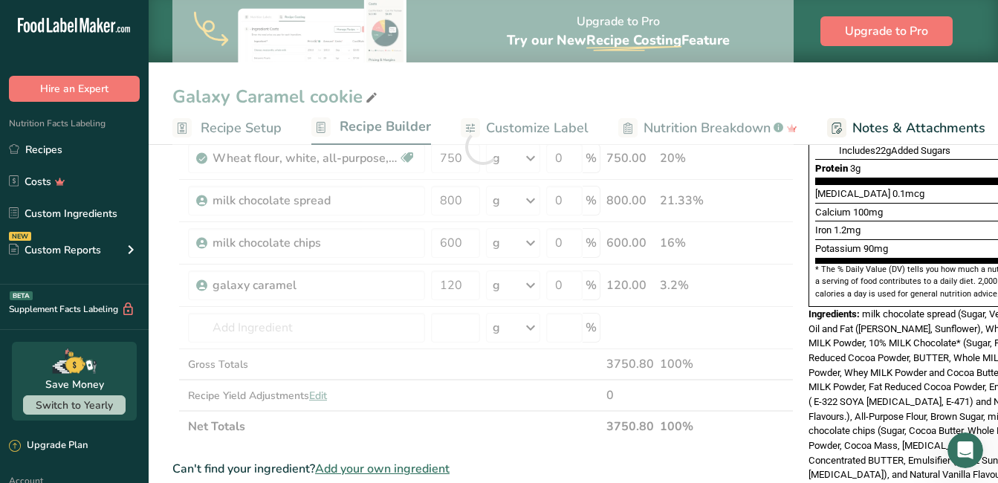
click at [470, 410] on div "Ingredient * Amount * Unit * Waste * .a-a{fill:#347362;}.b-a{fill:#fff;} Grams …" at bounding box center [482, 146] width 621 height 591
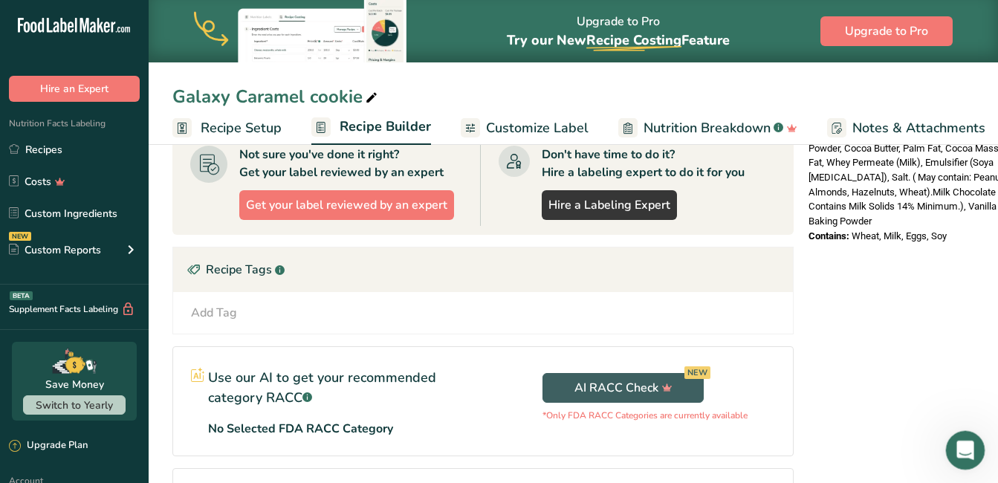
scroll to position [773, 0]
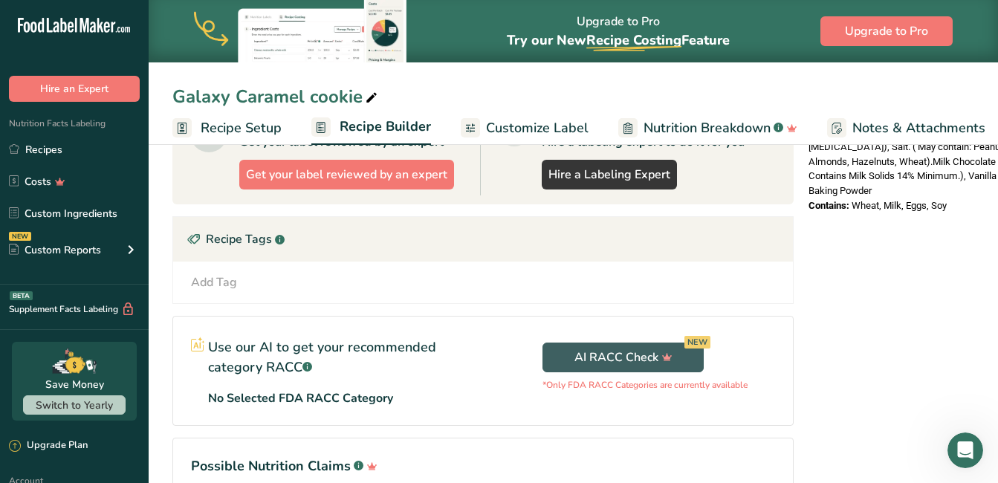
drag, startPoint x: 806, startPoint y: 204, endPoint x: 957, endPoint y: 161, distance: 157.4
drag, startPoint x: 916, startPoint y: 155, endPoint x: 742, endPoint y: 294, distance: 222.0
click at [742, 294] on div "Add Tag Standard Tags Custom Tags Source of Antioxidants Prebiotic Effect Sourc…" at bounding box center [483, 283] width 620 height 42
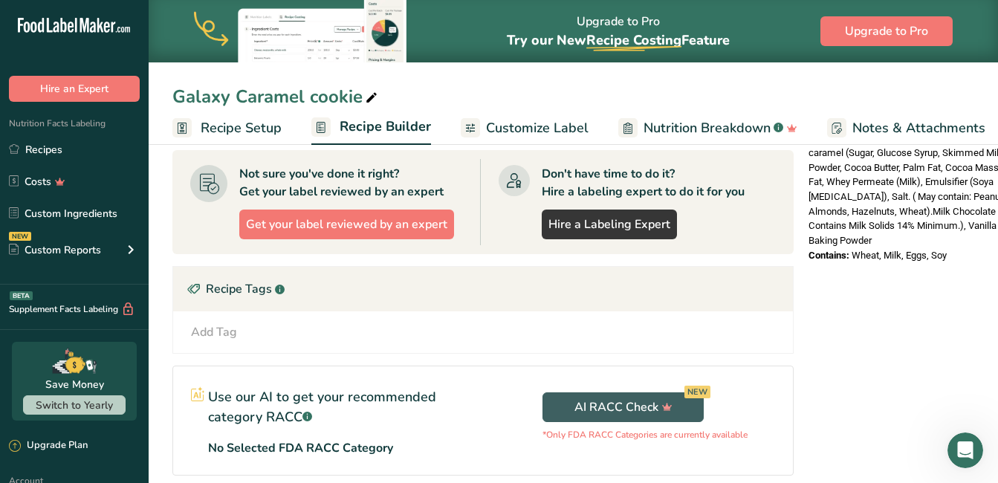
scroll to position [624, 0]
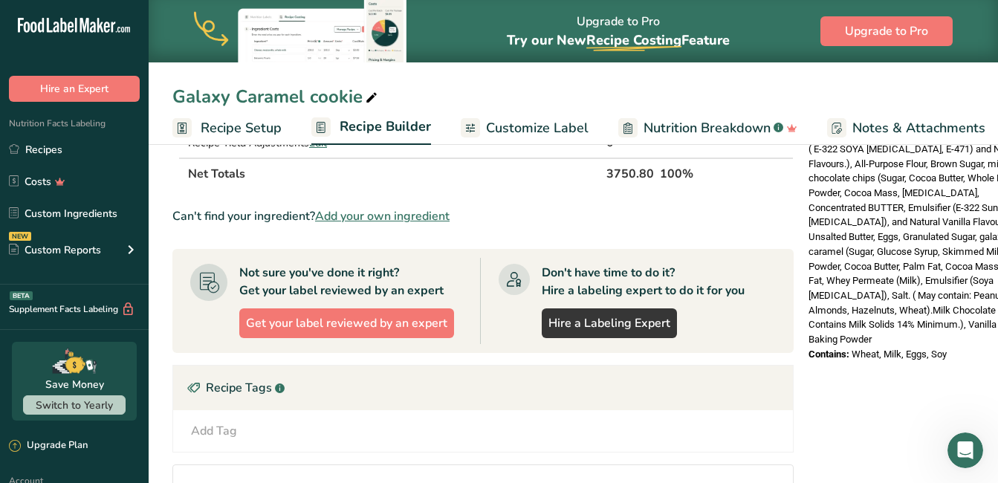
click at [837, 262] on span "milk chocolate spread (Sugar, Vegetable Oil and Fat ([PERSON_NAME], Sunflower),…" at bounding box center [921, 200] width 225 height 289
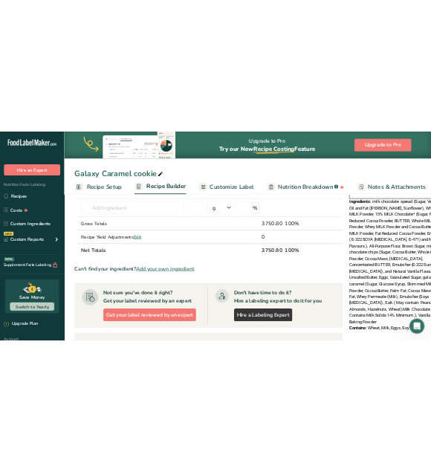
scroll to position [572, 0]
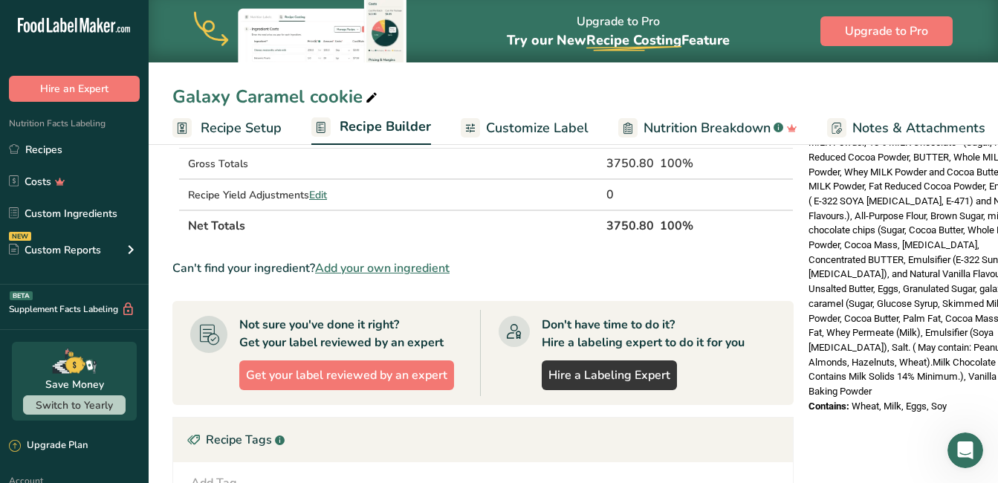
drag, startPoint x: 805, startPoint y: 249, endPoint x: 958, endPoint y: 360, distance: 189.4
click at [958, 360] on div "Nutrition Facts 9 Servings Per Container Serving Size 104g Amount Per Serving C…" at bounding box center [922, 5] width 238 height 828
drag, startPoint x: 958, startPoint y: 360, endPoint x: 887, endPoint y: 337, distance: 74.3
copy div "Ingredients: milk chocolate spread (Sugar, Vegetable Oil and Fat (Shea, Sunflow…"
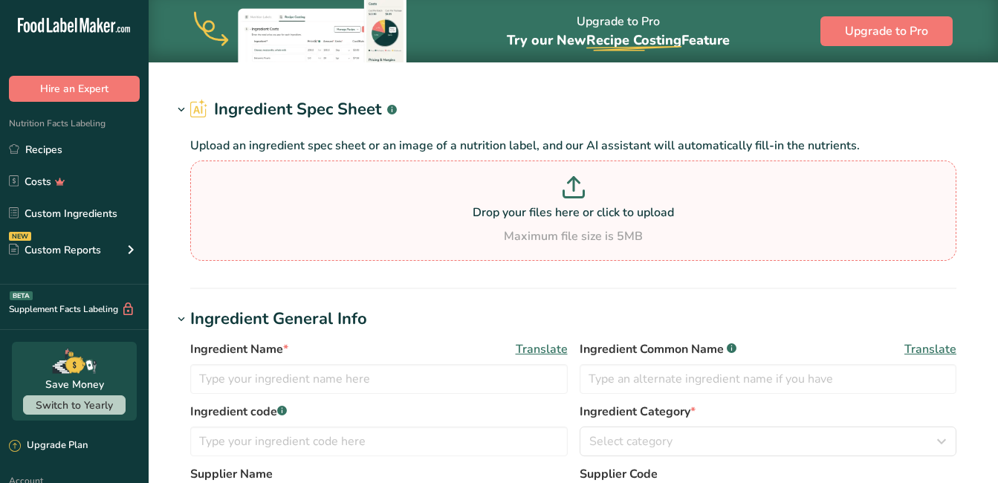
type input "Sugars, brown"
type input "Brown Sugar"
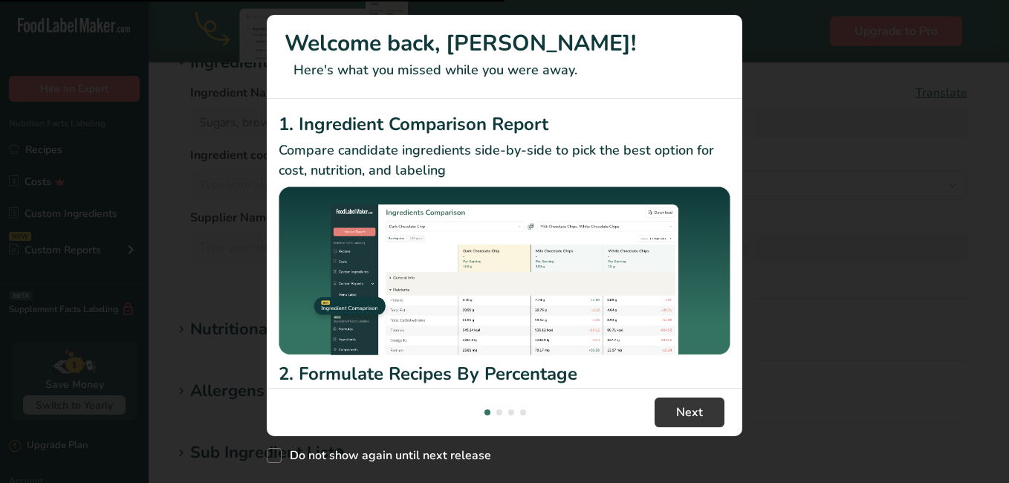
scroll to position [223, 0]
drag, startPoint x: 279, startPoint y: 455, endPoint x: 363, endPoint y: 422, distance: 89.4
click at [279, 454] on span "New Features" at bounding box center [274, 455] width 15 height 15
click at [276, 454] on input "Do not show again until next release" at bounding box center [272, 456] width 10 height 10
checkbox input "true"
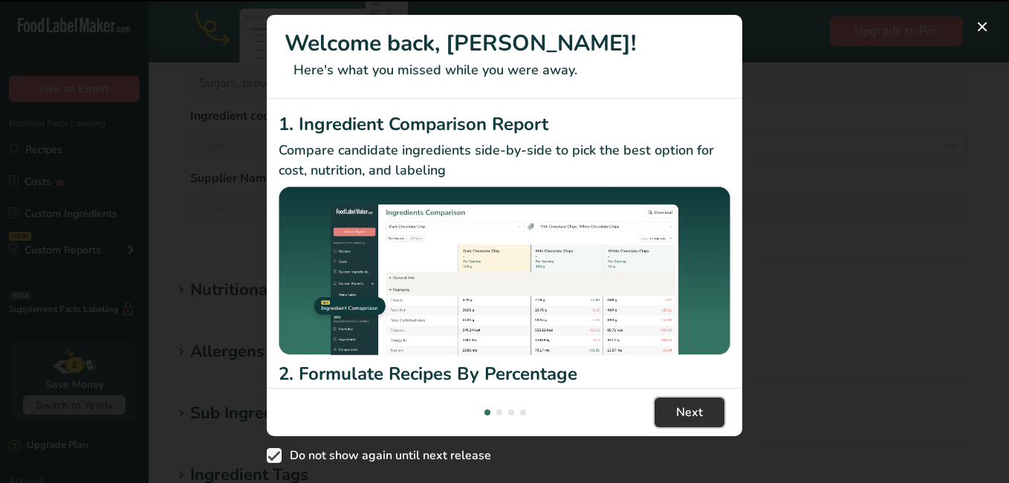
click at [694, 417] on span "Next" at bounding box center [689, 413] width 27 height 18
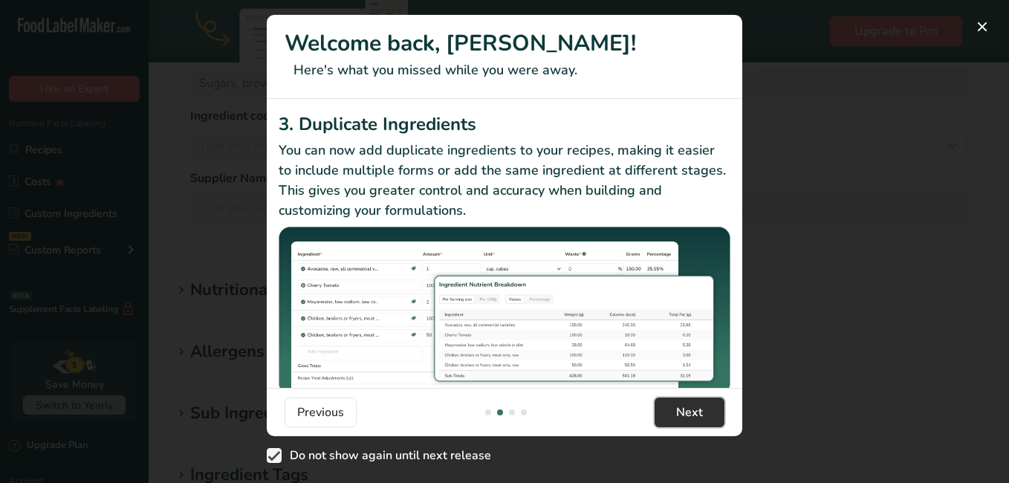
click at [697, 412] on span "Next" at bounding box center [689, 413] width 27 height 18
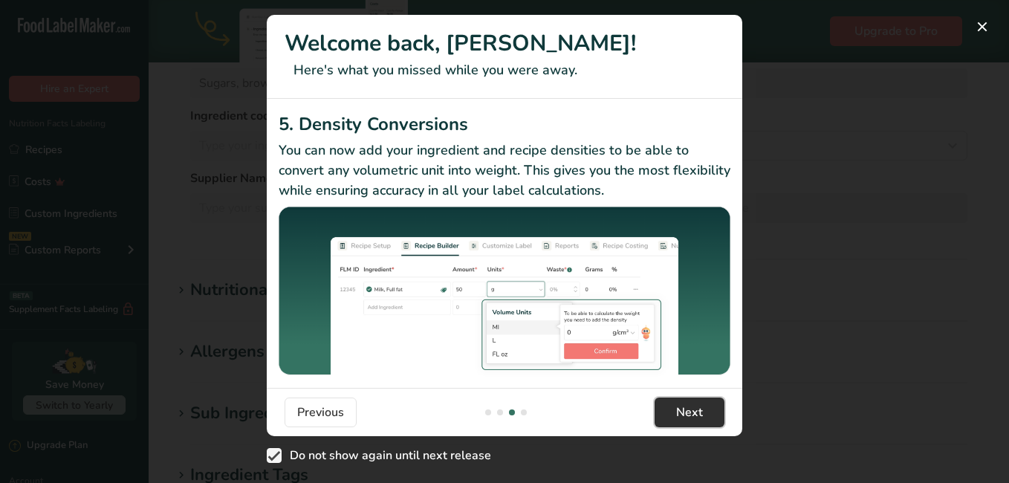
click at [697, 412] on span "Next" at bounding box center [689, 413] width 27 height 18
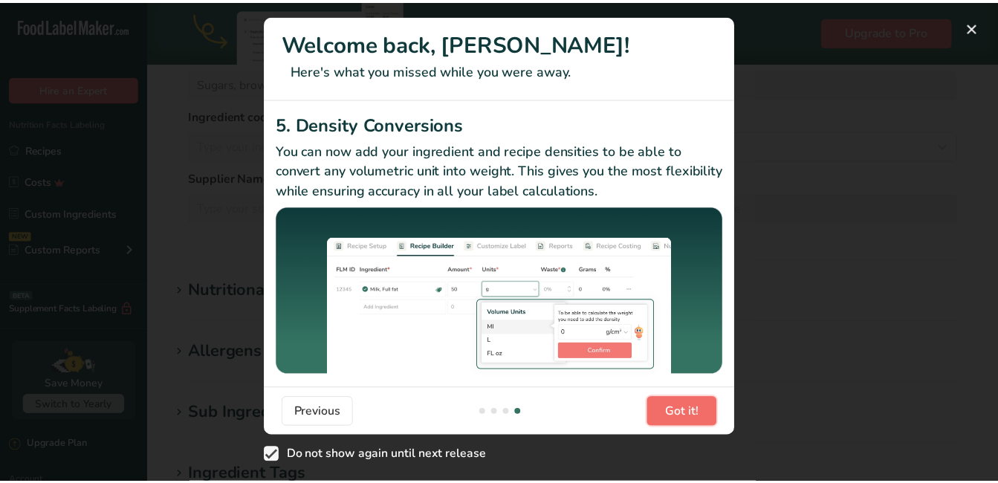
scroll to position [0, 1427]
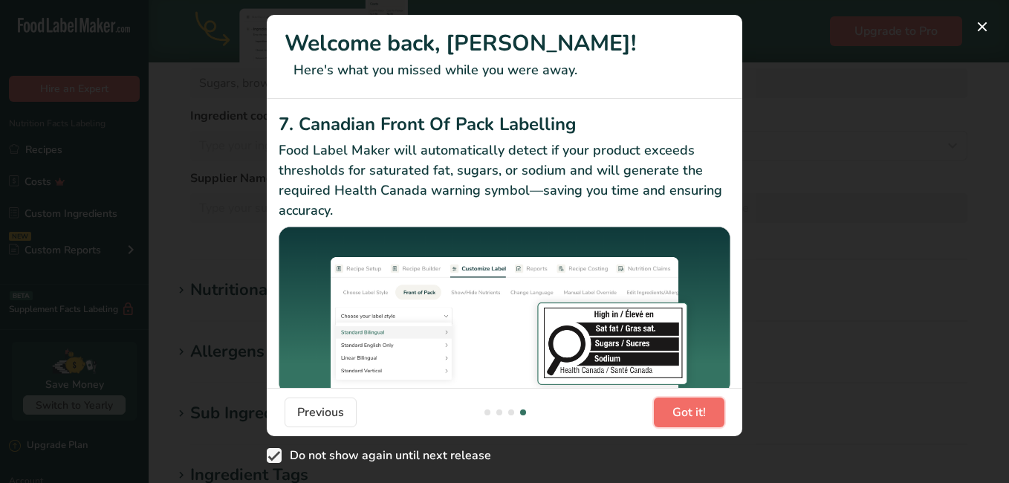
click at [698, 411] on span "Got it!" at bounding box center [689, 413] width 33 height 18
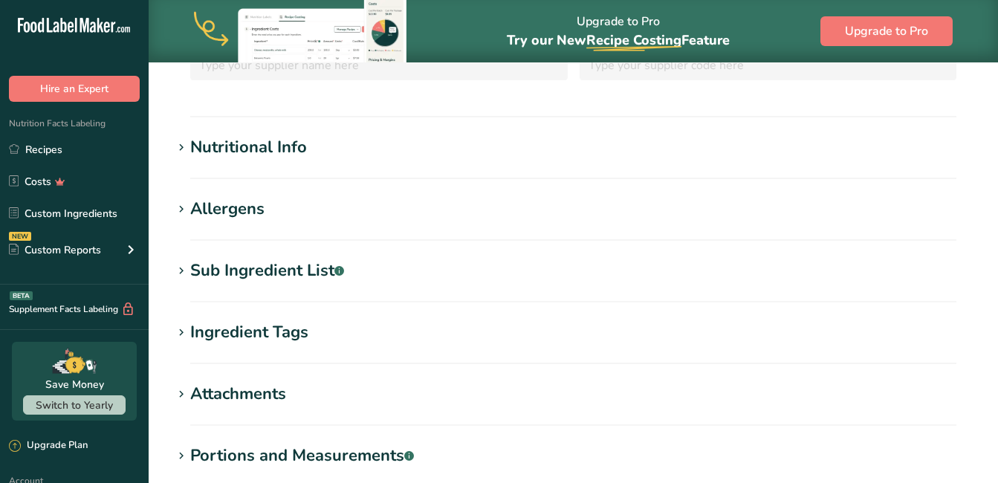
scroll to position [372, 0]
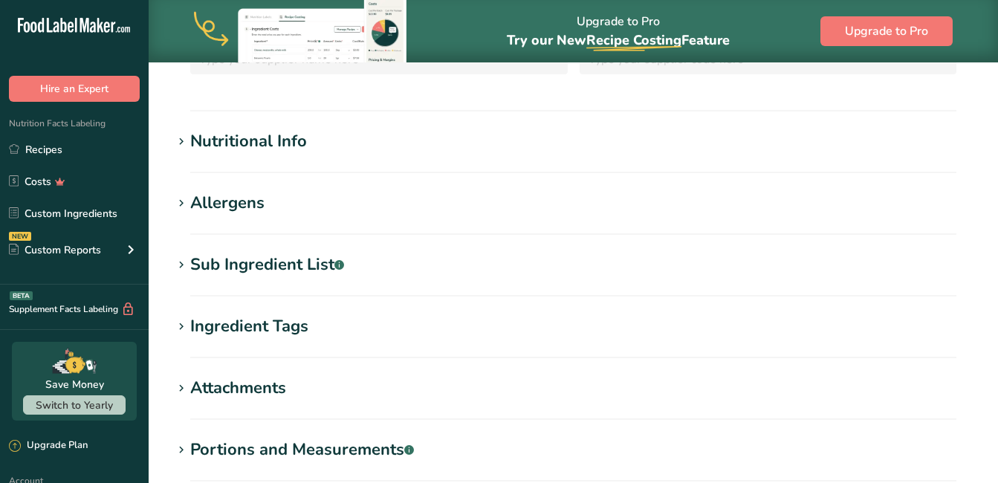
click at [180, 202] on icon at bounding box center [181, 203] width 13 height 21
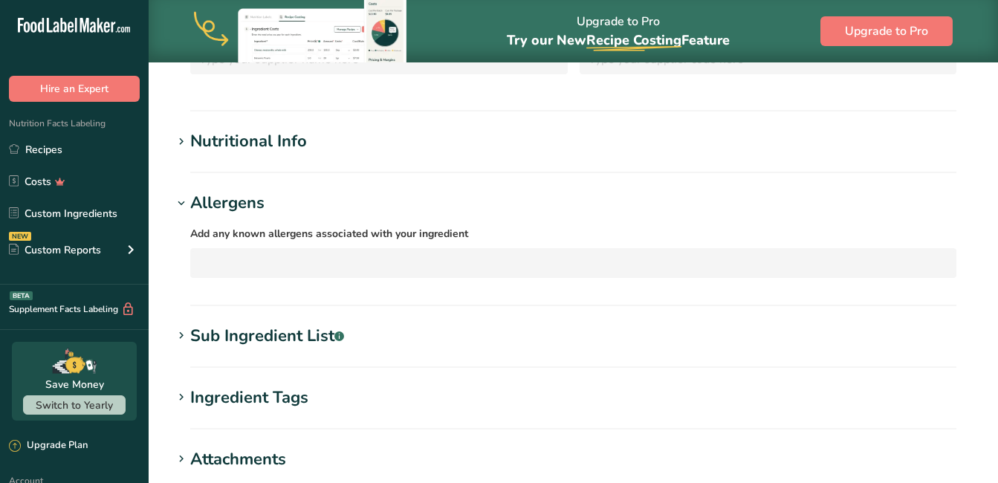
click at [180, 202] on icon at bounding box center [181, 203] width 13 height 21
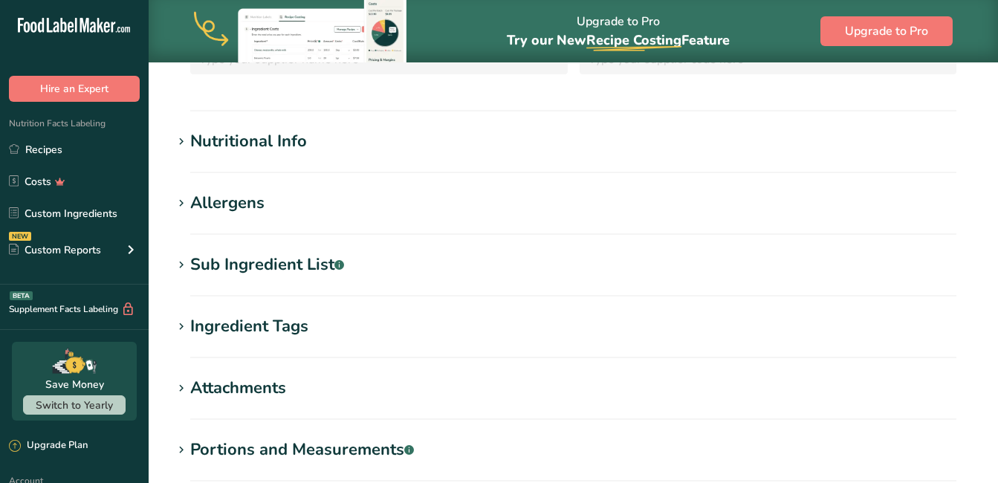
click at [180, 269] on icon at bounding box center [181, 265] width 13 height 21
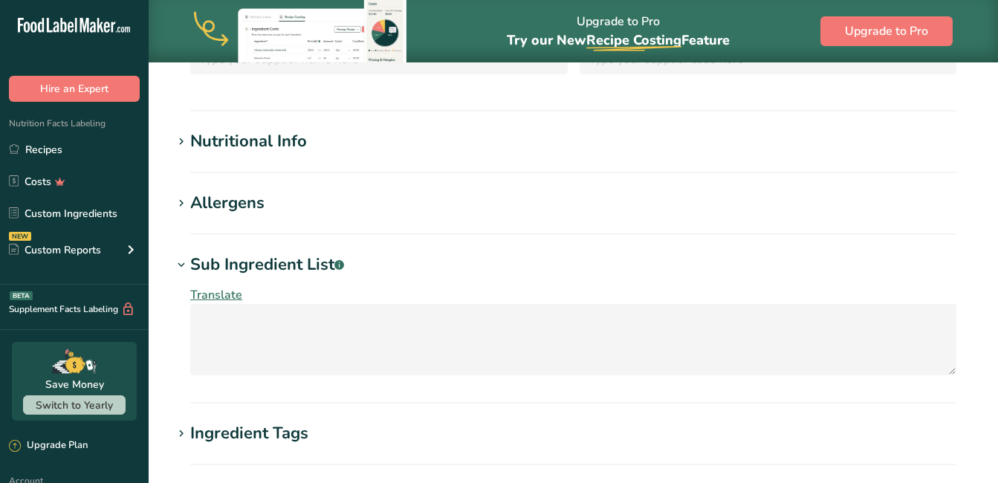
click at [181, 266] on icon at bounding box center [181, 265] width 13 height 21
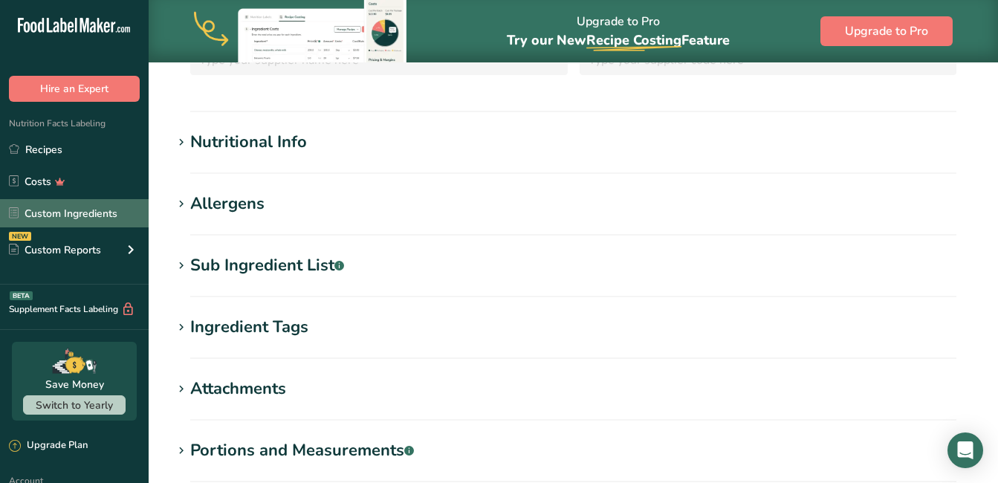
click at [47, 214] on link "Custom Ingredients" at bounding box center [74, 213] width 149 height 28
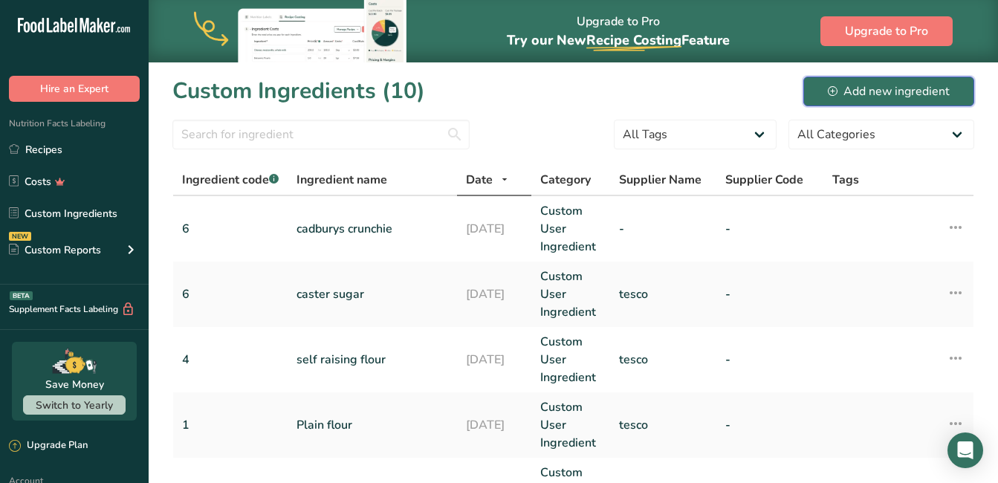
click at [891, 79] on button "Add new ingredient" at bounding box center [888, 92] width 171 height 30
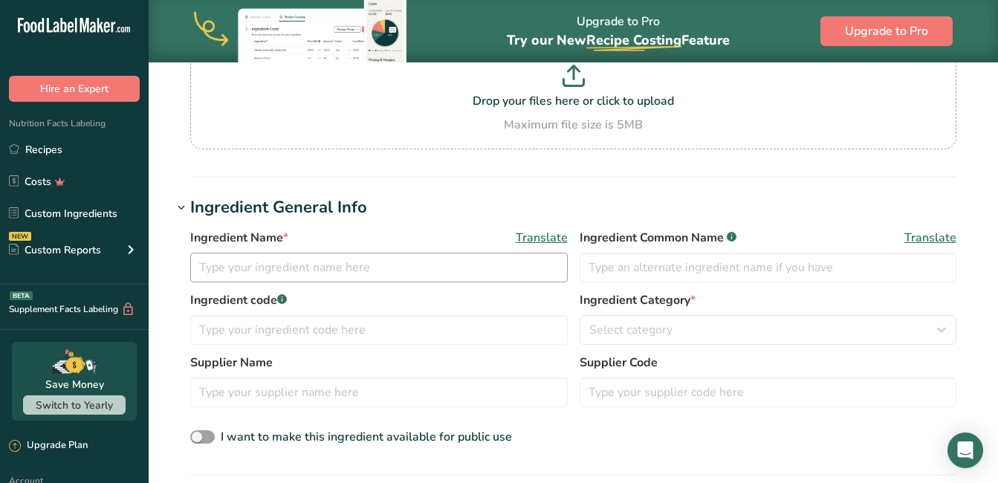
scroll to position [149, 0]
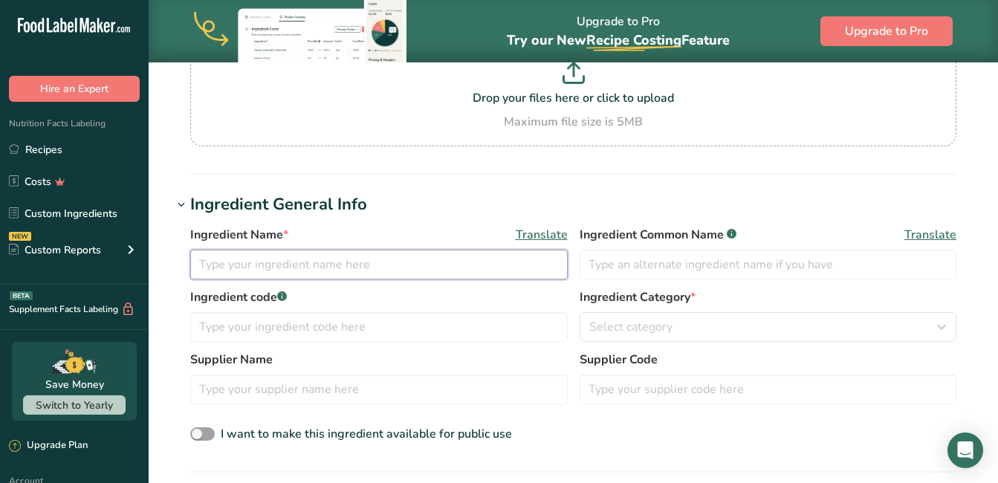
click at [317, 262] on input "text" at bounding box center [379, 265] width 378 height 30
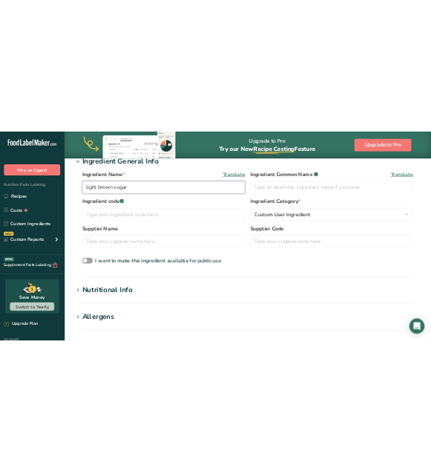
scroll to position [297, 0]
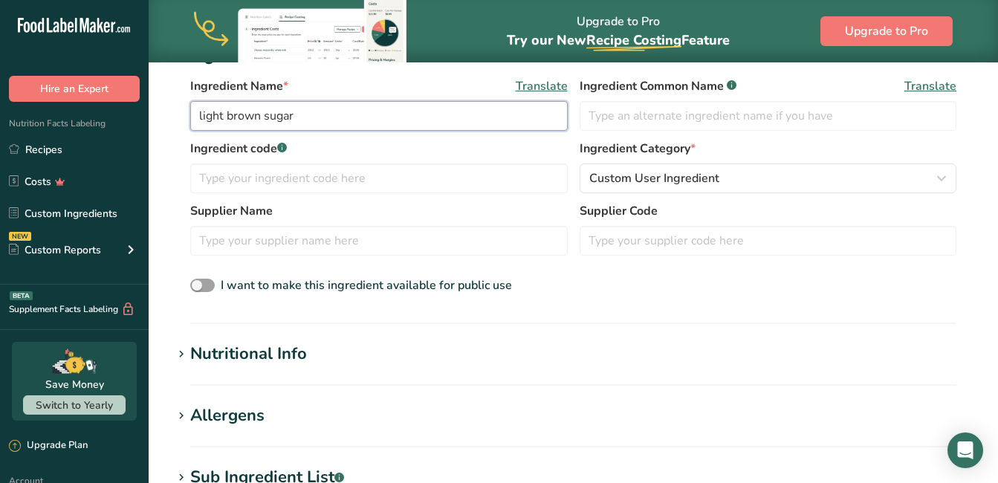
type input "light brown sugar"
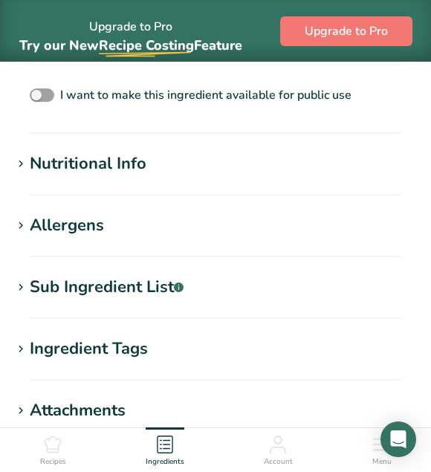
scroll to position [669, 0]
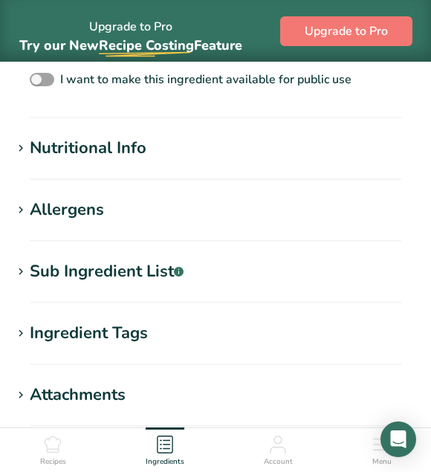
click at [14, 272] on icon at bounding box center [20, 272] width 13 height 21
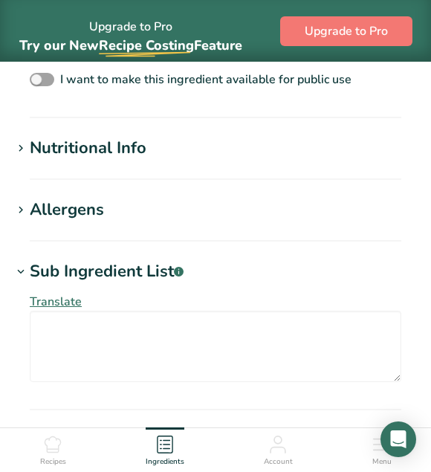
click at [20, 271] on icon at bounding box center [20, 272] width 13 height 21
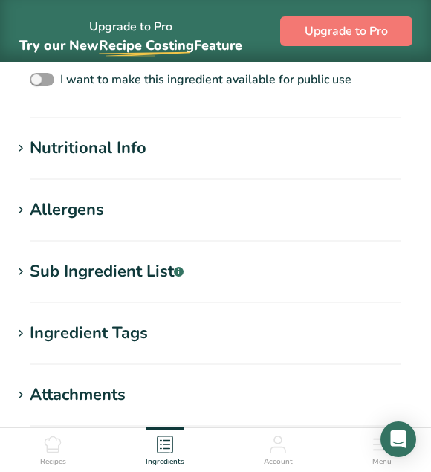
scroll to position [743, 0]
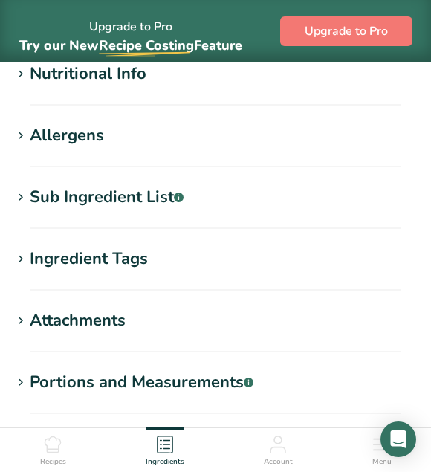
click at [21, 259] on icon at bounding box center [20, 259] width 13 height 21
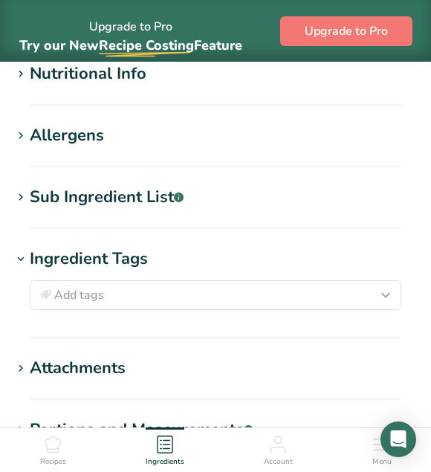
click at [25, 257] on icon at bounding box center [20, 259] width 13 height 21
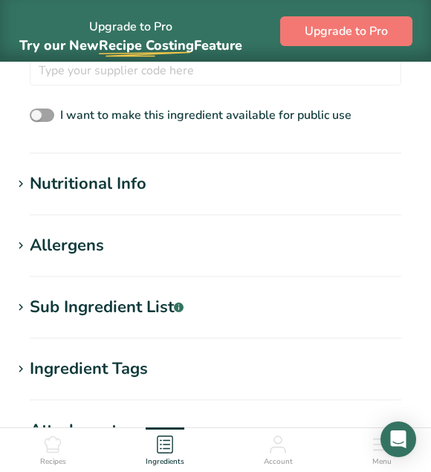
scroll to position [669, 0]
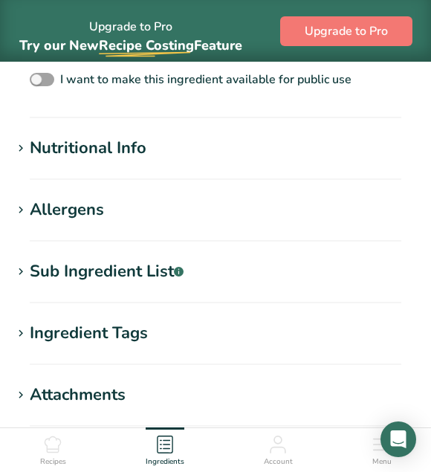
click at [23, 273] on icon at bounding box center [20, 272] width 13 height 21
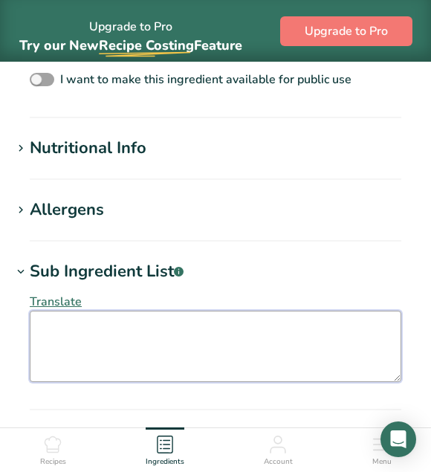
paste textarea "Cane Molasses"
type textarea "Cane Molasses"
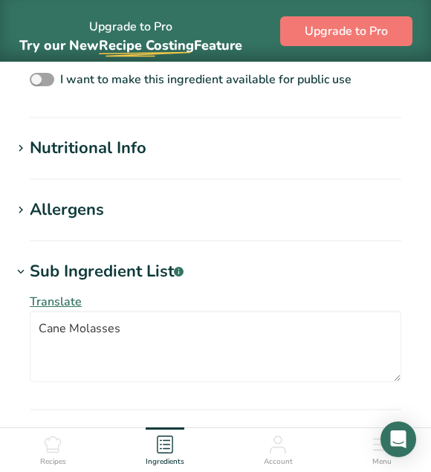
click at [22, 272] on icon at bounding box center [20, 272] width 13 height 21
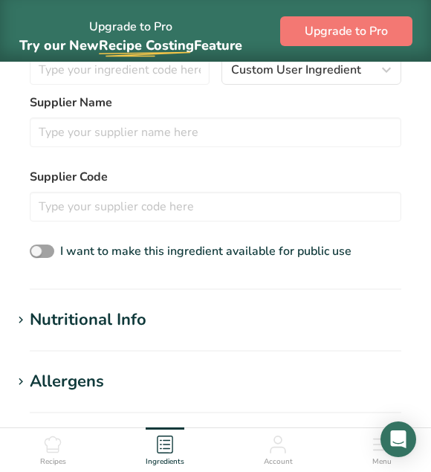
scroll to position [595, 0]
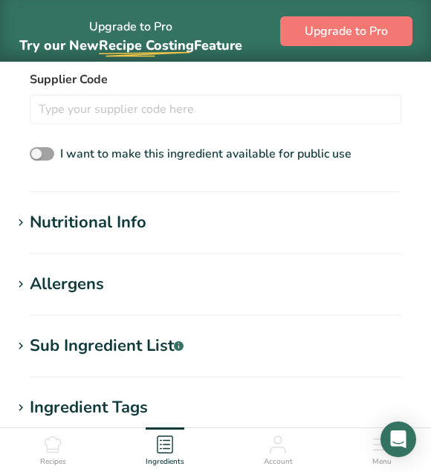
click at [23, 221] on icon at bounding box center [20, 223] width 13 height 21
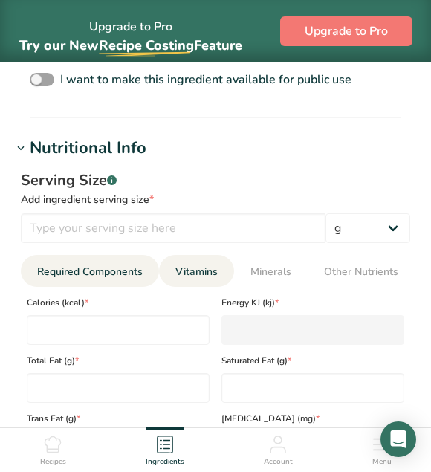
scroll to position [743, 0]
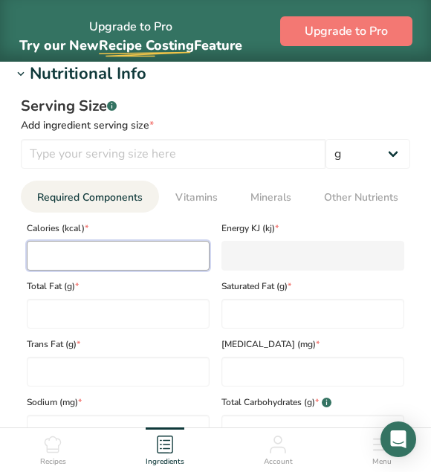
click at [157, 262] on input "number" at bounding box center [118, 256] width 183 height 30
type input "3"
type KJ "12.6"
type input "39"
type KJ "163.2"
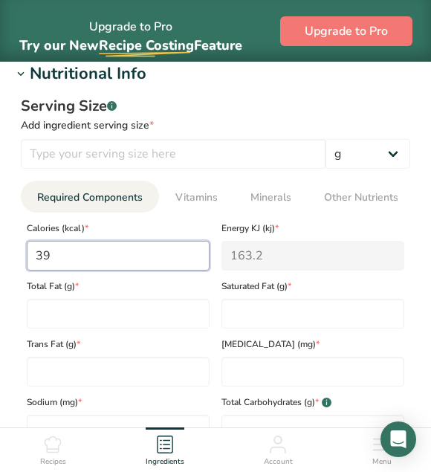
type input "396"
type KJ "1656.9"
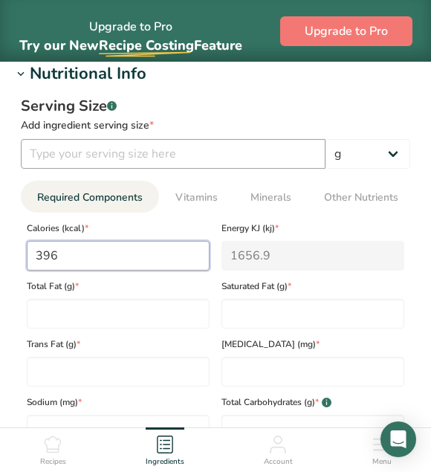
type input "396"
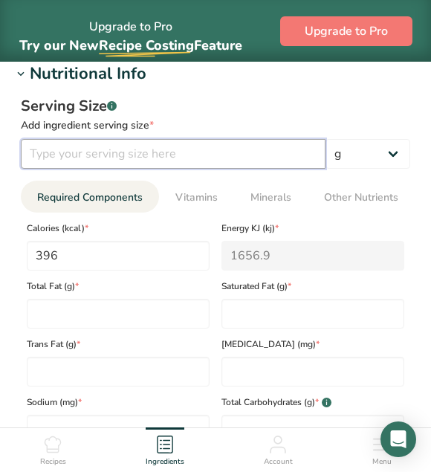
click at [106, 148] on input "number" at bounding box center [173, 154] width 305 height 30
type input "100"
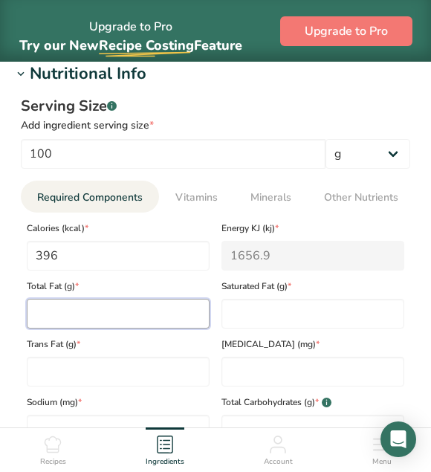
click at [100, 314] on Fat "number" at bounding box center [118, 314] width 183 height 30
type Fat "0"
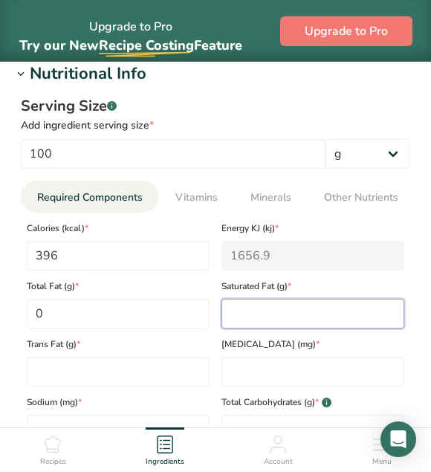
click at [233, 314] on Fat "number" at bounding box center [312, 314] width 183 height 30
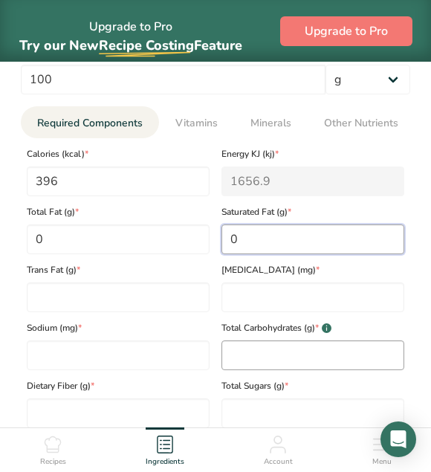
type Fat "0"
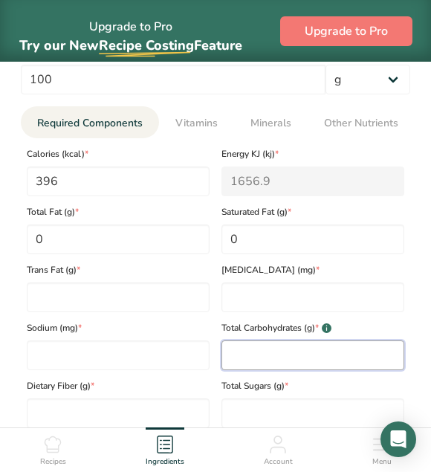
click at [247, 357] on Carbohydrates "number" at bounding box center [312, 355] width 183 height 30
type Carbohydrates "99"
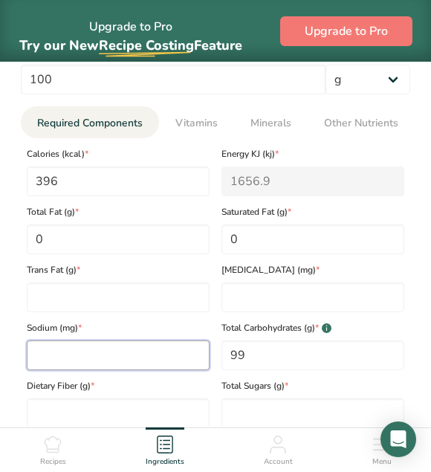
click at [80, 363] on input "number" at bounding box center [118, 355] width 183 height 30
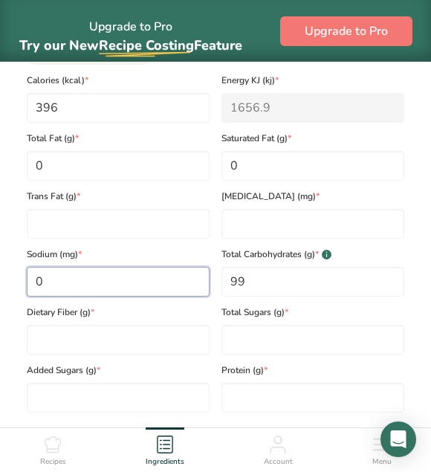
scroll to position [892, 0]
type input "0"
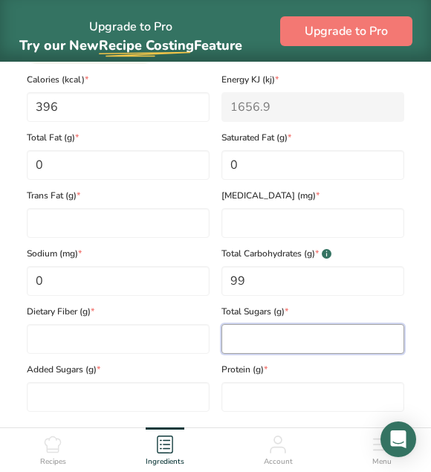
click at [236, 352] on Sugars "number" at bounding box center [312, 339] width 183 height 30
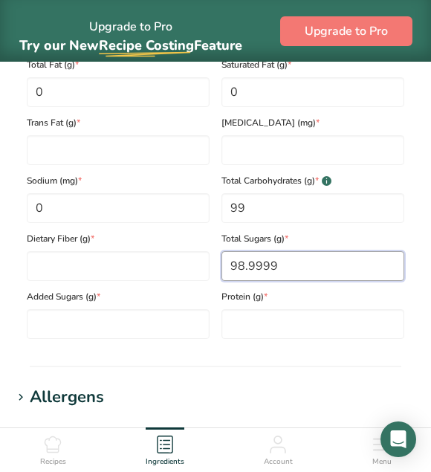
scroll to position [966, 0]
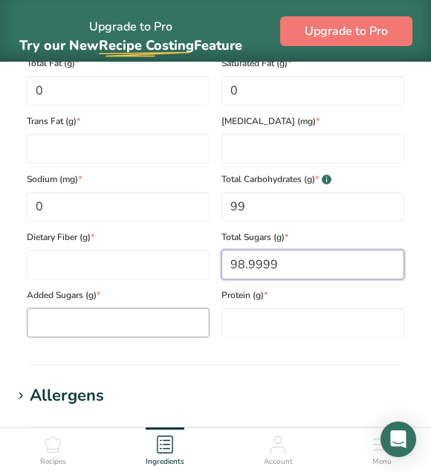
type Sugars "98.9999"
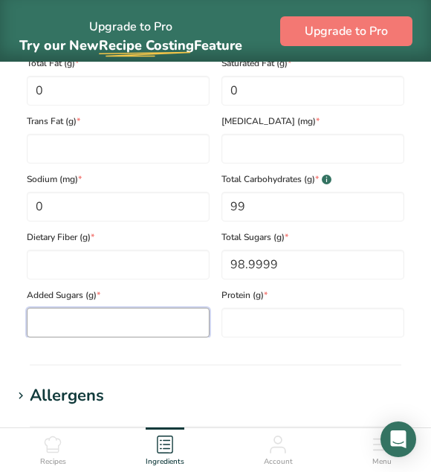
click at [127, 319] on Sugars "number" at bounding box center [118, 323] width 183 height 30
click at [115, 328] on Sugars "number" at bounding box center [118, 323] width 183 height 30
type Sugars "0"
type input "6"
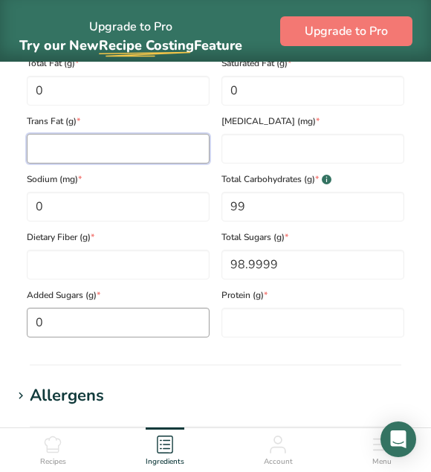
type Fat "0"
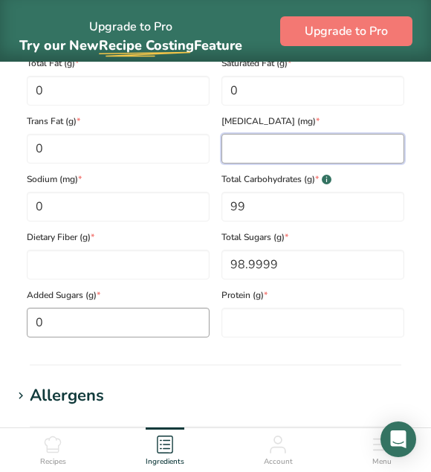
type input "0"
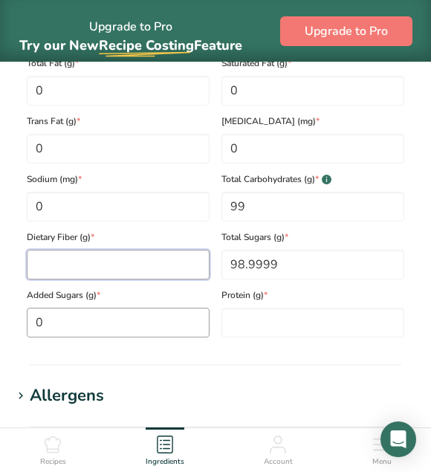
type Fiber "0"
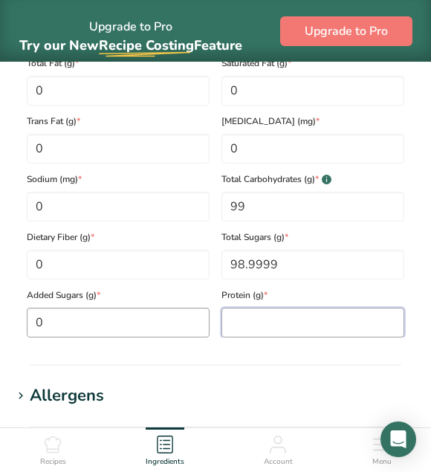
type input "0"
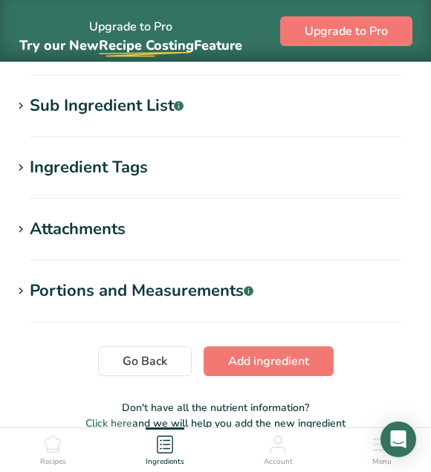
scroll to position [1338, 0]
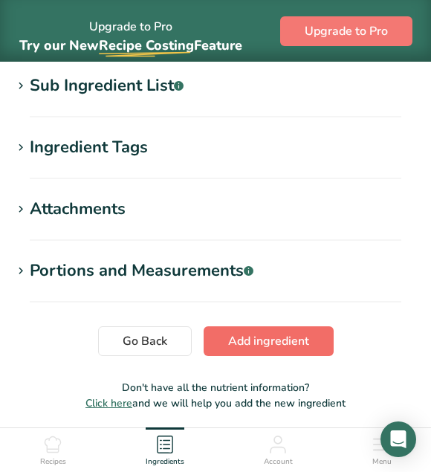
type Sugars "0"
click at [276, 345] on span "Add ingredient" at bounding box center [268, 341] width 81 height 18
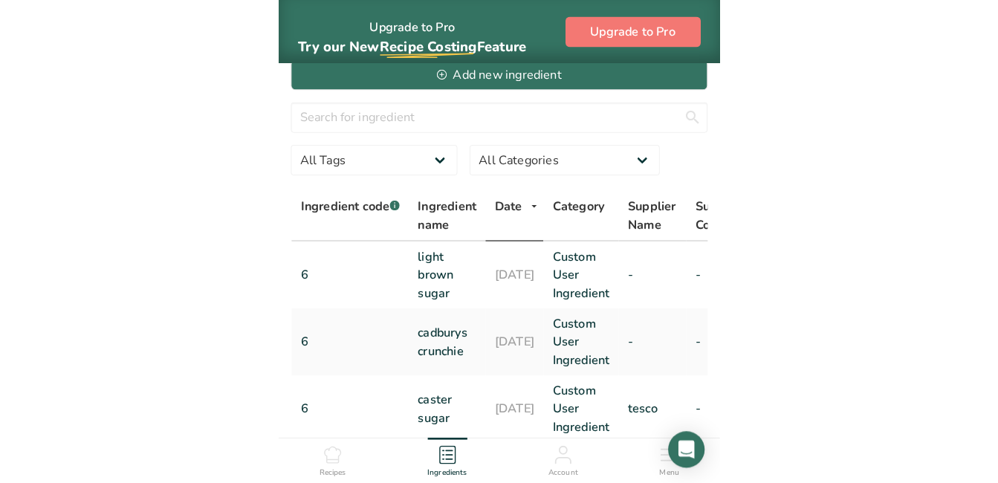
scroll to position [74, 0]
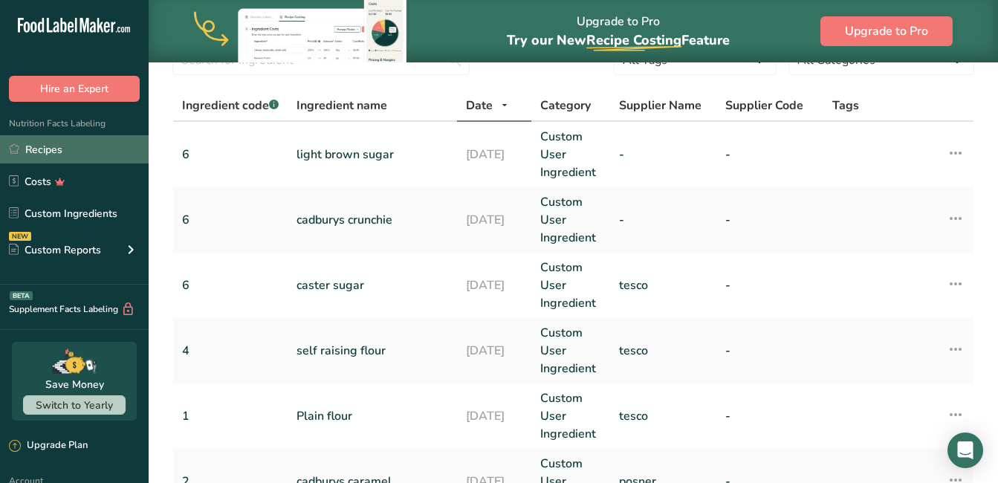
click at [44, 145] on link "Recipes" at bounding box center [74, 149] width 149 height 28
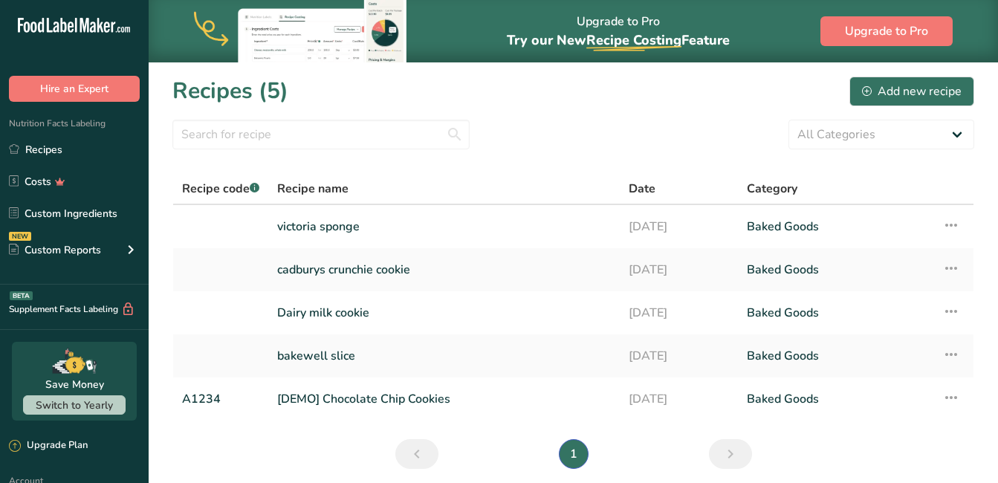
click at [69, 216] on link "Custom Ingredients" at bounding box center [74, 213] width 149 height 28
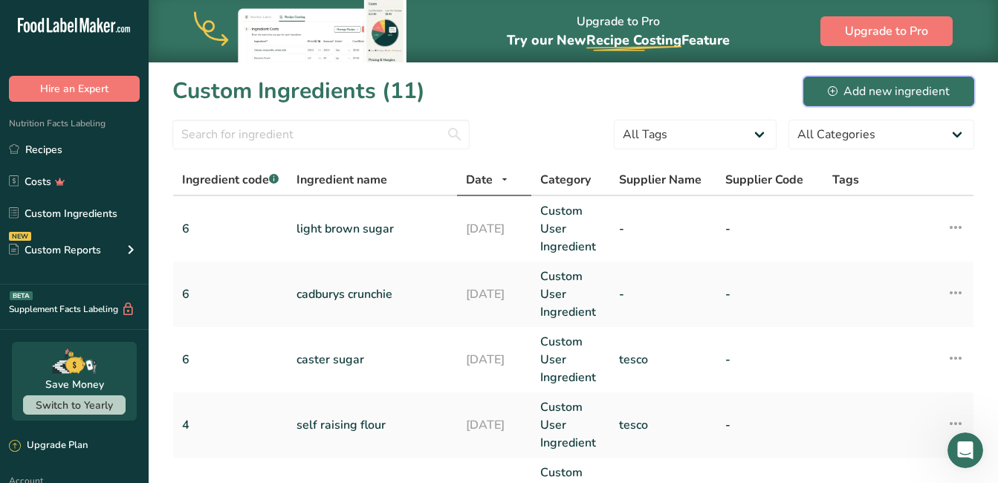
click at [907, 83] on div "Add new ingredient" at bounding box center [889, 91] width 122 height 18
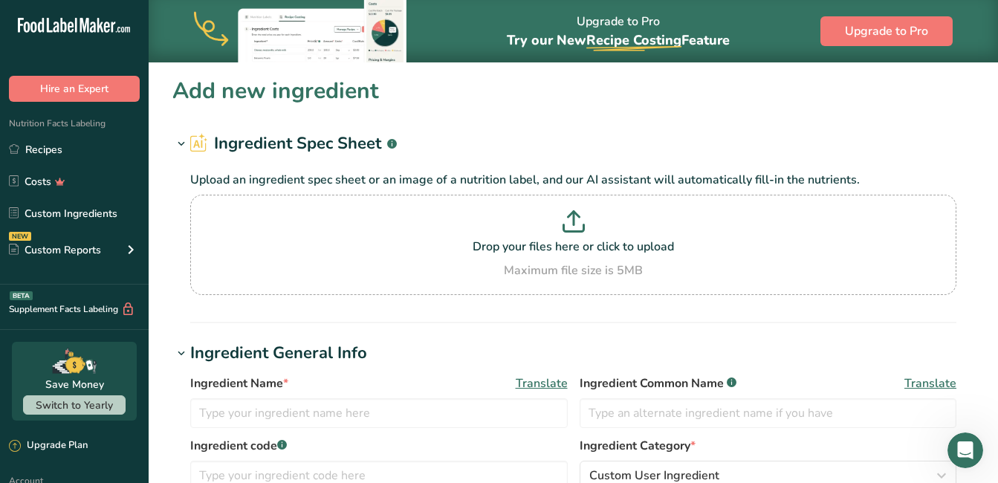
scroll to position [74, 0]
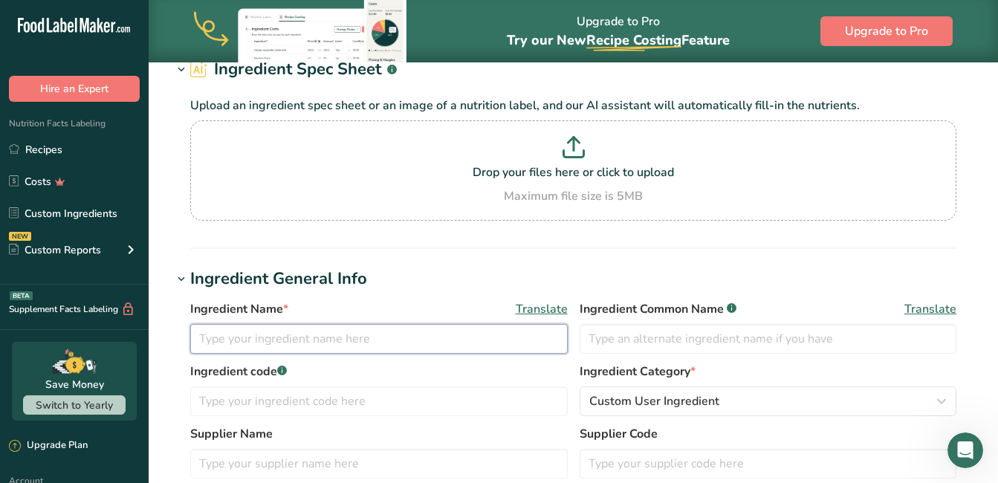
click at [346, 334] on input "text" at bounding box center [379, 339] width 378 height 30
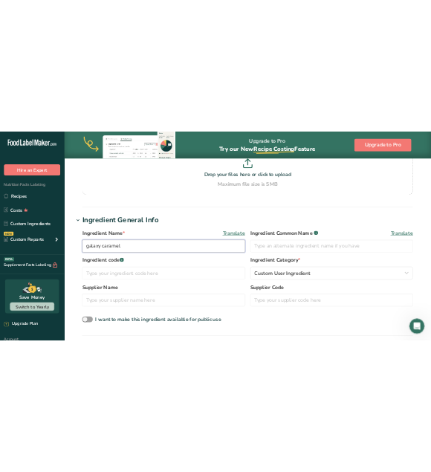
scroll to position [223, 0]
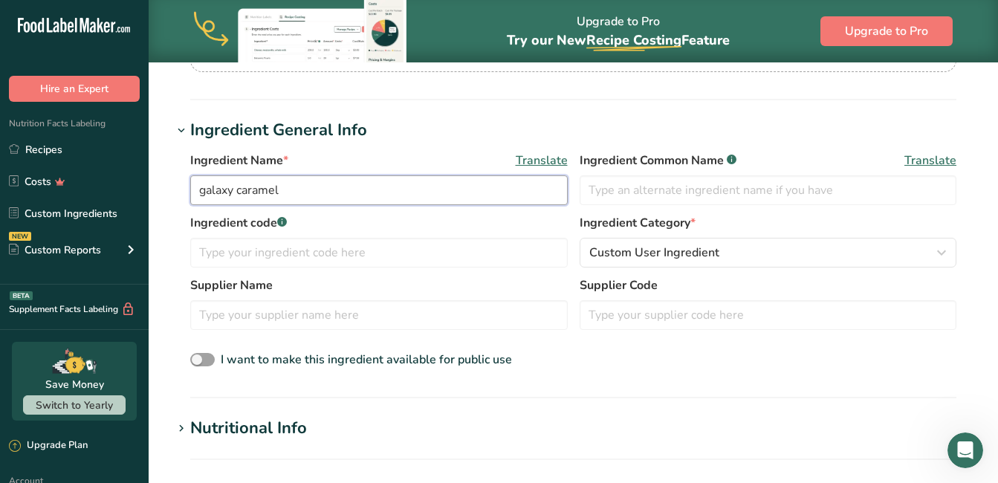
type input "galaxy caramel"
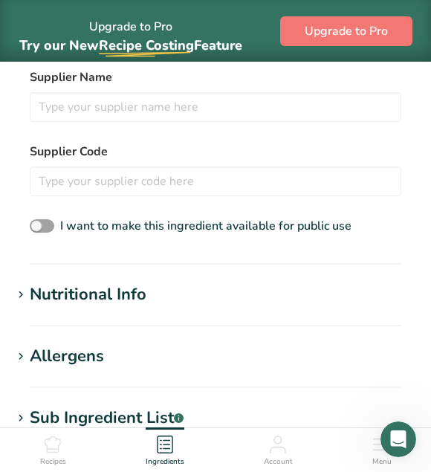
scroll to position [595, 0]
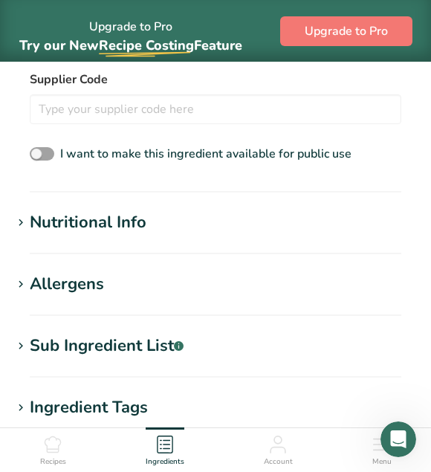
click at [16, 283] on icon at bounding box center [20, 284] width 13 height 21
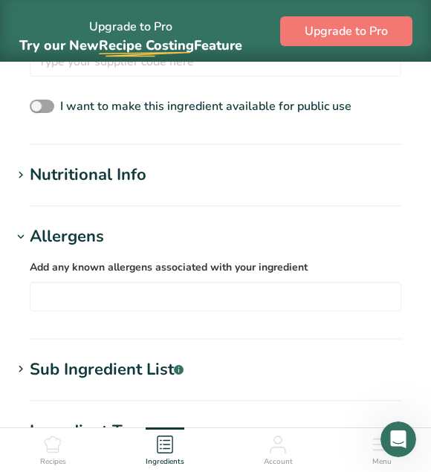
scroll to position [669, 0]
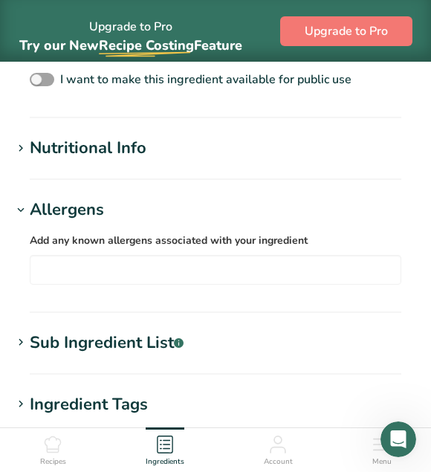
click at [196, 271] on input "text" at bounding box center [215, 269] width 370 height 23
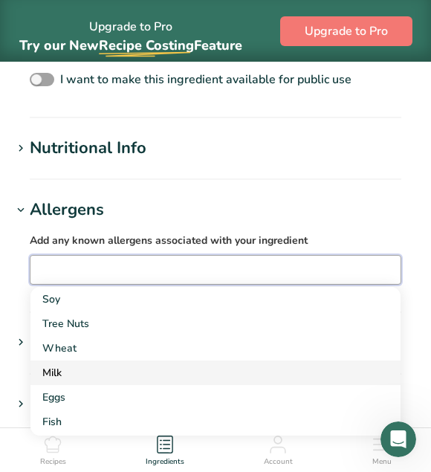
click at [81, 376] on div "Milk" at bounding box center [203, 373] width 323 height 16
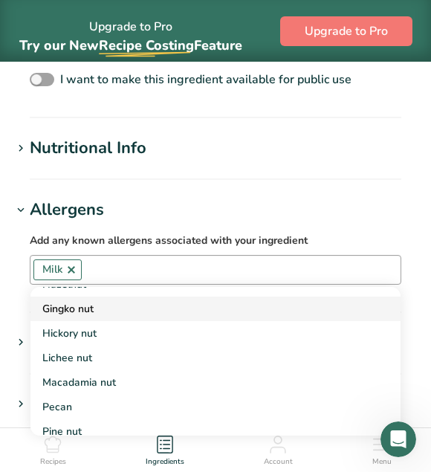
scroll to position [520, 0]
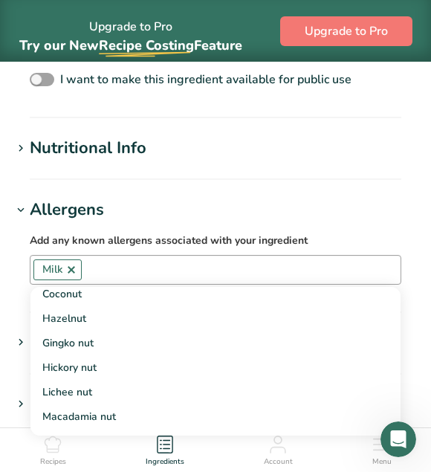
click at [133, 262] on input "text" at bounding box center [241, 269] width 319 height 23
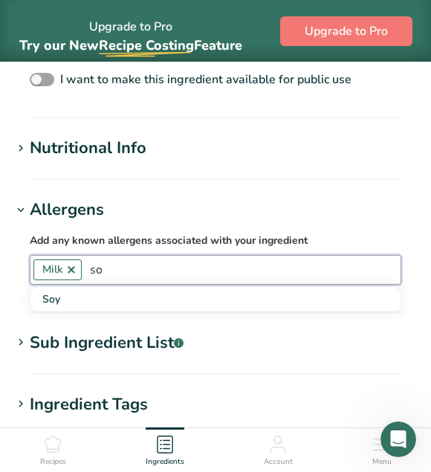
scroll to position [0, 0]
click at [224, 273] on input "soya" at bounding box center [241, 269] width 319 height 23
type input "soya"
click at [181, 268] on input "soya" at bounding box center [241, 269] width 319 height 23
drag, startPoint x: 133, startPoint y: 273, endPoint x: 62, endPoint y: 269, distance: 71.5
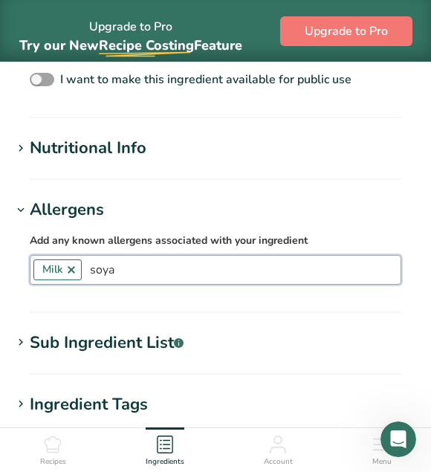
click at [62, 269] on div "Milk soya" at bounding box center [216, 270] width 372 height 30
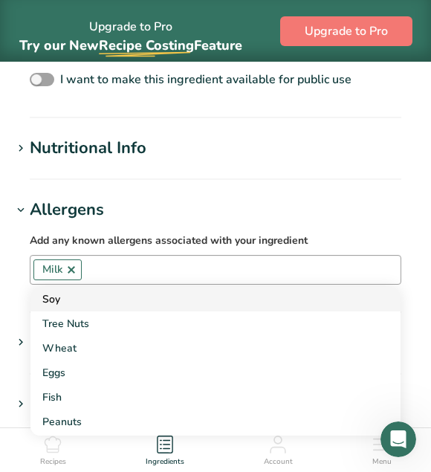
click at [165, 297] on div "Soy" at bounding box center [203, 299] width 323 height 16
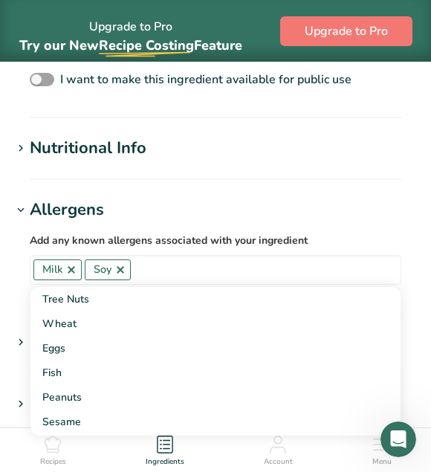
click at [24, 207] on icon at bounding box center [20, 210] width 13 height 21
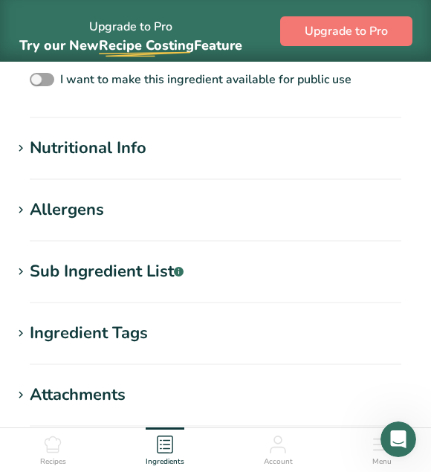
click at [25, 268] on icon at bounding box center [20, 272] width 13 height 21
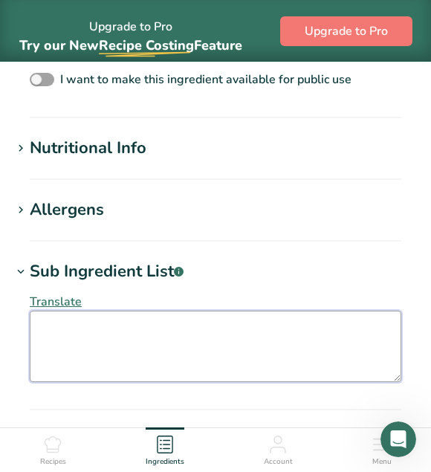
click at [64, 333] on textarea at bounding box center [216, 346] width 372 height 71
paste textarea "Sugar, Glucose Syrup, Skimmed Milk Powder, Cocoa Butter, Palm Fat, Cocoa Mass, …"
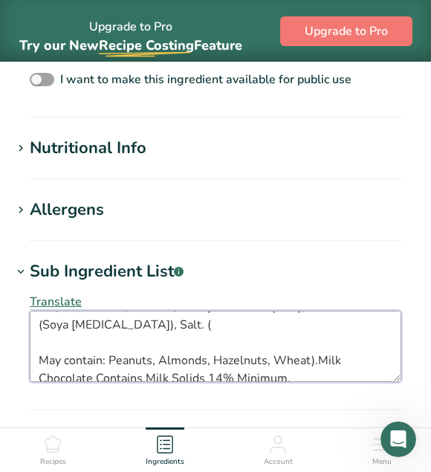
scroll to position [54, 0]
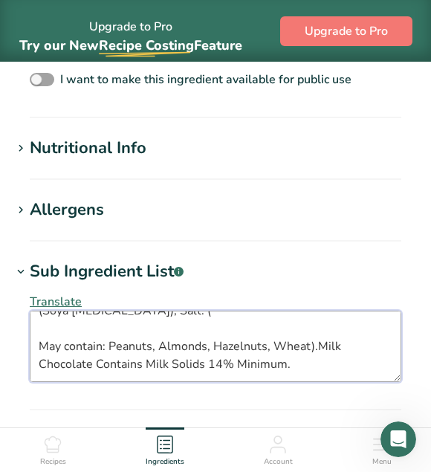
type textarea "Sugar, Glucose Syrup, Skimmed Milk Powder, Cocoa Butter, Palm Fat, Cocoa Mass, …"
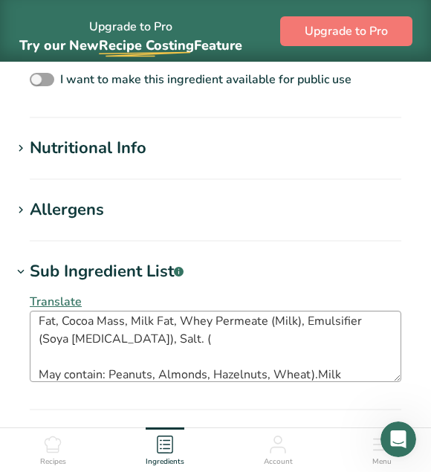
scroll to position [0, 0]
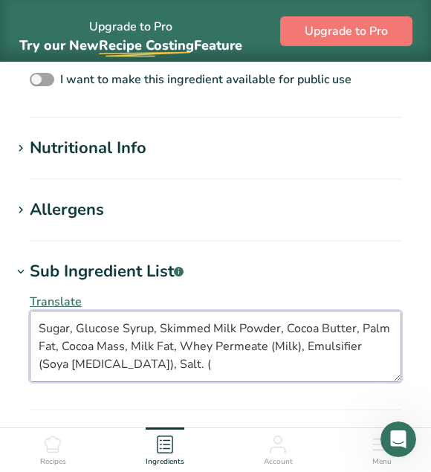
drag, startPoint x: 233, startPoint y: 328, endPoint x: 213, endPoint y: 326, distance: 20.1
click at [213, 326] on textarea "Sugar, Glucose Syrup, Skimmed Milk Powder, Cocoa Butter, Palm Fat, Cocoa Mass, …" at bounding box center [216, 346] width 372 height 71
click at [216, 326] on textarea "Sugar, Glucose Syrup, Skimmed Milk Powder, Cocoa Butter, Palm Fat, Cocoa Mass, …" at bounding box center [216, 346] width 372 height 71
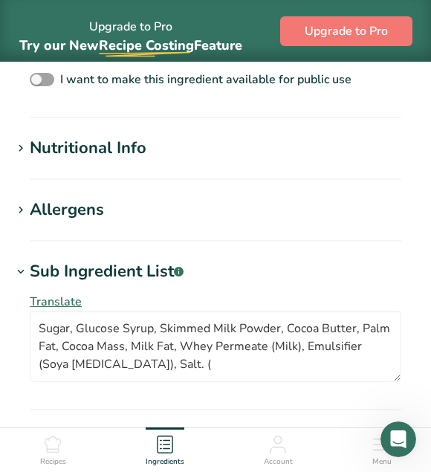
click at [18, 208] on icon at bounding box center [20, 210] width 13 height 21
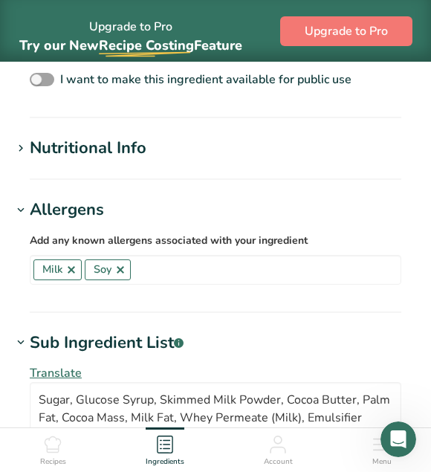
click at [23, 141] on icon at bounding box center [20, 148] width 13 height 21
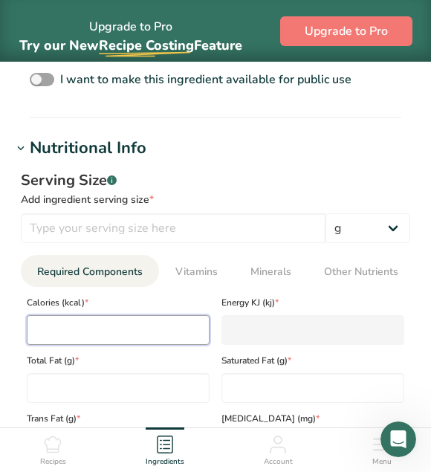
click at [77, 323] on input "number" at bounding box center [118, 330] width 183 height 30
type input "4"
type KJ "16.7"
type input "49"
type KJ "205"
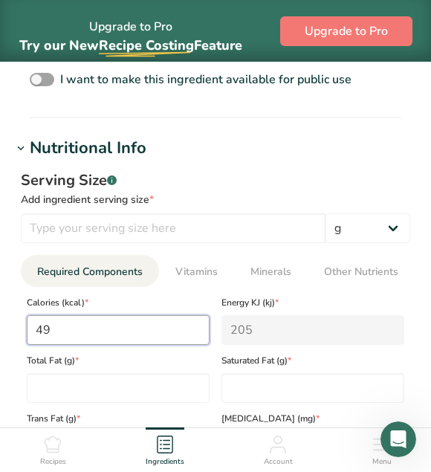
type input "499"
type KJ "2087.8"
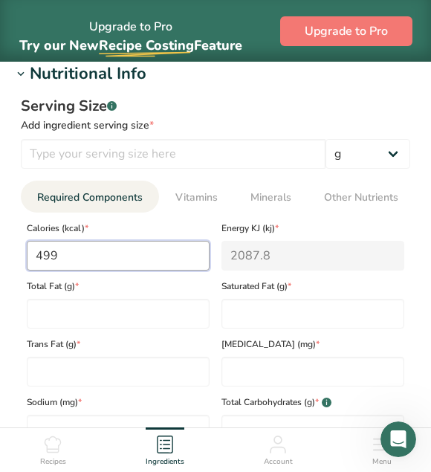
type input "499"
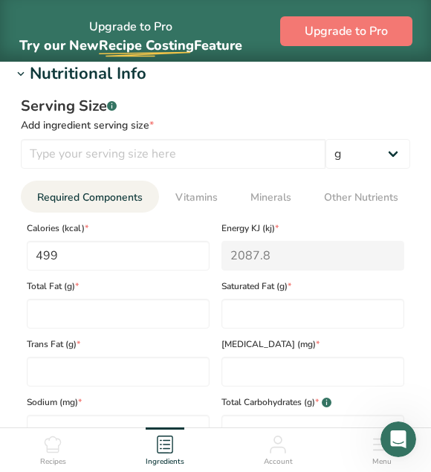
click at [99, 298] on div "Total Fat (g) *" at bounding box center [118, 300] width 195 height 58
click at [88, 311] on Fat "number" at bounding box center [118, 314] width 183 height 30
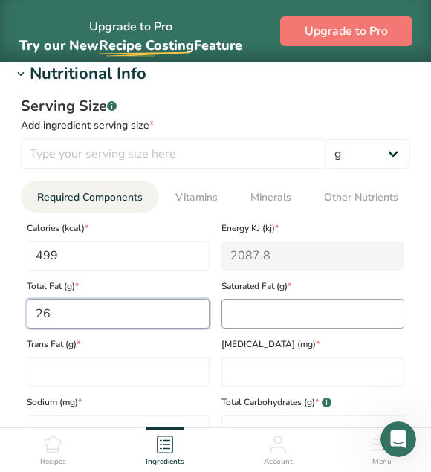
type Fat "26"
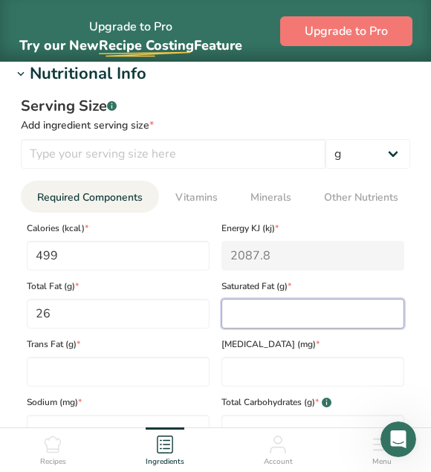
click at [294, 321] on Fat "number" at bounding box center [312, 314] width 183 height 30
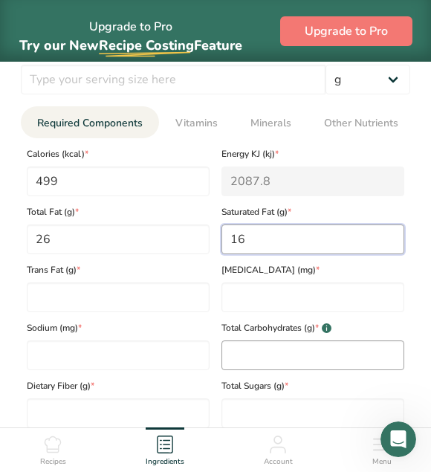
type Fat "16"
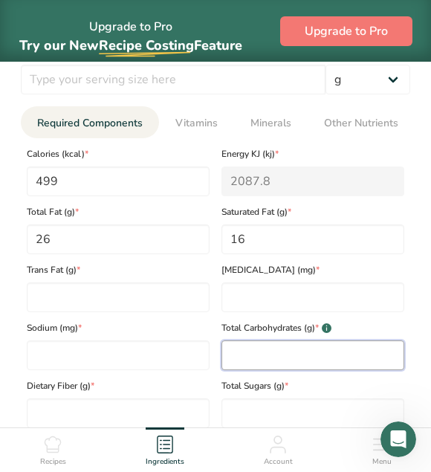
click at [294, 351] on Carbohydrates "number" at bounding box center [312, 355] width 183 height 30
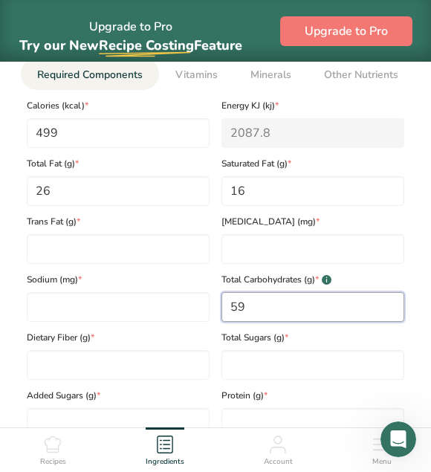
scroll to position [892, 0]
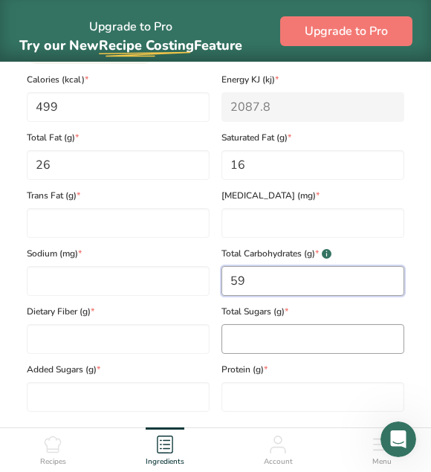
type Carbohydrates "59"
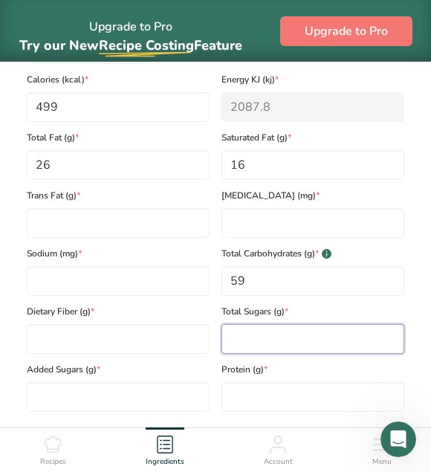
click at [268, 352] on Sugars "number" at bounding box center [312, 339] width 183 height 30
type Sugars "55"
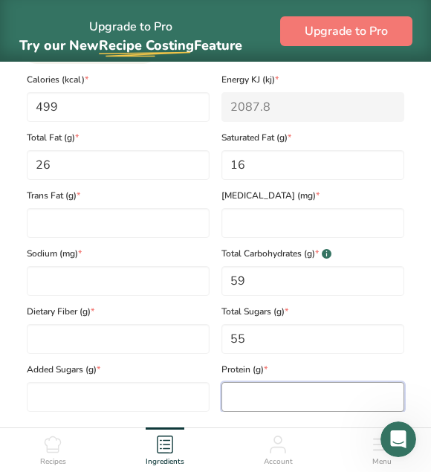
click at [239, 388] on input "number" at bounding box center [312, 397] width 183 height 30
type input "35.9"
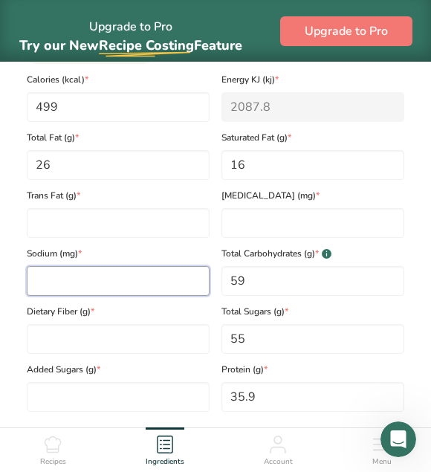
click at [86, 283] on input "number" at bounding box center [118, 281] width 183 height 30
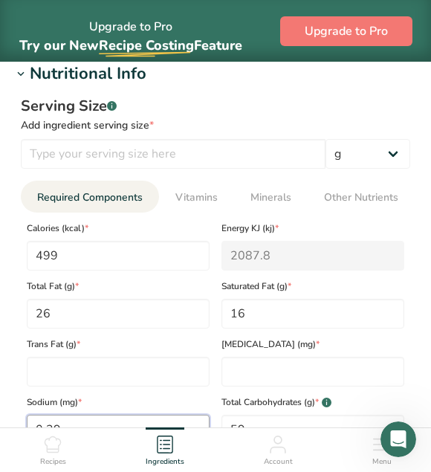
scroll to position [818, 0]
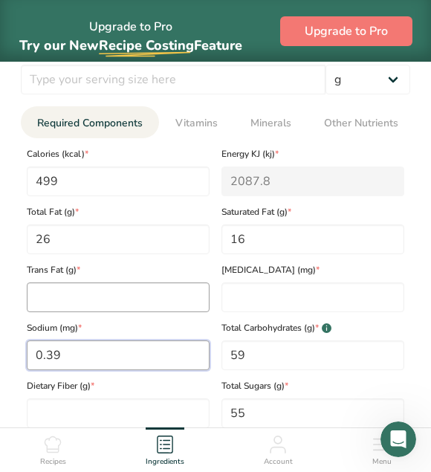
type input "0.39"
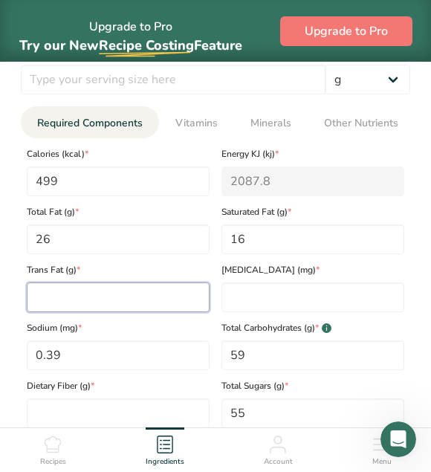
click at [103, 304] on Fat "number" at bounding box center [118, 297] width 183 height 30
click at [68, 303] on Fat "number" at bounding box center [118, 297] width 183 height 30
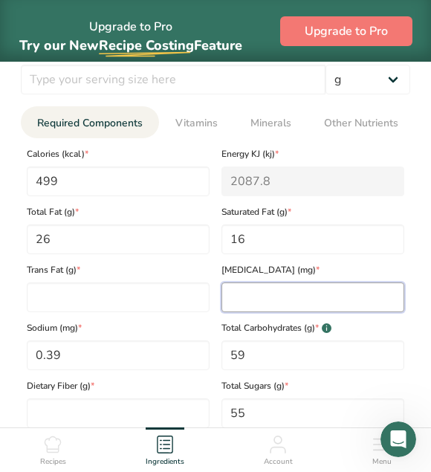
click at [223, 307] on input "number" at bounding box center [312, 297] width 183 height 30
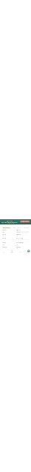
scroll to position [999, 0]
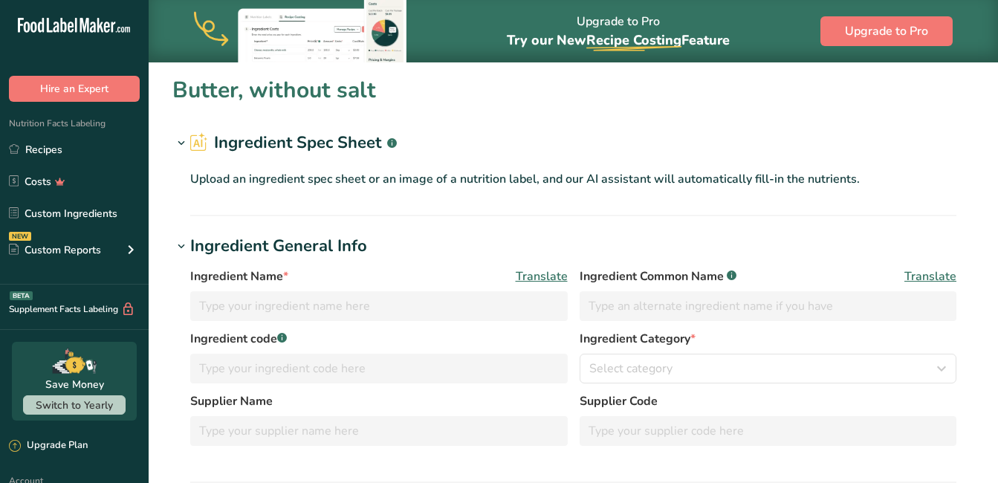
type input "Butter, without salt"
type input "Unsalted Butter"
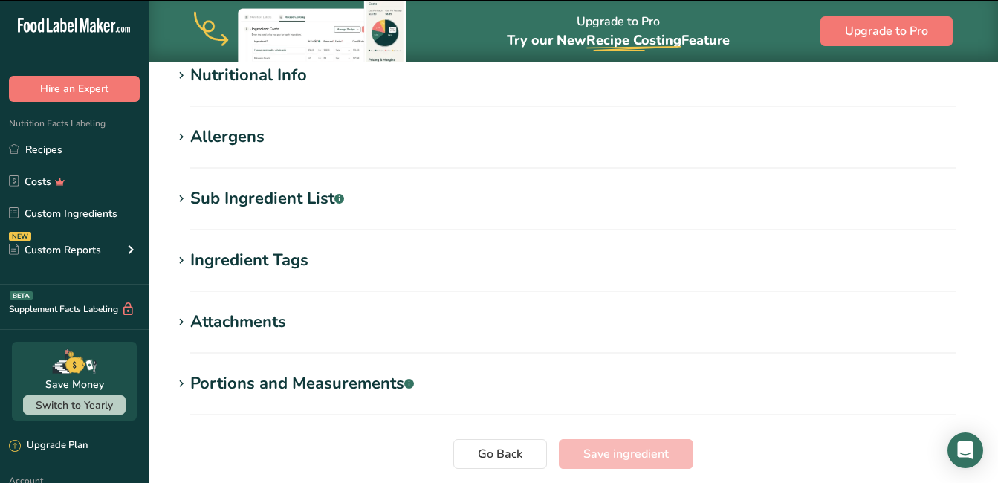
scroll to position [446, 0]
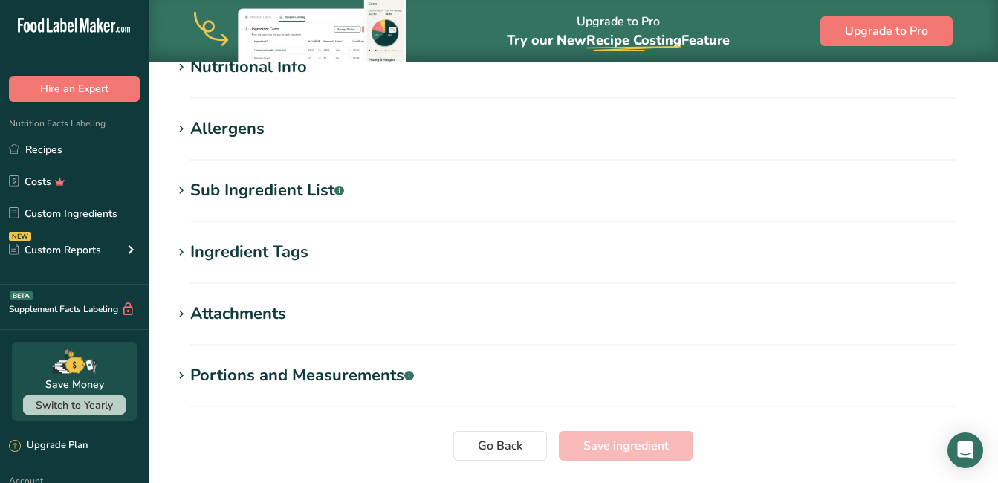
click at [181, 124] on icon at bounding box center [181, 129] width 13 height 21
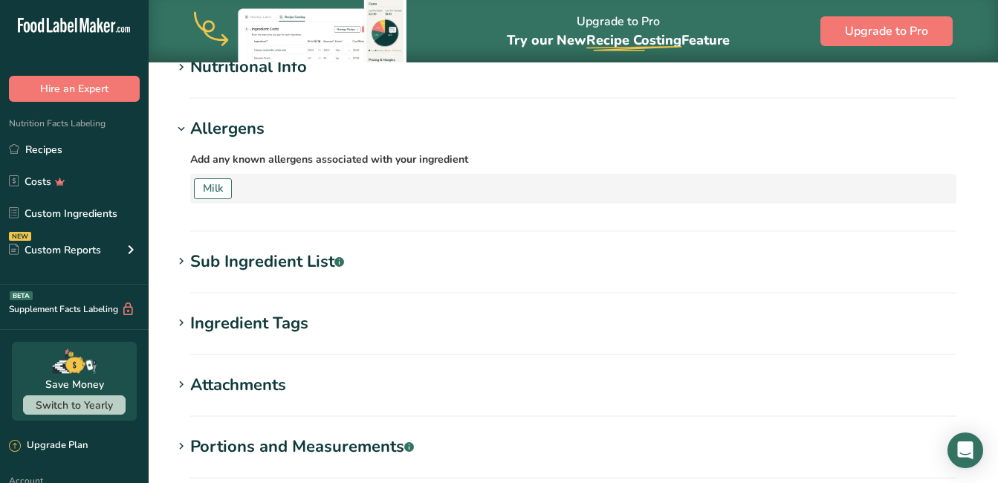
click at [181, 123] on icon at bounding box center [181, 129] width 13 height 21
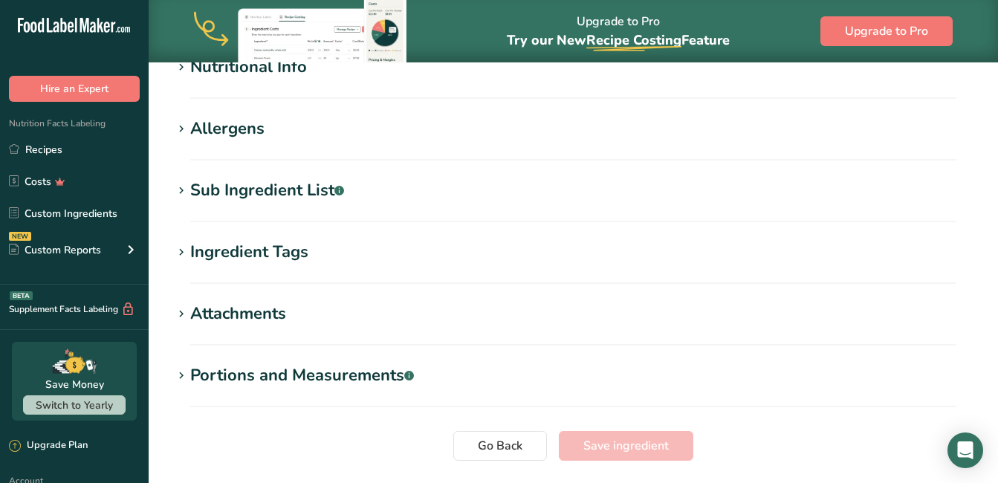
click at [184, 247] on icon at bounding box center [181, 252] width 13 height 21
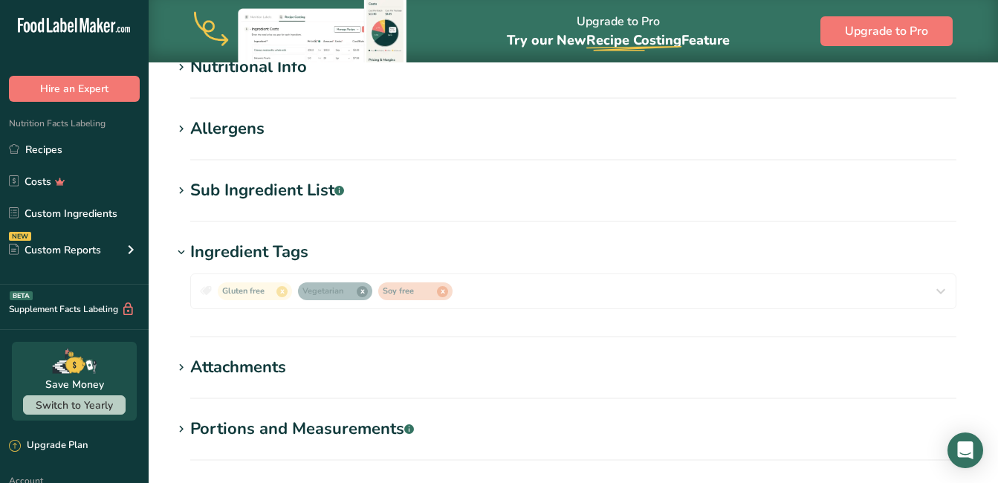
click at [184, 247] on icon at bounding box center [181, 252] width 13 height 21
